Goal: Task Accomplishment & Management: Manage account settings

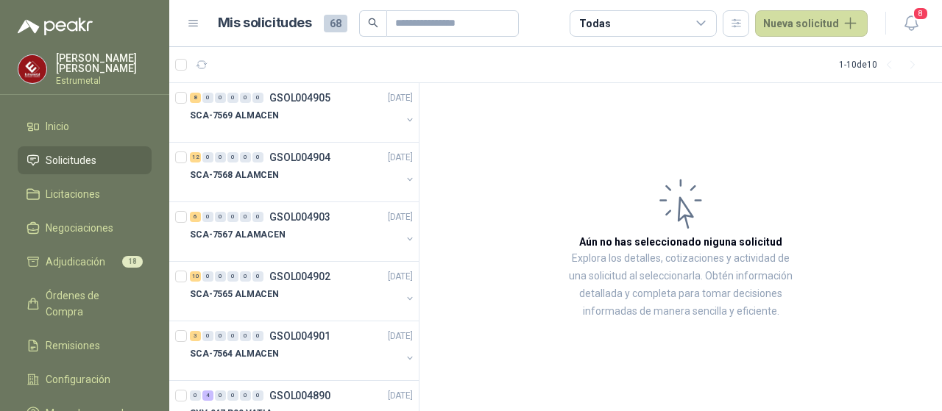
click at [75, 257] on span "Adjudicación" at bounding box center [76, 262] width 60 height 16
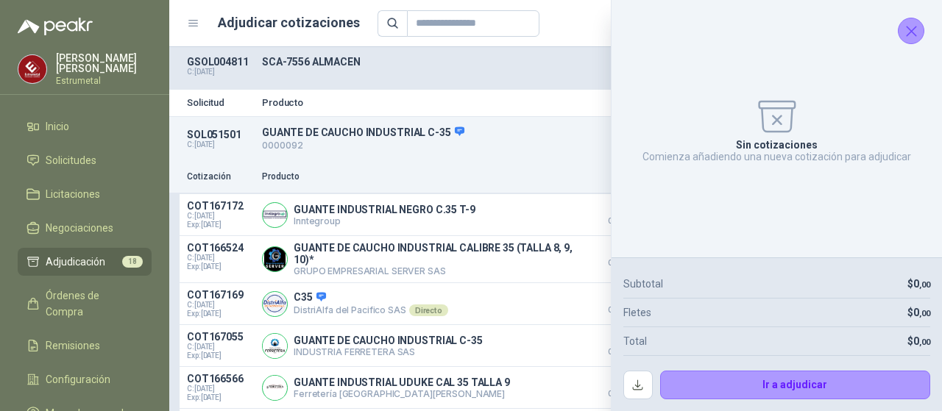
click at [907, 30] on icon "Cerrar" at bounding box center [911, 31] width 18 height 18
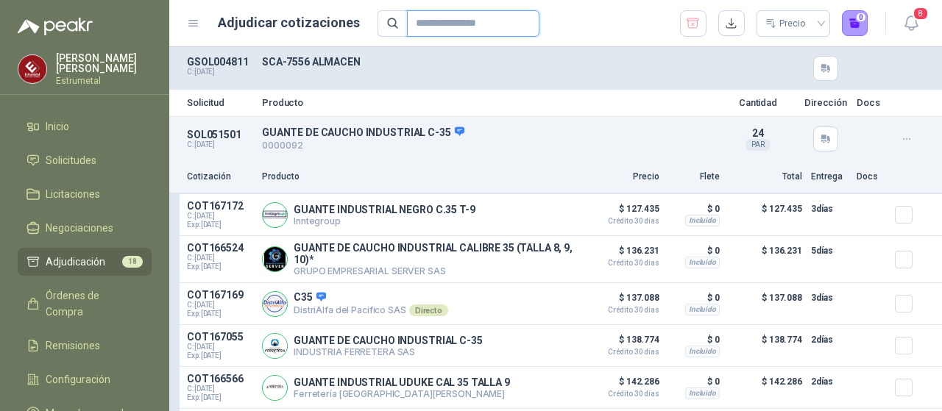
click at [431, 21] on input "text" at bounding box center [467, 23] width 103 height 25
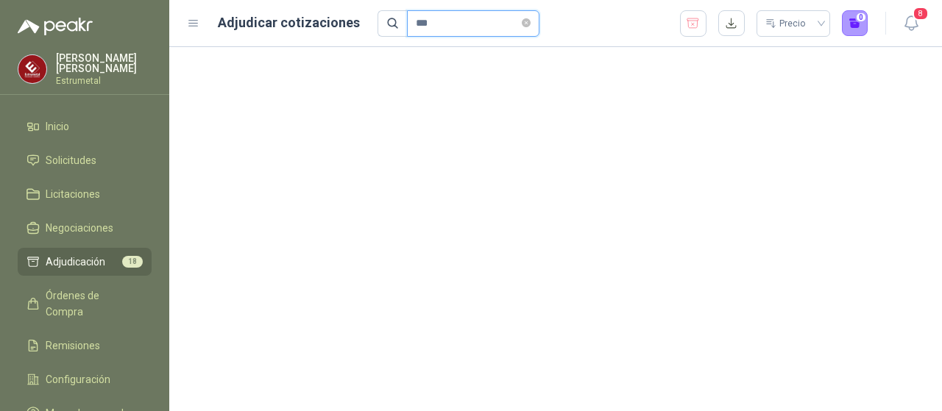
type input "***"
click at [433, 21] on input "***" at bounding box center [467, 23] width 103 height 25
click at [388, 20] on icon at bounding box center [393, 23] width 10 height 10
click at [531, 24] on icon "close-circle" at bounding box center [526, 22] width 9 height 9
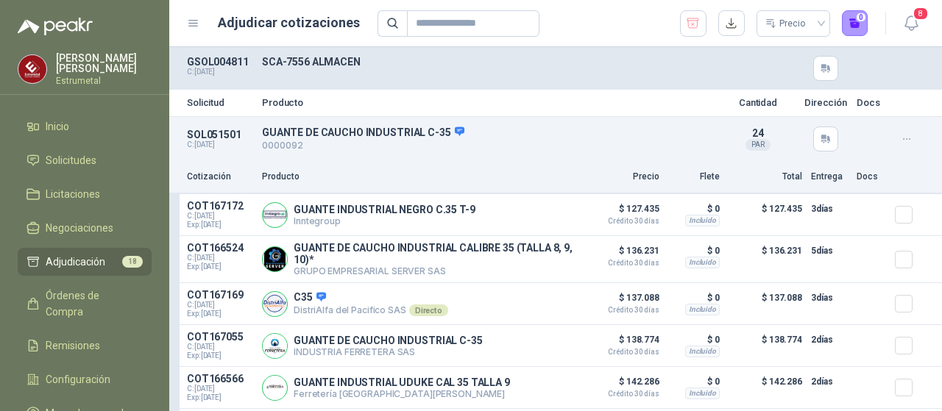
click at [69, 254] on span "Adjudicación" at bounding box center [76, 262] width 60 height 16
click at [64, 162] on span "Solicitudes" at bounding box center [71, 160] width 51 height 16
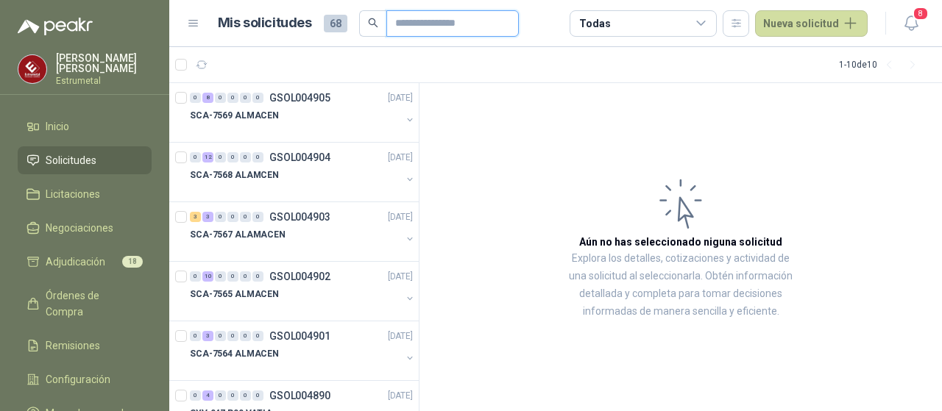
click at [412, 25] on input "text" at bounding box center [446, 23] width 103 height 25
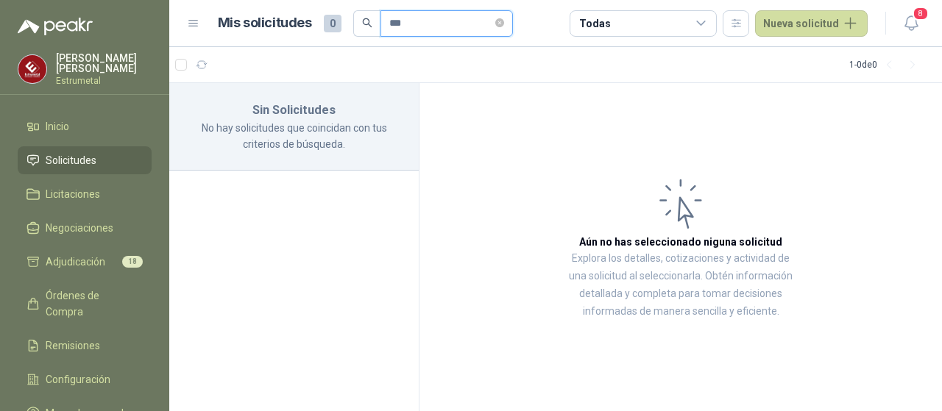
click at [417, 28] on input "***" at bounding box center [440, 23] width 103 height 25
type input "*"
type input "****"
click at [58, 258] on span "Adjudicación" at bounding box center [76, 262] width 60 height 16
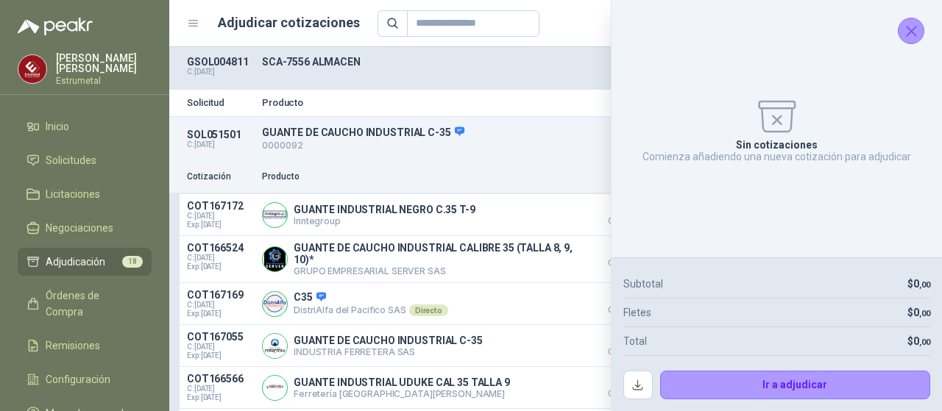
click at [913, 30] on icon "Cerrar" at bounding box center [911, 31] width 18 height 18
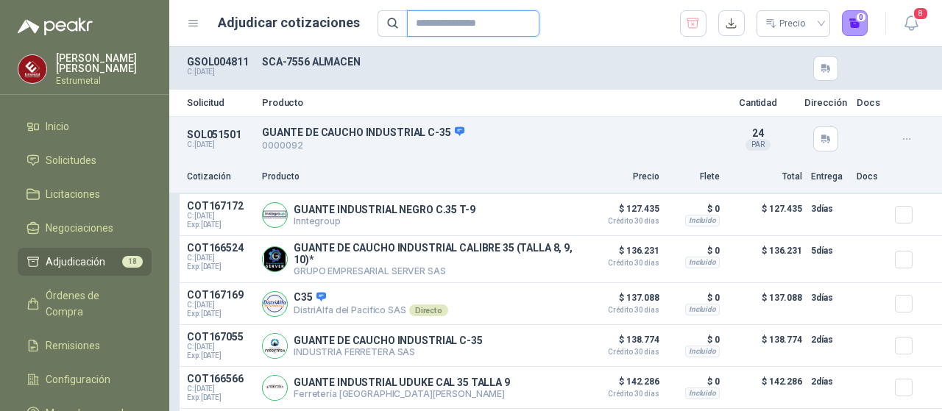
click at [442, 27] on input "text" at bounding box center [467, 23] width 103 height 25
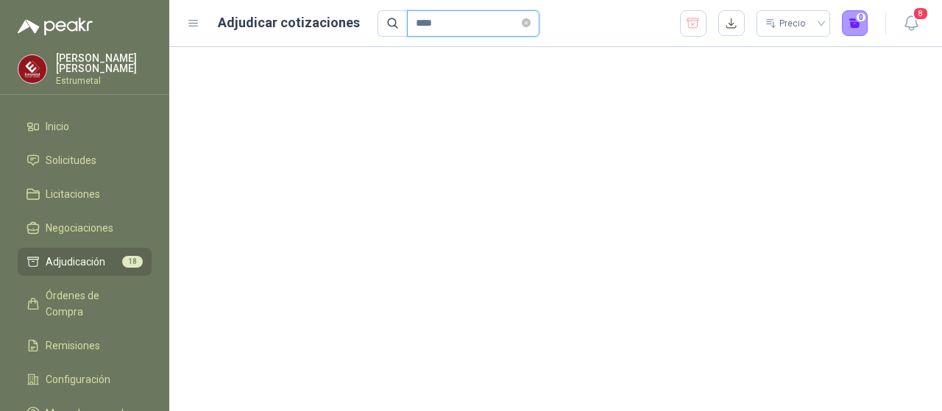
type input "****"
click at [386, 24] on icon at bounding box center [392, 23] width 13 height 13
click at [75, 257] on span "Adjudicación" at bounding box center [76, 262] width 60 height 16
click at [530, 24] on icon "close-circle" at bounding box center [526, 22] width 9 height 9
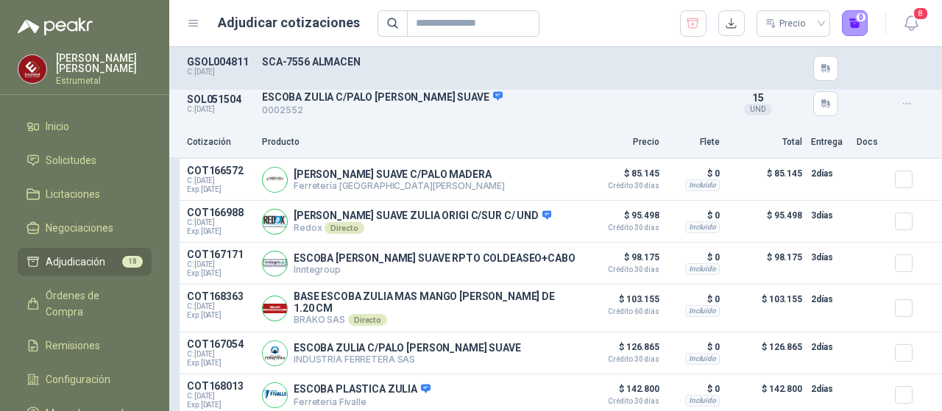
scroll to position [515, 0]
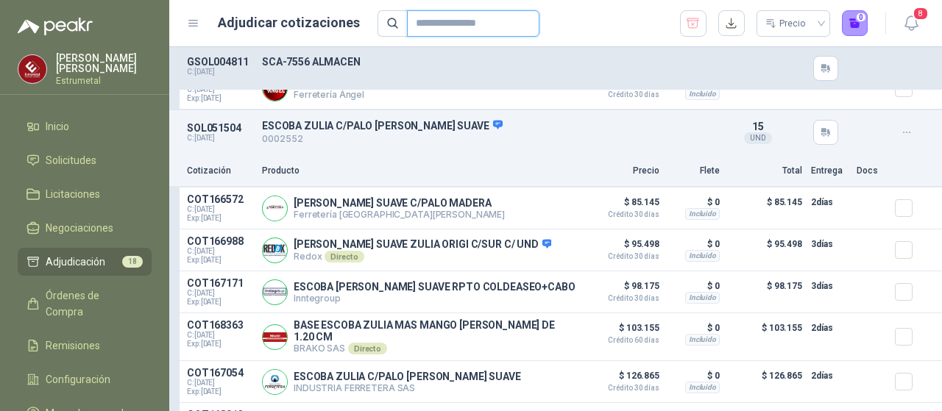
click at [427, 18] on input "text" at bounding box center [467, 23] width 103 height 25
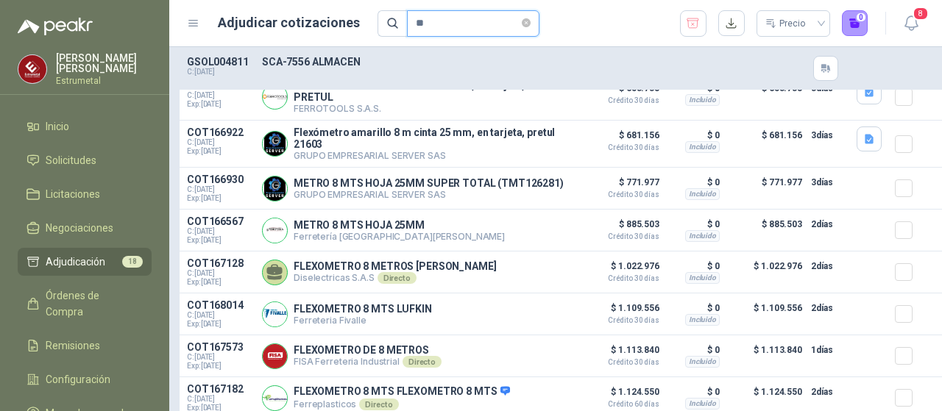
scroll to position [0, 0]
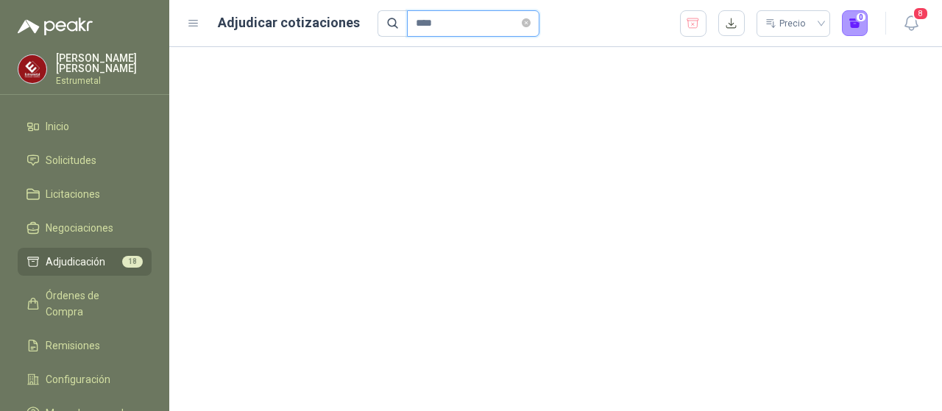
type input "****"
drag, startPoint x: 88, startPoint y: 258, endPoint x: 85, endPoint y: 248, distance: 10.9
click at [87, 258] on span "Adjudicación" at bounding box center [76, 262] width 60 height 16
click at [78, 161] on span "Solicitudes" at bounding box center [71, 160] width 51 height 16
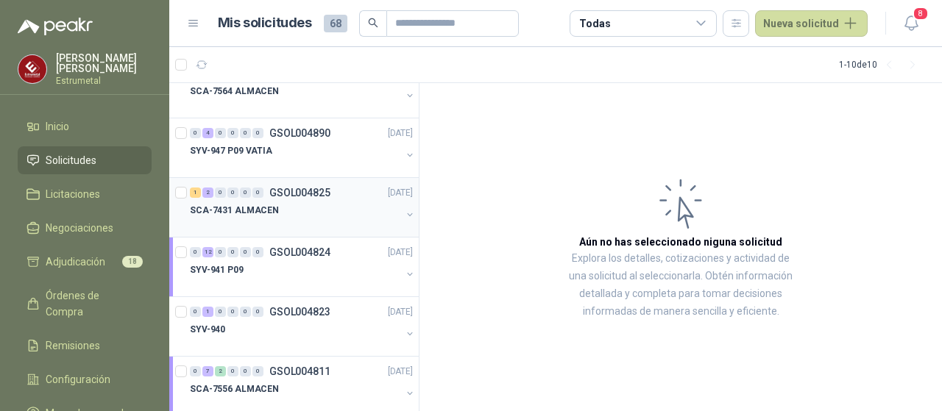
scroll to position [285, 0]
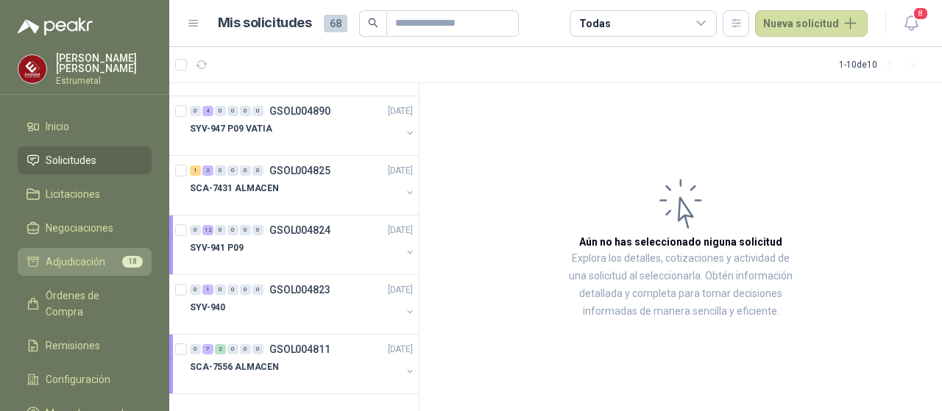
click at [70, 250] on link "Adjudicación 18" at bounding box center [85, 262] width 134 height 28
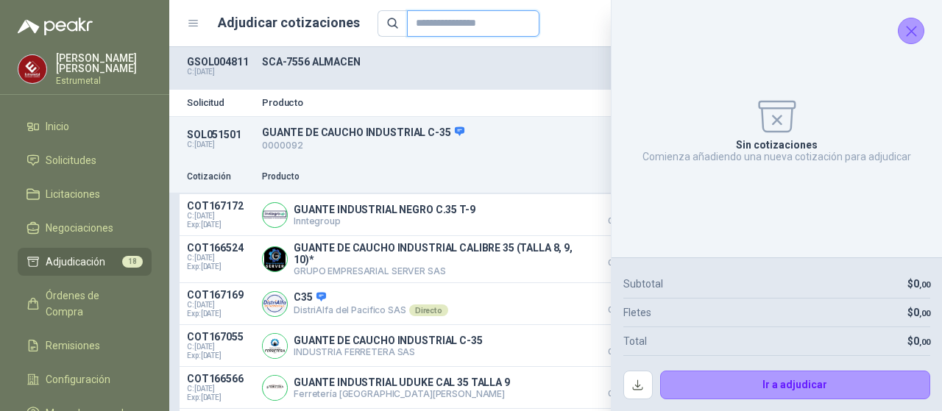
click at [432, 18] on input "text" at bounding box center [467, 23] width 103 height 25
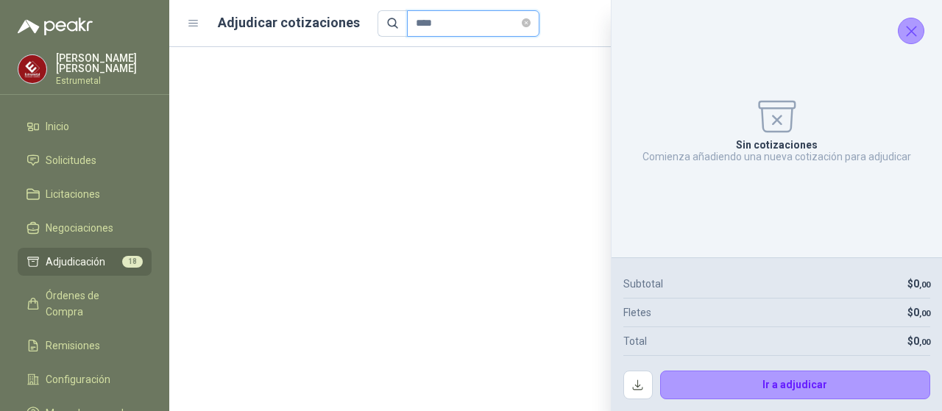
type input "****"
click at [911, 35] on icon "Cerrar" at bounding box center [911, 31] width 18 height 18
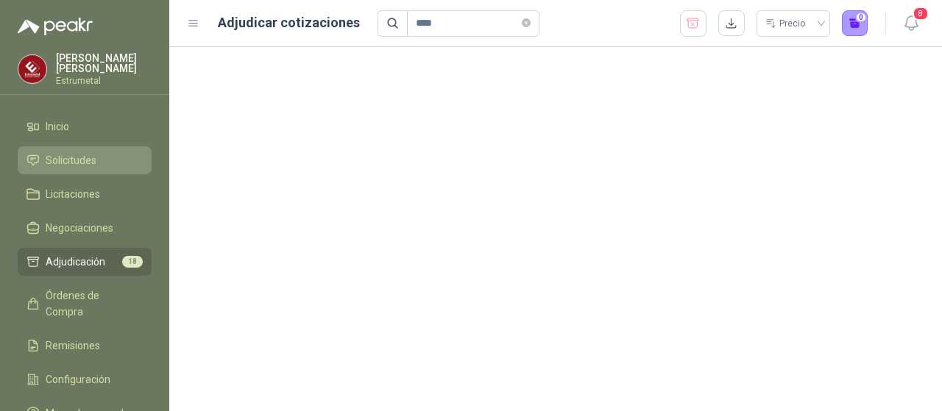
click at [71, 161] on span "Solicitudes" at bounding box center [71, 160] width 51 height 16
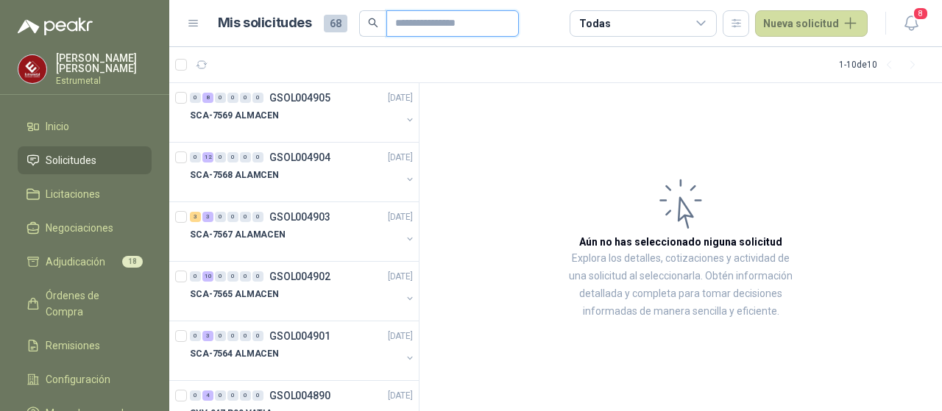
click at [406, 18] on input "text" at bounding box center [446, 23] width 103 height 25
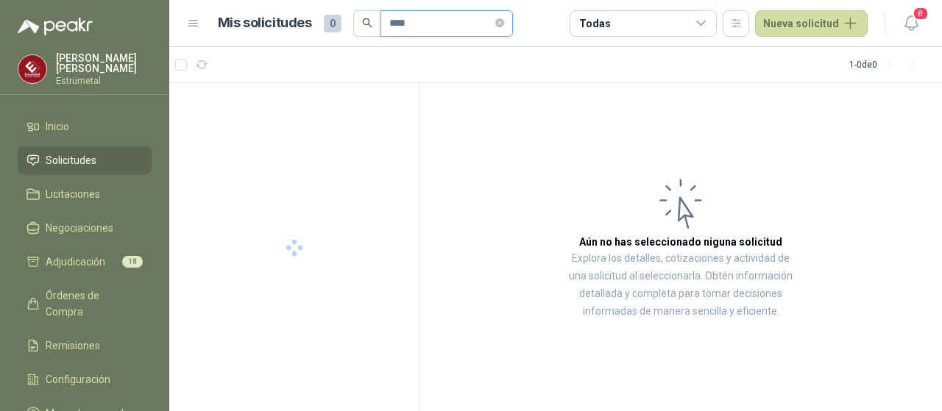
type input "****"
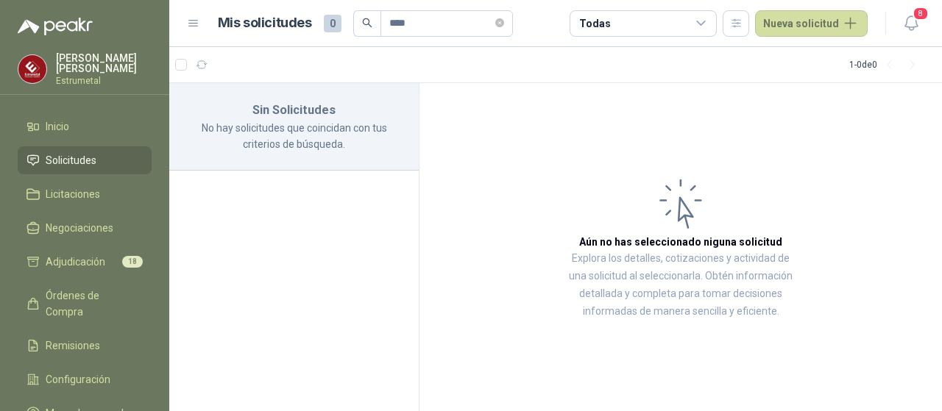
click at [88, 156] on span "Solicitudes" at bounding box center [71, 160] width 51 height 16
click at [88, 152] on span "Solicitudes" at bounding box center [71, 160] width 51 height 16
click at [420, 22] on input "****" at bounding box center [440, 23] width 103 height 25
click at [72, 195] on span "Licitaciones" at bounding box center [73, 194] width 54 height 16
click at [72, 227] on span "Negociaciones" at bounding box center [80, 228] width 68 height 16
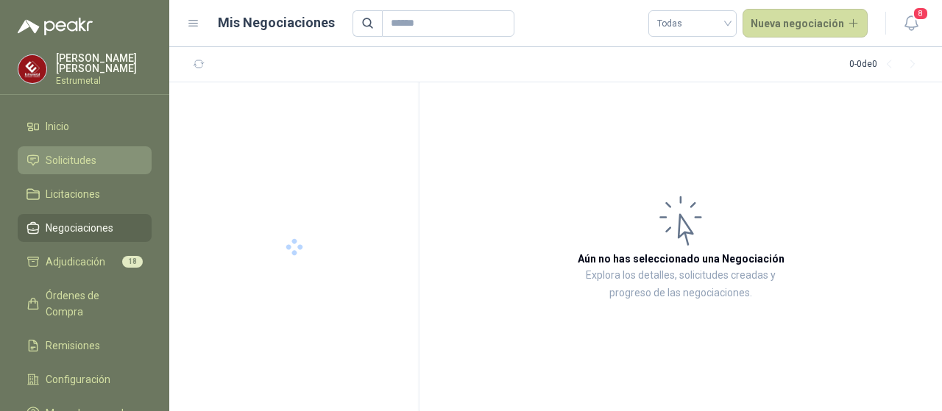
click at [74, 155] on span "Solicitudes" at bounding box center [71, 160] width 51 height 16
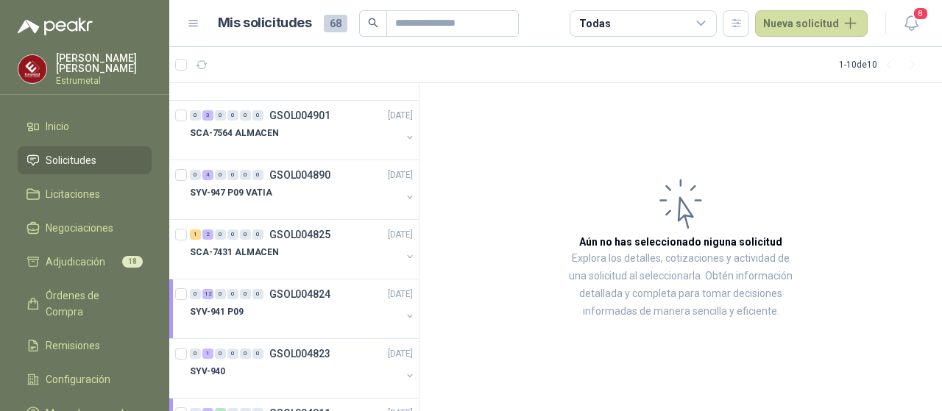
scroll to position [285, 0]
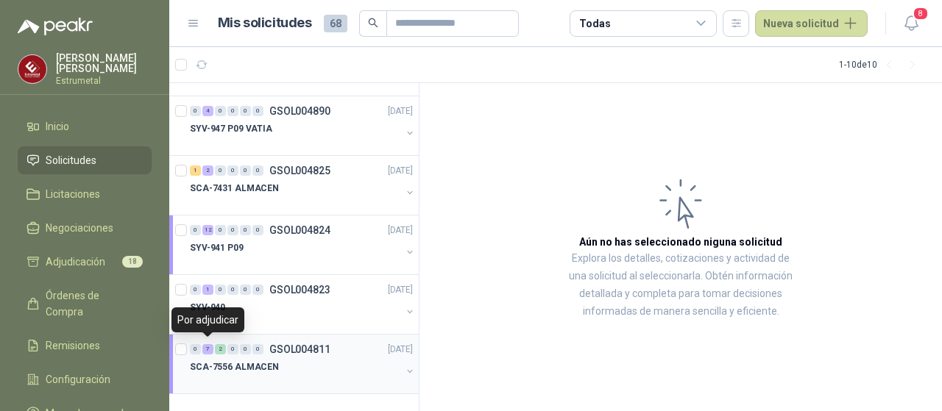
click at [206, 345] on div "7" at bounding box center [207, 349] width 11 height 10
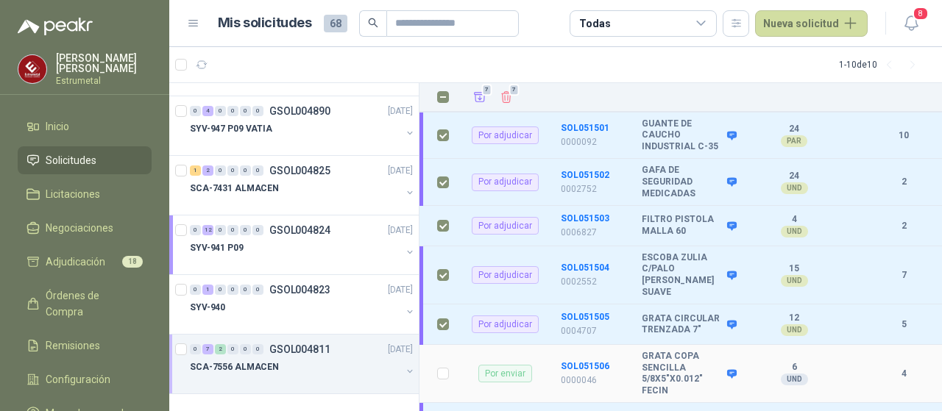
scroll to position [317, 0]
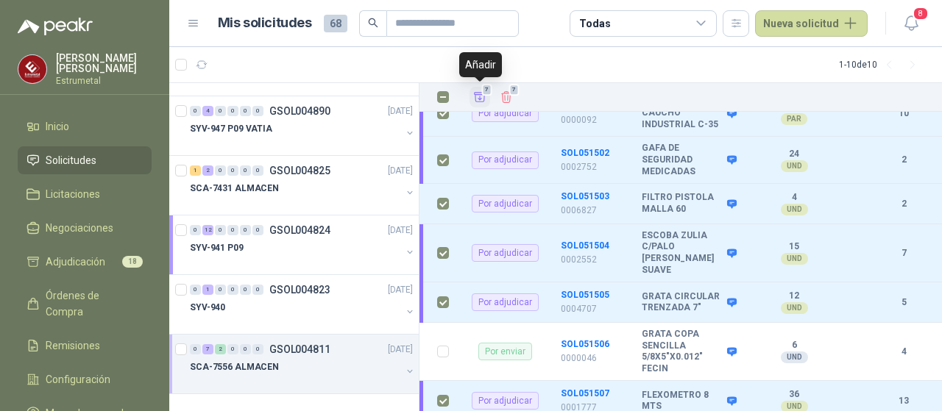
click at [480, 99] on icon "Añadir" at bounding box center [480, 98] width 11 height 10
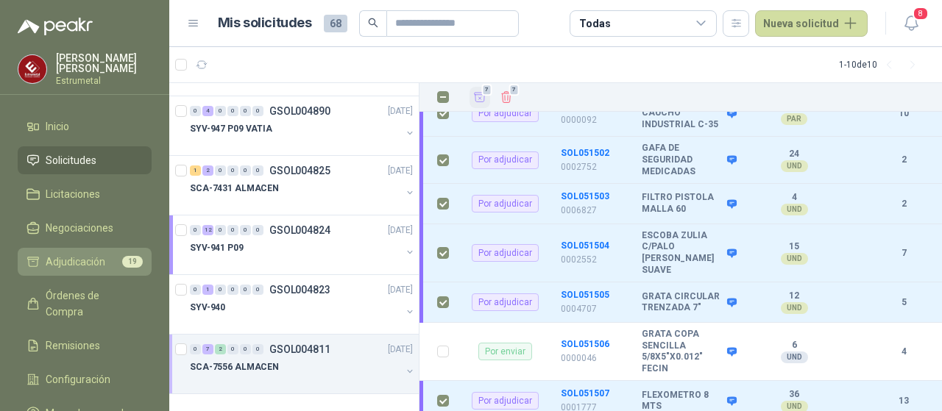
click at [49, 255] on span "Adjudicación" at bounding box center [76, 262] width 60 height 16
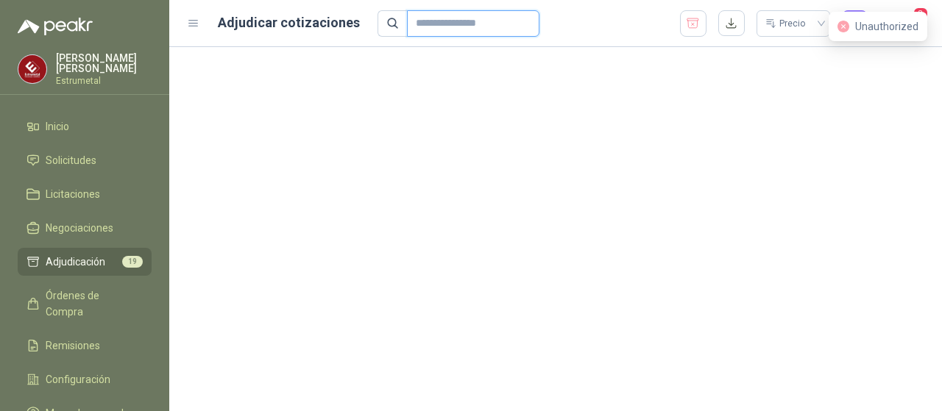
click at [426, 24] on input "text" at bounding box center [467, 23] width 103 height 25
type input "****"
click at [451, 26] on input "****" at bounding box center [467, 23] width 103 height 25
click at [77, 261] on span "Adjudicación" at bounding box center [76, 262] width 60 height 16
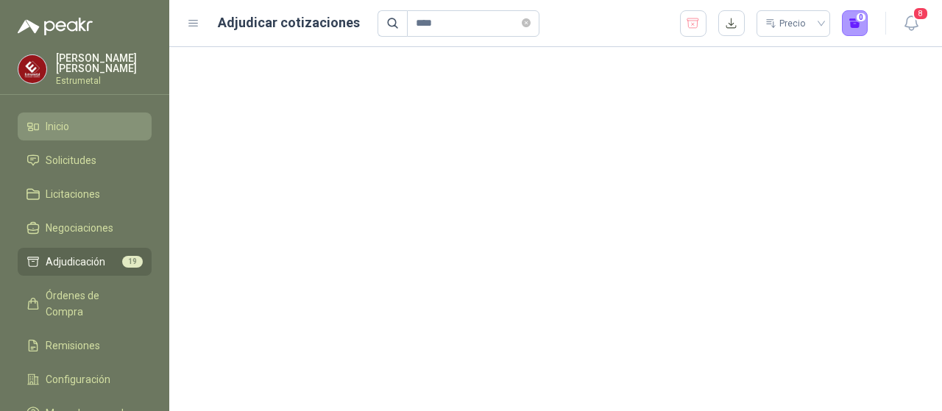
click at [54, 130] on span "Inicio" at bounding box center [58, 127] width 24 height 16
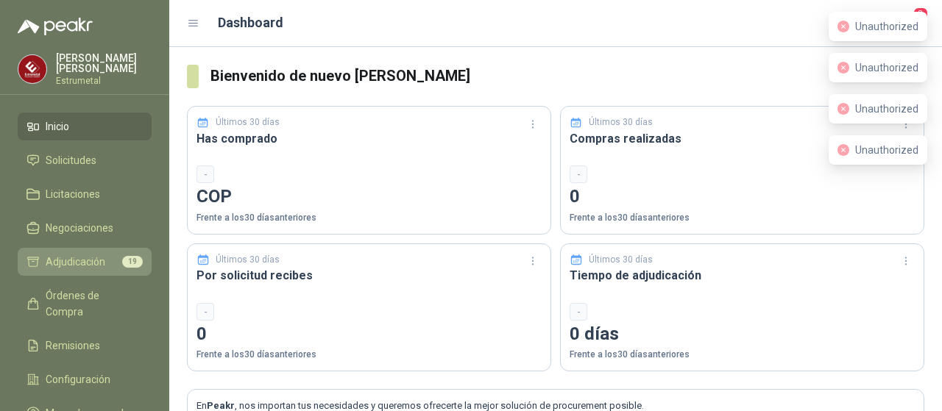
click at [59, 257] on span "Adjudicación" at bounding box center [76, 262] width 60 height 16
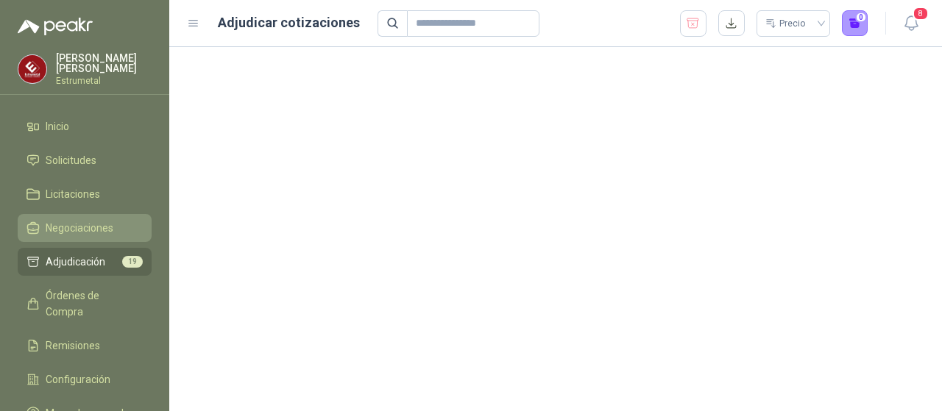
click at [59, 226] on span "Negociaciones" at bounding box center [80, 228] width 68 height 16
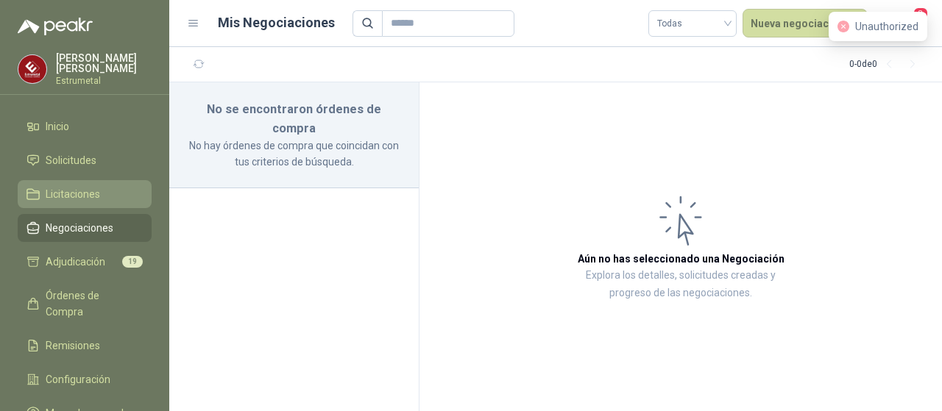
click at [61, 190] on span "Licitaciones" at bounding box center [73, 194] width 54 height 16
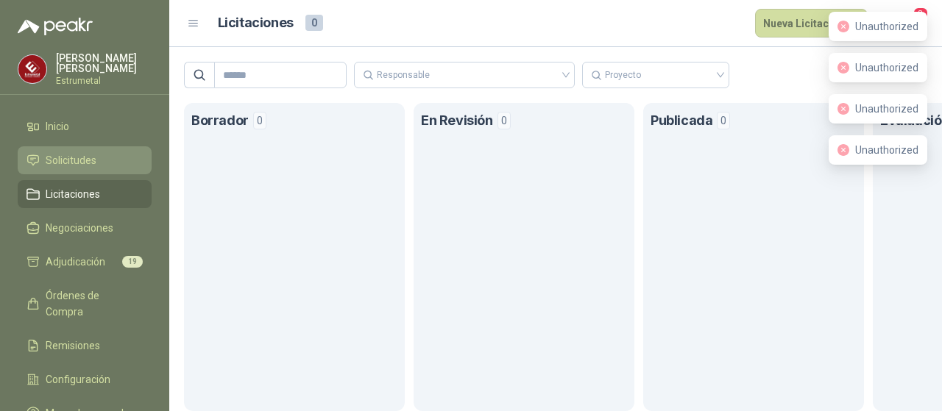
click at [63, 160] on span "Solicitudes" at bounding box center [71, 160] width 51 height 16
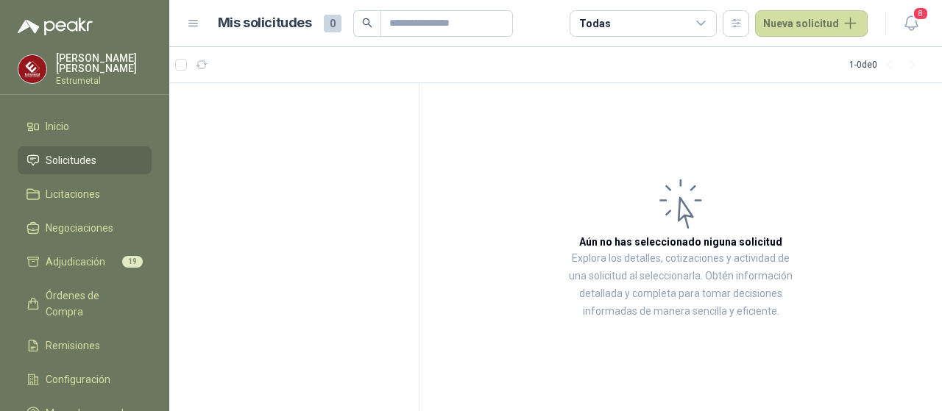
click at [53, 157] on span "Solicitudes" at bounding box center [71, 160] width 51 height 16
click at [425, 20] on input "text" at bounding box center [440, 23] width 103 height 25
type input "****"
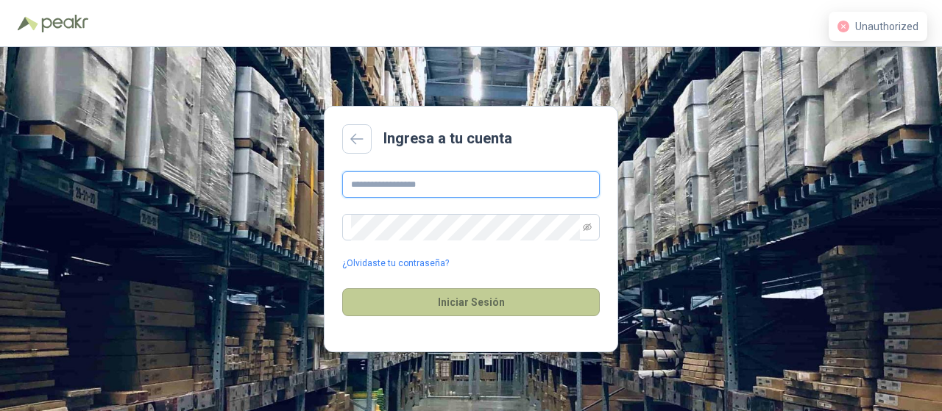
type input "**********"
click at [455, 304] on button "Iniciar Sesión" at bounding box center [471, 303] width 258 height 28
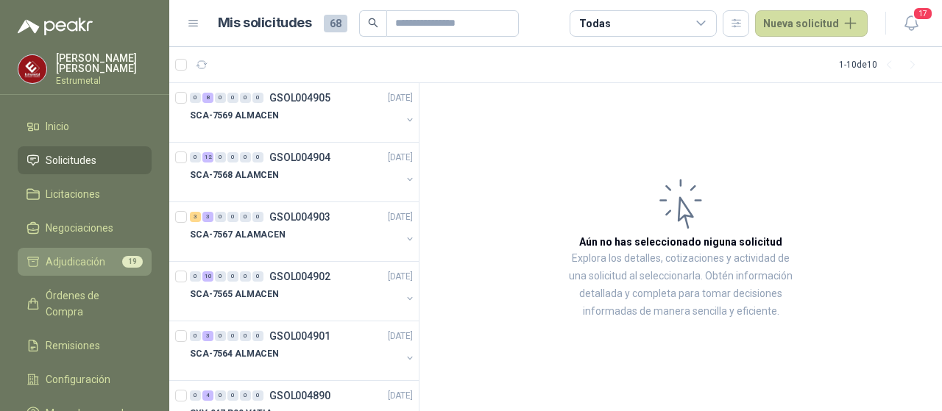
click at [72, 263] on span "Adjudicación" at bounding box center [76, 262] width 60 height 16
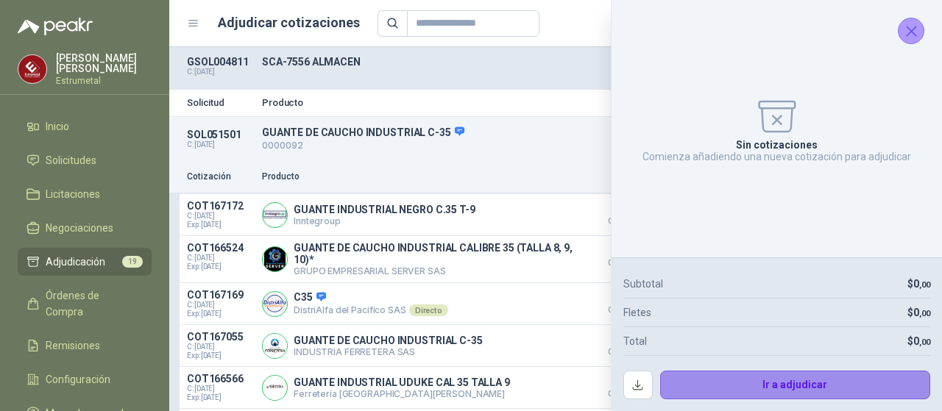
click at [782, 383] on button "Ir a adjudicar" at bounding box center [795, 385] width 271 height 29
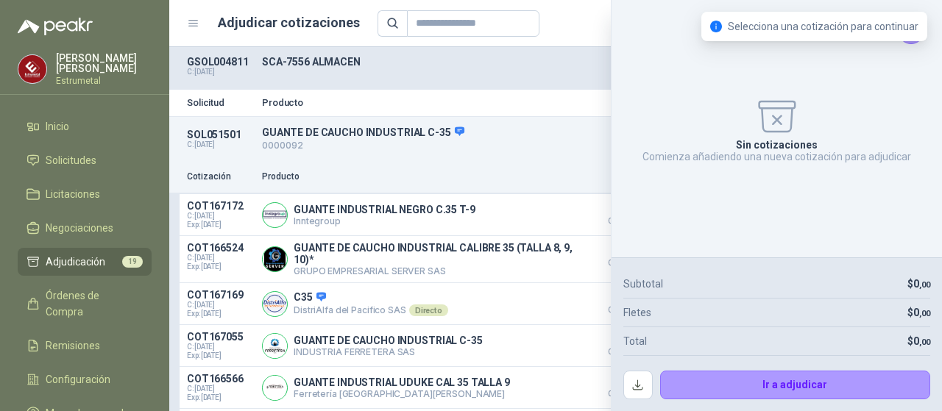
click at [914, 43] on button "Cerrar" at bounding box center [911, 31] width 26 height 26
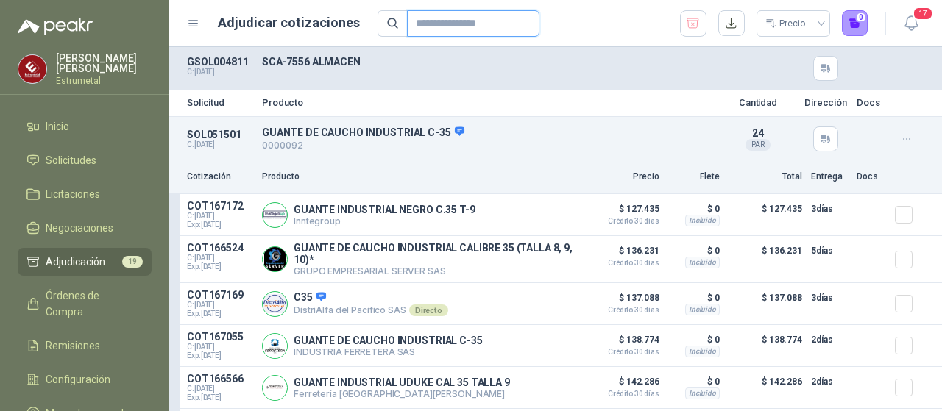
click at [459, 14] on input "text" at bounding box center [467, 23] width 103 height 25
type input "****"
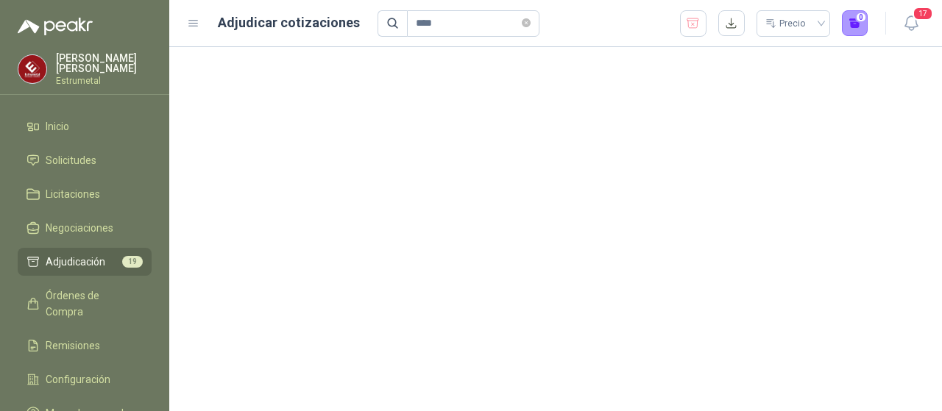
click at [76, 257] on span "Adjudicación" at bounding box center [76, 262] width 60 height 16
click at [528, 24] on icon "close-circle" at bounding box center [526, 22] width 9 height 9
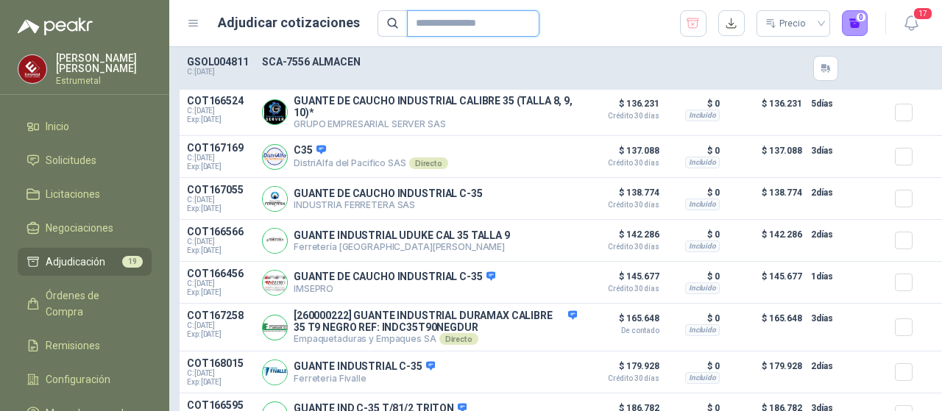
scroll to position [221, 0]
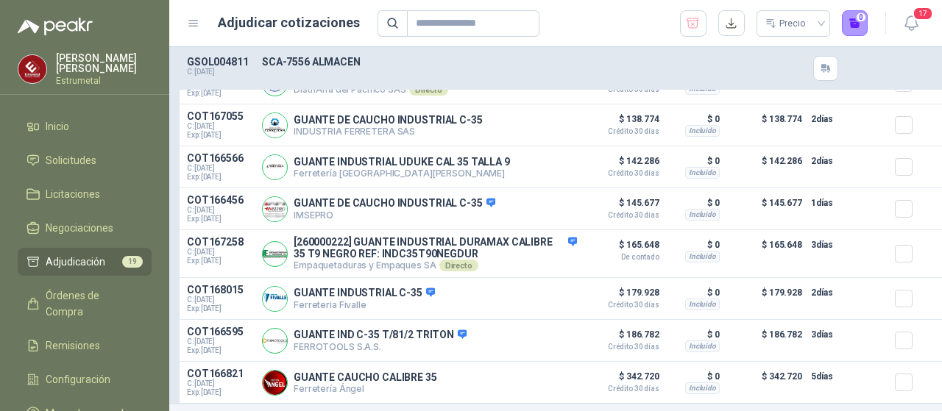
drag, startPoint x: 292, startPoint y: 63, endPoint x: 272, endPoint y: 68, distance: 20.5
click at [272, 68] on div "SCA-7556 ALMACEN" at bounding box center [487, 68] width 450 height 25
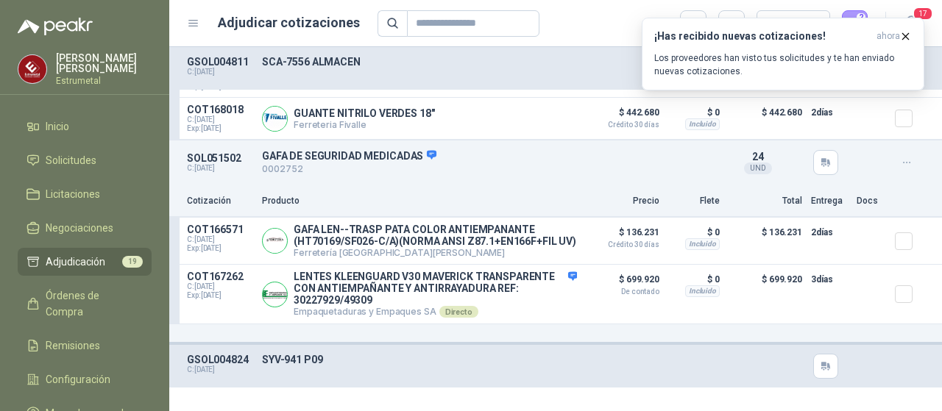
scroll to position [2282, 0]
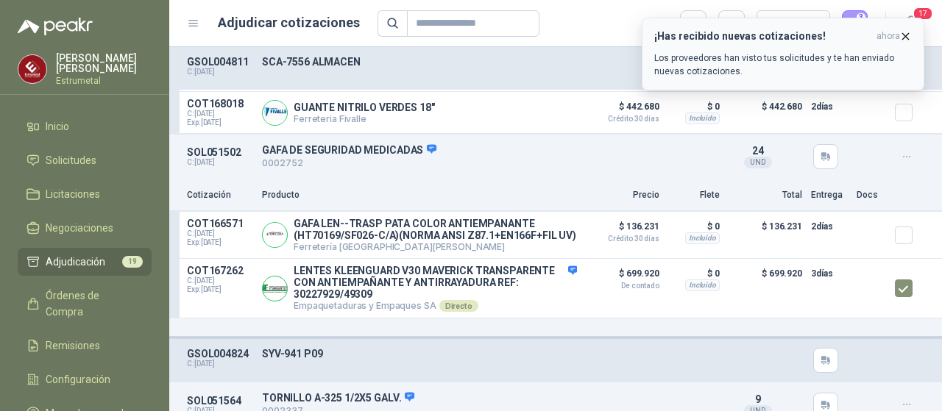
click at [908, 36] on icon "button" at bounding box center [905, 36] width 13 height 13
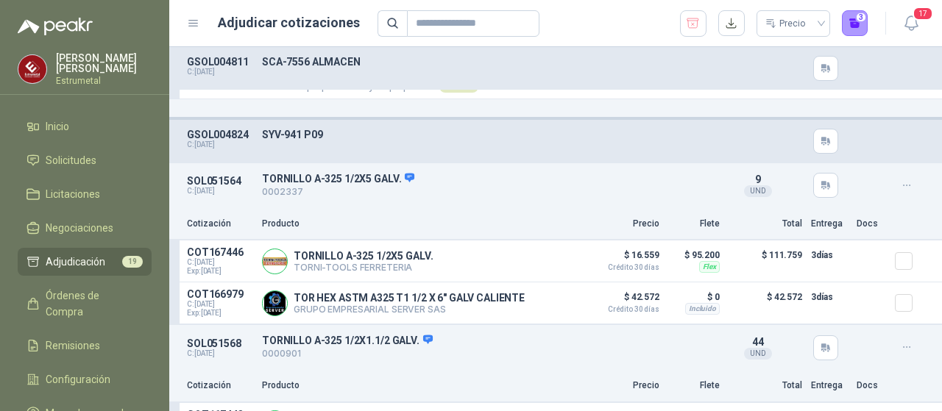
scroll to position [2723, 0]
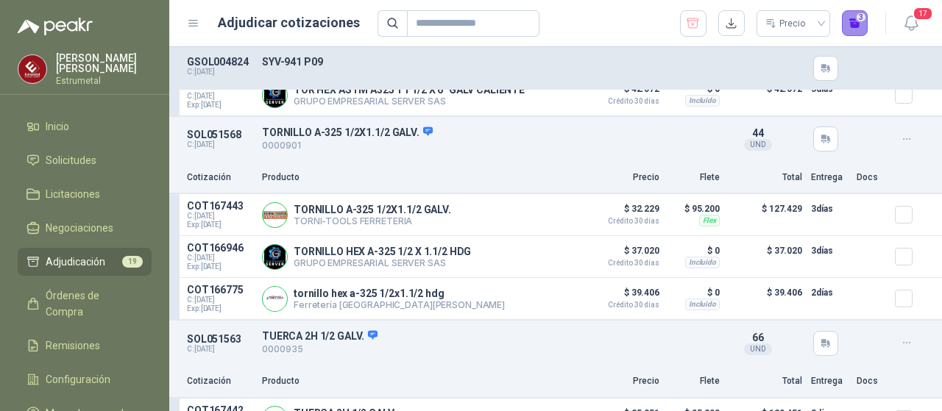
click at [856, 24] on button "3" at bounding box center [855, 23] width 26 height 26
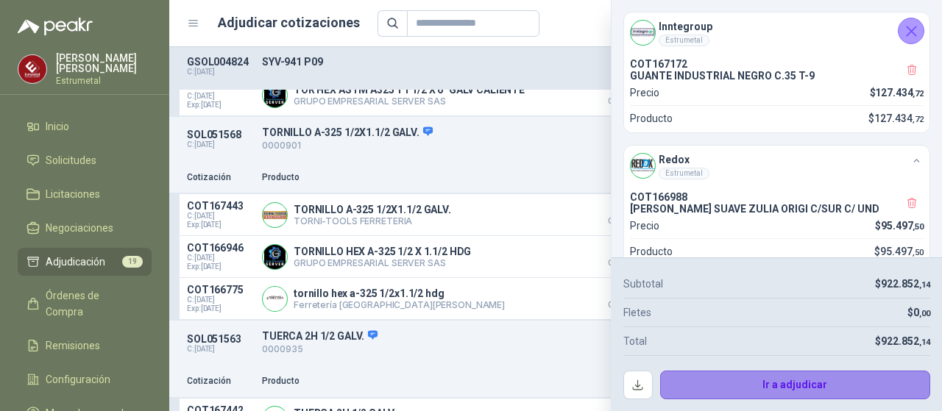
click at [754, 387] on button "Ir a adjudicar" at bounding box center [795, 385] width 271 height 29
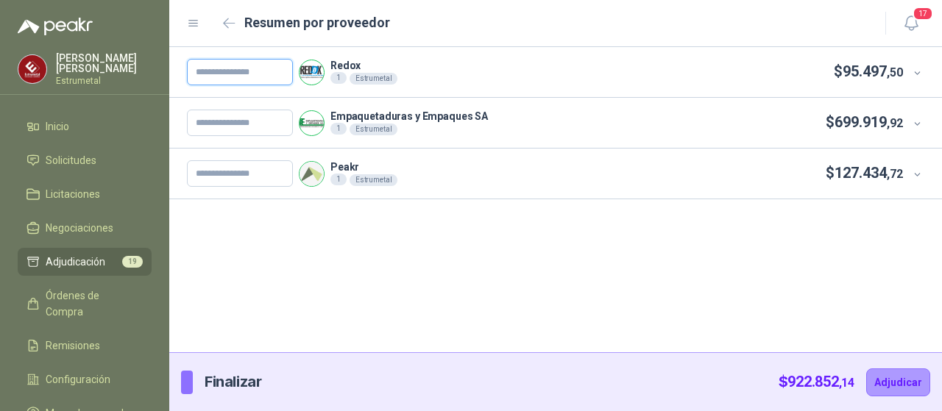
click at [200, 77] on input "text" at bounding box center [240, 72] width 106 height 26
type input "*****"
click at [218, 122] on input "text" at bounding box center [240, 123] width 106 height 26
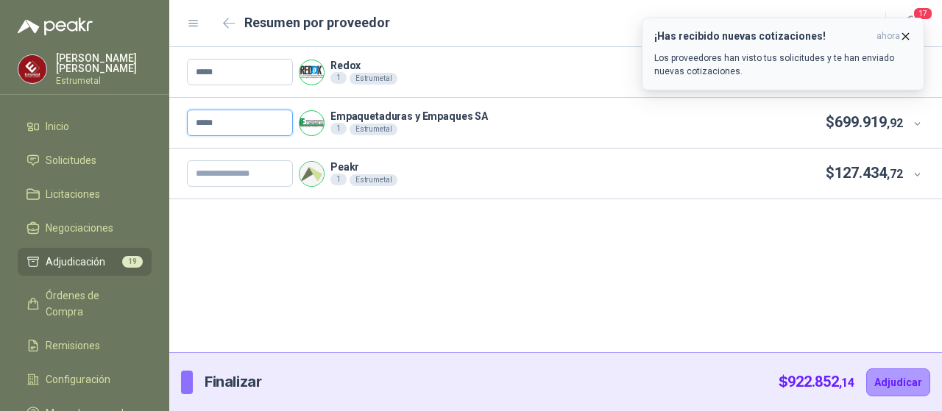
type input "*****"
click at [905, 33] on icon "button" at bounding box center [905, 36] width 13 height 13
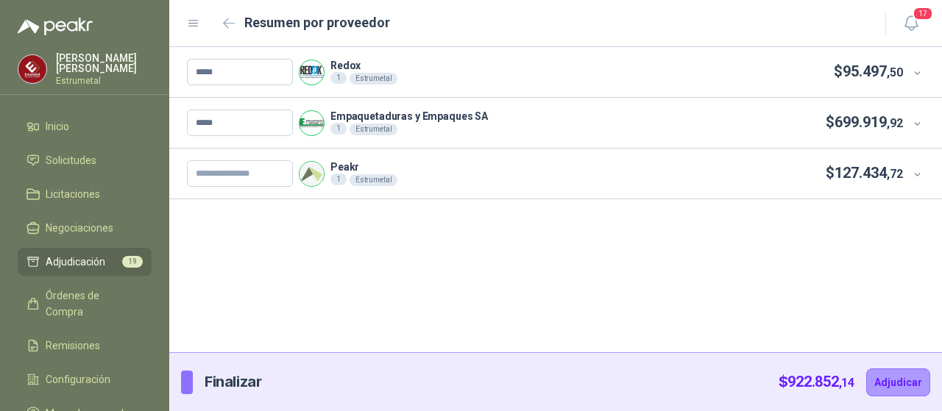
click at [919, 174] on icon at bounding box center [917, 174] width 11 height 11
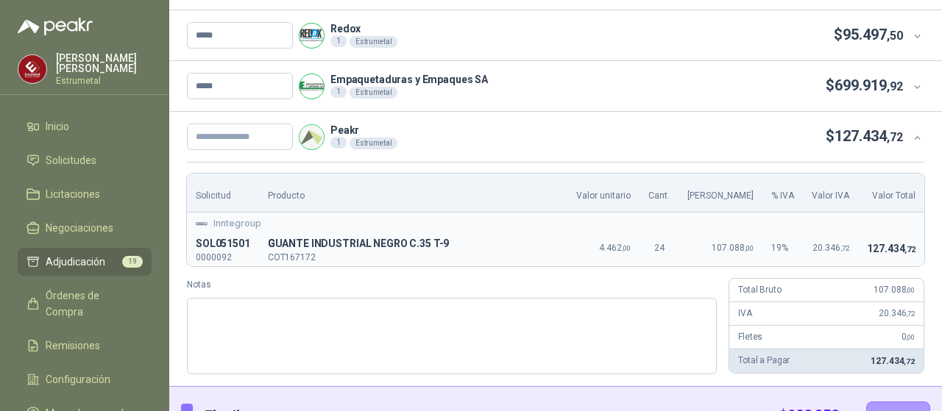
scroll to position [69, 0]
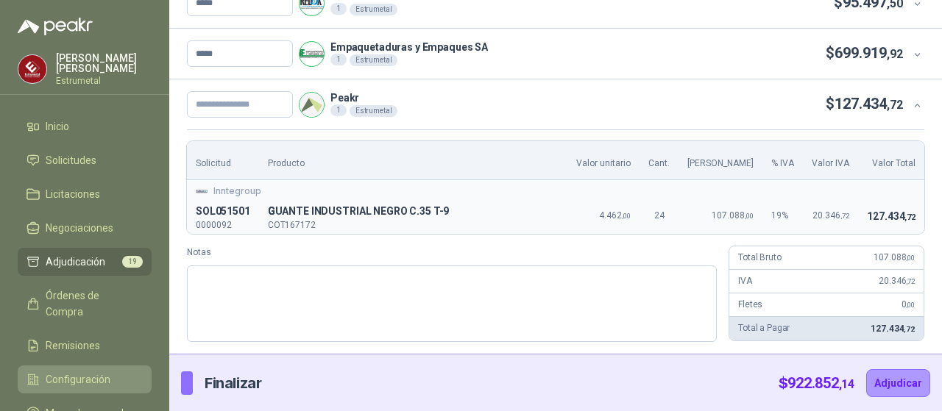
click at [55, 372] on span "Configuración" at bounding box center [78, 380] width 65 height 16
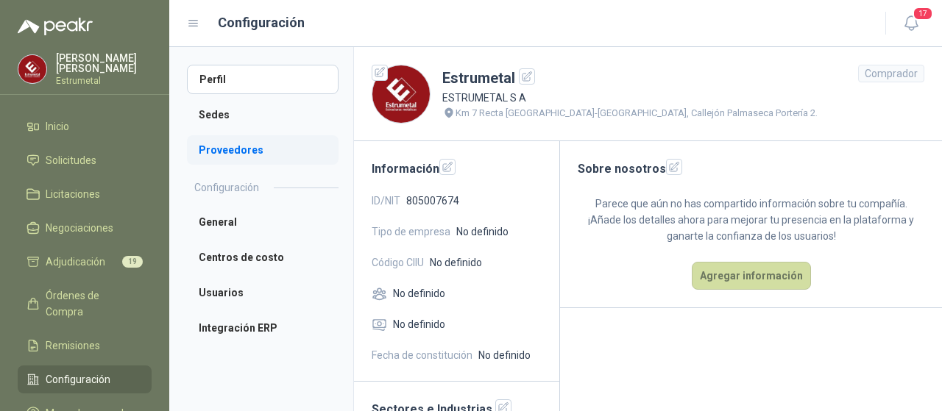
click at [221, 146] on li "Proveedores" at bounding box center [263, 149] width 152 height 29
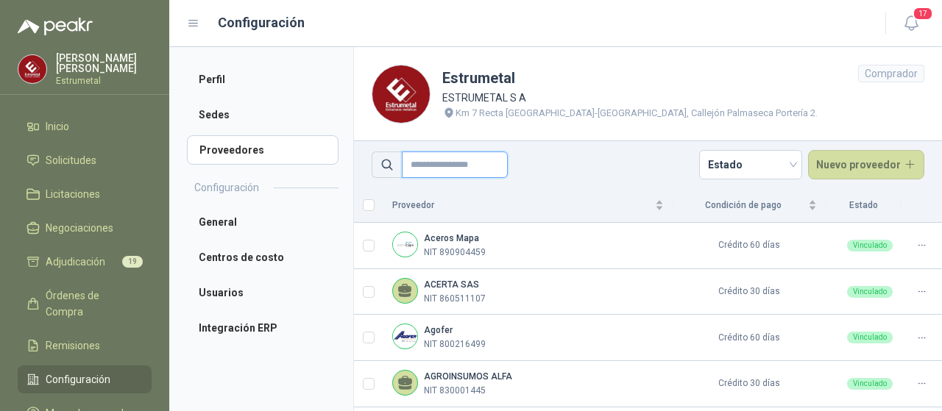
click at [448, 170] on input "text" at bounding box center [455, 165] width 106 height 26
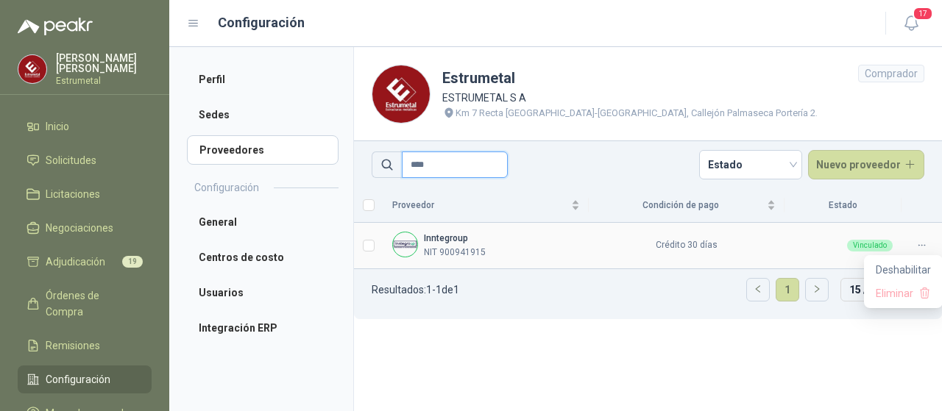
type input "****"
click at [925, 248] on icon at bounding box center [921, 245] width 11 height 11
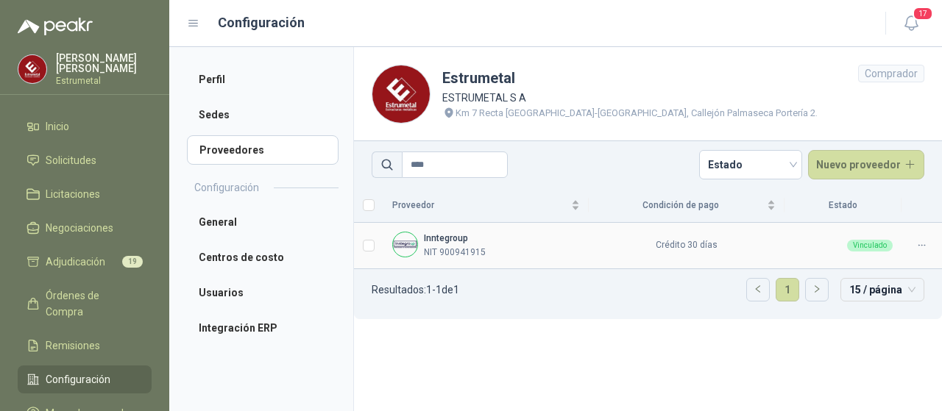
click at [548, 244] on div "Inntegroup NIT 900941915" at bounding box center [486, 246] width 188 height 28
click at [83, 254] on span "Adjudicación" at bounding box center [76, 262] width 60 height 16
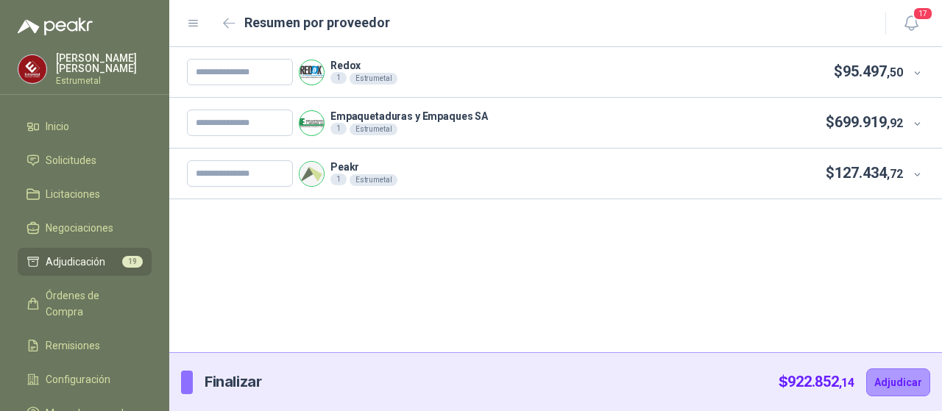
click at [918, 173] on icon at bounding box center [917, 174] width 11 height 11
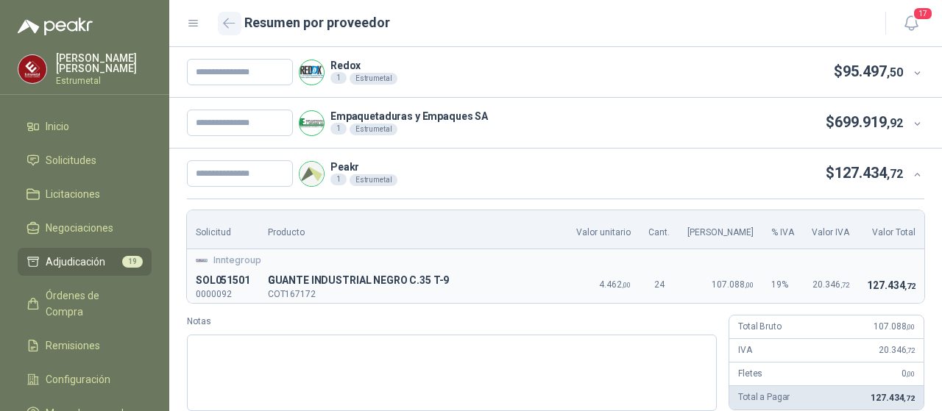
click at [233, 21] on icon "button" at bounding box center [229, 23] width 13 height 11
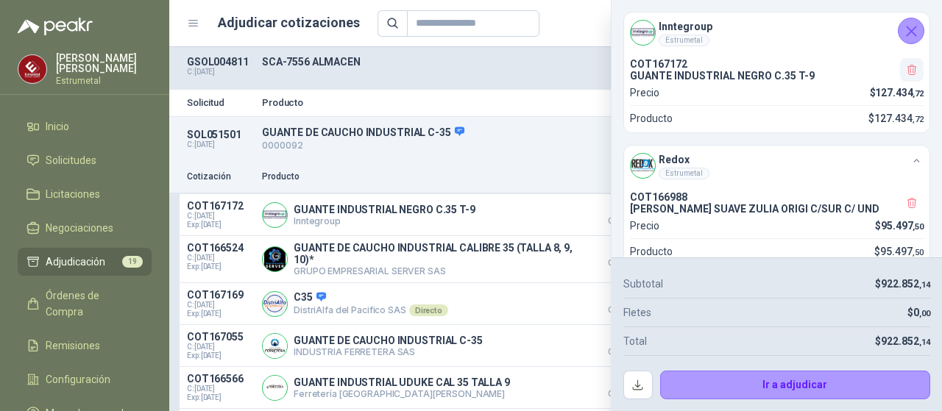
click at [908, 66] on icon "button" at bounding box center [912, 70] width 8 height 10
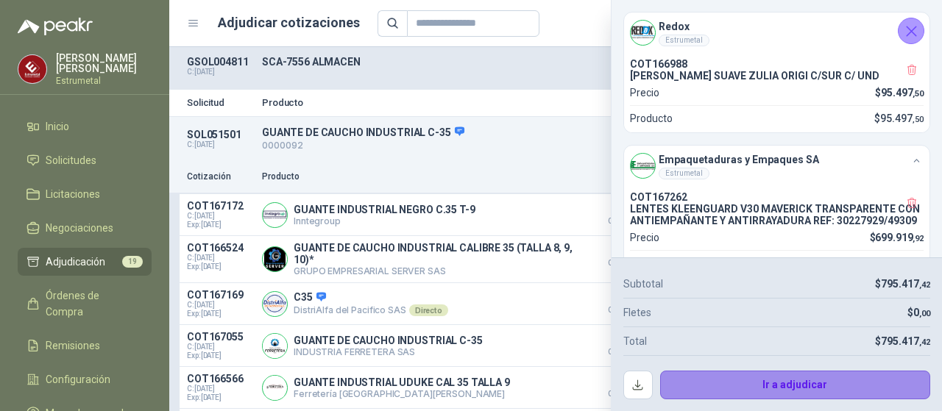
click at [780, 388] on button "Ir a adjudicar" at bounding box center [795, 385] width 271 height 29
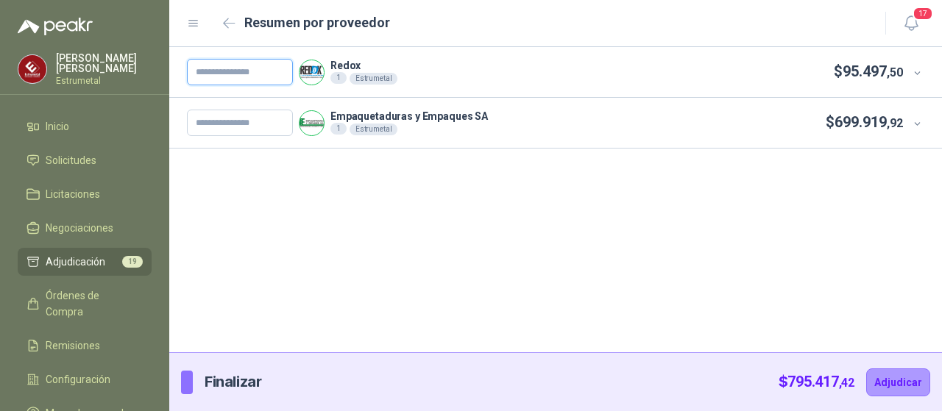
click at [236, 76] on input "text" at bounding box center [240, 72] width 106 height 26
type input "*****"
click at [235, 119] on input "text" at bounding box center [240, 123] width 106 height 26
type input "*****"
click at [895, 385] on button "Adjudicar" at bounding box center [898, 383] width 64 height 28
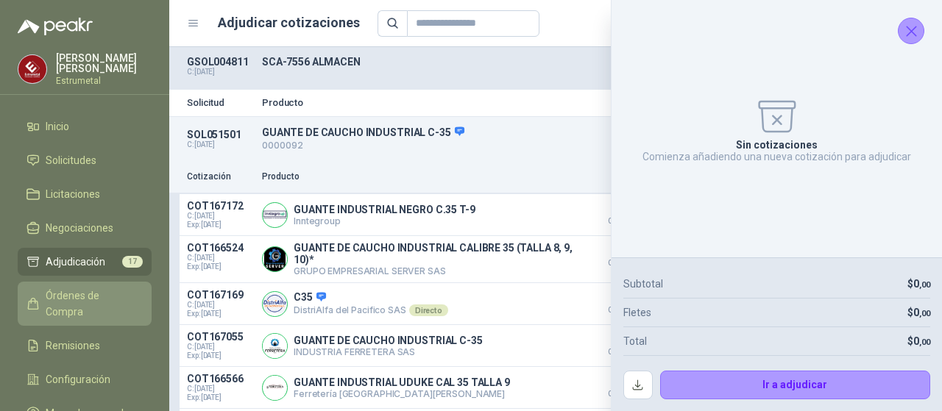
click at [84, 295] on span "Órdenes de Compra" at bounding box center [92, 304] width 92 height 32
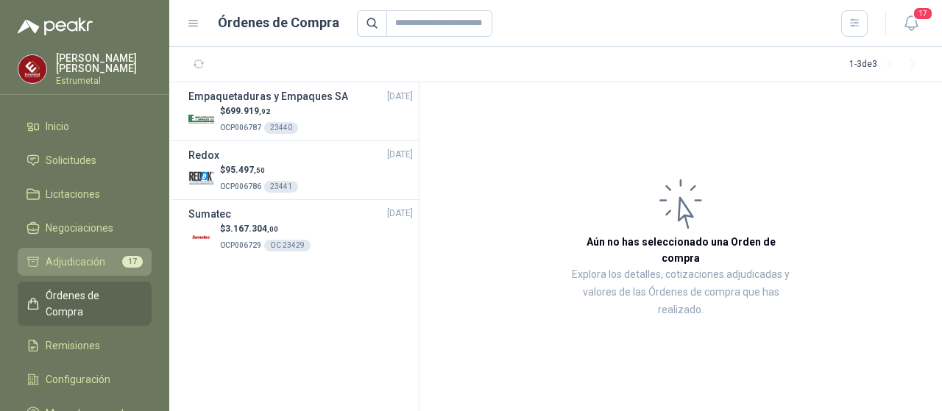
click at [81, 255] on span "Adjudicación" at bounding box center [76, 262] width 60 height 16
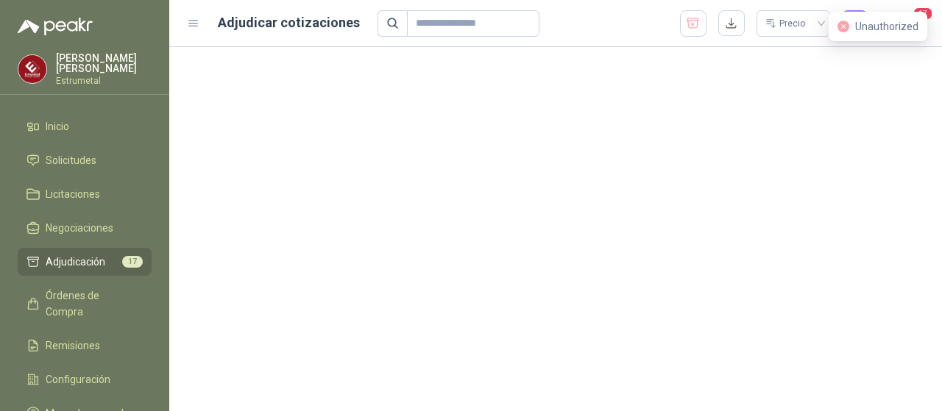
click at [82, 258] on span "Adjudicación" at bounding box center [76, 262] width 60 height 16
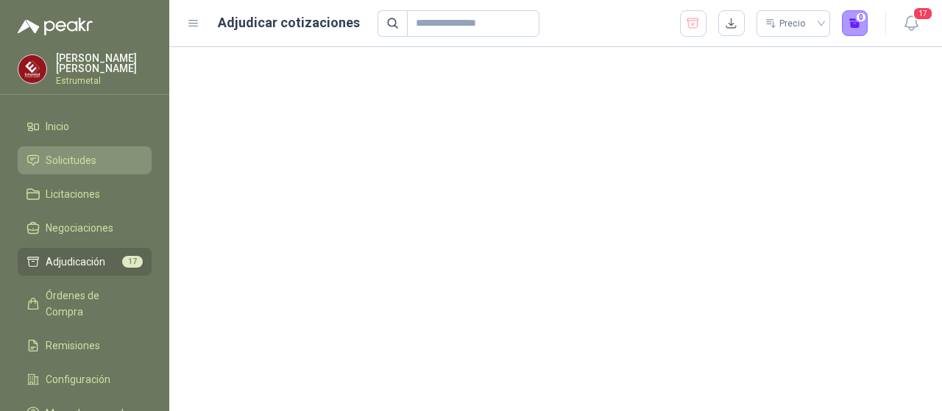
click at [60, 154] on span "Solicitudes" at bounding box center [71, 160] width 51 height 16
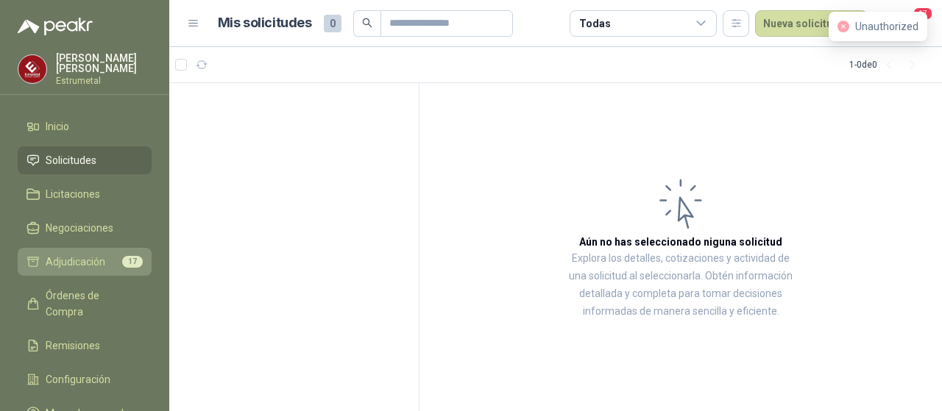
click at [96, 256] on span "Adjudicación" at bounding box center [76, 262] width 60 height 16
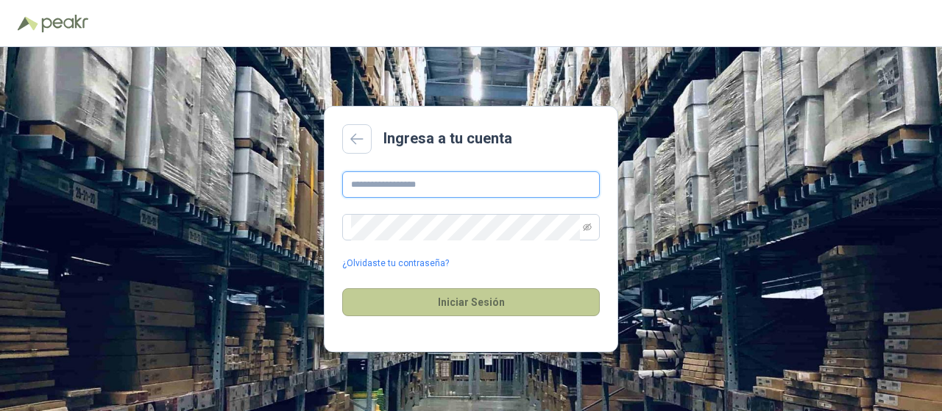
type input "**********"
click at [483, 299] on button "Iniciar Sesión" at bounding box center [471, 303] width 258 height 28
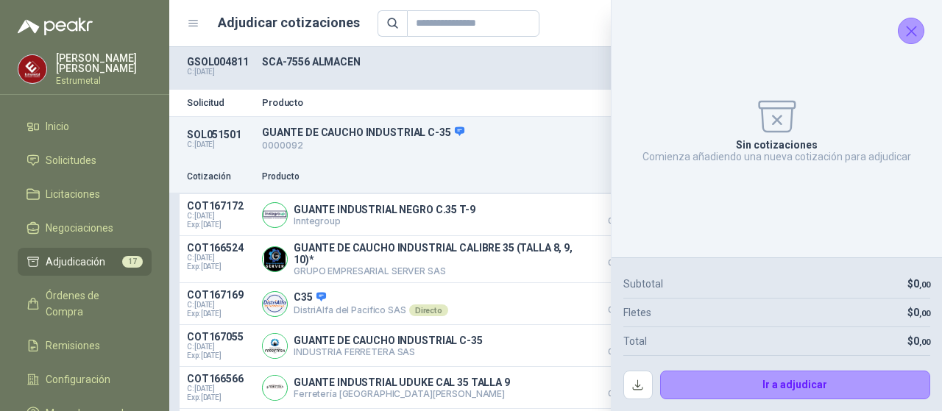
click at [905, 33] on icon "Cerrar" at bounding box center [911, 31] width 18 height 18
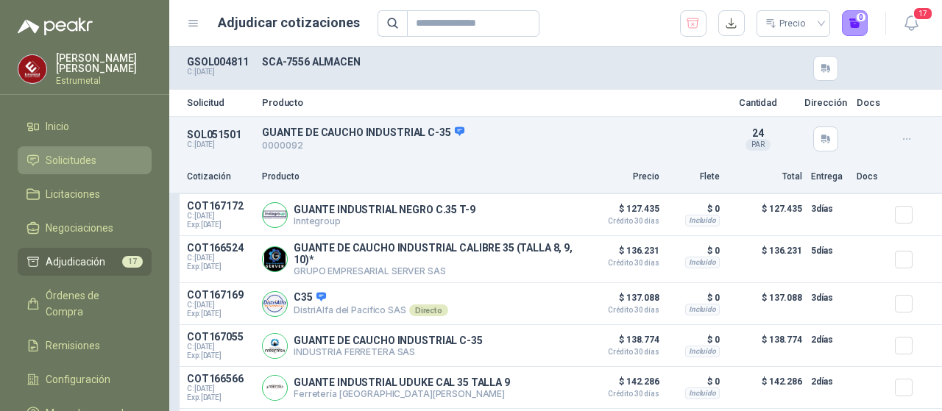
click at [66, 160] on span "Solicitudes" at bounding box center [71, 160] width 51 height 16
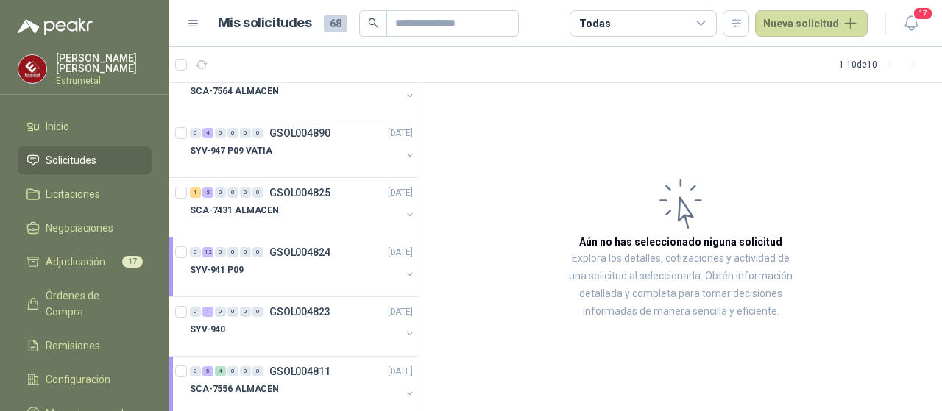
scroll to position [285, 0]
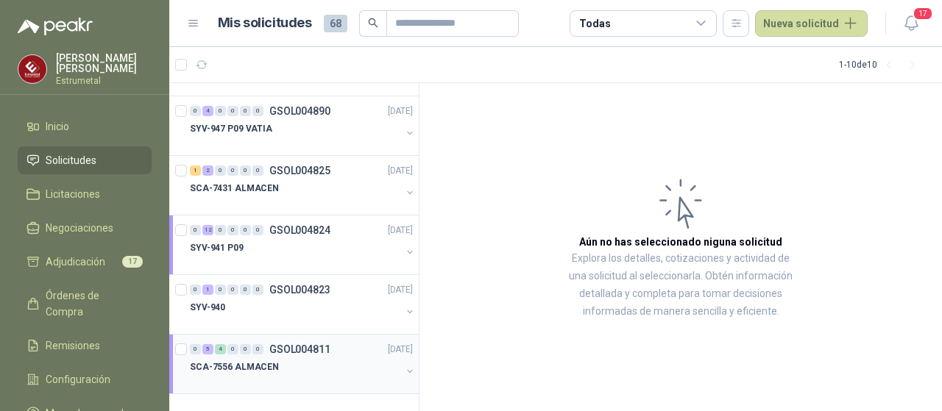
click at [232, 364] on p "SCA-7556 ALMACEN" at bounding box center [234, 368] width 89 height 14
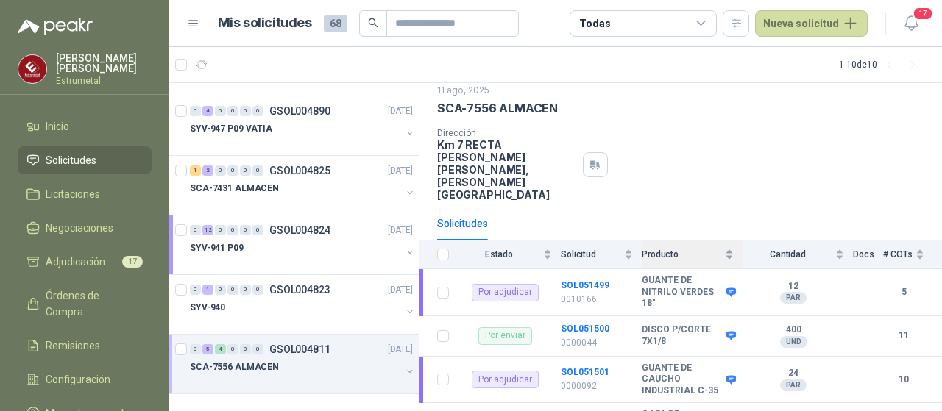
scroll to position [74, 0]
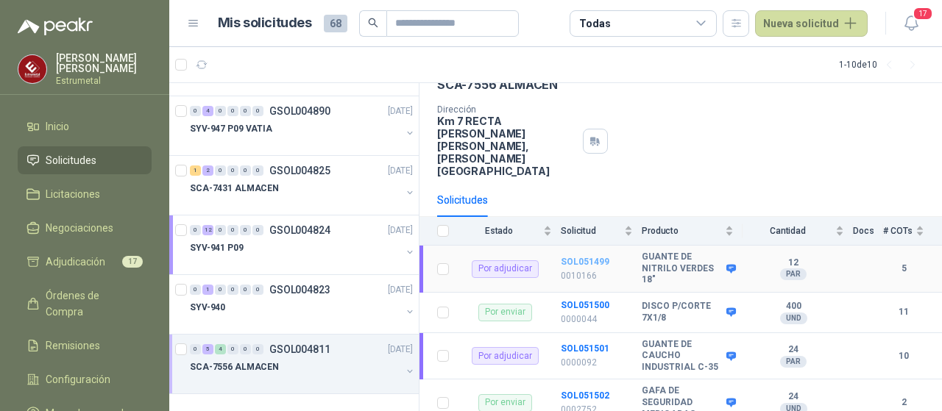
click at [576, 257] on b "SOL051499" at bounding box center [585, 262] width 49 height 10
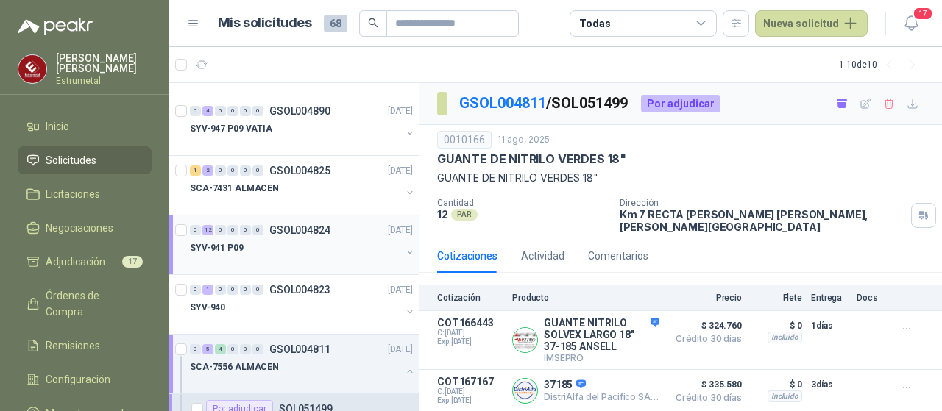
scroll to position [358, 0]
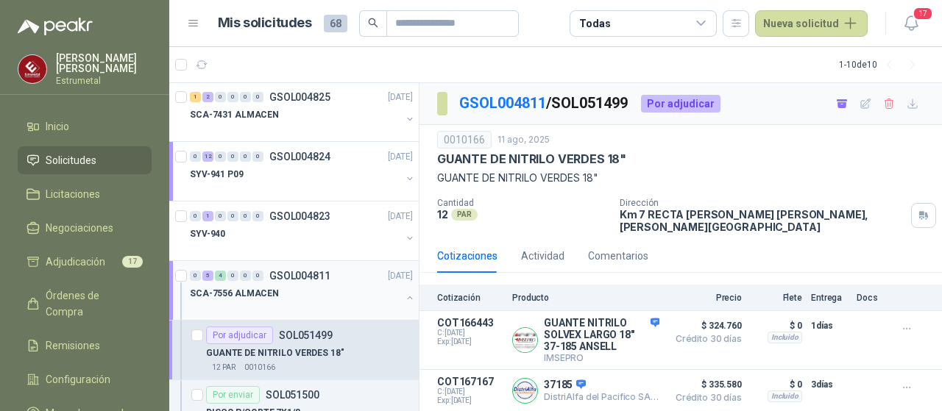
click at [258, 289] on p "SCA-7556 ALMACEN" at bounding box center [234, 294] width 89 height 14
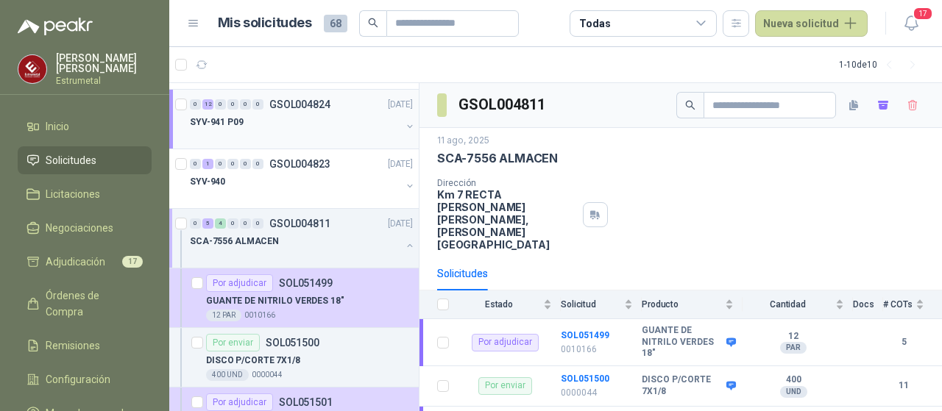
scroll to position [432, 0]
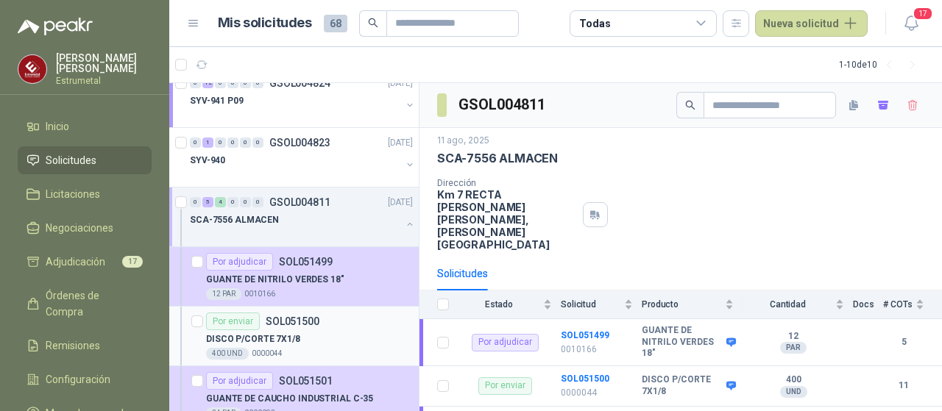
click at [294, 317] on p "SOL051500" at bounding box center [293, 322] width 54 height 10
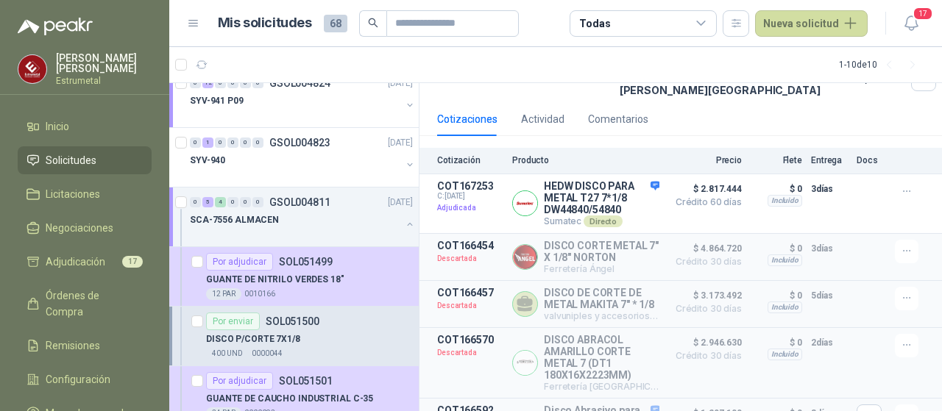
scroll to position [147, 0]
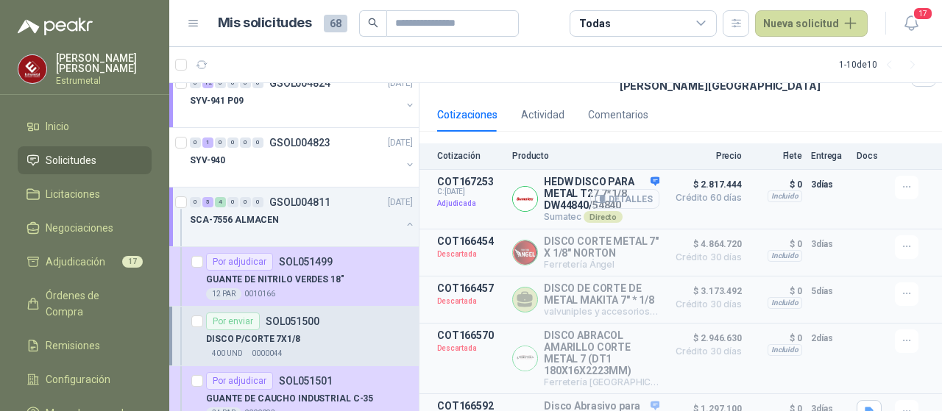
click at [604, 189] on button "Detalles" at bounding box center [624, 199] width 69 height 20
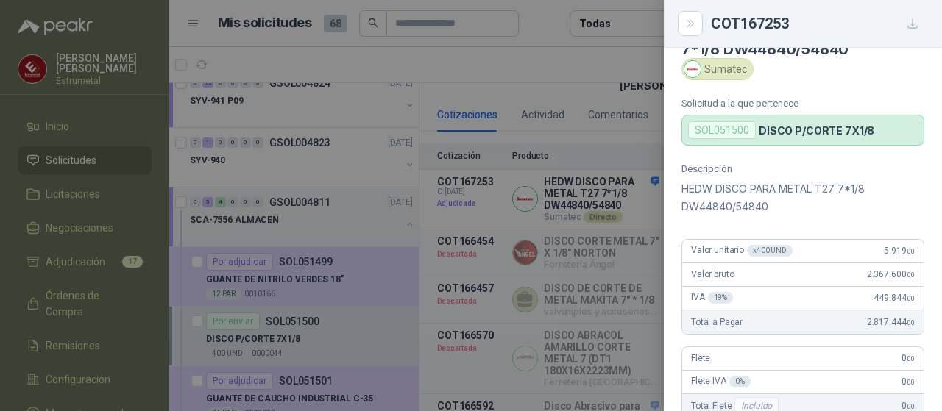
scroll to position [0, 0]
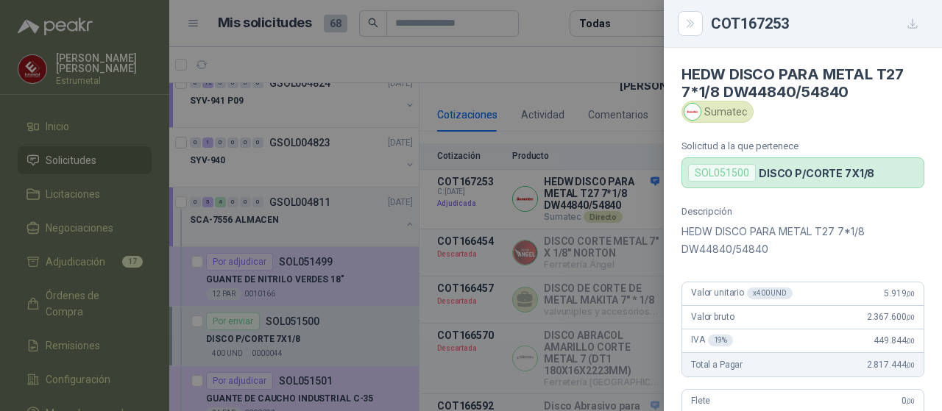
click at [353, 267] on div at bounding box center [471, 205] width 942 height 411
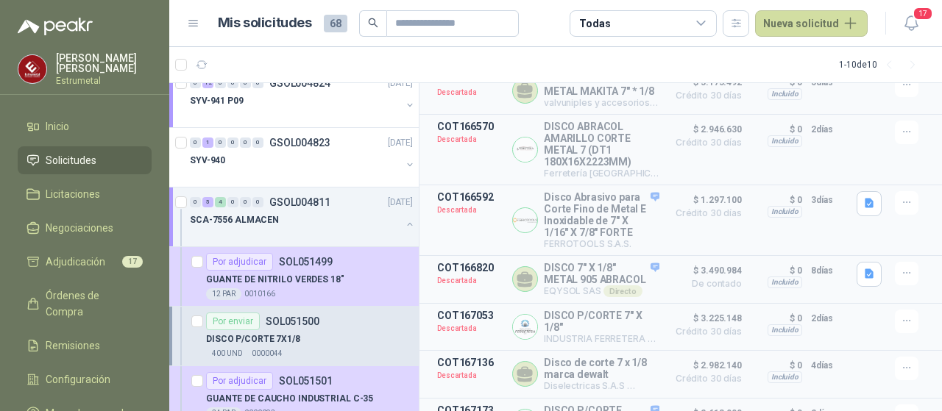
scroll to position [446, 0]
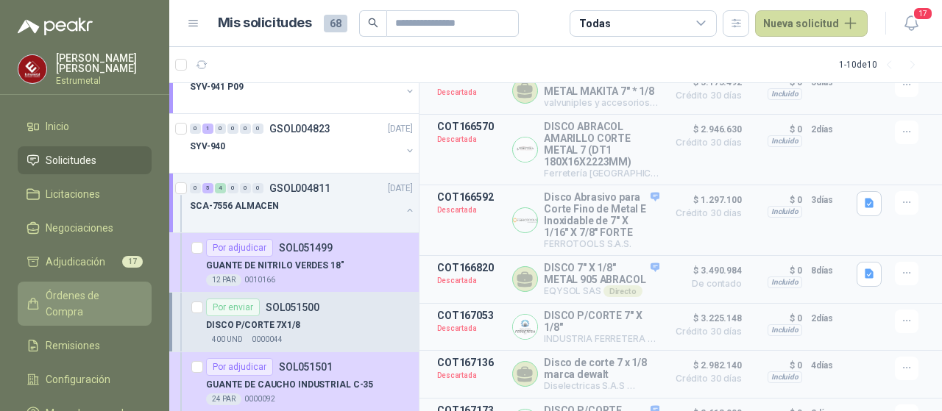
click at [88, 288] on span "Órdenes de Compra" at bounding box center [92, 304] width 92 height 32
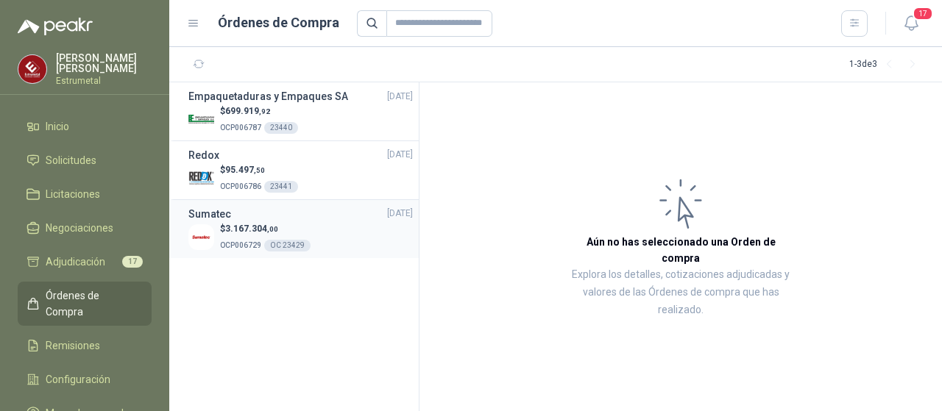
click at [266, 244] on div "OC 23429" at bounding box center [287, 246] width 46 height 12
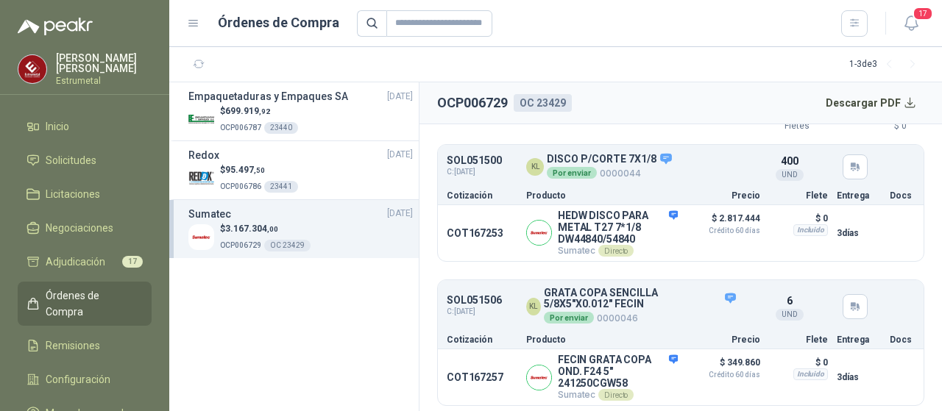
scroll to position [91, 0]
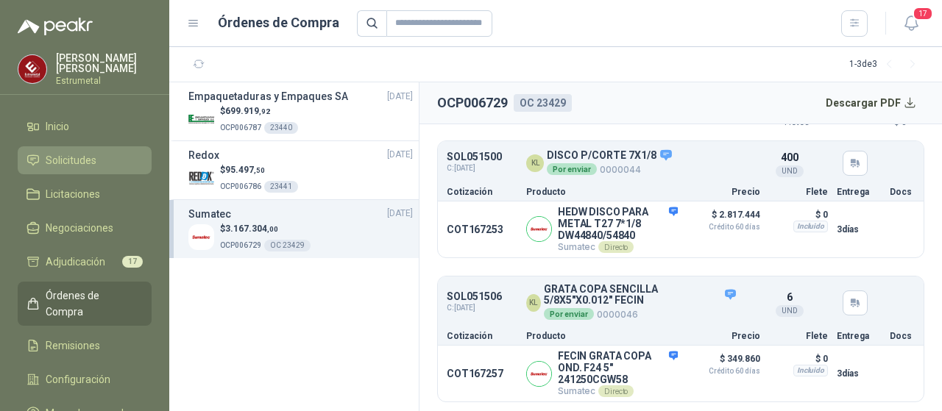
click at [67, 160] on span "Solicitudes" at bounding box center [71, 160] width 51 height 16
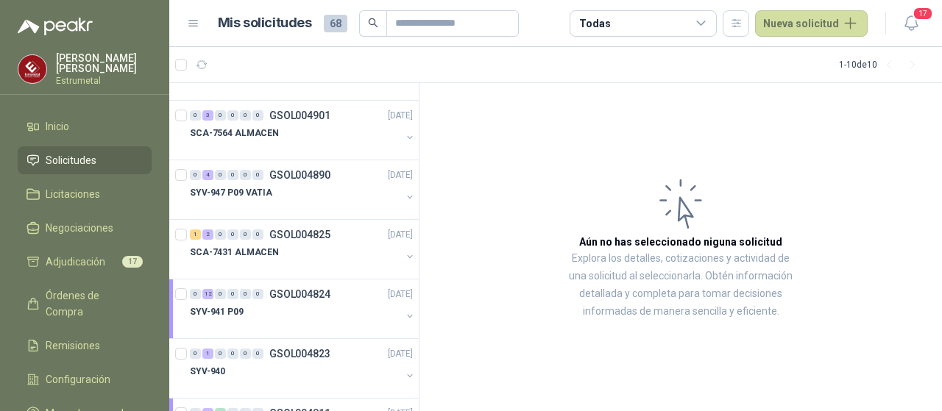
scroll to position [285, 0]
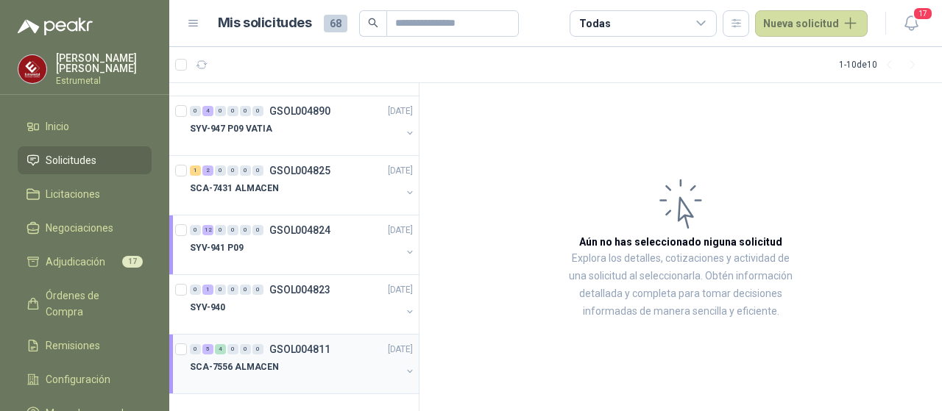
click at [255, 365] on p "SCA-7556 ALMACEN" at bounding box center [234, 368] width 89 height 14
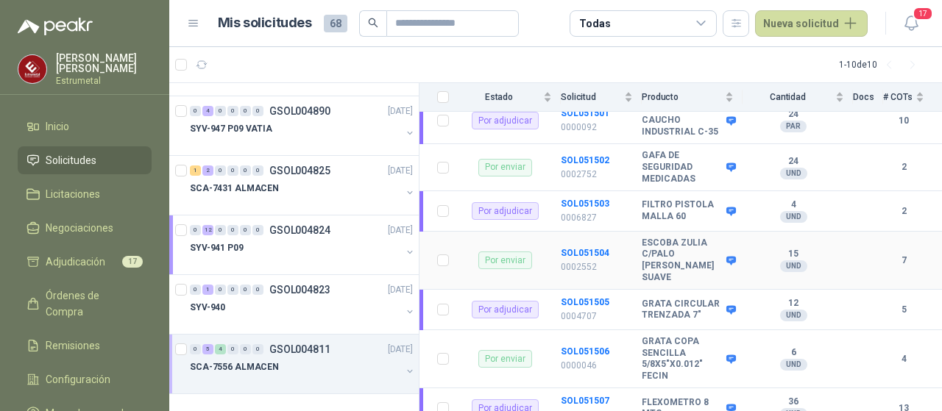
scroll to position [317, 0]
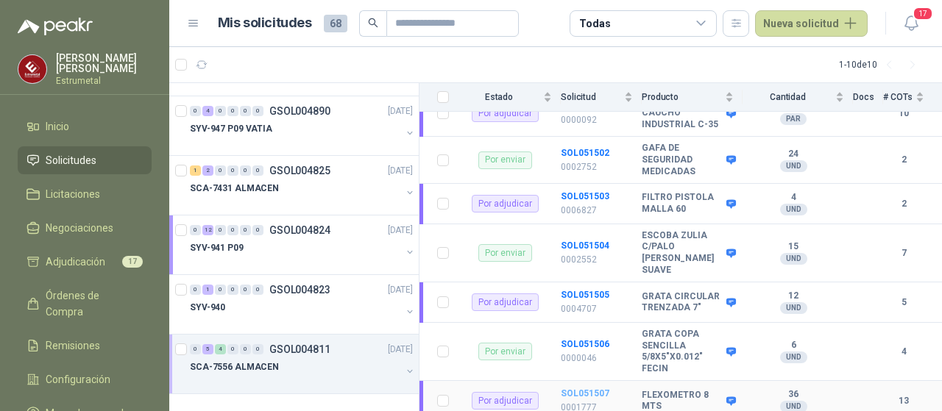
click at [578, 389] on b "SOL051507" at bounding box center [585, 394] width 49 height 10
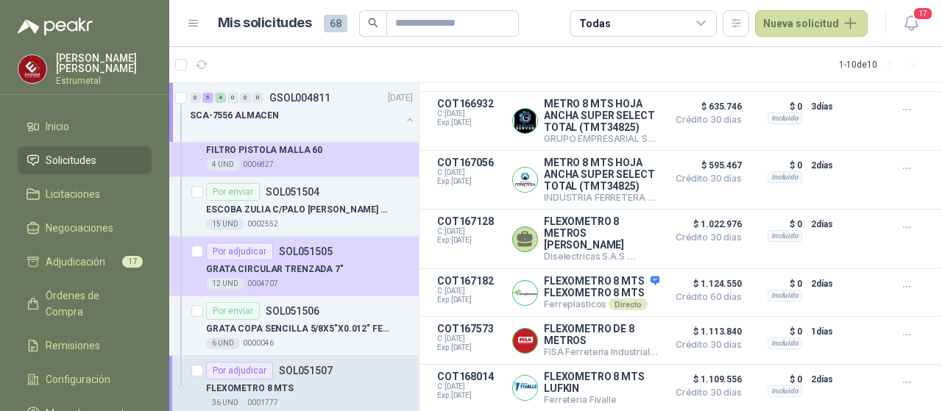
scroll to position [819, 0]
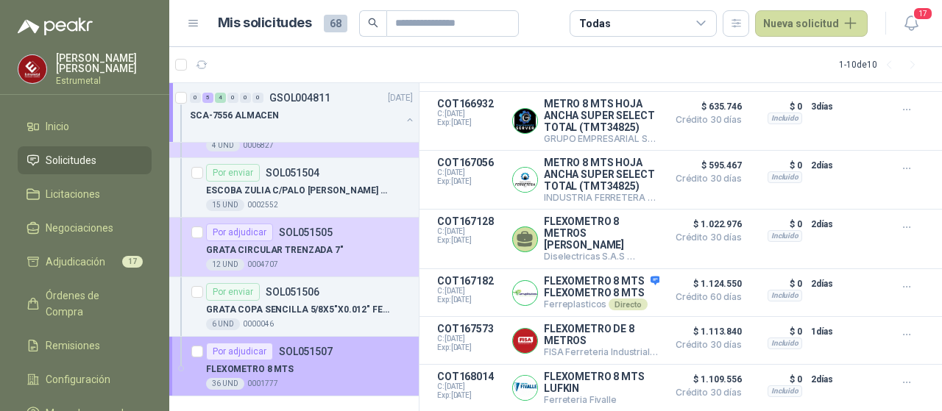
click at [247, 363] on p "FLEXOMETRO 8 MTS" at bounding box center [250, 370] width 88 height 14
click at [234, 350] on div "Por adjudicar" at bounding box center [239, 352] width 67 height 18
click at [238, 347] on div "Por adjudicar" at bounding box center [239, 352] width 67 height 18
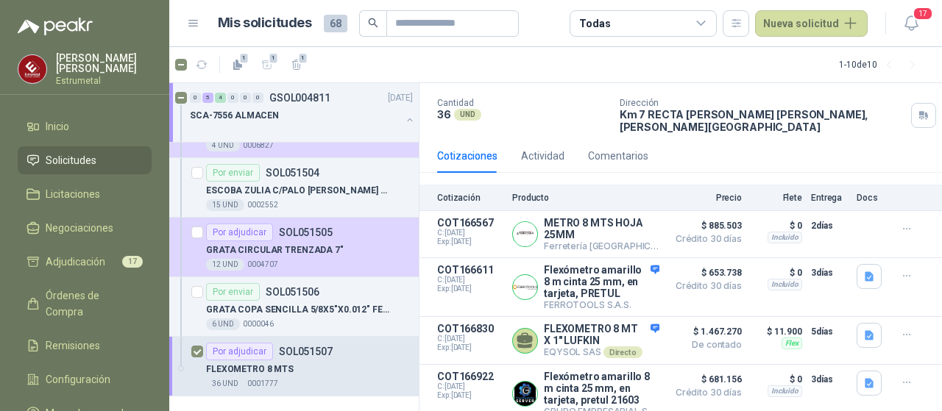
scroll to position [65, 0]
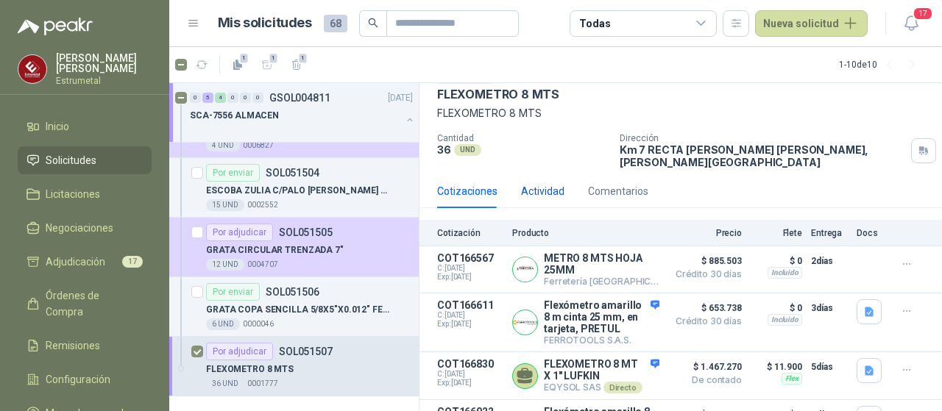
click at [542, 183] on div "Actividad" at bounding box center [542, 191] width 43 height 16
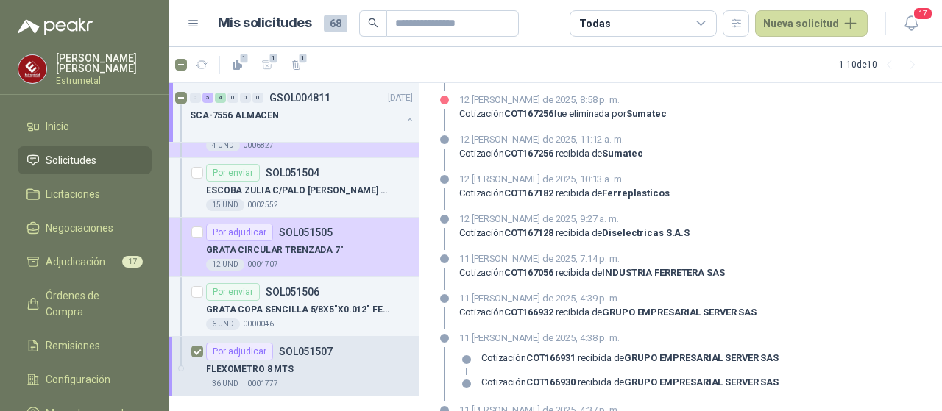
scroll to position [136, 0]
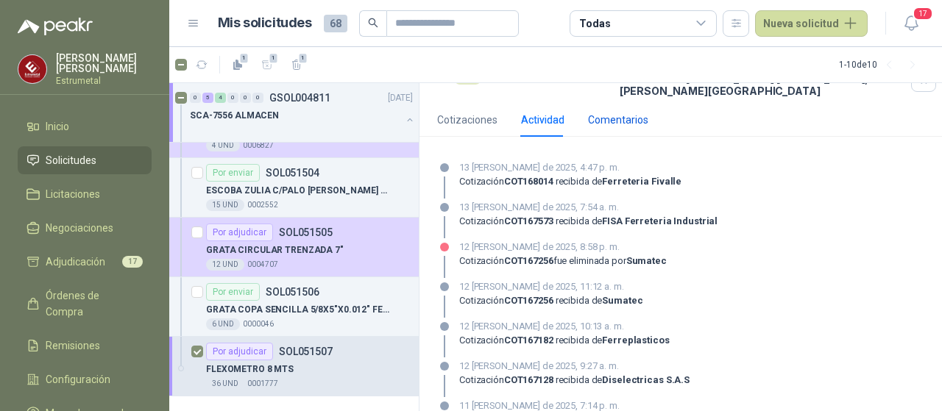
click at [617, 112] on div "Comentarios" at bounding box center [618, 120] width 60 height 16
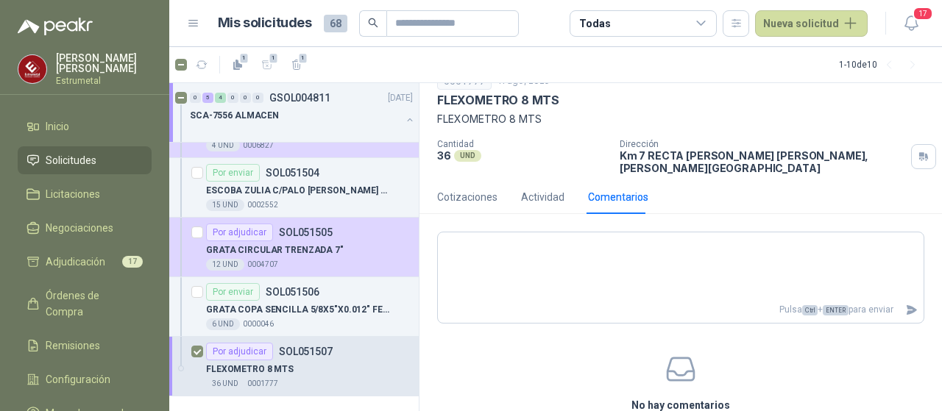
scroll to position [122, 0]
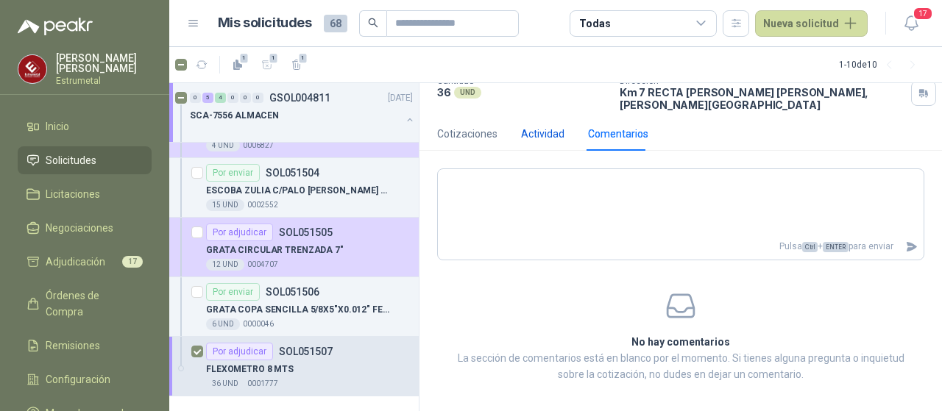
click at [523, 126] on div "Actividad" at bounding box center [542, 134] width 43 height 16
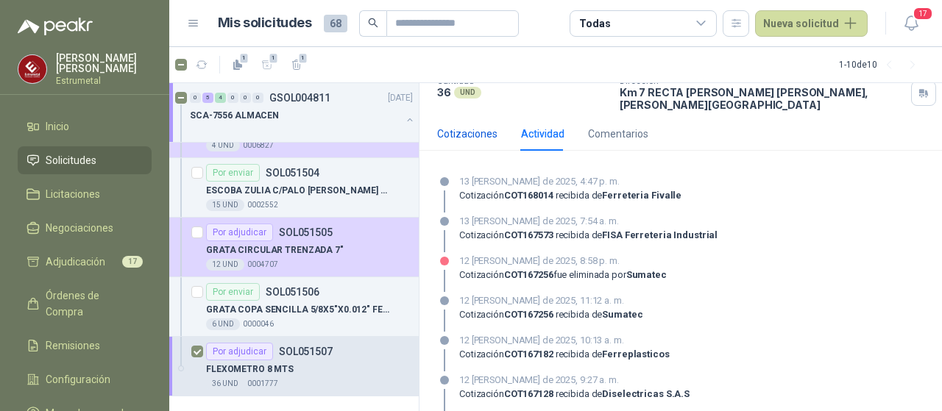
click at [467, 126] on div "Cotizaciones" at bounding box center [467, 134] width 60 height 16
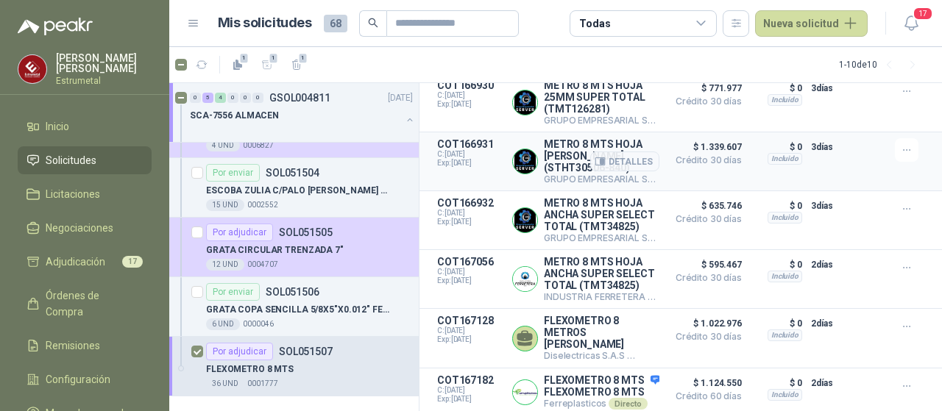
scroll to position [654, 0]
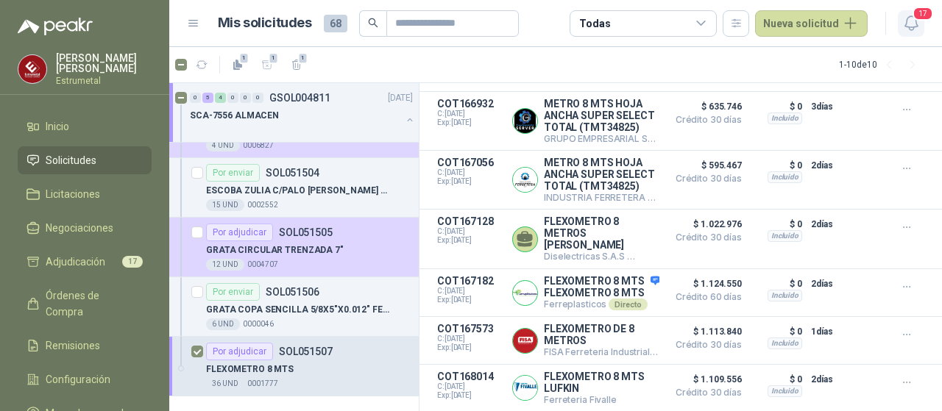
click at [916, 24] on icon "button" at bounding box center [911, 23] width 13 height 14
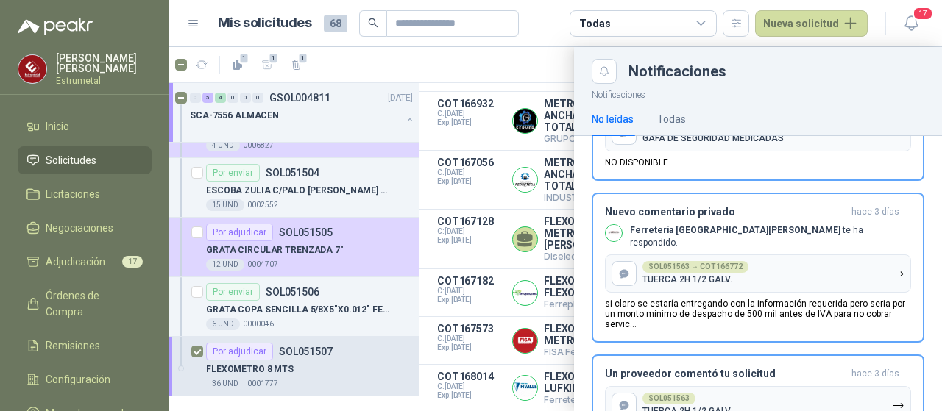
scroll to position [1611, 0]
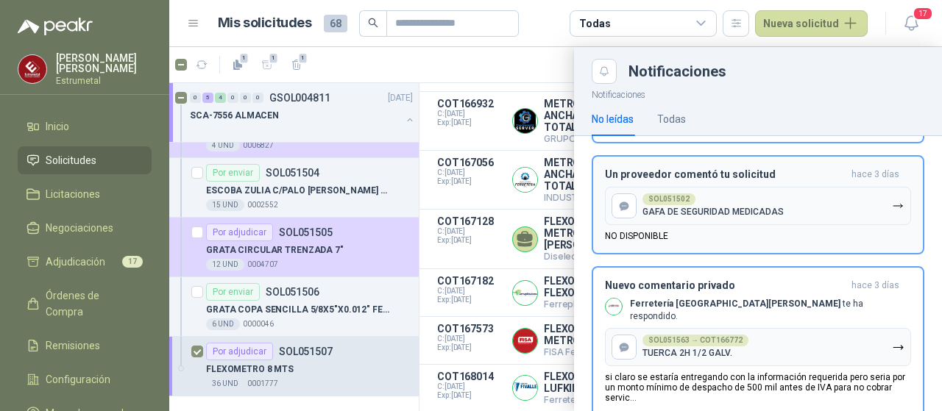
click at [671, 202] on div "SOL051502 GAFA DE SEGURIDAD MEDICADAS" at bounding box center [713, 206] width 141 height 24
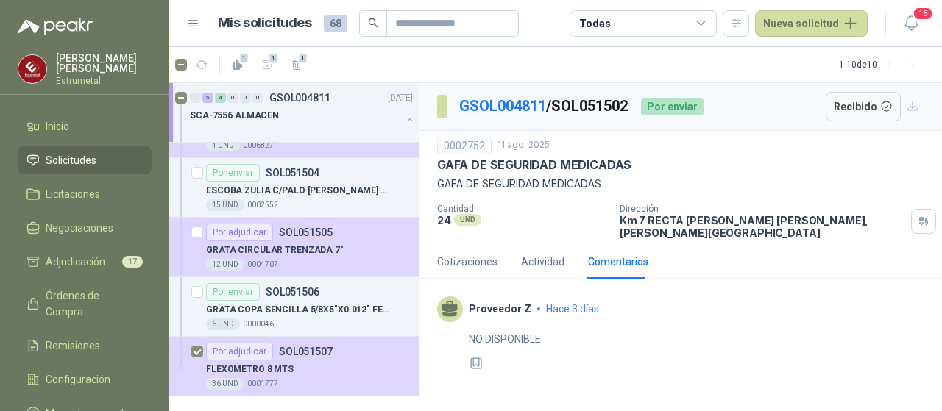
scroll to position [38, 0]
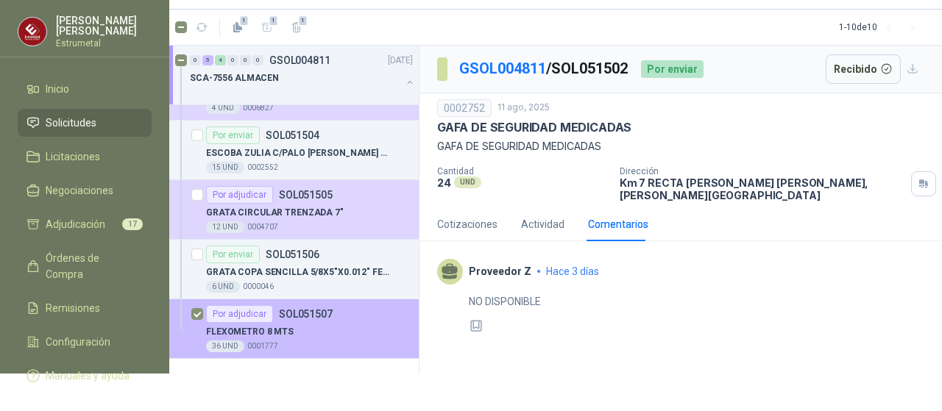
click at [255, 325] on p "FLEXOMETRO 8 MTS" at bounding box center [250, 332] width 88 height 14
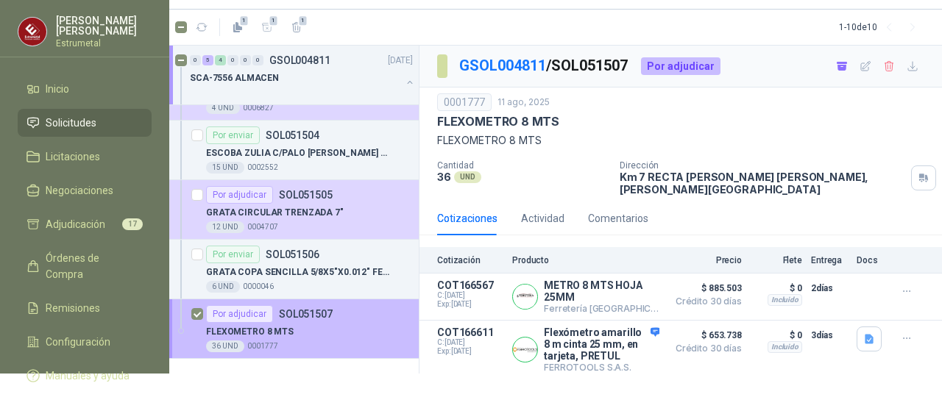
click at [283, 325] on p "FLEXOMETRO 8 MTS" at bounding box center [250, 332] width 88 height 14
click at [245, 309] on div "Por adjudicar" at bounding box center [239, 314] width 67 height 18
click at [340, 323] on div "FLEXOMETRO 8 MTS" at bounding box center [309, 332] width 207 height 18
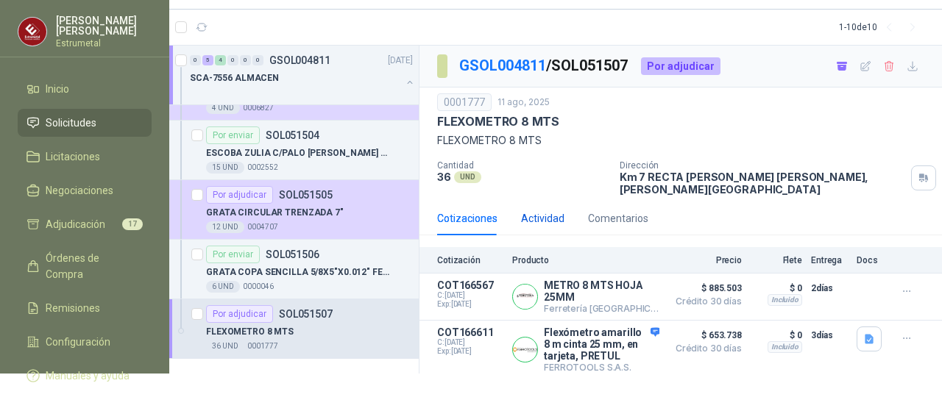
click at [523, 211] on div "Actividad" at bounding box center [542, 219] width 43 height 16
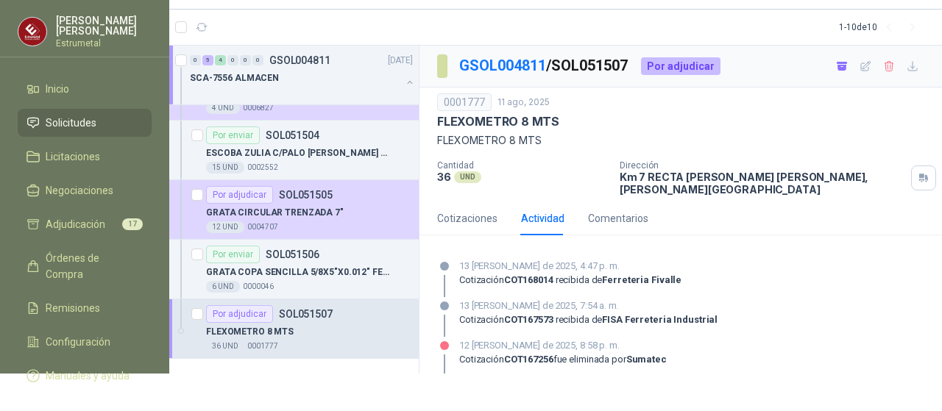
click at [442, 342] on div at bounding box center [444, 346] width 9 height 9
click at [596, 211] on div "Comentarios" at bounding box center [618, 219] width 60 height 16
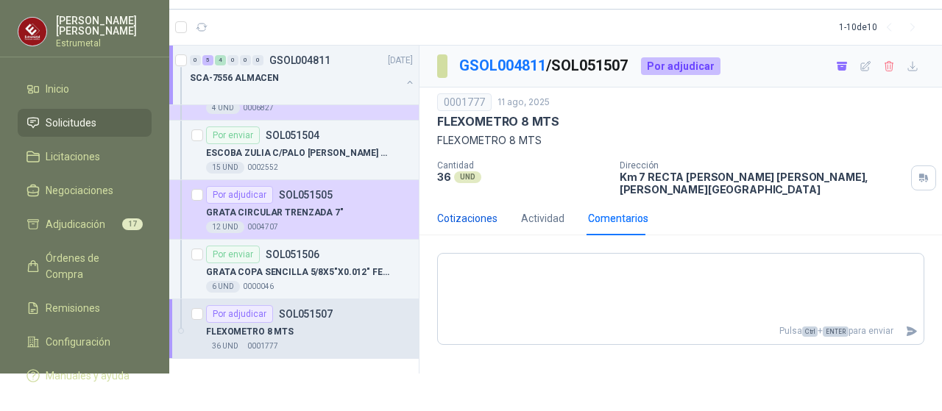
click at [465, 211] on div "Cotizaciones" at bounding box center [467, 219] width 60 height 16
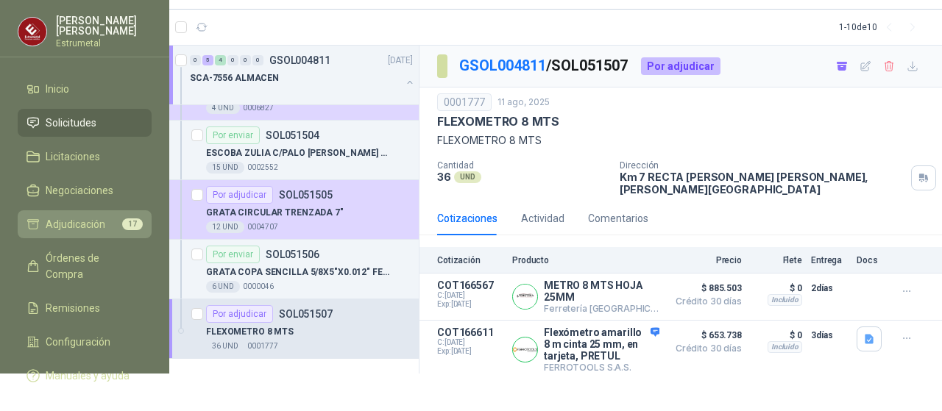
click at [61, 219] on span "Adjudicación" at bounding box center [76, 224] width 60 height 16
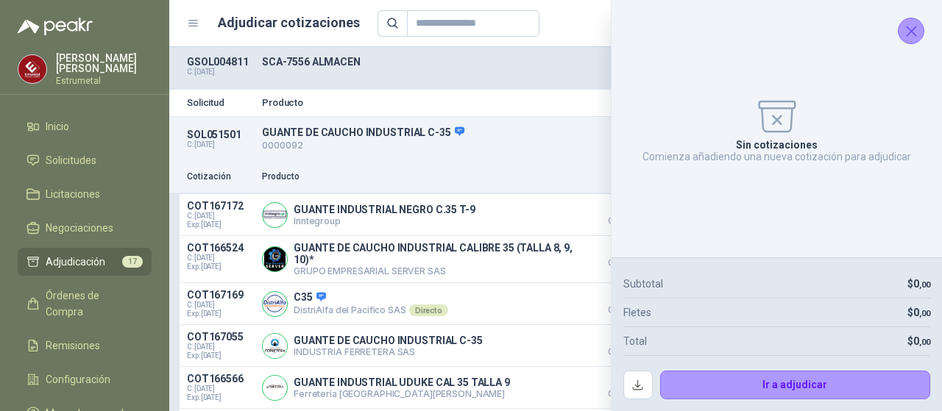
click at [905, 36] on icon "Cerrar" at bounding box center [911, 31] width 18 height 18
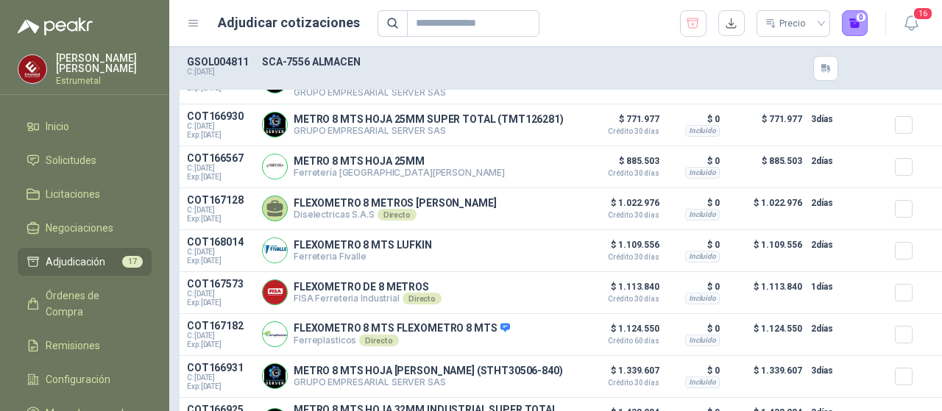
scroll to position [1399, 0]
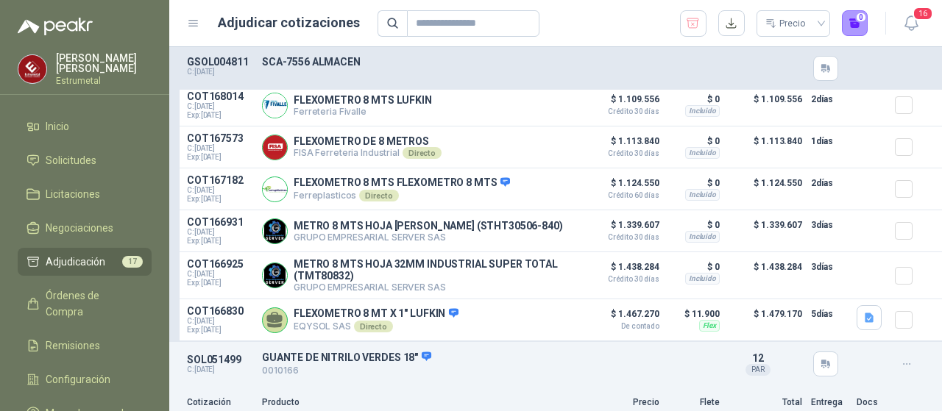
click at [76, 258] on span "Adjudicación" at bounding box center [76, 262] width 60 height 16
click at [66, 157] on span "Solicitudes" at bounding box center [71, 160] width 51 height 16
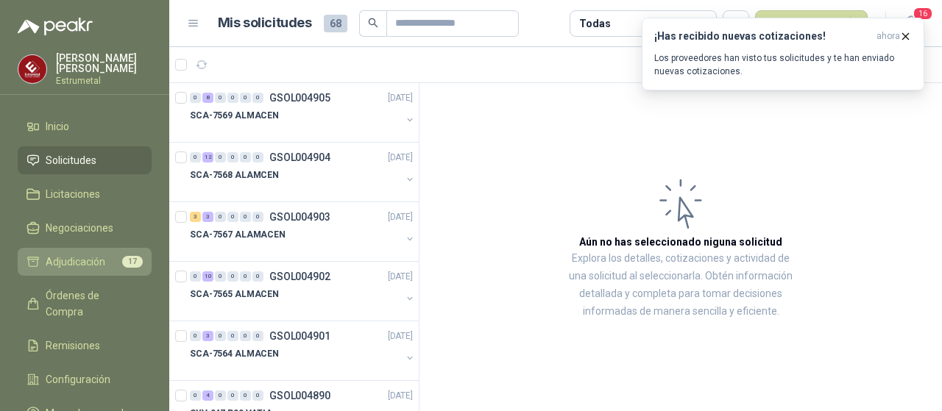
click at [66, 254] on span "Adjudicación" at bounding box center [76, 262] width 60 height 16
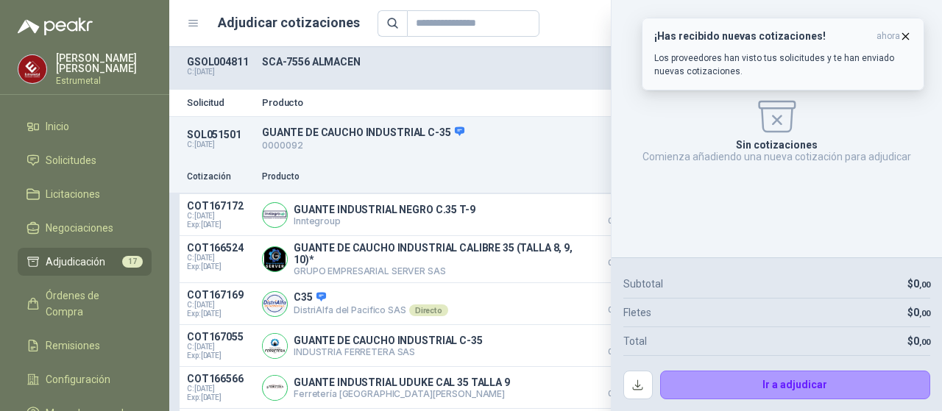
click at [907, 36] on icon "button" at bounding box center [905, 36] width 13 height 13
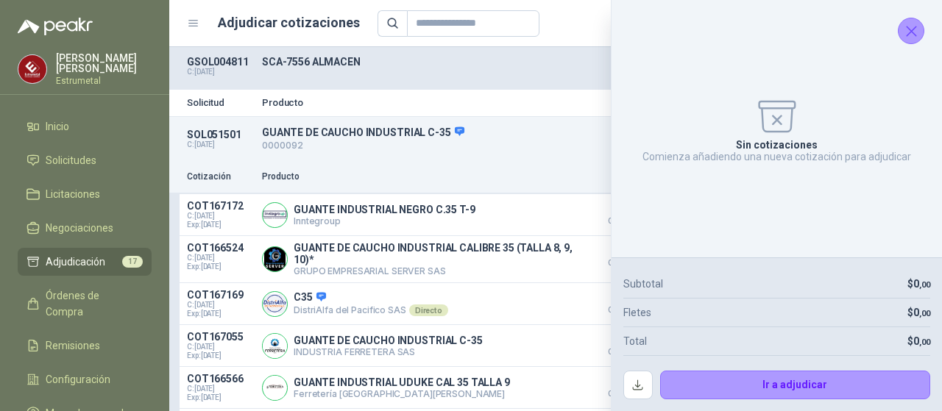
click at [908, 29] on icon "Cerrar" at bounding box center [911, 31] width 18 height 18
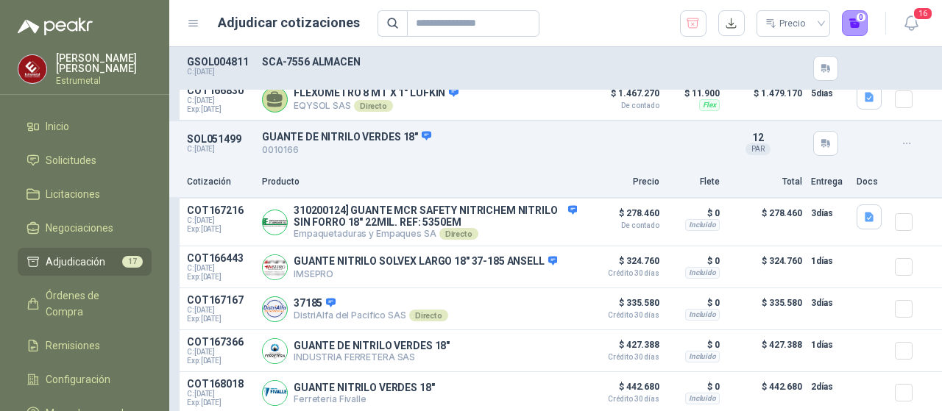
scroll to position [1472, 0]
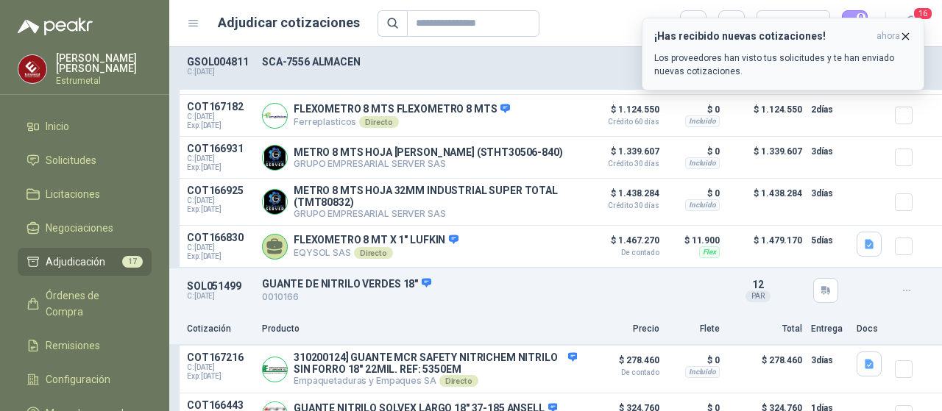
click at [904, 37] on icon "button" at bounding box center [905, 36] width 13 height 13
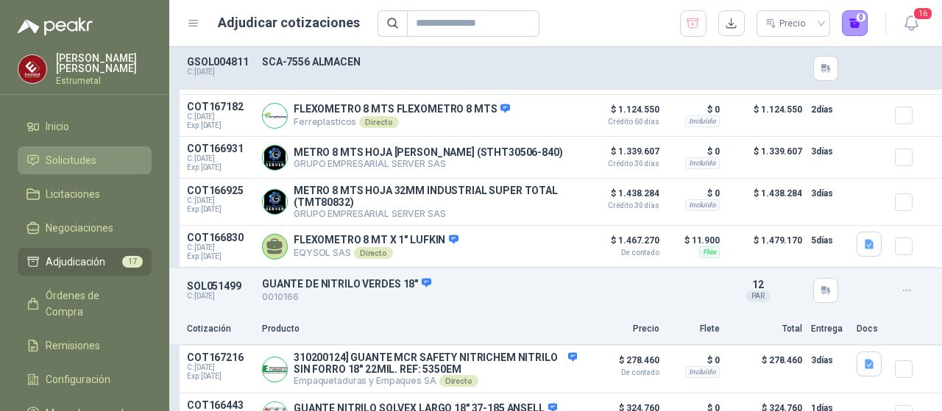
click at [58, 163] on span "Solicitudes" at bounding box center [71, 160] width 51 height 16
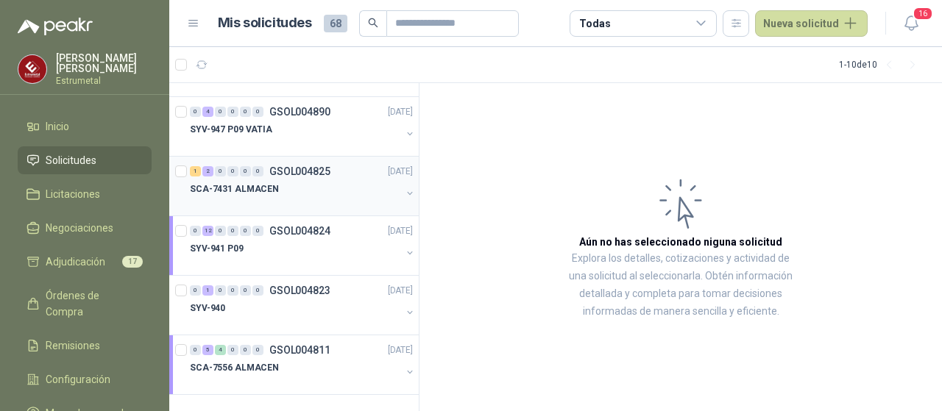
scroll to position [285, 0]
click at [258, 366] on p "SCA-7556 ALMACEN" at bounding box center [234, 368] width 89 height 14
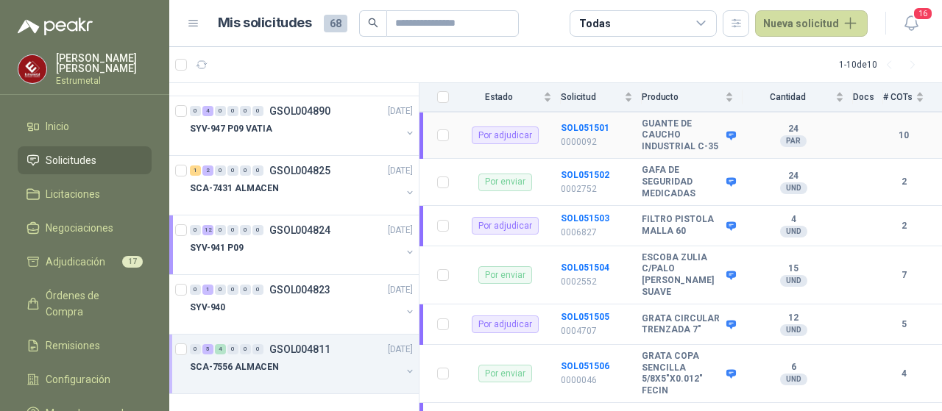
scroll to position [317, 0]
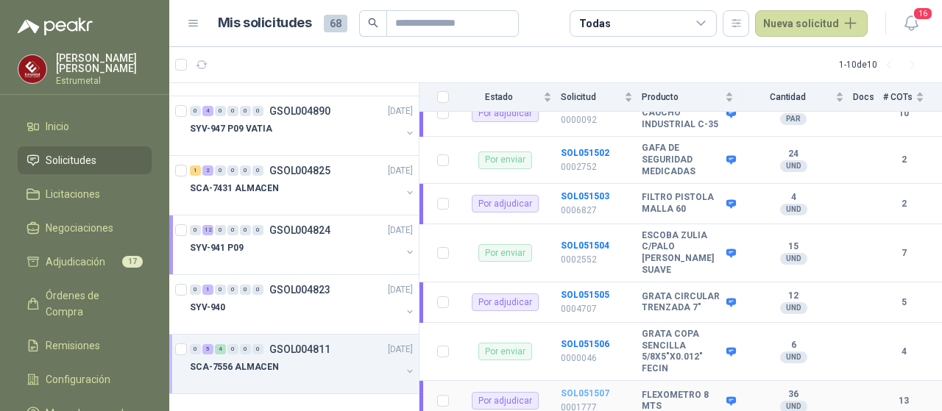
click at [583, 389] on b "SOL051507" at bounding box center [585, 394] width 49 height 10
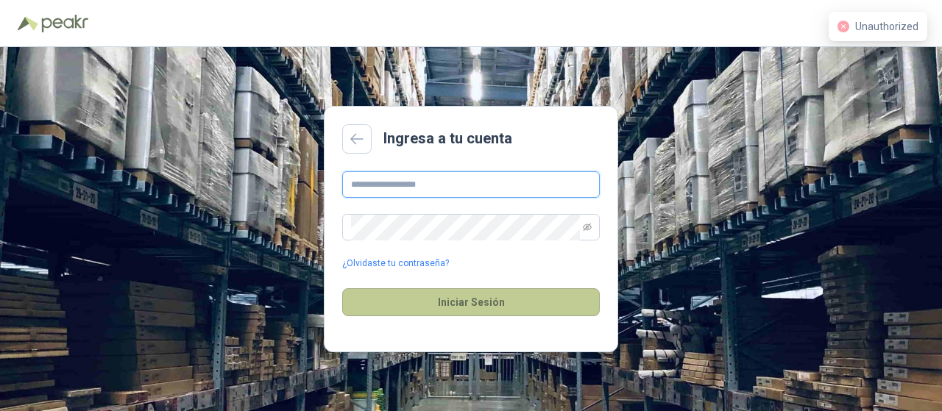
type input "**********"
click at [512, 305] on button "Iniciar Sesión" at bounding box center [471, 303] width 258 height 28
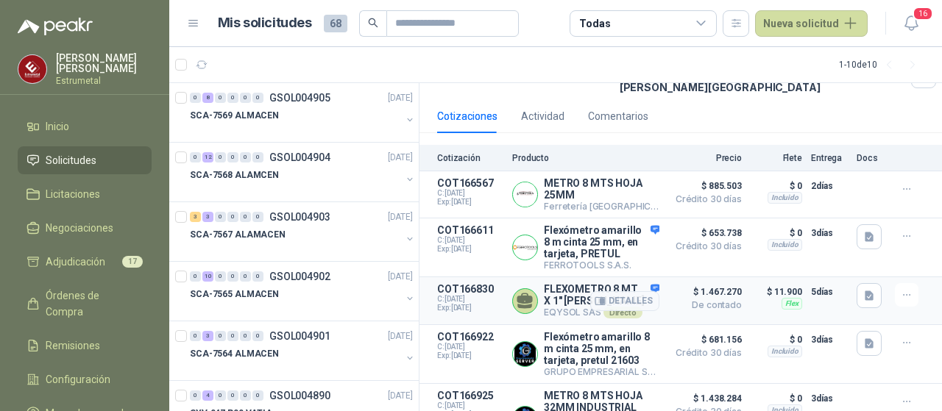
scroll to position [138, 0]
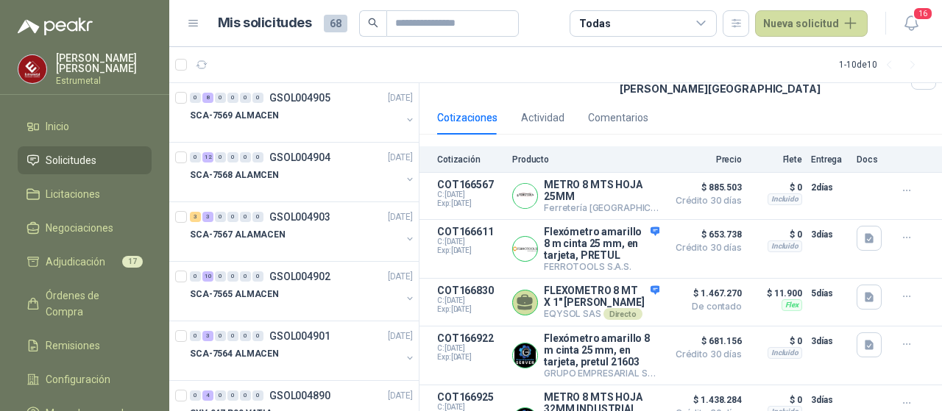
click at [646, 21] on div "Todas" at bounding box center [643, 23] width 147 height 26
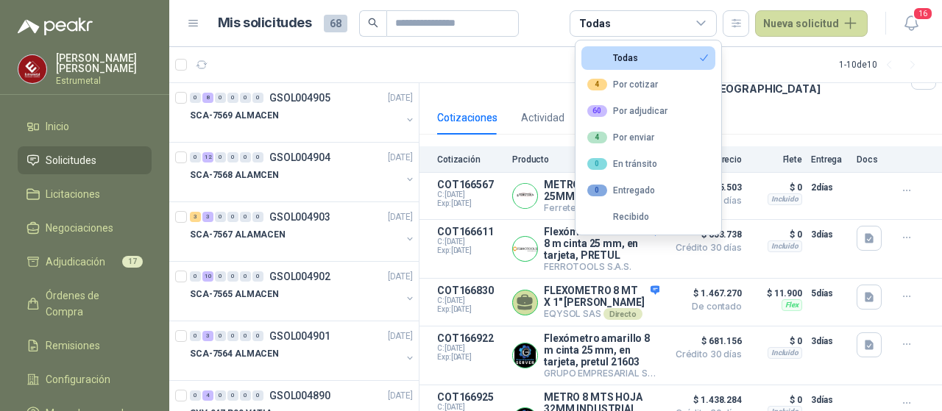
click at [647, 21] on div "Todas" at bounding box center [643, 23] width 147 height 26
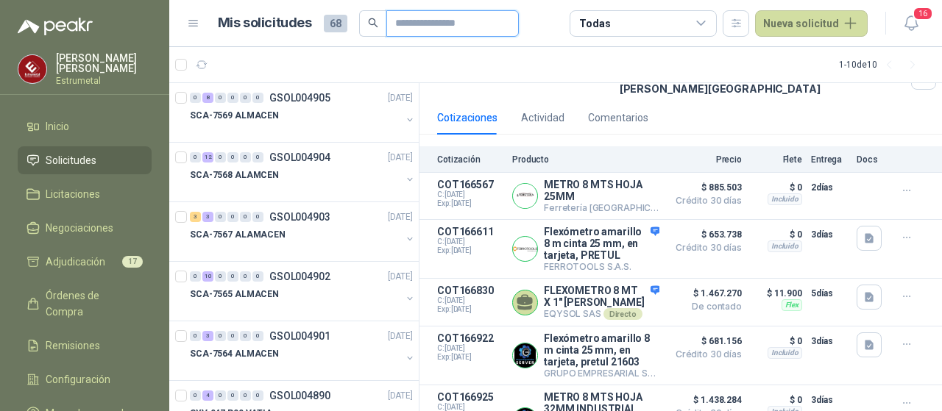
click at [405, 32] on input "text" at bounding box center [446, 23] width 103 height 25
click at [653, 22] on div "Todas" at bounding box center [643, 23] width 147 height 26
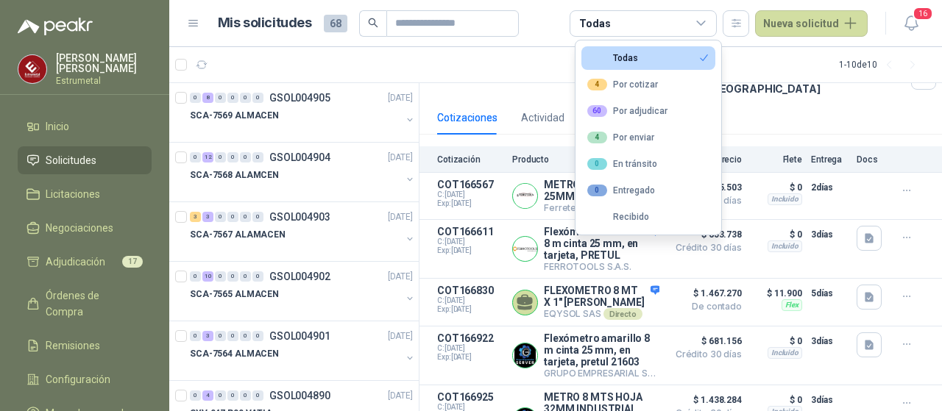
click at [653, 22] on div "Todas" at bounding box center [643, 23] width 147 height 26
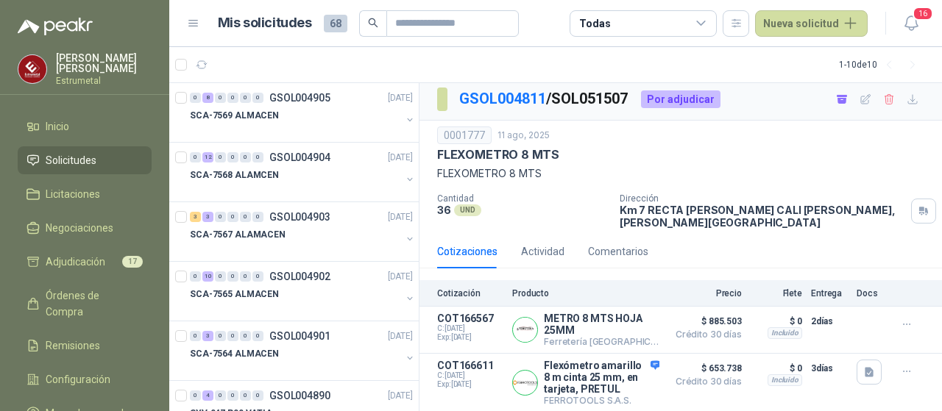
scroll to position [0, 0]
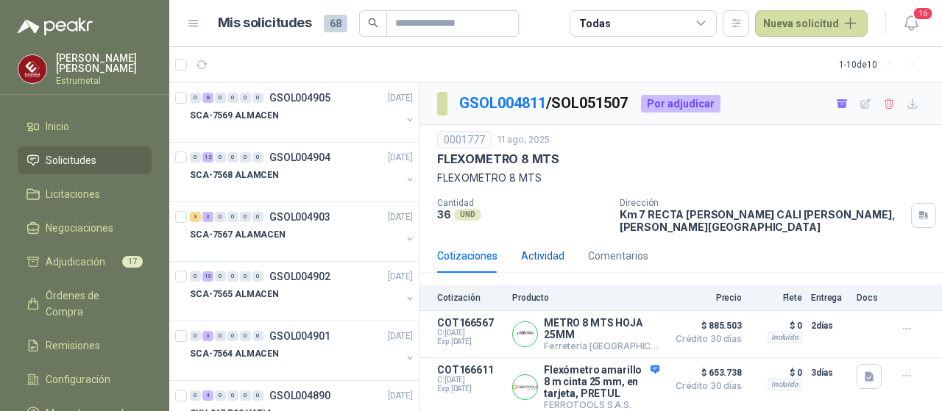
click at [545, 248] on div "Actividad" at bounding box center [542, 256] width 43 height 16
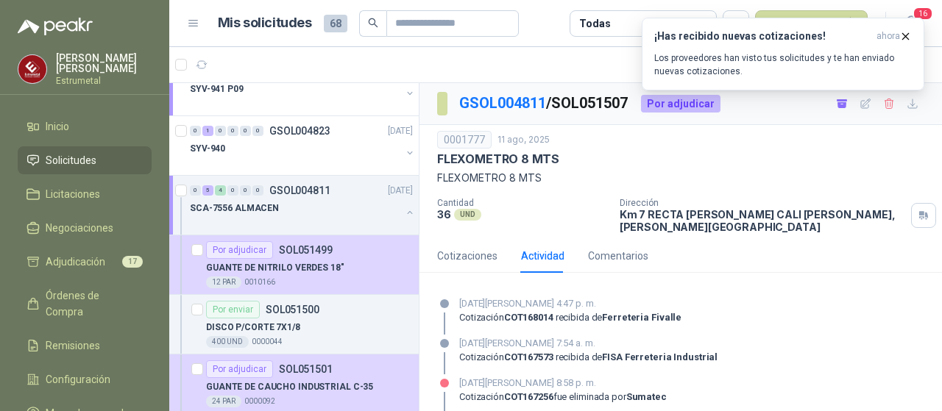
scroll to position [442, 0]
click at [908, 33] on icon "button" at bounding box center [905, 36] width 13 height 13
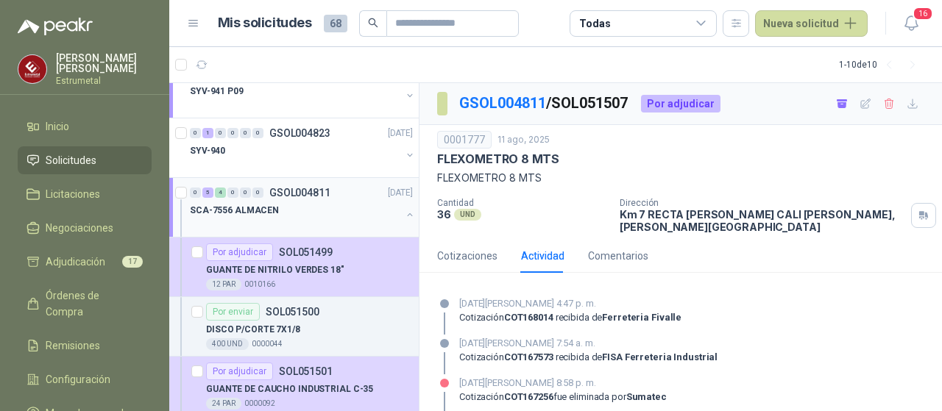
click at [245, 208] on p "SCA-7556 ALMACEN" at bounding box center [234, 211] width 89 height 14
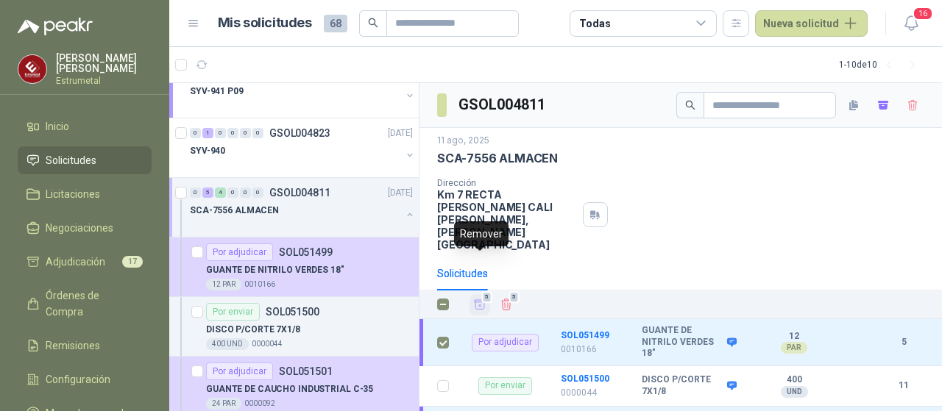
click at [481, 300] on icon "Añadir" at bounding box center [480, 305] width 11 height 10
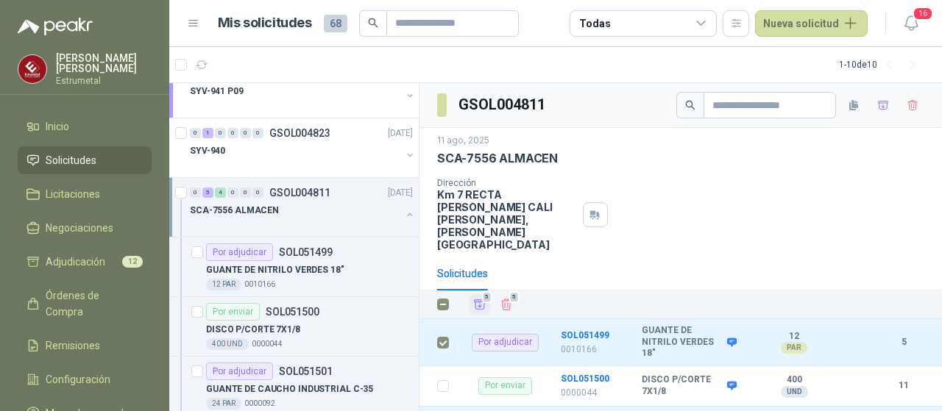
click at [82, 163] on span "Solicitudes" at bounding box center [71, 160] width 51 height 16
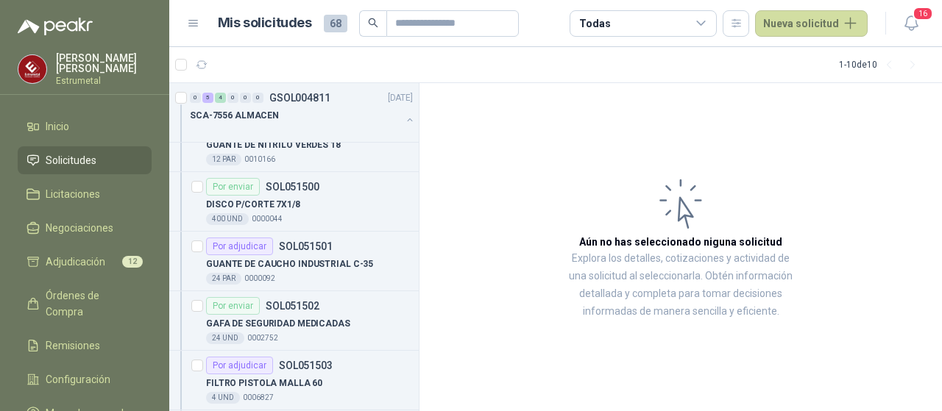
scroll to position [589, 0]
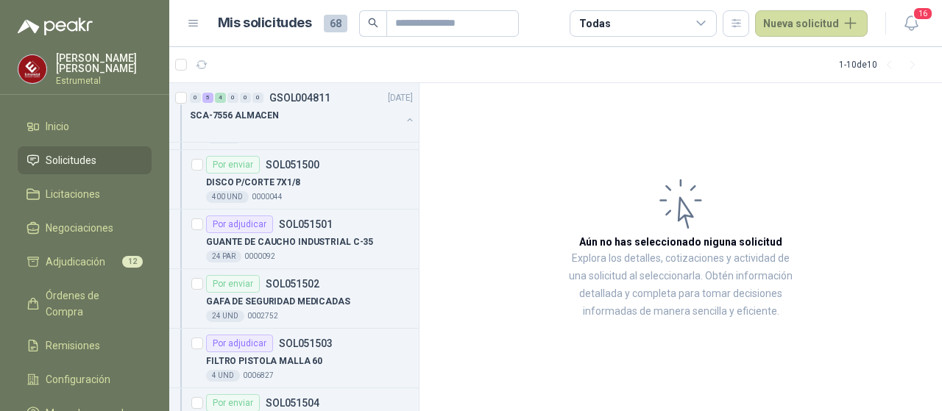
click at [62, 155] on span "Solicitudes" at bounding box center [71, 160] width 51 height 16
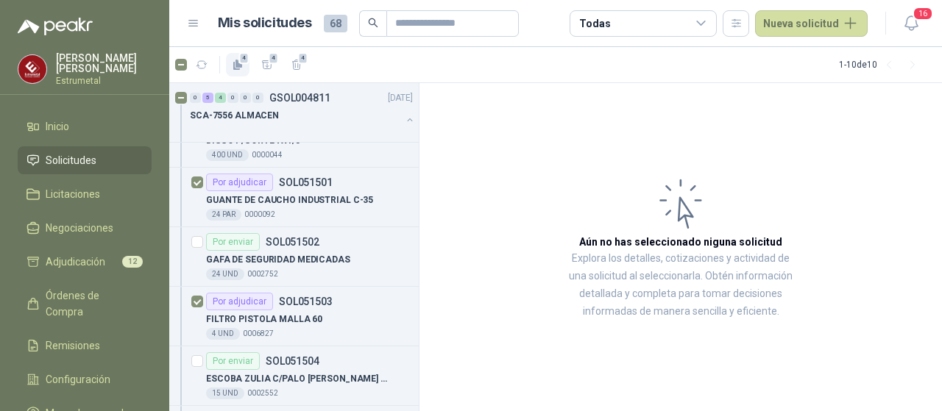
scroll to position [598, 0]
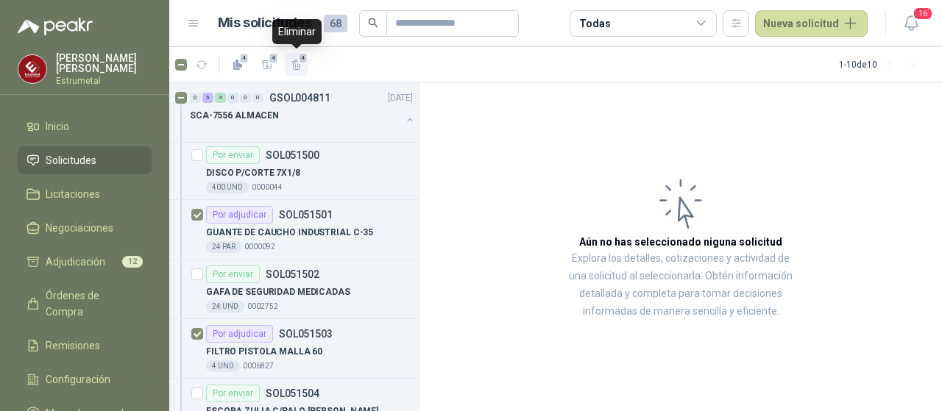
click at [300, 64] on icon "button" at bounding box center [296, 65] width 8 height 10
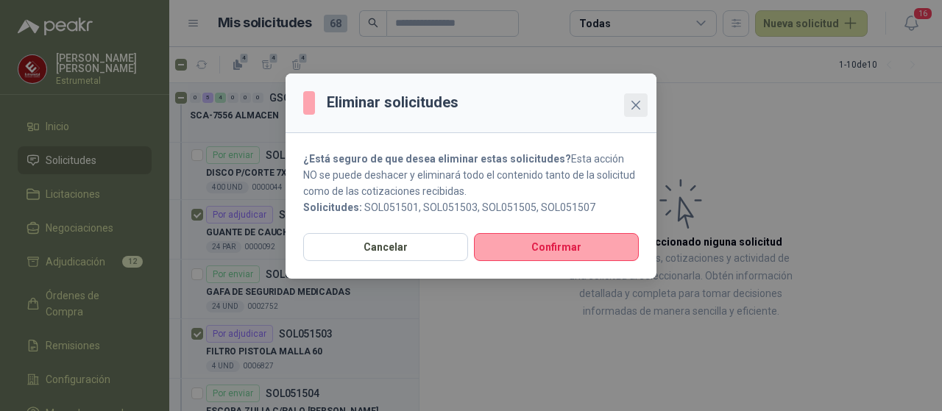
click at [643, 108] on span "Close" at bounding box center [636, 105] width 24 height 12
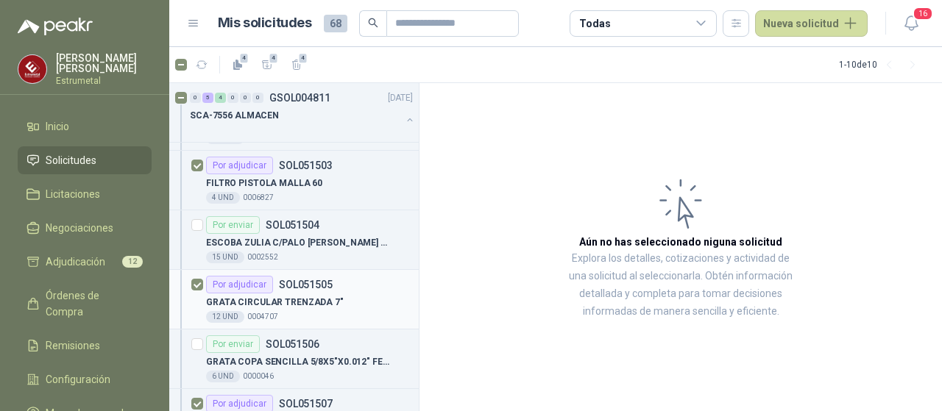
scroll to position [672, 0]
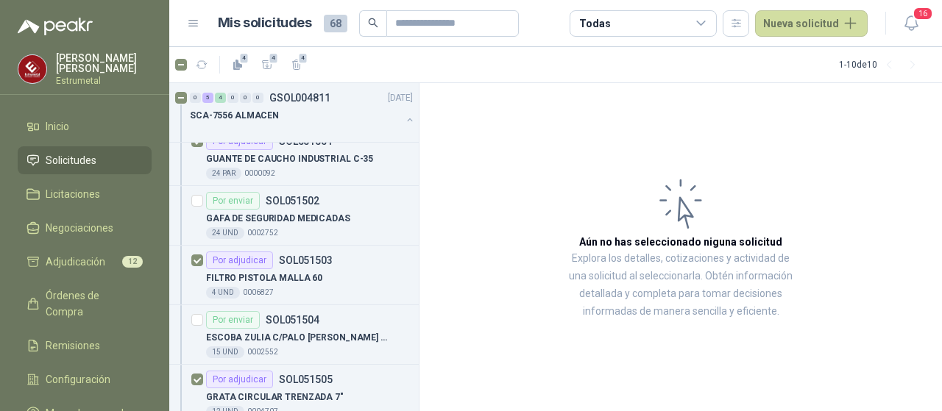
click at [73, 152] on span "Solicitudes" at bounding box center [71, 160] width 51 height 16
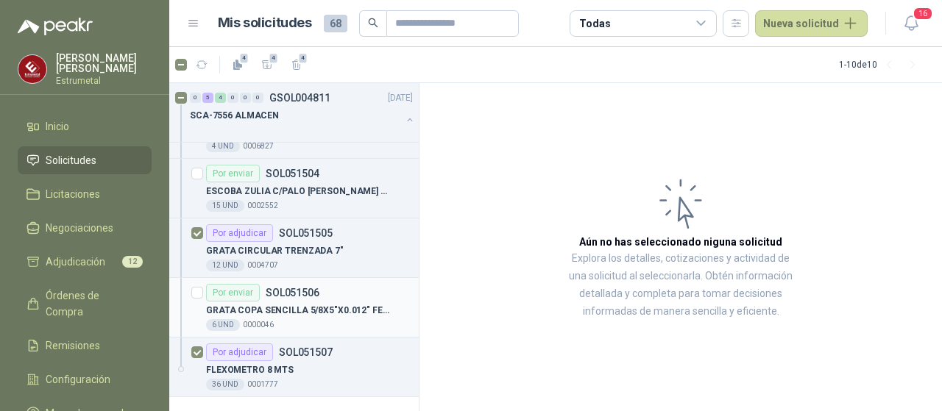
scroll to position [819, 0]
click at [295, 68] on icon "button" at bounding box center [297, 65] width 13 height 13
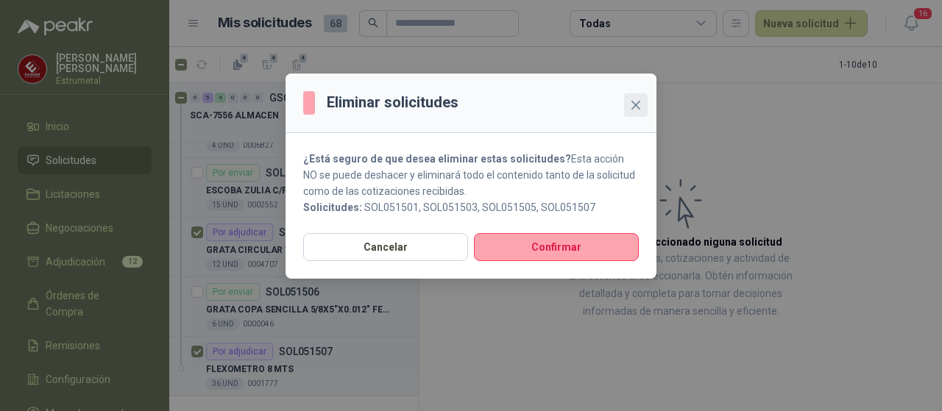
click at [634, 110] on icon "close" at bounding box center [636, 105] width 12 height 12
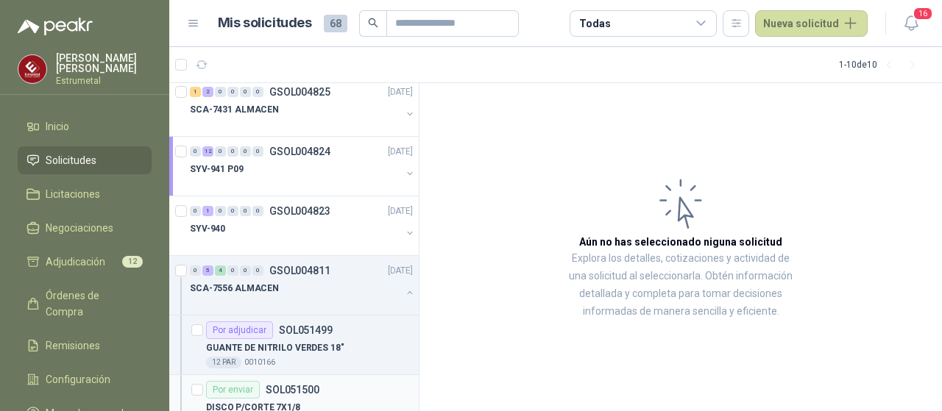
scroll to position [451, 0]
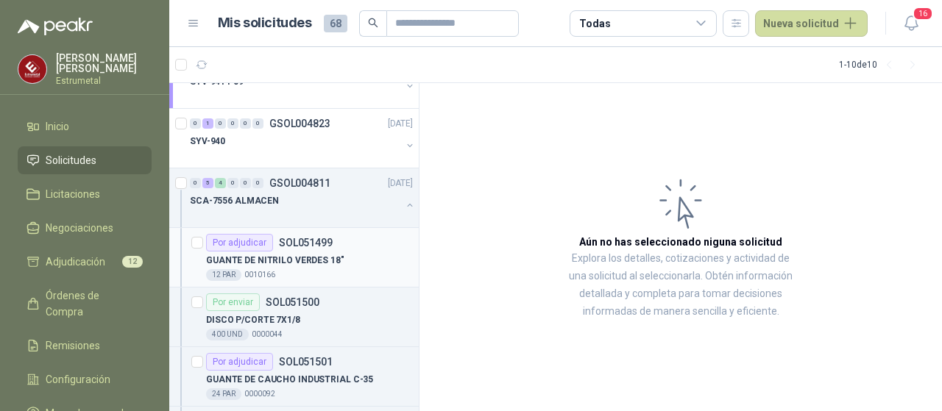
click at [290, 255] on p "GUANTE DE NITRILO VERDES 18"" at bounding box center [275, 261] width 138 height 14
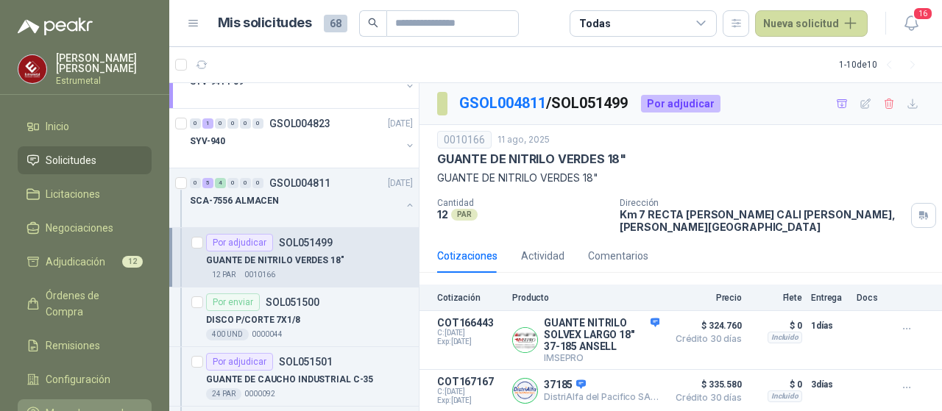
click at [74, 406] on span "Manuales y ayuda" at bounding box center [88, 414] width 84 height 16
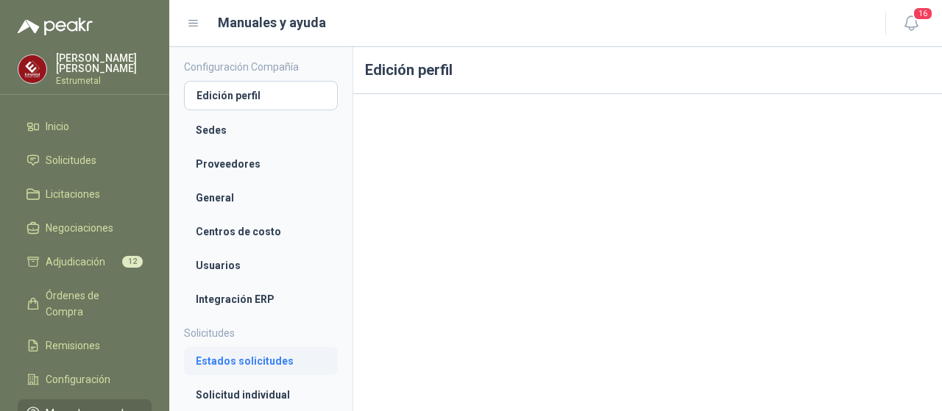
click at [228, 363] on li "Estados solicitudes" at bounding box center [261, 361] width 130 height 16
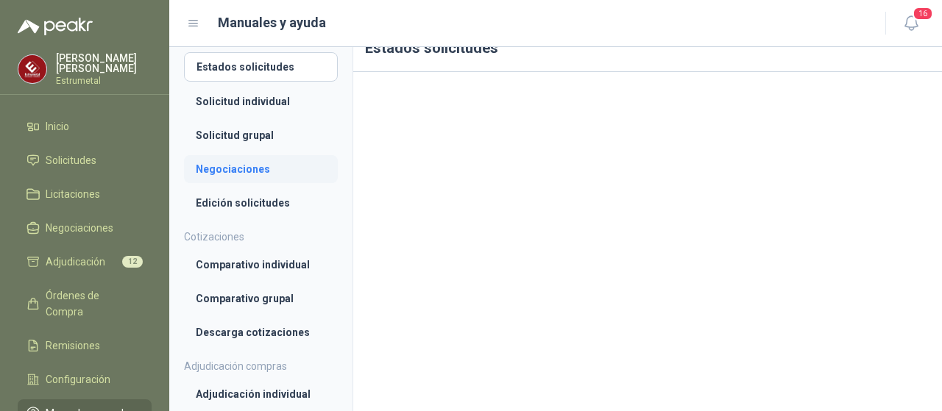
scroll to position [294, 0]
click at [246, 205] on li "Edición solicitudes" at bounding box center [261, 202] width 130 height 16
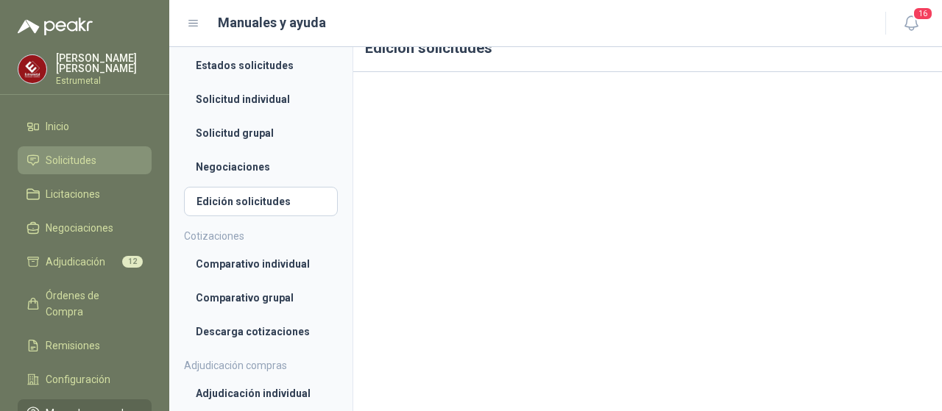
click at [66, 158] on span "Solicitudes" at bounding box center [71, 160] width 51 height 16
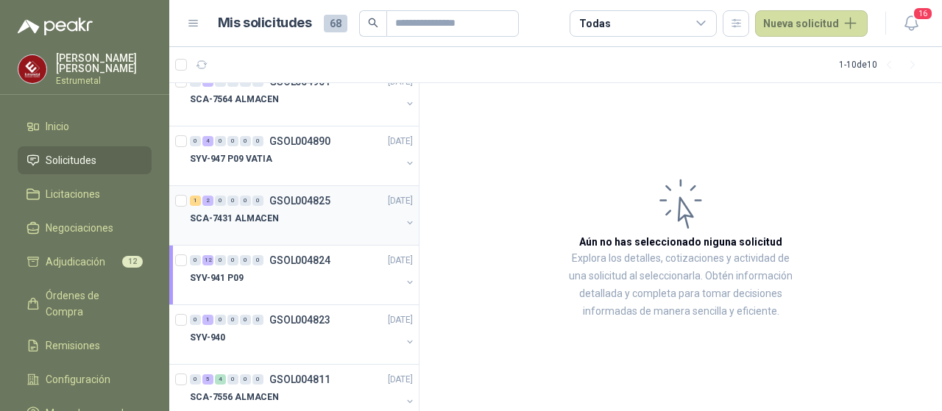
scroll to position [285, 0]
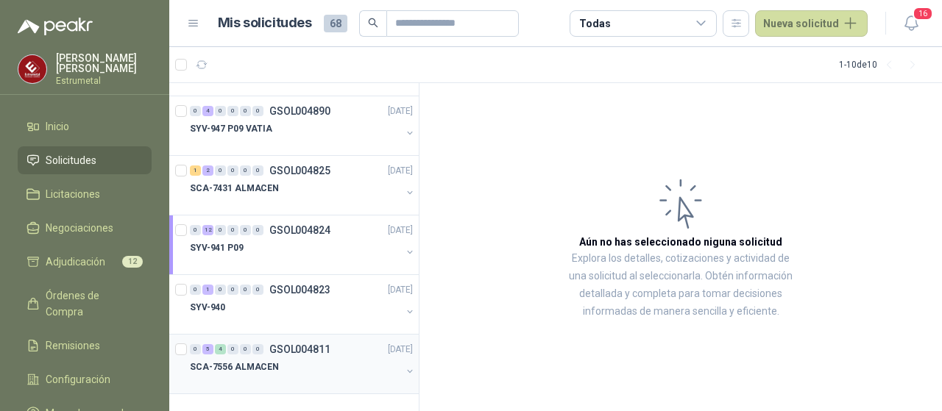
click at [230, 366] on p "SCA-7556 ALMACEN" at bounding box center [234, 368] width 89 height 14
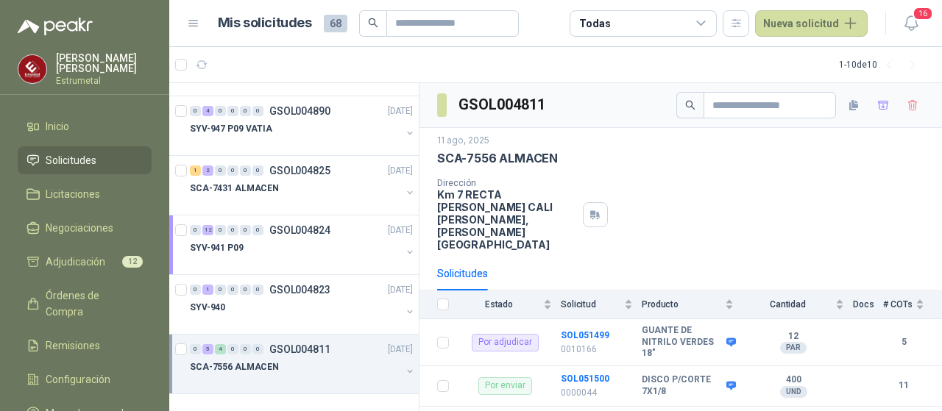
click at [239, 366] on p "SCA-7556 ALMACEN" at bounding box center [234, 368] width 89 height 14
click at [581, 330] on b "SOL051499" at bounding box center [585, 335] width 49 height 10
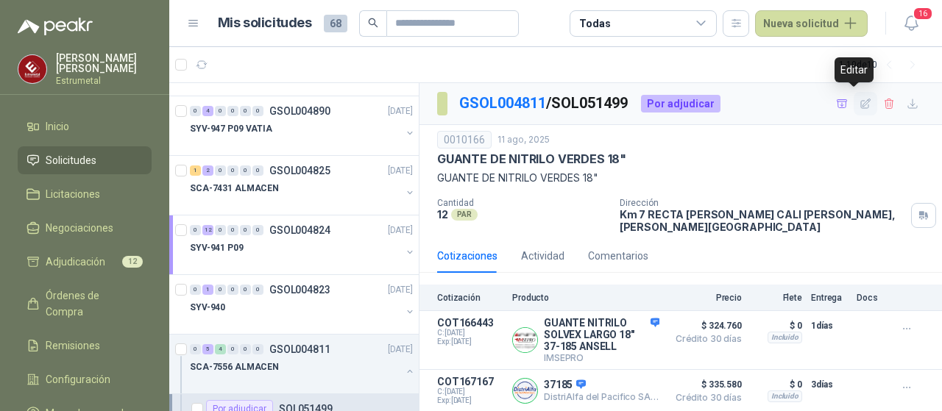
click at [861, 102] on icon "button" at bounding box center [866, 104] width 10 height 10
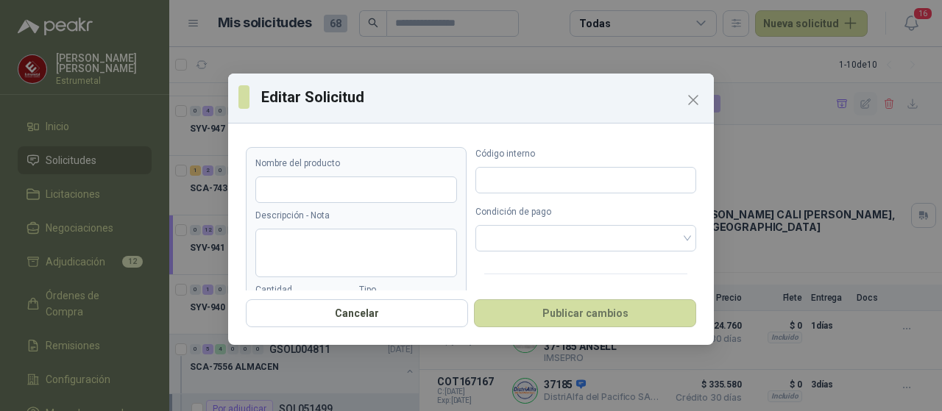
type input "**********"
type textarea "**********"
type input "**"
type input "*******"
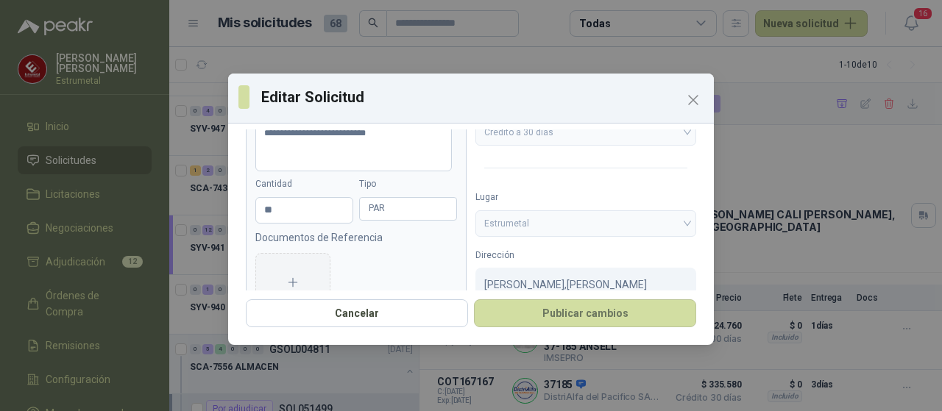
scroll to position [61, 0]
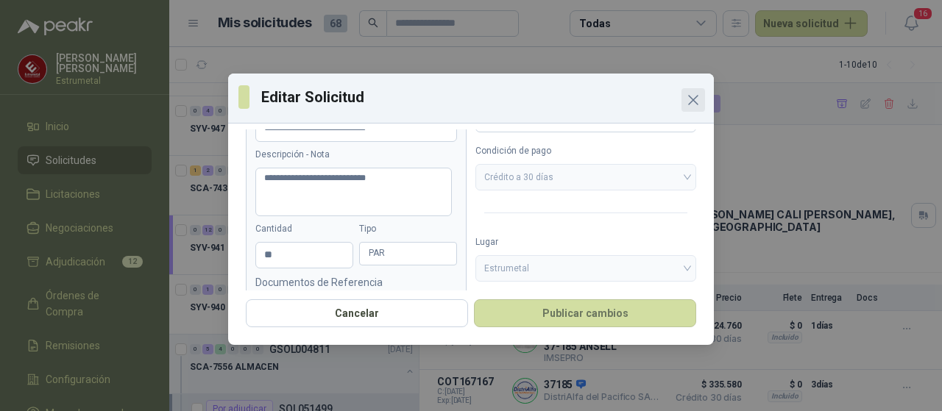
click at [687, 101] on icon "Close" at bounding box center [694, 100] width 18 height 18
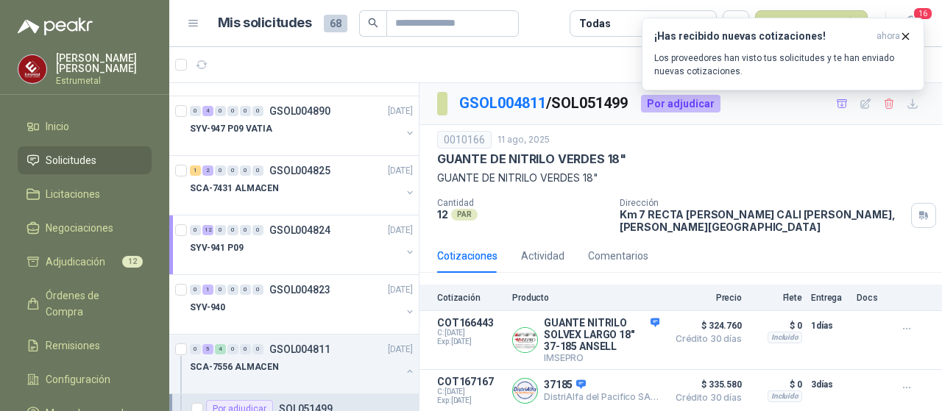
click at [68, 158] on span "Solicitudes" at bounding box center [71, 160] width 51 height 16
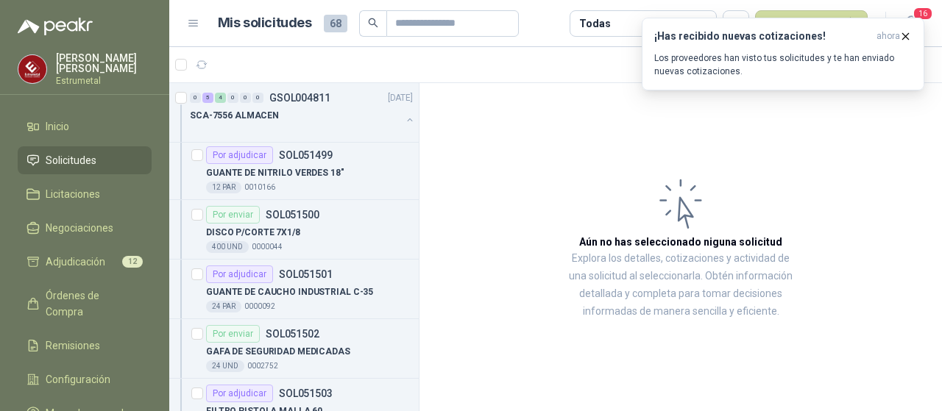
scroll to position [579, 0]
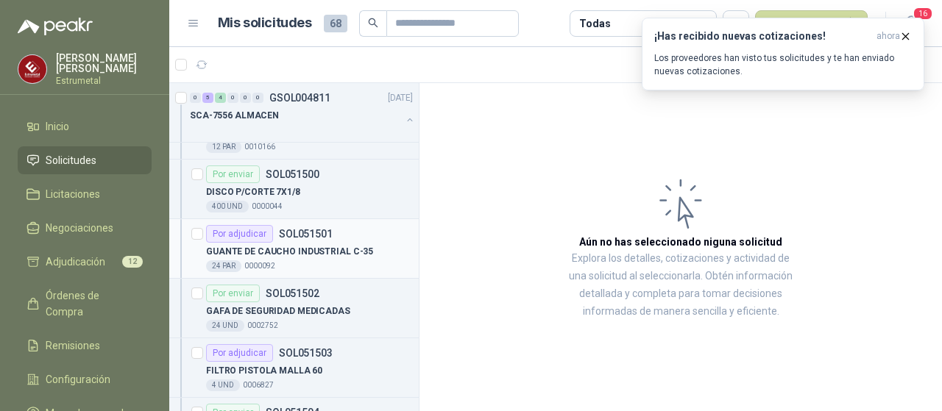
click at [254, 231] on div "Por adjudicar" at bounding box center [239, 234] width 67 height 18
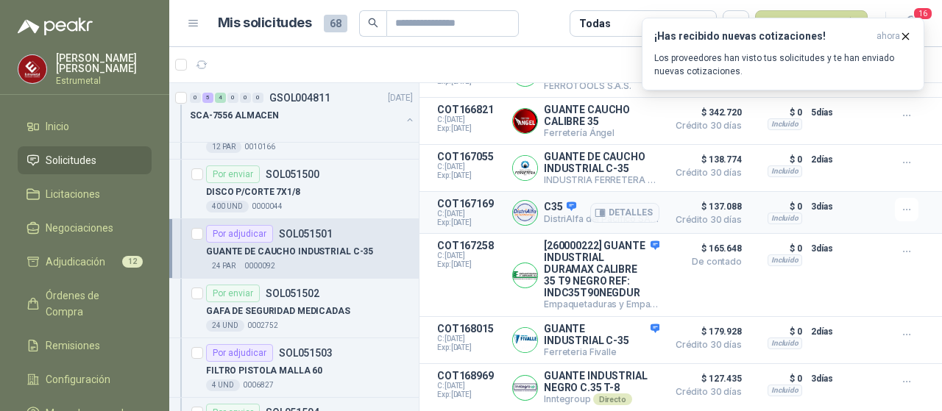
scroll to position [443, 0]
click at [467, 379] on p "COT168969" at bounding box center [470, 376] width 66 height 12
click at [580, 375] on p "GUANTE INDUSTRIAL NEGRO C.35 T-8" at bounding box center [602, 382] width 116 height 24
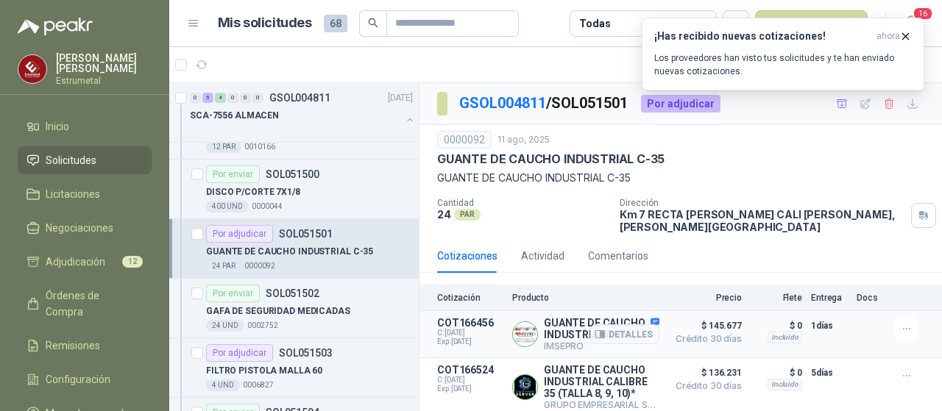
scroll to position [0, 0]
click at [669, 102] on div "Por adjudicar" at bounding box center [680, 104] width 79 height 18
click at [908, 33] on button "16" at bounding box center [911, 23] width 26 height 26
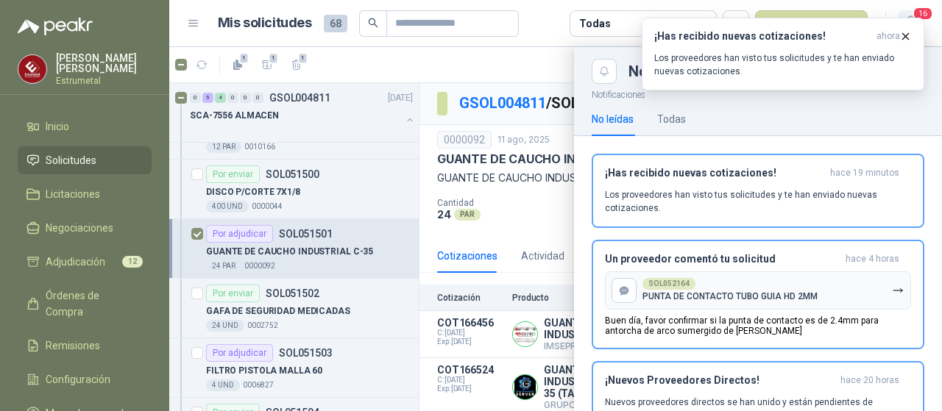
click at [906, 35] on button "16" at bounding box center [911, 23] width 26 height 26
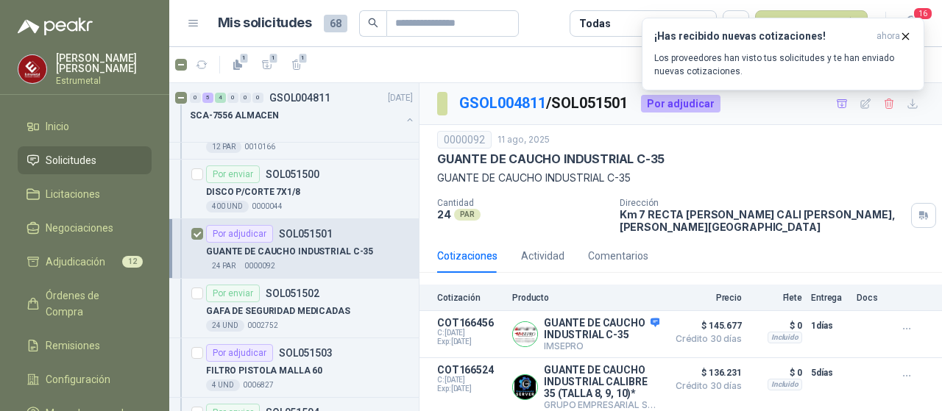
click at [904, 37] on header "Mis solicitudes 68 Todas Nueva solicitud 16" at bounding box center [555, 23] width 773 height 47
click at [613, 149] on div "0000092 11 ago, 2025 GUANTE DE CAUCHO INDUSTRIAL C-35 GUANTE DE CAUCHO INDUSTRI…" at bounding box center [680, 158] width 487 height 55
click at [665, 102] on div "Por adjudicar" at bounding box center [680, 104] width 79 height 18
click at [90, 258] on span "Adjudicación" at bounding box center [76, 262] width 60 height 16
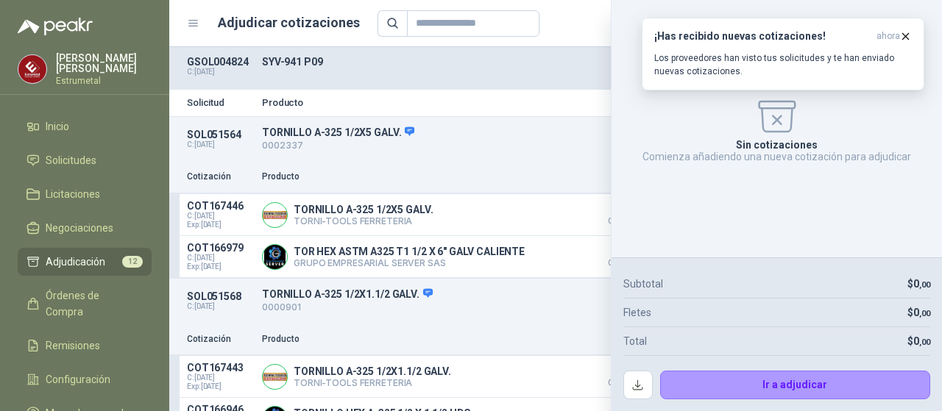
click at [905, 35] on icon "Cerrar" at bounding box center [911, 31] width 18 height 18
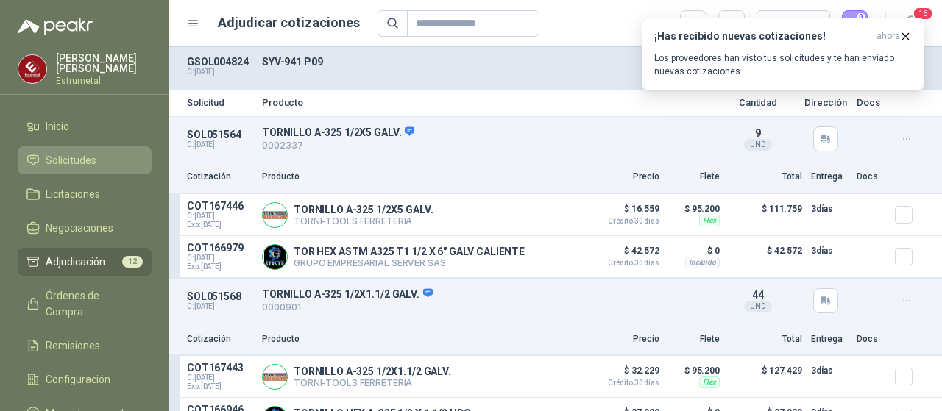
click at [64, 162] on span "Solicitudes" at bounding box center [71, 160] width 51 height 16
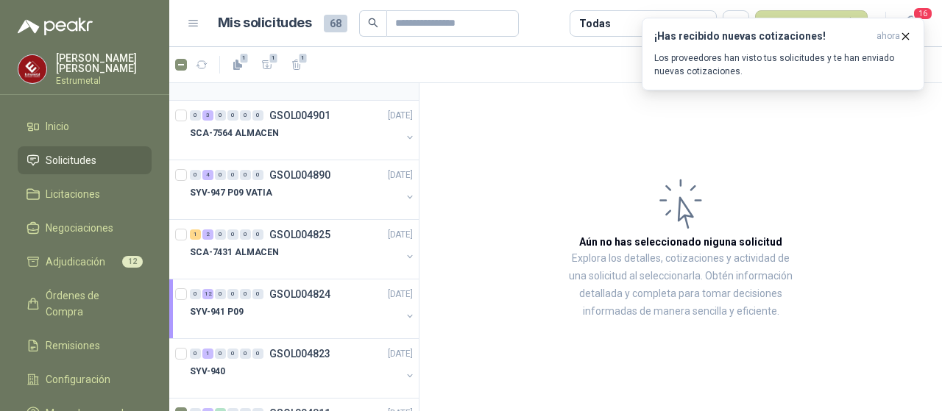
scroll to position [285, 0]
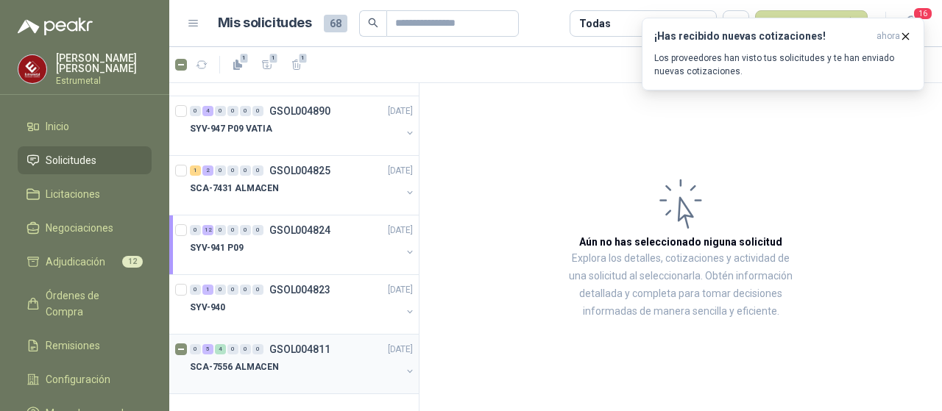
click at [244, 363] on p "SCA-7556 ALMACEN" at bounding box center [234, 368] width 89 height 14
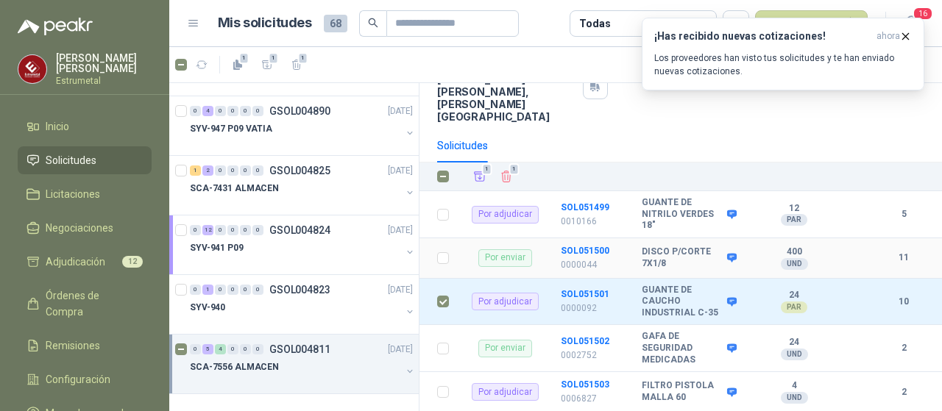
scroll to position [147, 0]
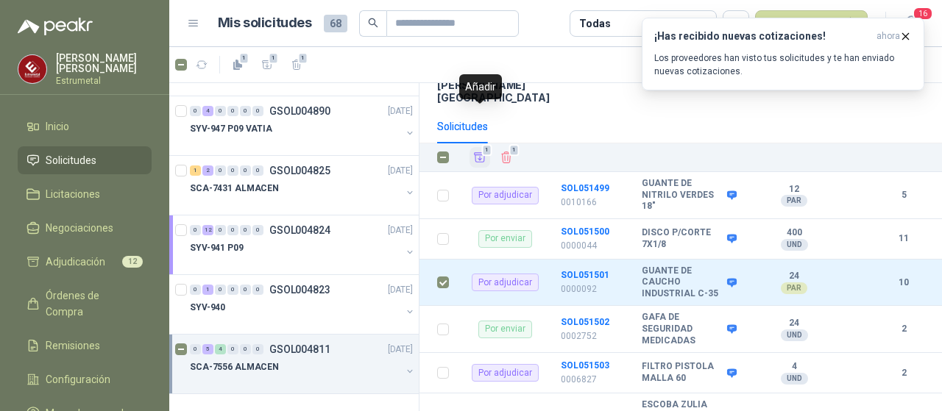
click at [483, 144] on span "1" at bounding box center [487, 150] width 10 height 12
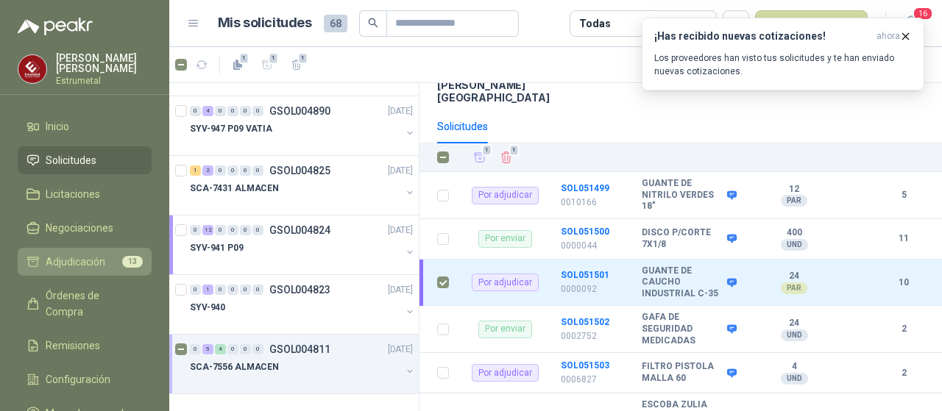
click at [79, 266] on span "Adjudicación" at bounding box center [76, 262] width 60 height 16
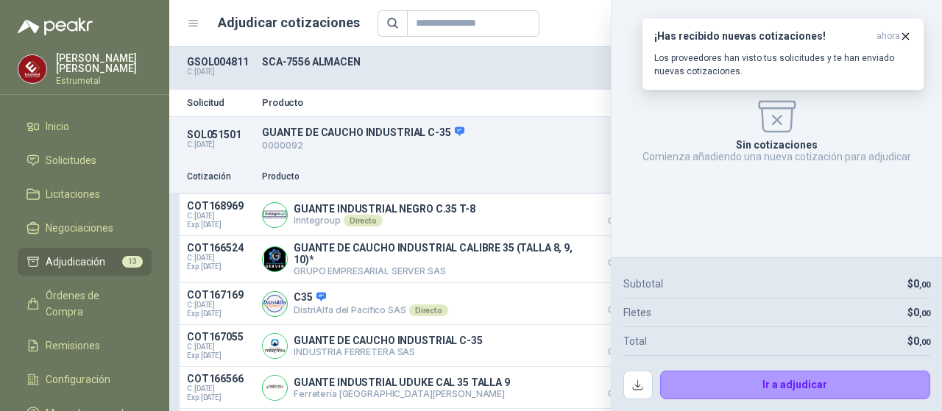
click at [909, 34] on icon "Cerrar" at bounding box center [911, 31] width 18 height 18
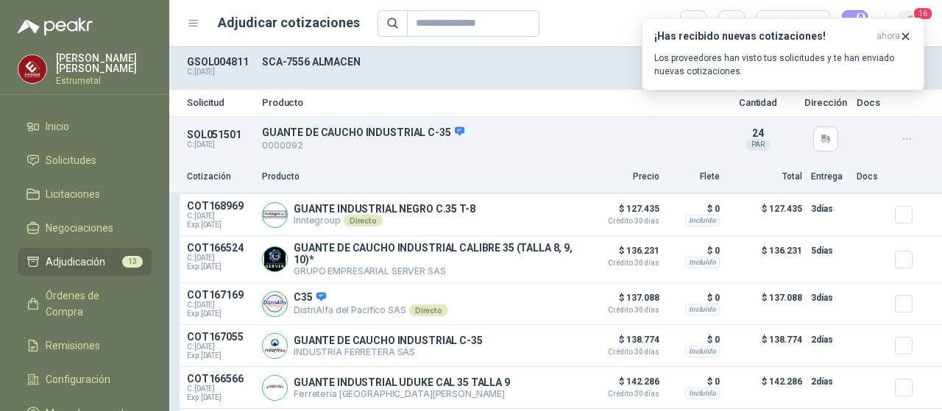
click at [906, 34] on button "16" at bounding box center [911, 23] width 26 height 26
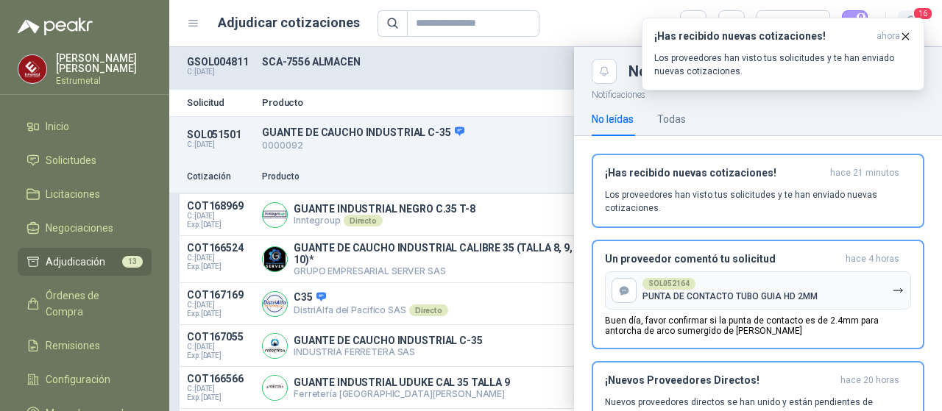
click at [906, 34] on button "16" at bounding box center [911, 23] width 26 height 26
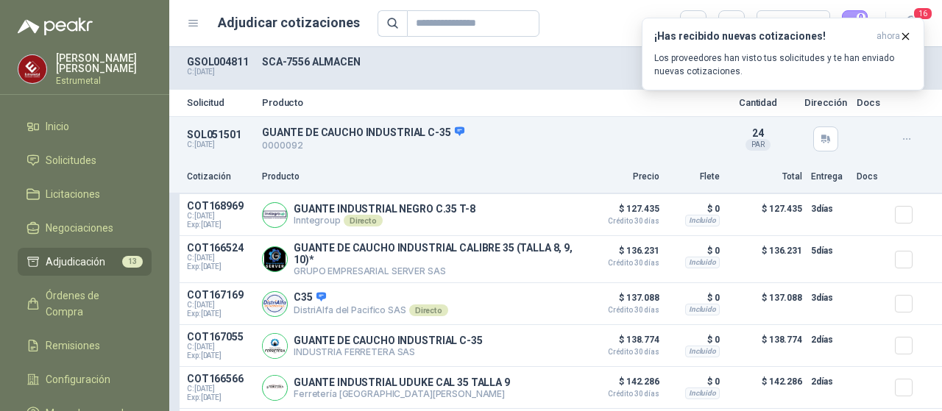
click at [904, 36] on header "Adjudicar cotizaciones Precio 0 16" at bounding box center [555, 23] width 773 height 47
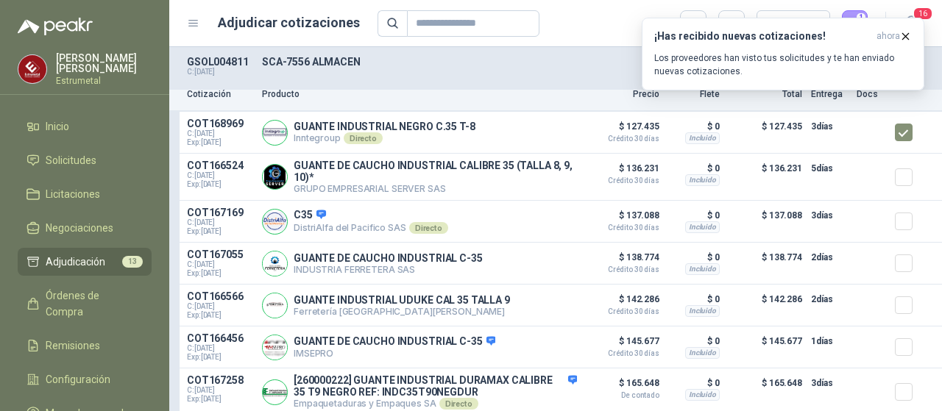
scroll to position [221, 0]
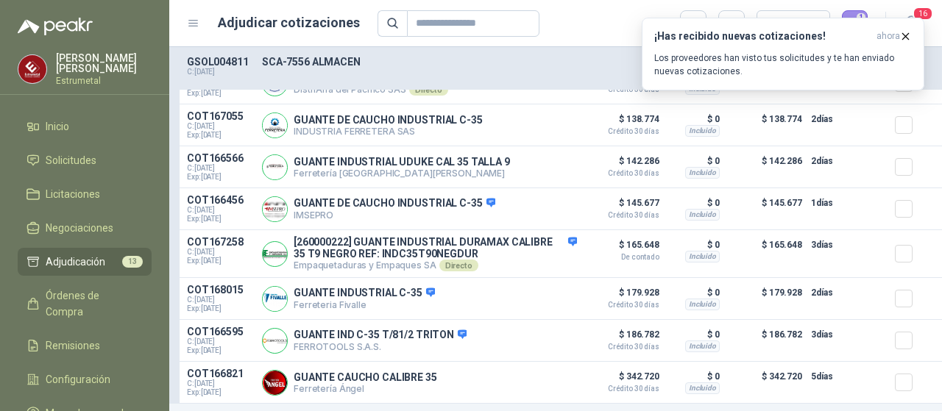
click at [849, 15] on button "1" at bounding box center [855, 23] width 26 height 26
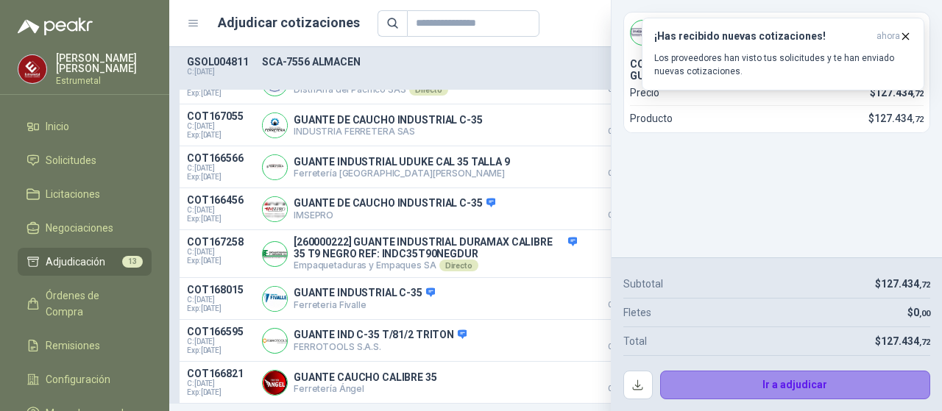
click at [772, 383] on button "Ir a adjudicar" at bounding box center [795, 385] width 271 height 29
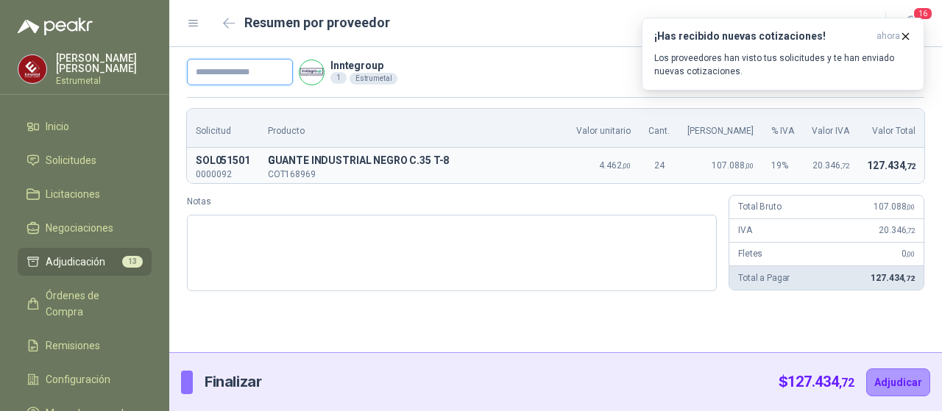
click at [224, 68] on input "text" at bounding box center [240, 72] width 106 height 26
type input "*****"
click at [891, 383] on button "Adjudicar" at bounding box center [898, 383] width 64 height 28
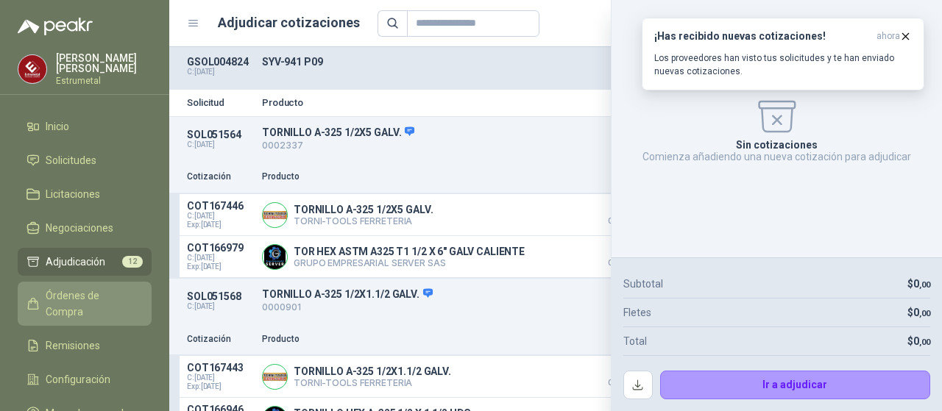
click at [71, 295] on span "Órdenes de Compra" at bounding box center [92, 304] width 92 height 32
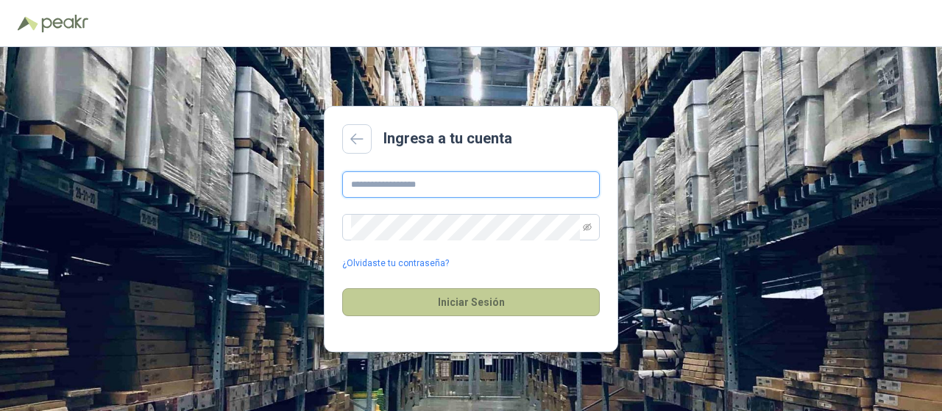
type input "**********"
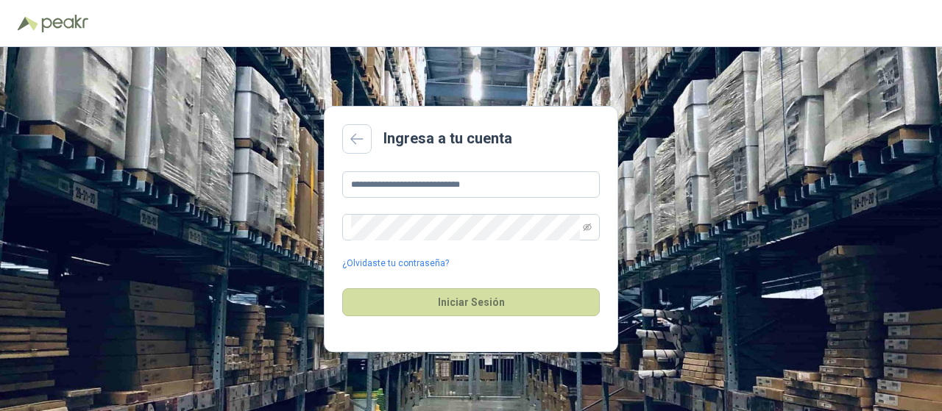
drag, startPoint x: 461, startPoint y: 303, endPoint x: 403, endPoint y: 199, distance: 118.0
click at [459, 301] on button "Iniciar Sesión" at bounding box center [471, 303] width 258 height 28
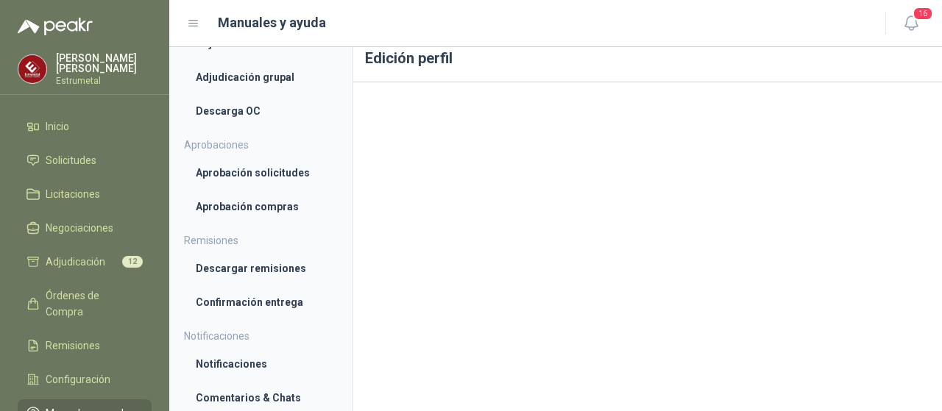
scroll to position [22, 0]
click at [132, 406] on li "Manuales y ayuda" at bounding box center [84, 414] width 116 height 16
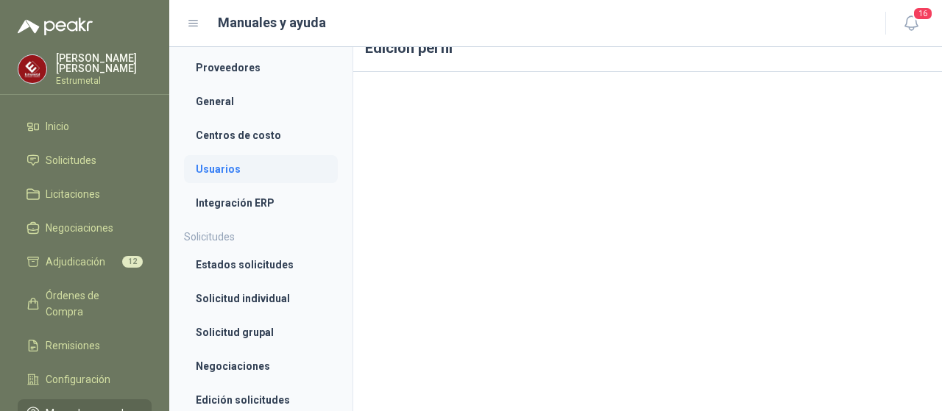
scroll to position [74, 0]
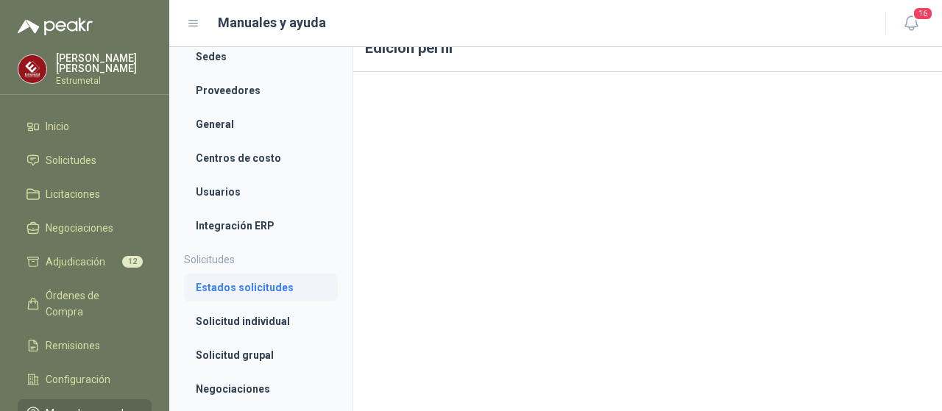
click at [261, 289] on li "Estados solicitudes" at bounding box center [261, 288] width 130 height 16
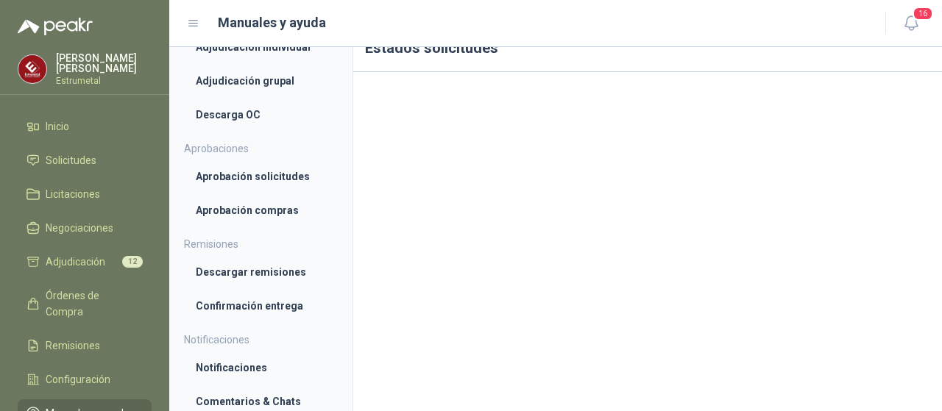
scroll to position [645, 0]
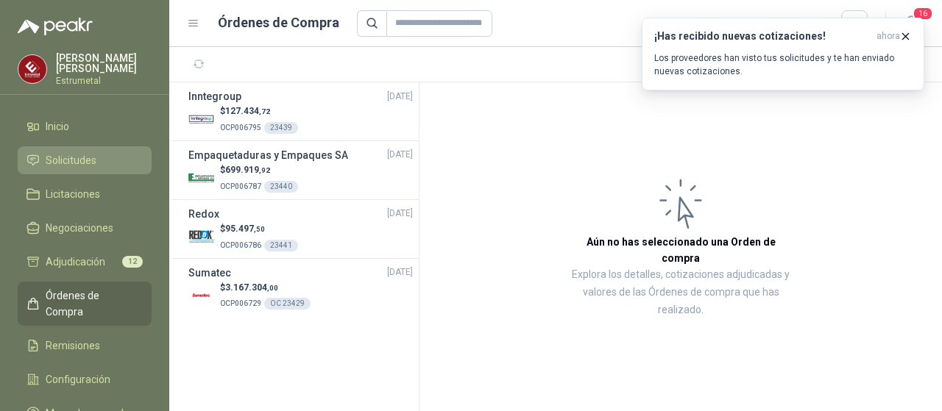
click at [71, 158] on span "Solicitudes" at bounding box center [71, 160] width 51 height 16
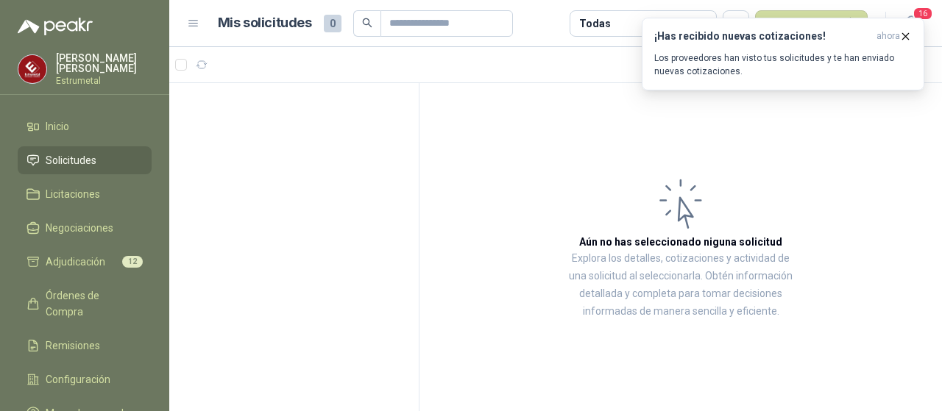
click at [58, 154] on span "Solicitudes" at bounding box center [71, 160] width 51 height 16
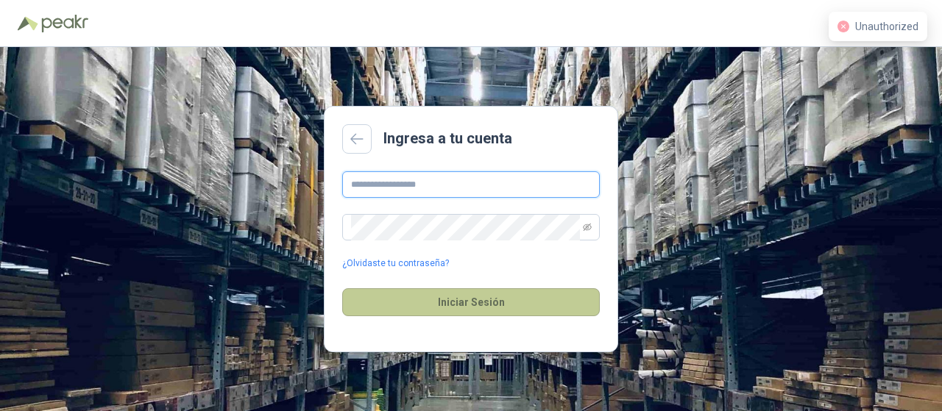
type input "**********"
click at [483, 307] on button "Iniciar Sesión" at bounding box center [471, 303] width 258 height 28
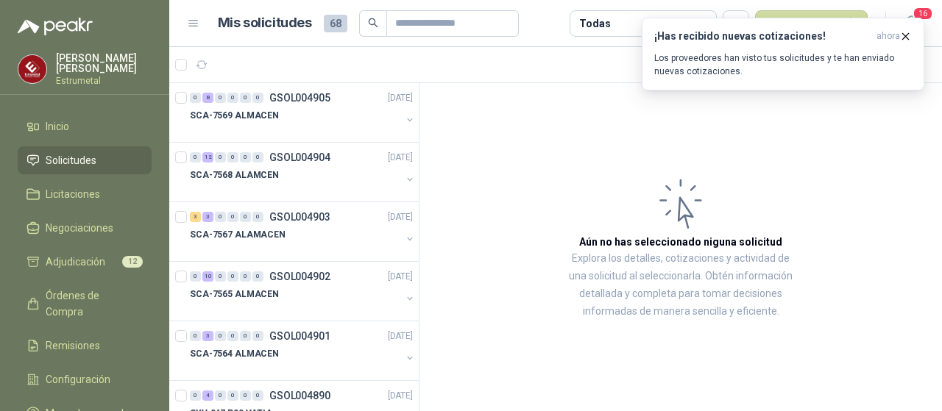
click at [77, 155] on span "Solicitudes" at bounding box center [71, 160] width 51 height 16
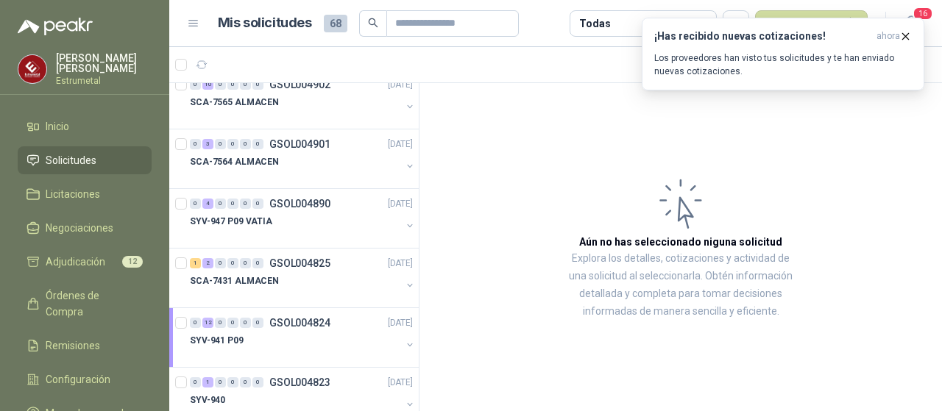
scroll to position [285, 0]
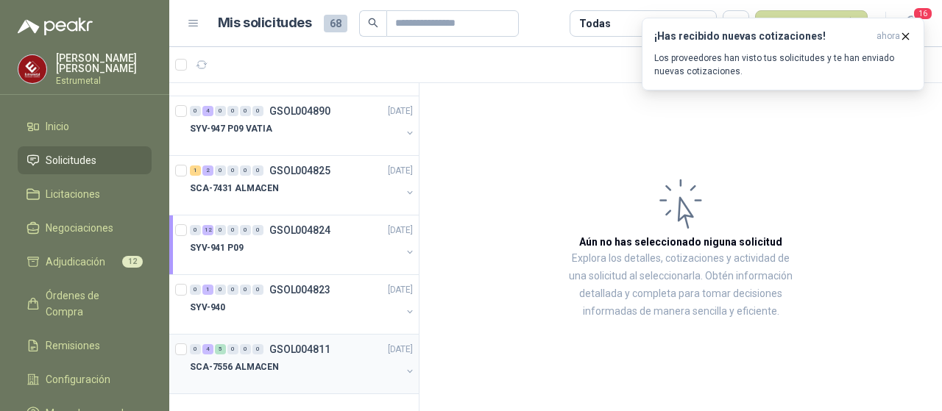
click at [230, 361] on p "SCA-7556 ALMACEN" at bounding box center [234, 368] width 89 height 14
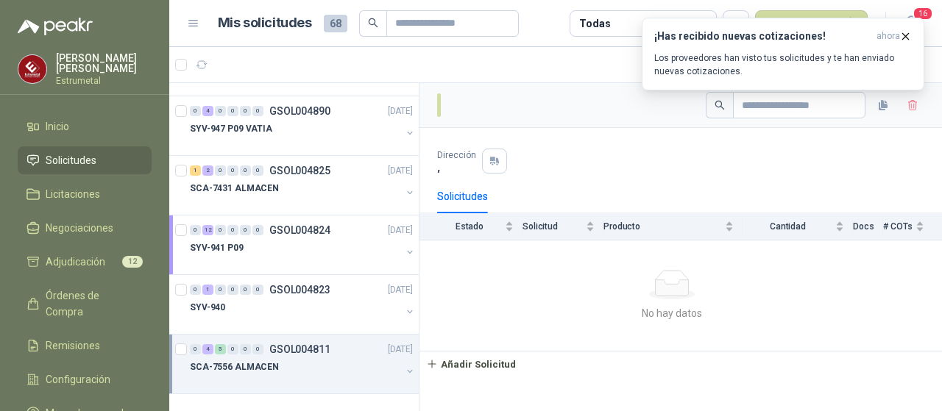
click at [289, 351] on p "GSOL004811" at bounding box center [299, 349] width 61 height 10
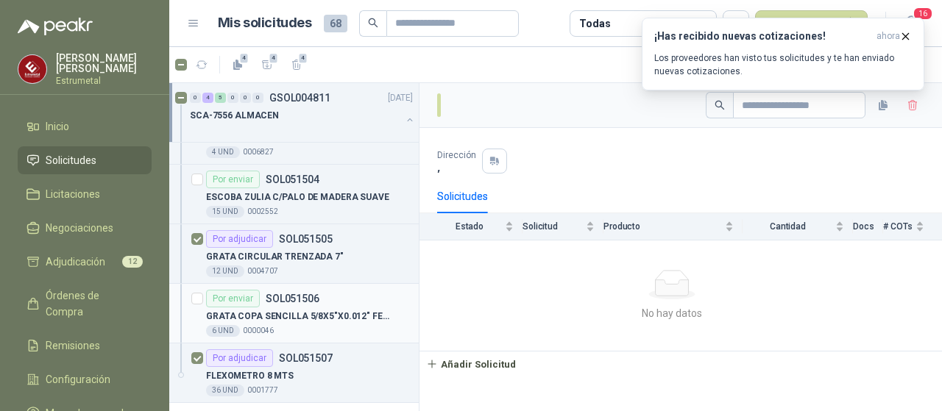
scroll to position [819, 0]
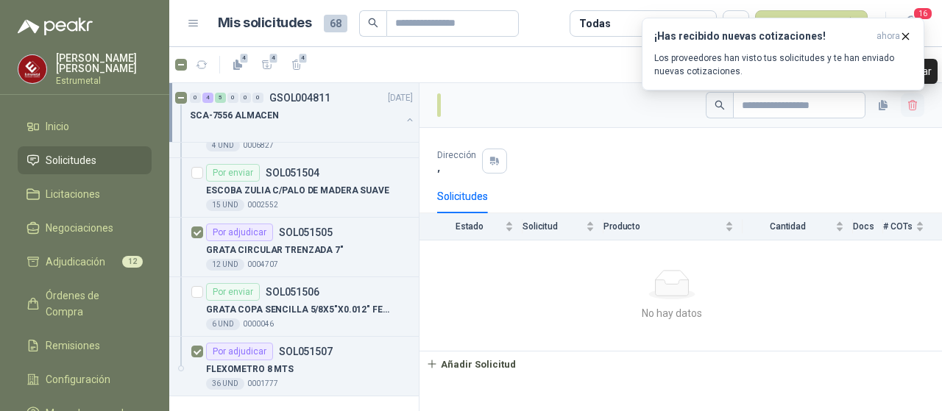
click at [913, 104] on icon "button" at bounding box center [912, 105] width 8 height 10
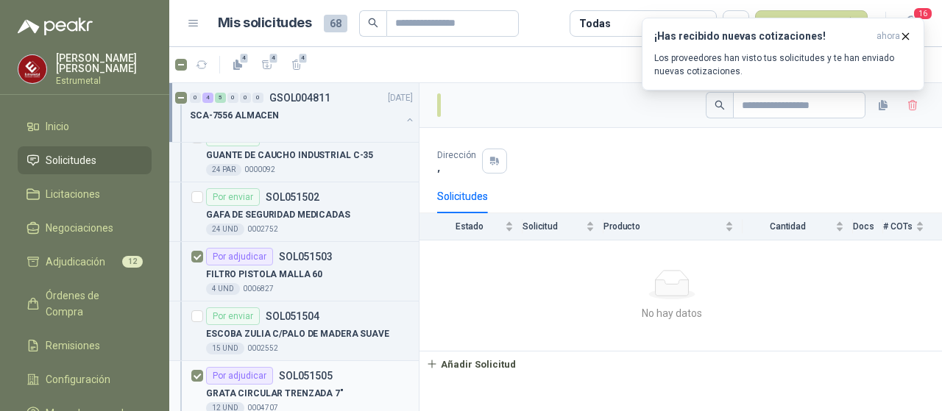
scroll to position [451, 0]
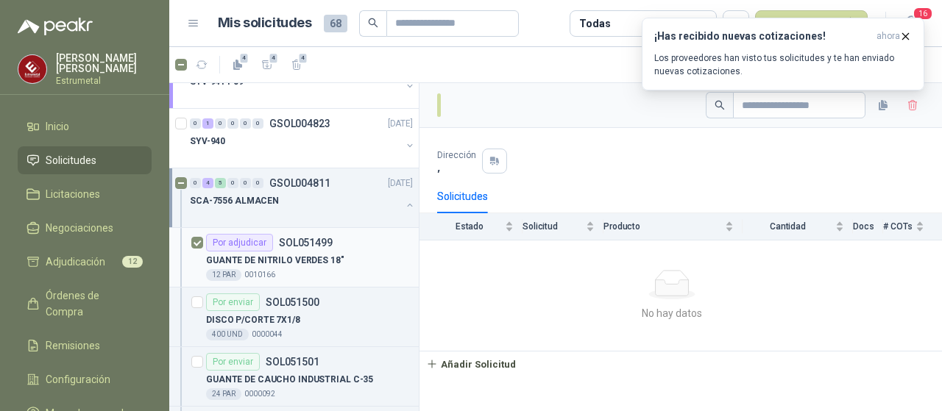
click at [301, 238] on p "SOL051499" at bounding box center [306, 243] width 54 height 10
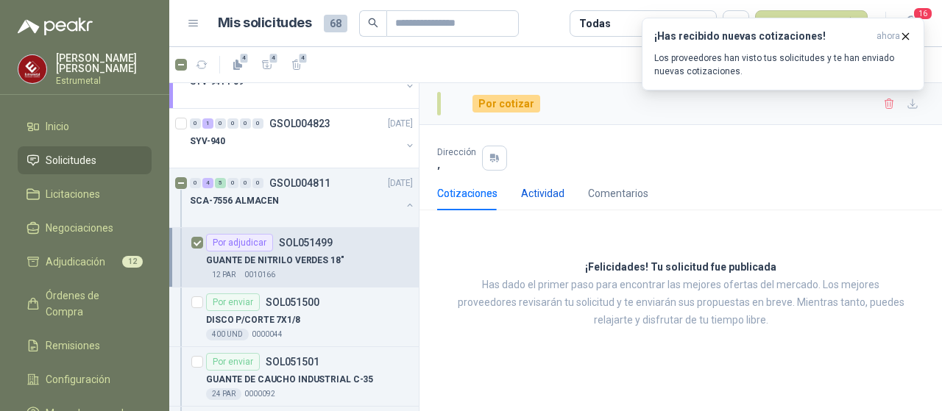
click at [551, 195] on div "Actividad" at bounding box center [542, 193] width 43 height 16
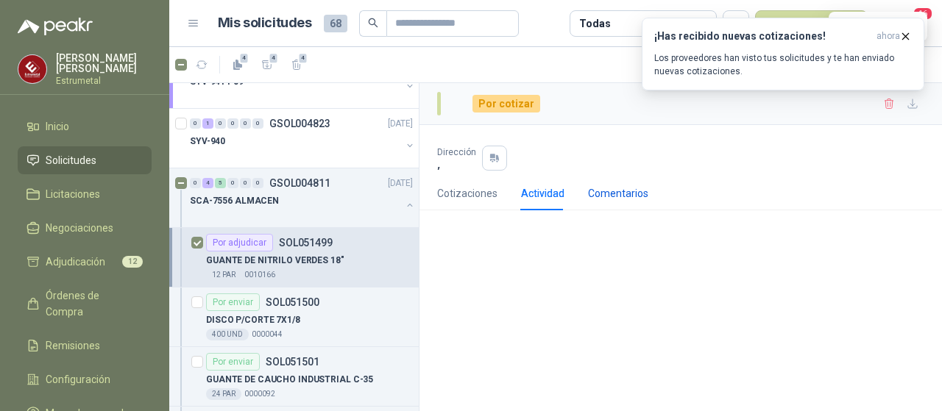
click at [608, 194] on div "Comentarios" at bounding box center [618, 193] width 60 height 16
click at [459, 191] on div "Cotizaciones" at bounding box center [467, 193] width 60 height 16
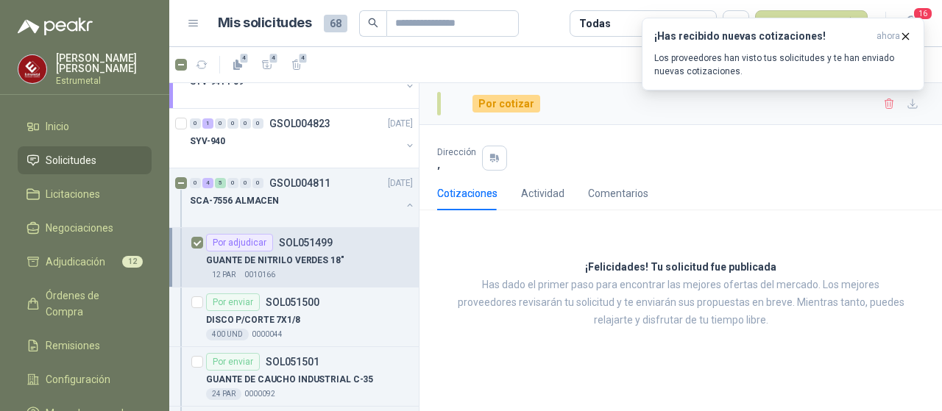
click at [592, 21] on div "Todas" at bounding box center [594, 23] width 31 height 16
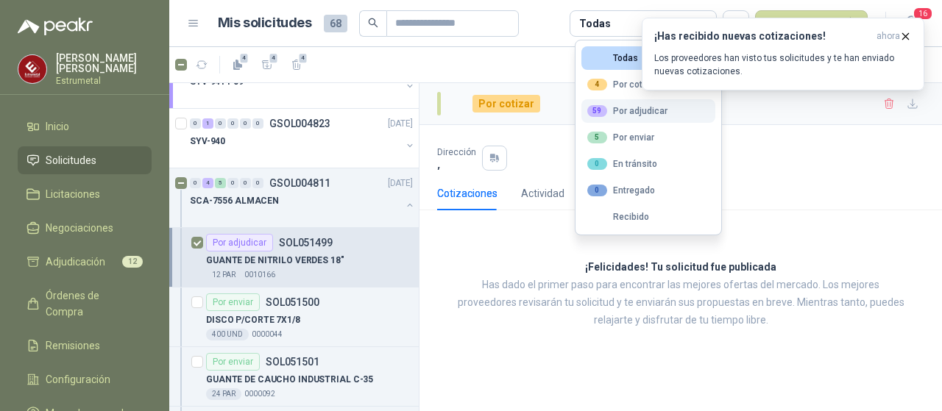
click at [608, 107] on div "59 Por adjudicar" at bounding box center [627, 111] width 80 height 12
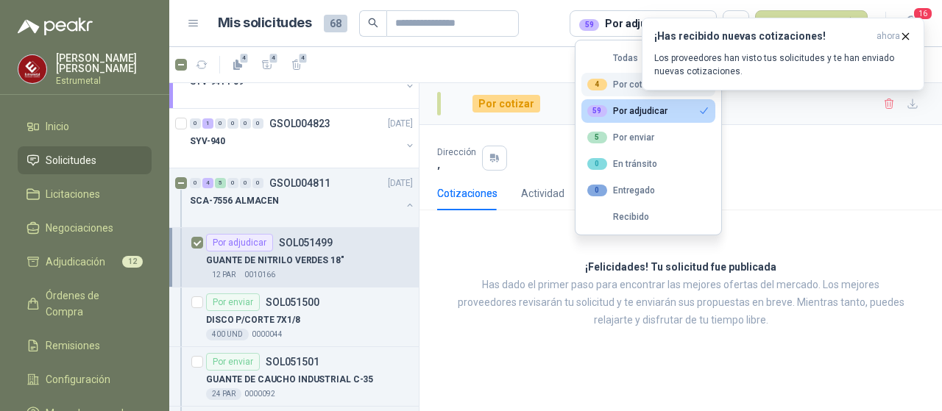
click at [618, 82] on div "4 Por cotizar" at bounding box center [622, 85] width 71 height 12
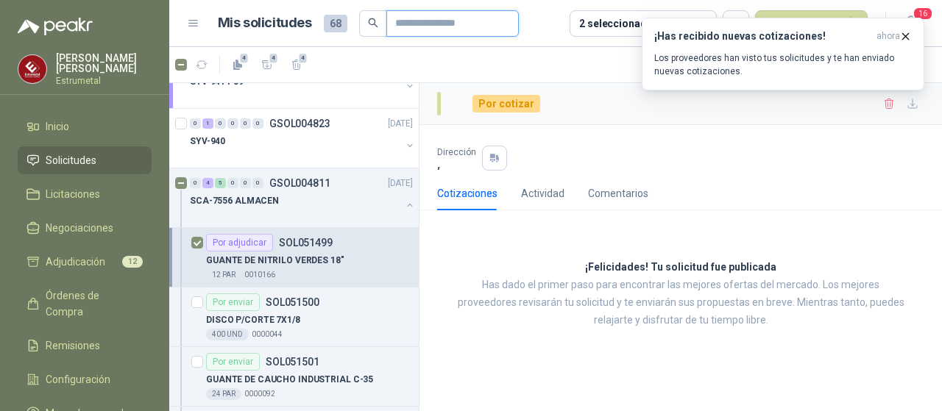
click at [428, 26] on input "text" at bounding box center [446, 23] width 103 height 25
type input "****"
click at [924, 14] on span "16" at bounding box center [923, 14] width 21 height 14
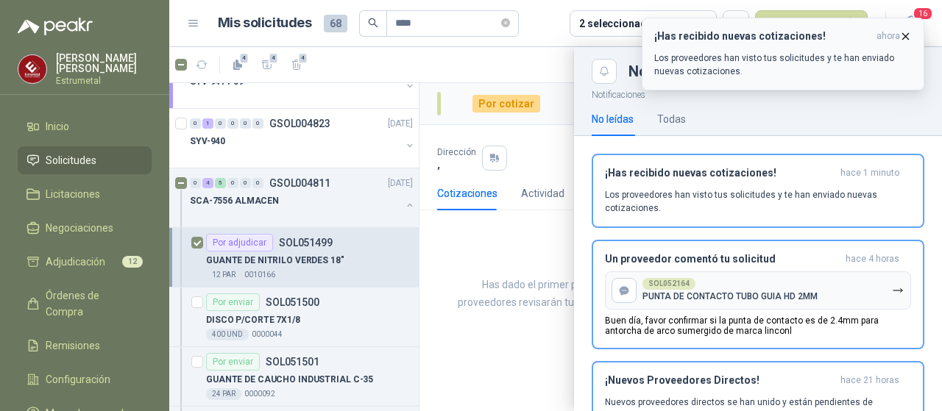
click at [905, 35] on icon "button" at bounding box center [905, 36] width 13 height 13
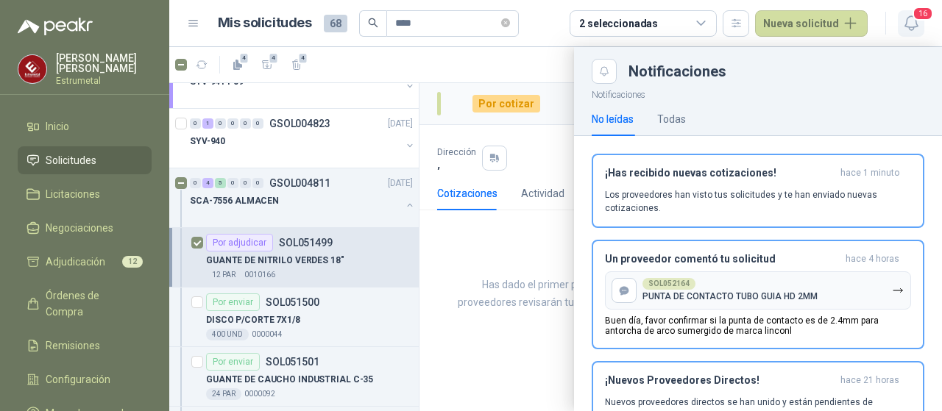
click at [917, 21] on icon "button" at bounding box center [911, 23] width 18 height 18
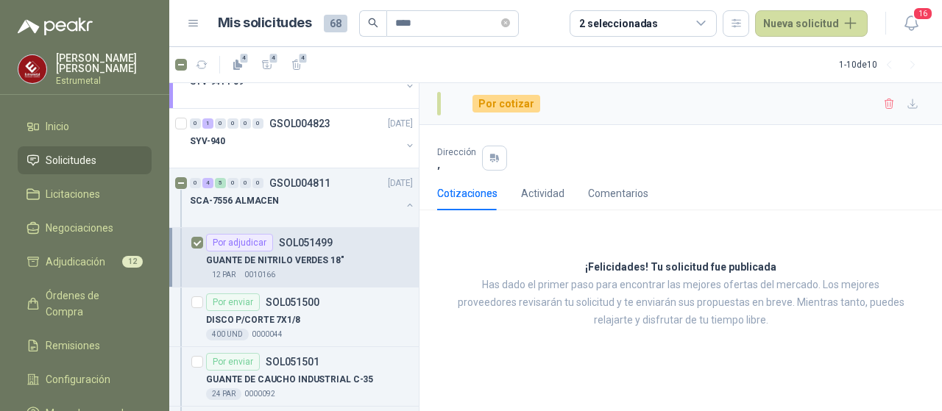
click at [305, 239] on p "SOL051499" at bounding box center [306, 243] width 54 height 10
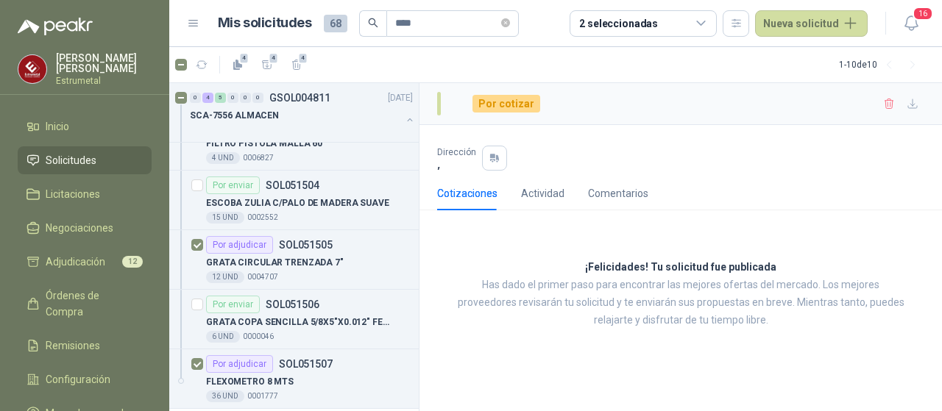
scroll to position [819, 0]
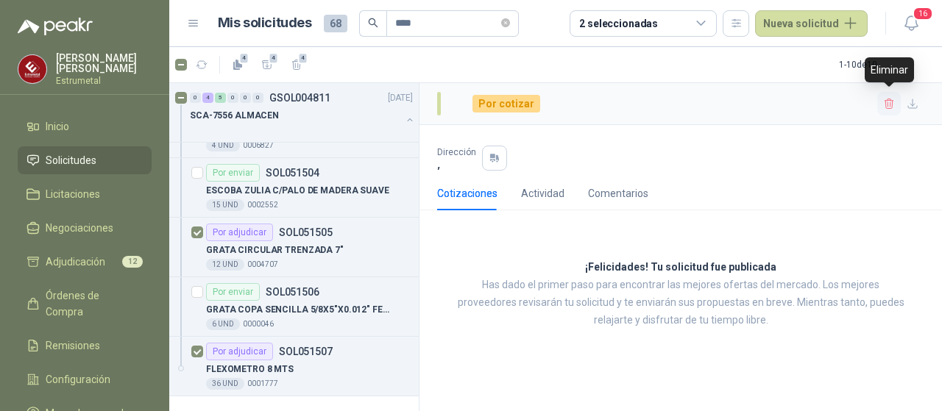
click at [889, 102] on icon "button" at bounding box center [889, 104] width 13 height 13
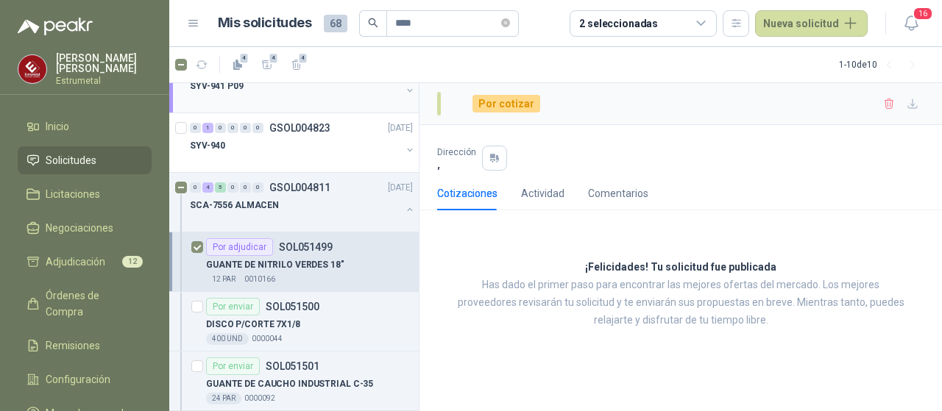
scroll to position [451, 0]
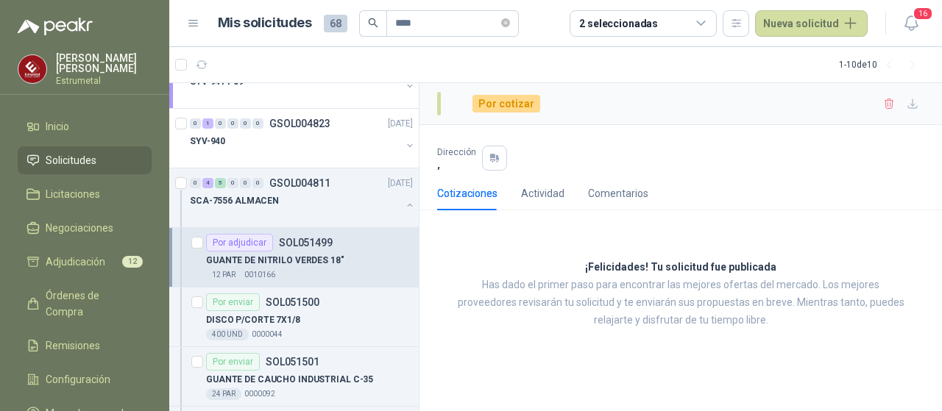
click at [308, 244] on p "SOL051499" at bounding box center [306, 243] width 54 height 10
click at [311, 238] on p "SOL051499" at bounding box center [306, 243] width 54 height 10
click at [87, 157] on span "Solicitudes" at bounding box center [71, 160] width 51 height 16
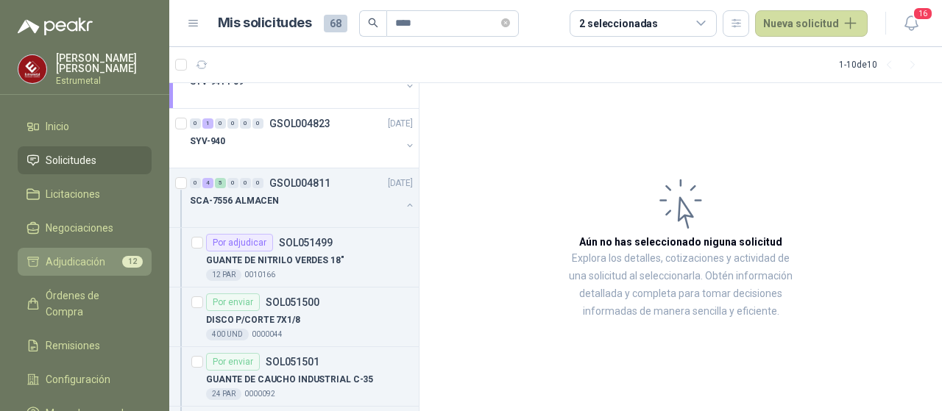
click at [86, 264] on span "Adjudicación" at bounding box center [76, 262] width 60 height 16
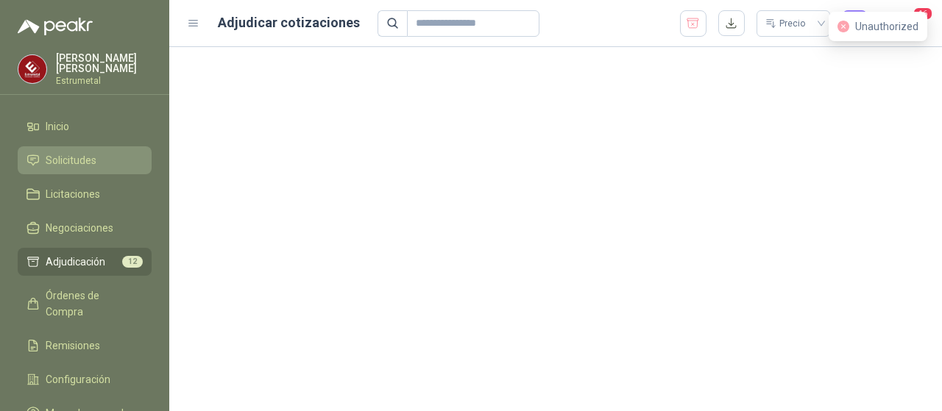
click at [72, 154] on span "Solicitudes" at bounding box center [71, 160] width 51 height 16
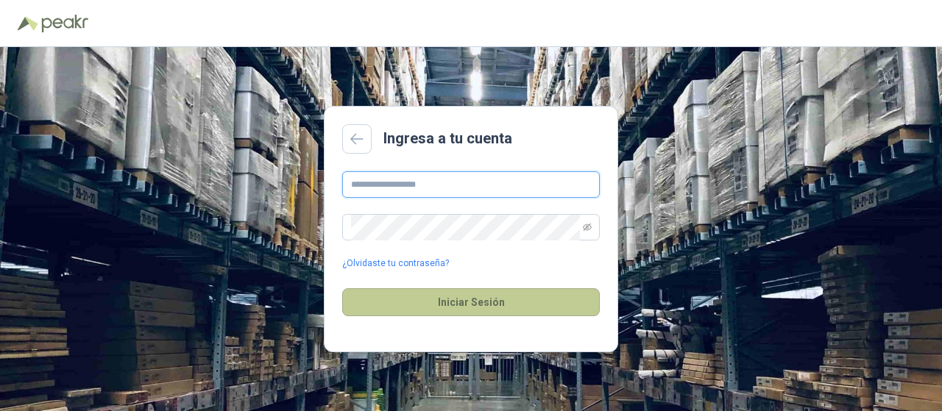
type input "**********"
click at [479, 310] on button "Iniciar Sesión" at bounding box center [471, 303] width 258 height 28
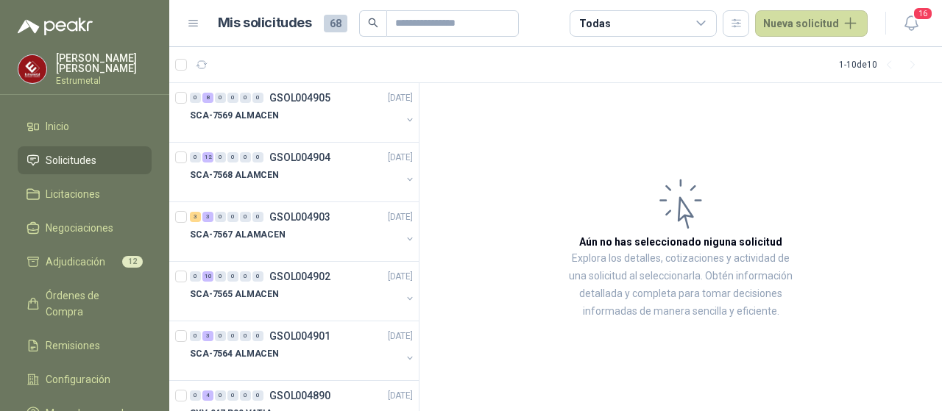
scroll to position [285, 0]
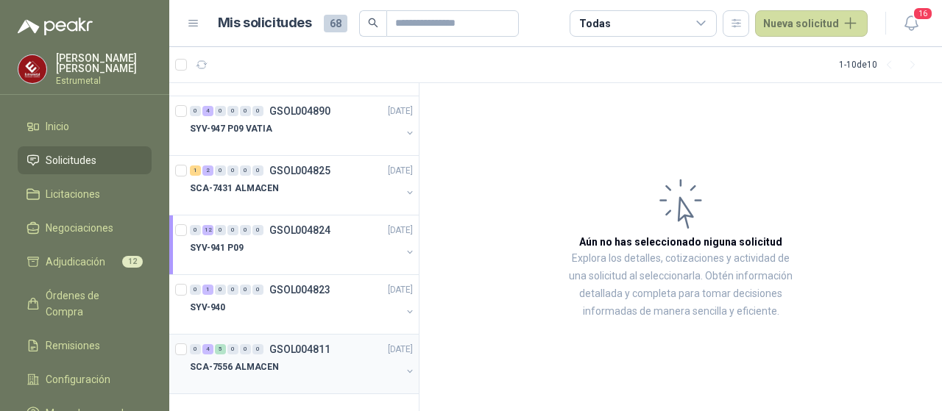
click at [224, 363] on p "SCA-7556 ALMACEN" at bounding box center [234, 368] width 89 height 14
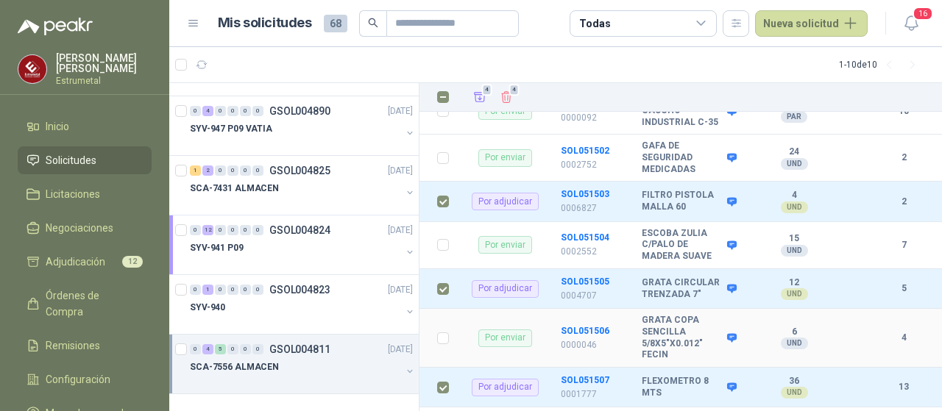
scroll to position [317, 0]
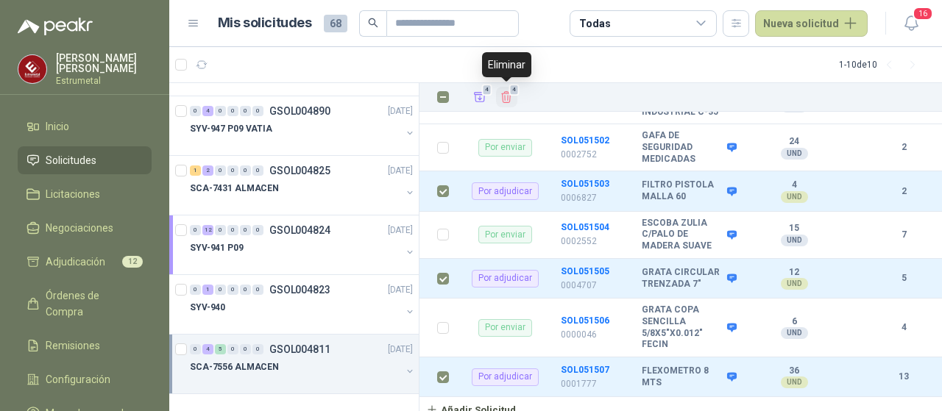
click at [508, 96] on icon "Eliminar" at bounding box center [507, 97] width 10 height 11
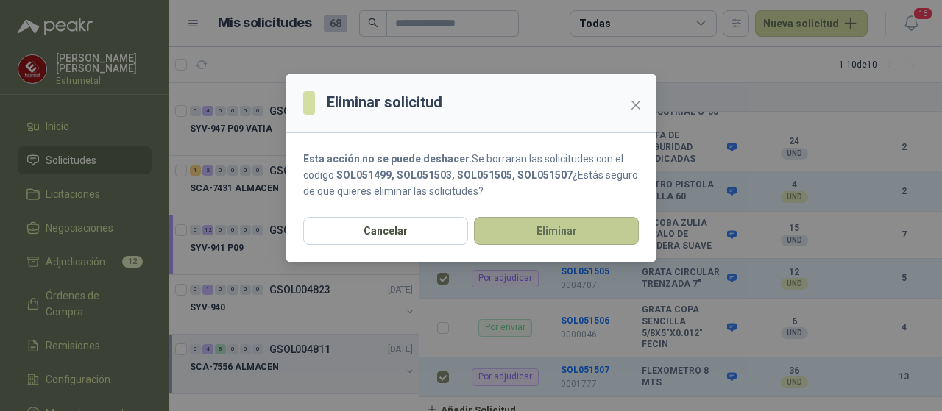
click at [548, 231] on button "Eliminar" at bounding box center [556, 231] width 165 height 28
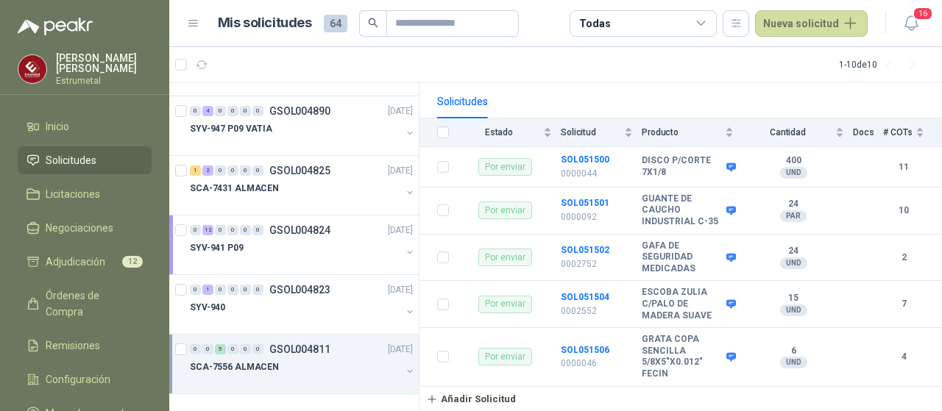
scroll to position [143, 0]
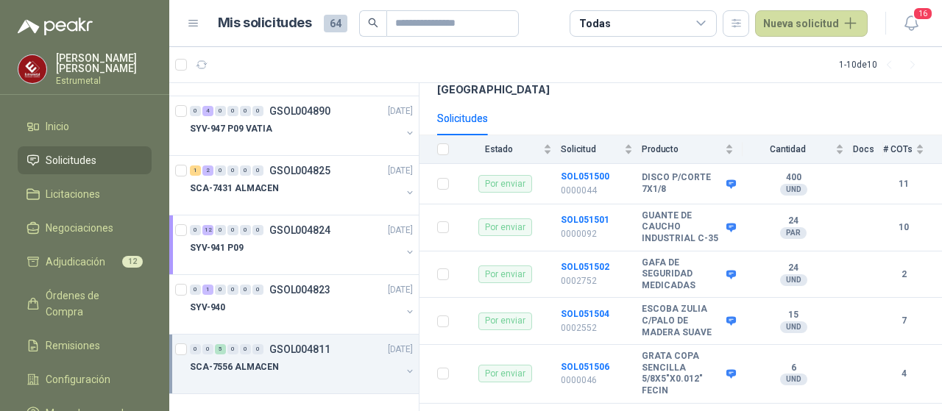
drag, startPoint x: 231, startPoint y: 366, endPoint x: 214, endPoint y: 363, distance: 17.2
click at [214, 363] on p "SCA-7556 ALMACEN" at bounding box center [234, 368] width 89 height 14
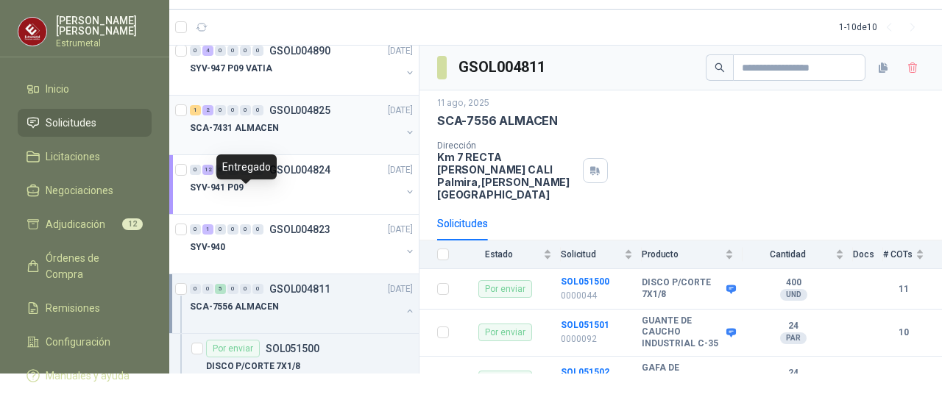
scroll to position [287, 0]
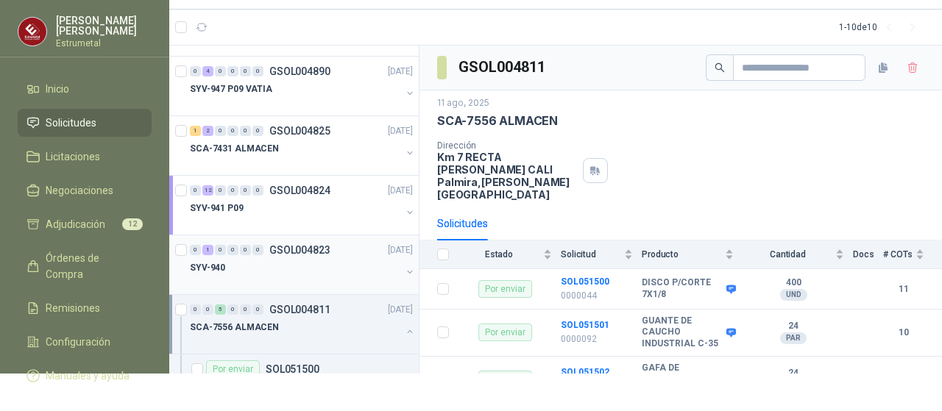
click at [207, 267] on p "SYV-940" at bounding box center [207, 268] width 35 height 14
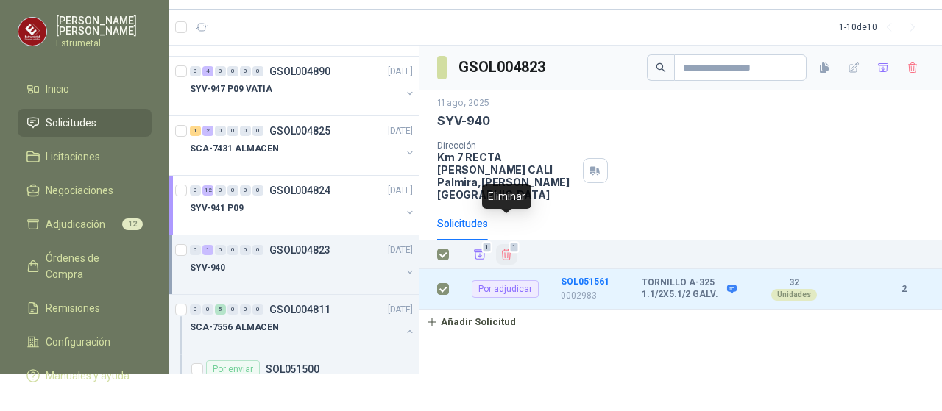
click at [509, 248] on icon "Eliminar" at bounding box center [506, 254] width 13 height 13
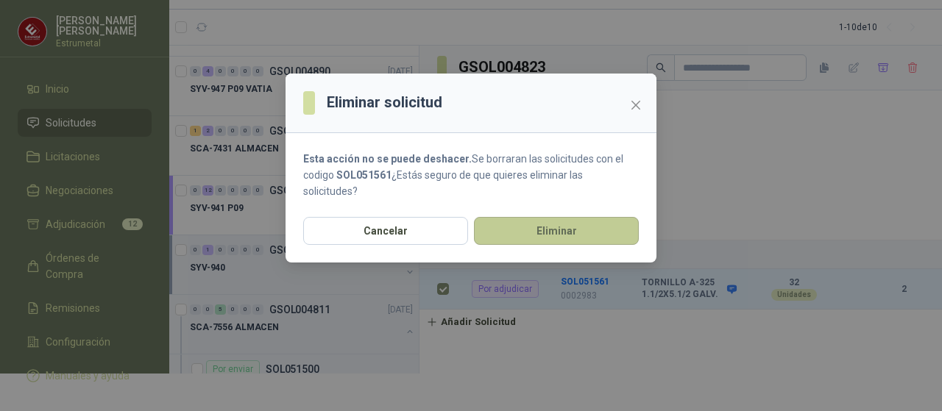
click at [529, 229] on button "Eliminar" at bounding box center [556, 231] width 165 height 28
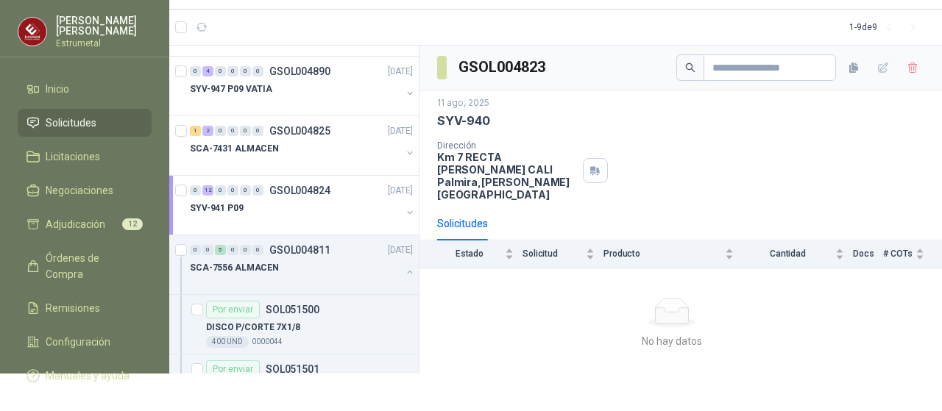
click at [62, 123] on span "Solicitudes" at bounding box center [71, 123] width 51 height 16
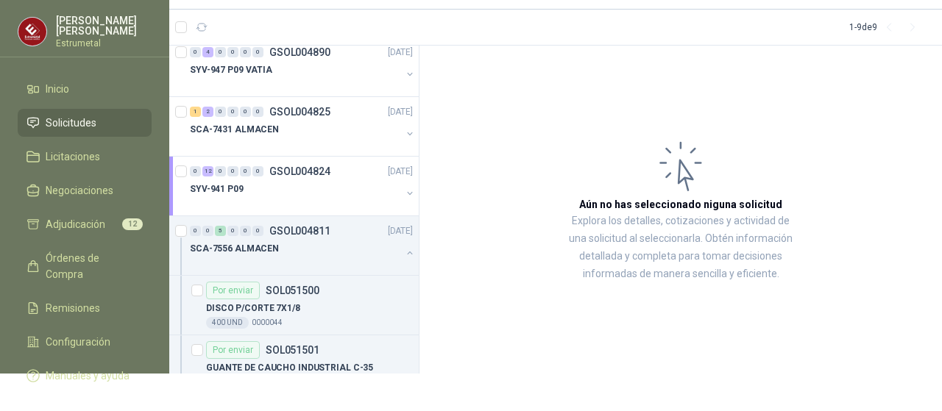
scroll to position [302, 0]
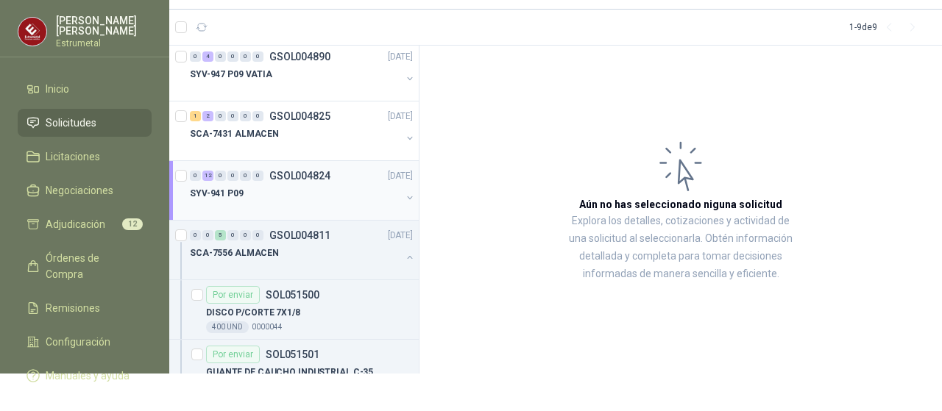
click at [218, 191] on p "SYV-941 P09" at bounding box center [217, 194] width 54 height 14
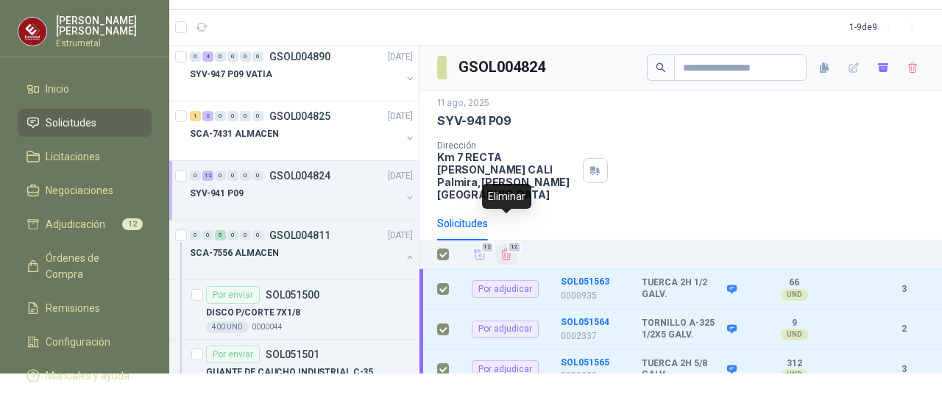
click at [508, 248] on icon "Eliminar" at bounding box center [506, 254] width 13 height 13
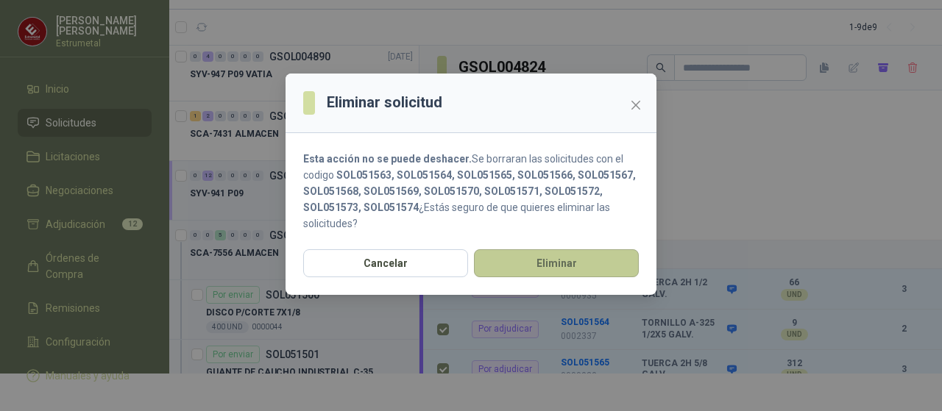
click at [542, 266] on button "Eliminar" at bounding box center [556, 264] width 165 height 28
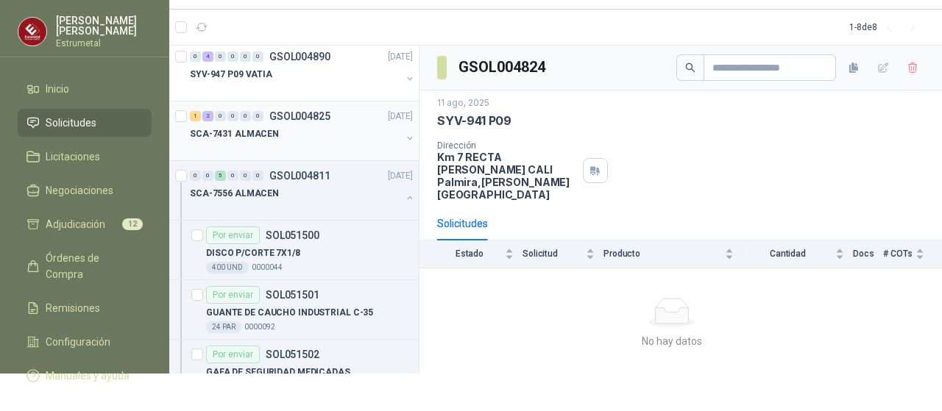
click at [238, 133] on p "SCA-7431 ALMACEN" at bounding box center [234, 134] width 89 height 14
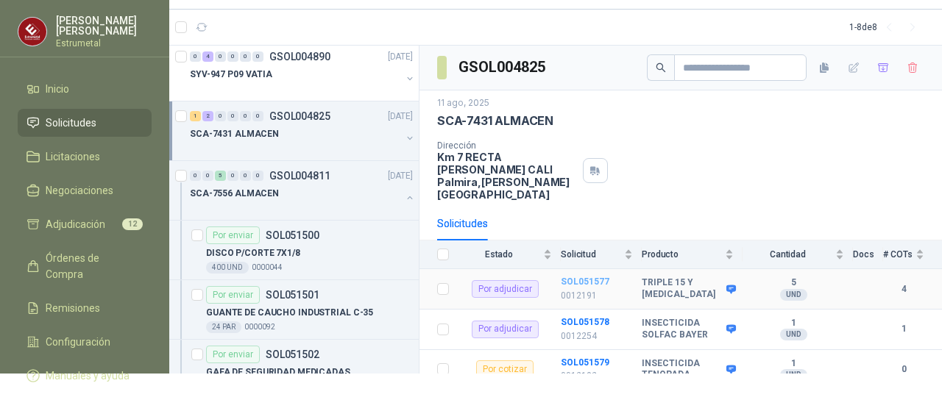
click at [568, 277] on b "SOL051577" at bounding box center [585, 282] width 49 height 10
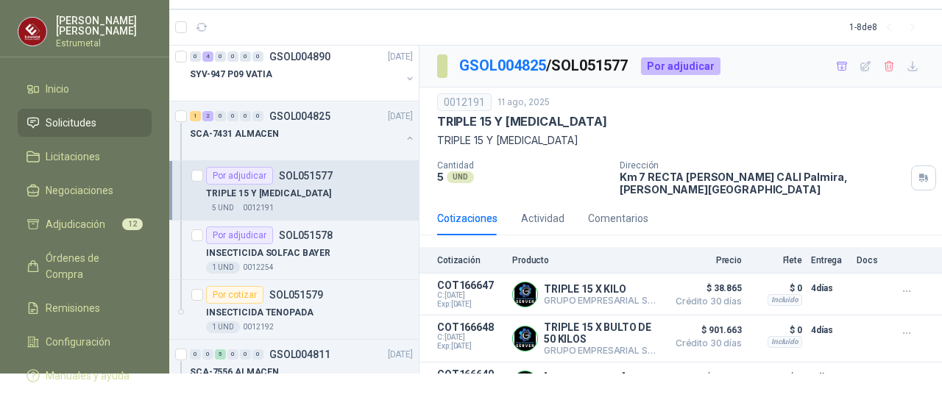
click at [82, 122] on span "Solicitudes" at bounding box center [71, 123] width 51 height 16
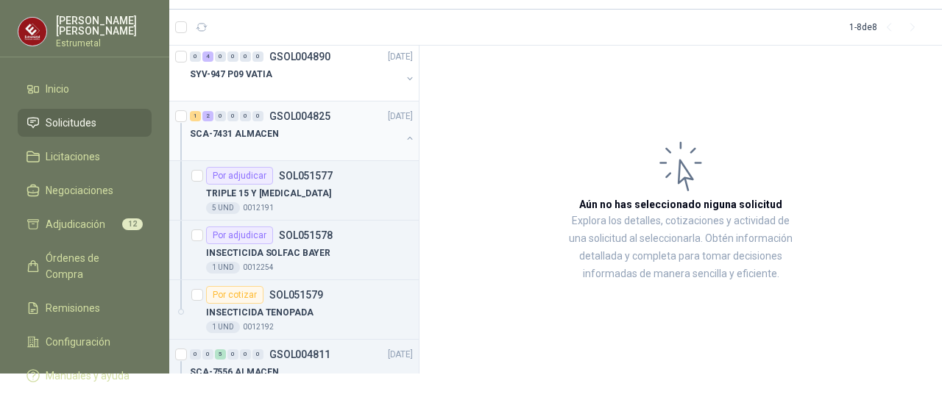
click at [235, 132] on p "SCA-7431 ALMACEN" at bounding box center [234, 134] width 89 height 14
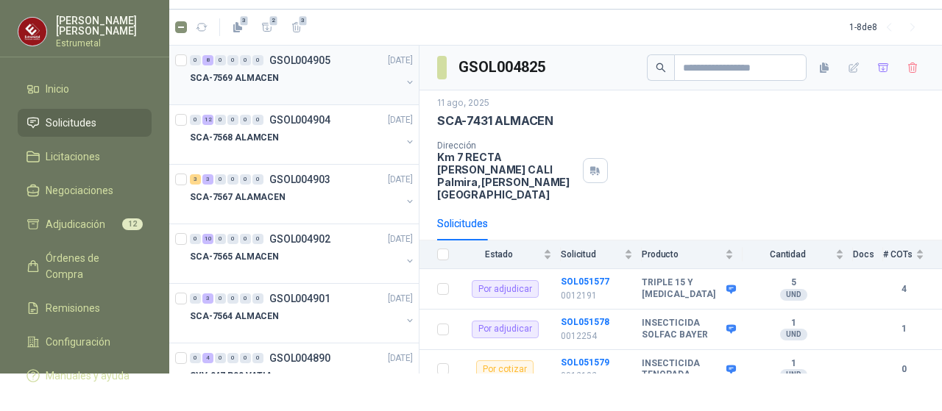
click at [211, 76] on p "SCA-7569 ALMACEN" at bounding box center [234, 78] width 89 height 14
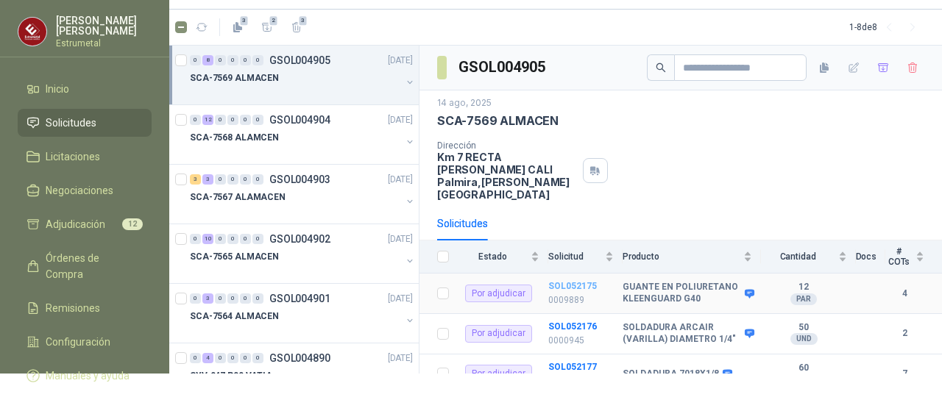
click at [567, 281] on b "SOL052175" at bounding box center [572, 286] width 49 height 10
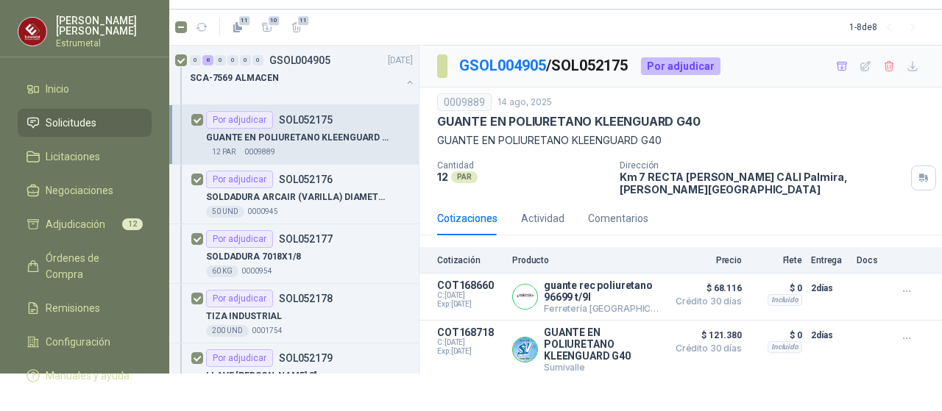
click at [690, 67] on div "Por adjudicar" at bounding box center [680, 66] width 79 height 18
click at [71, 221] on span "Adjudicación" at bounding box center [76, 224] width 60 height 16
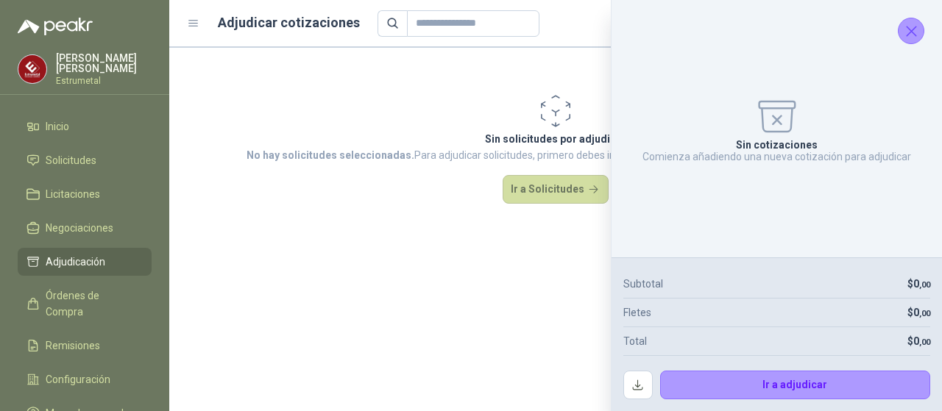
click at [911, 38] on icon "Cerrar" at bounding box center [911, 31] width 18 height 18
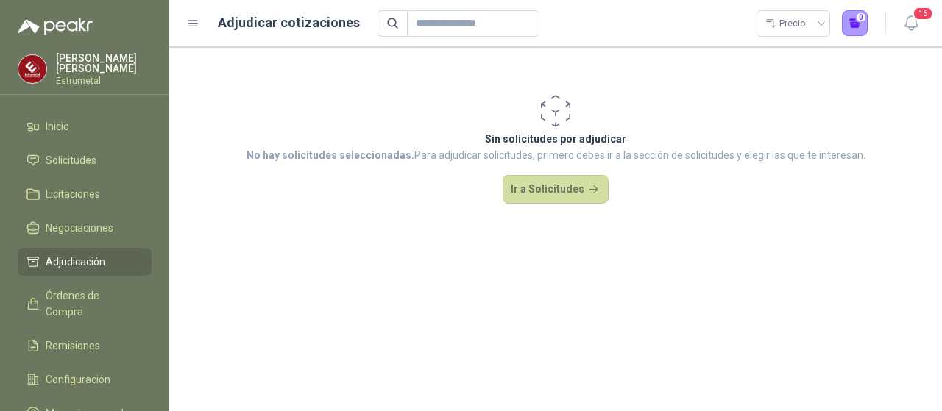
click at [77, 258] on span "Adjudicación" at bounding box center [76, 262] width 60 height 16
click at [84, 152] on span "Solicitudes" at bounding box center [71, 160] width 51 height 16
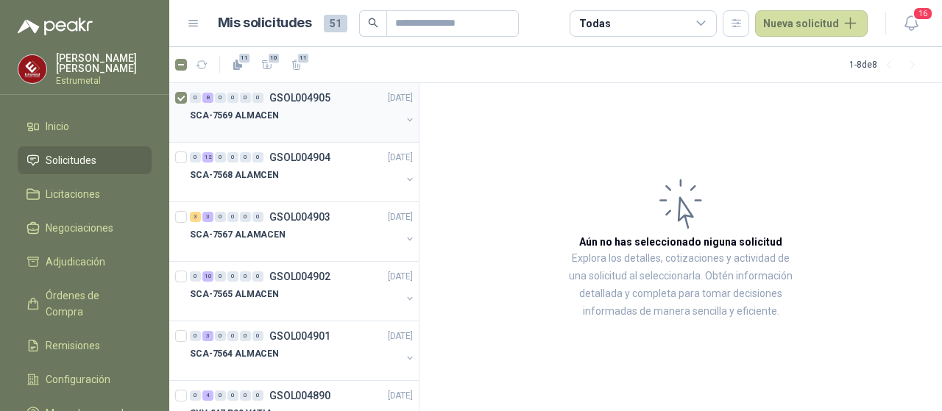
click at [246, 116] on p "SCA-7569 ALMACEN" at bounding box center [234, 116] width 89 height 14
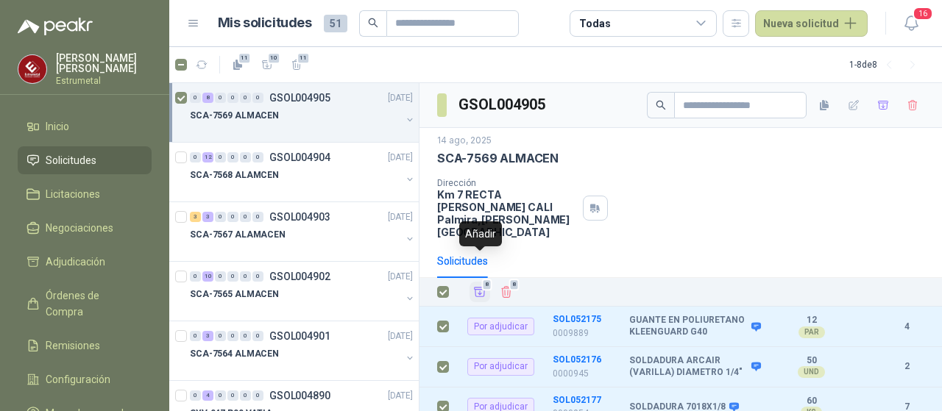
click at [479, 288] on icon "Añadir" at bounding box center [480, 293] width 11 height 10
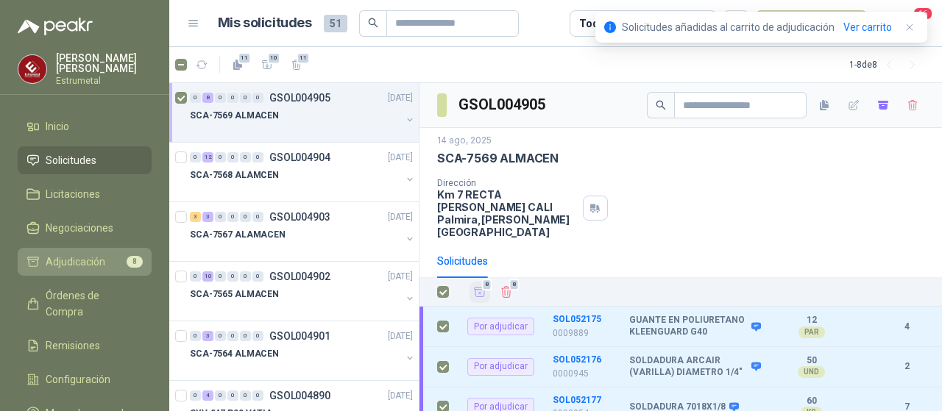
click at [79, 257] on span "Adjudicación" at bounding box center [76, 262] width 60 height 16
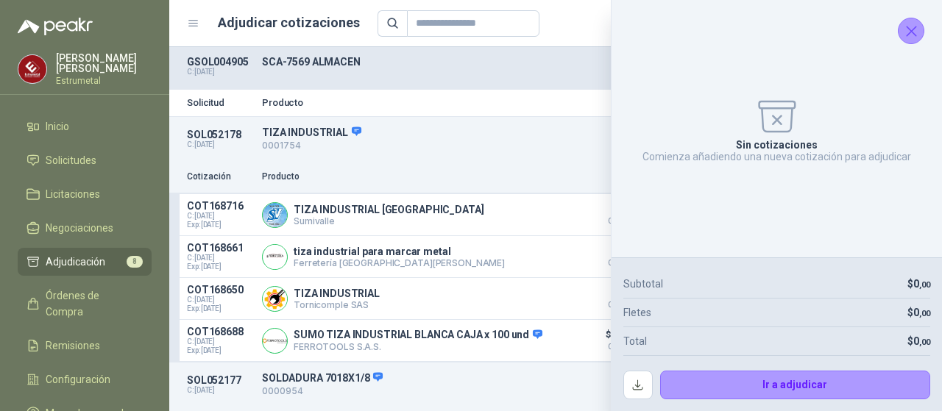
click at [913, 30] on icon "Cerrar" at bounding box center [911, 31] width 18 height 18
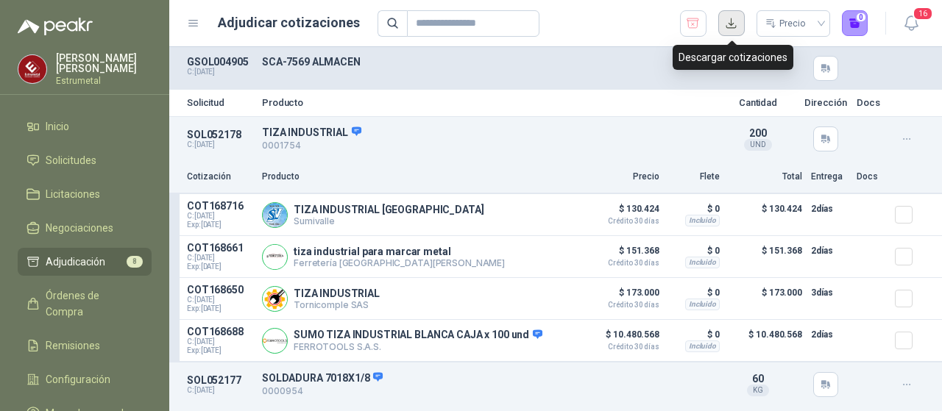
click at [730, 24] on button "button" at bounding box center [731, 23] width 26 height 26
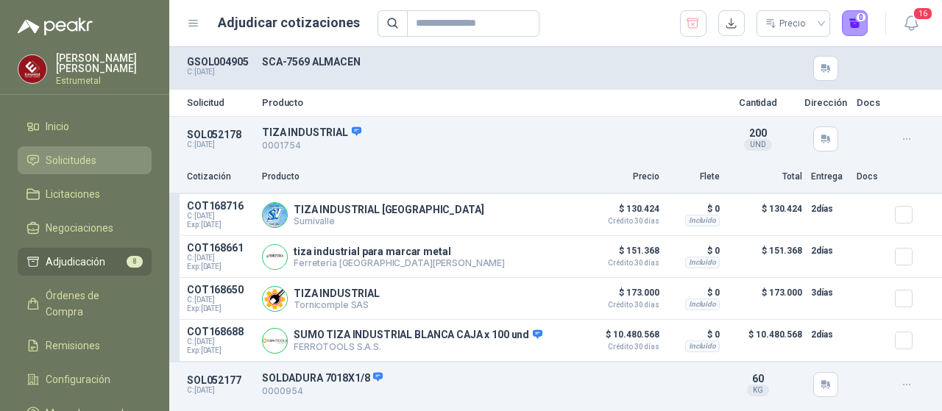
click at [71, 160] on span "Solicitudes" at bounding box center [71, 160] width 51 height 16
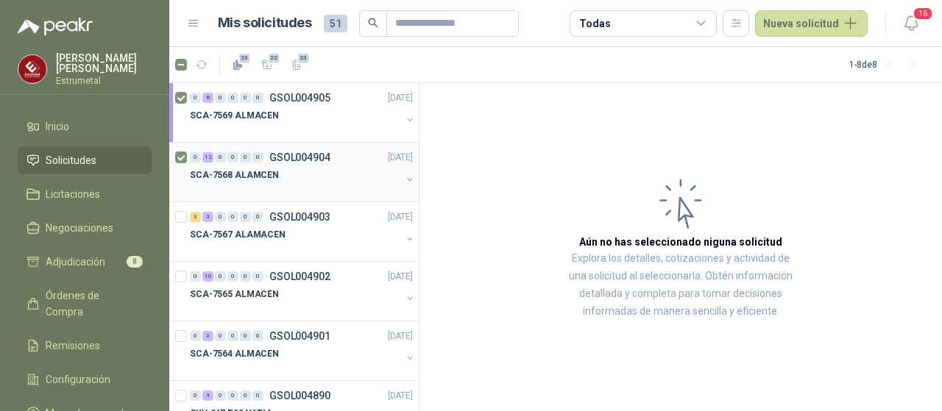
click at [227, 173] on p "SCA-7568 ALAMCEN" at bounding box center [234, 176] width 89 height 14
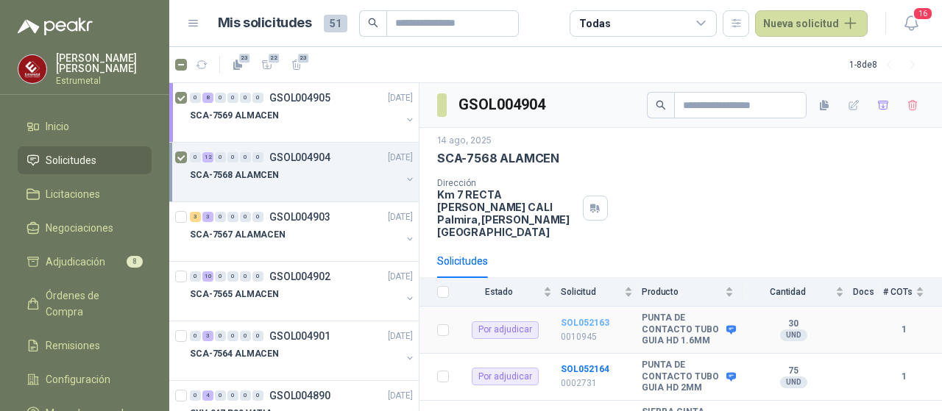
click at [573, 318] on b "SOL052163" at bounding box center [585, 323] width 49 height 10
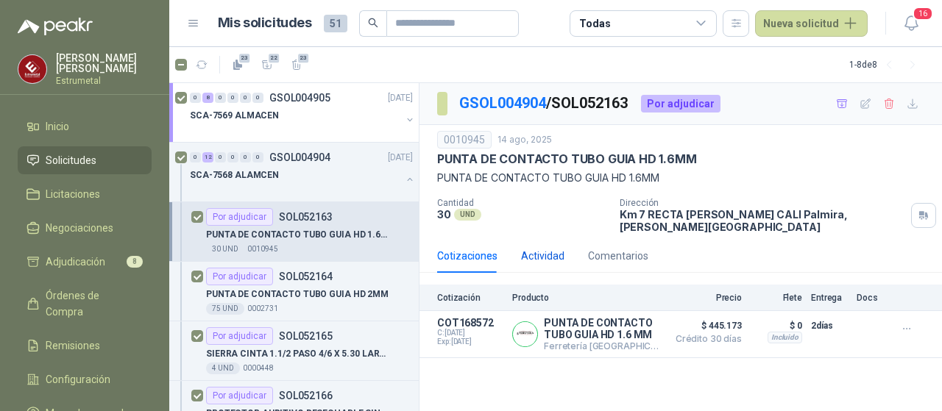
click at [552, 248] on div "Actividad" at bounding box center [542, 256] width 43 height 16
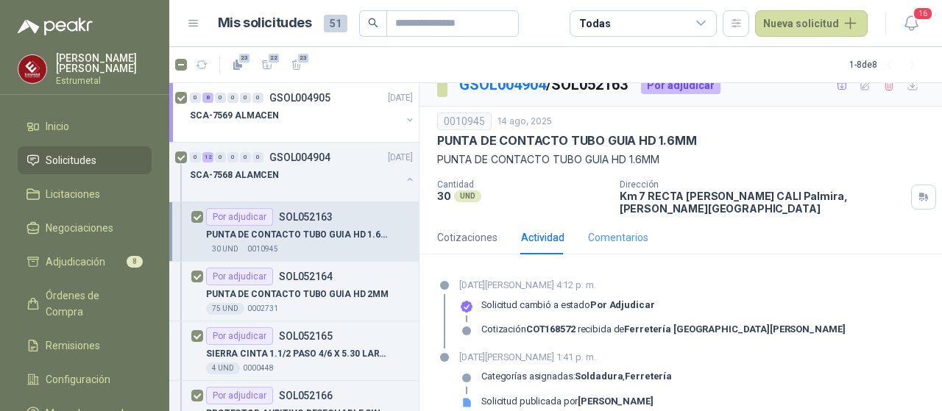
scroll to position [29, 0]
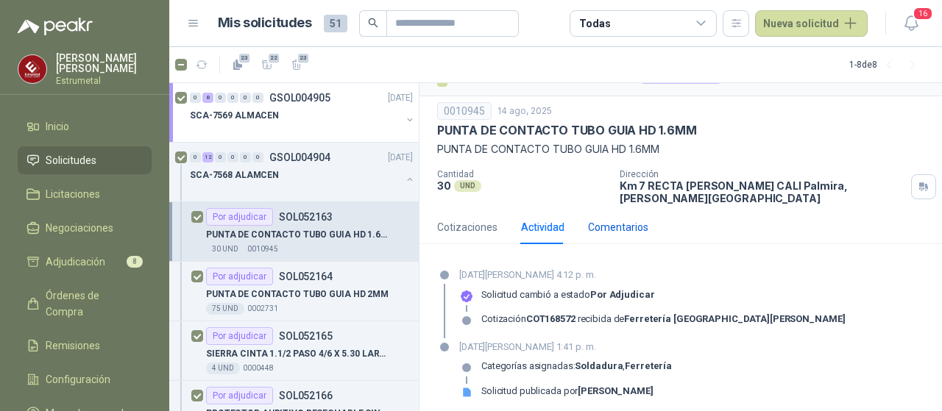
click at [620, 219] on div "Comentarios" at bounding box center [618, 227] width 60 height 16
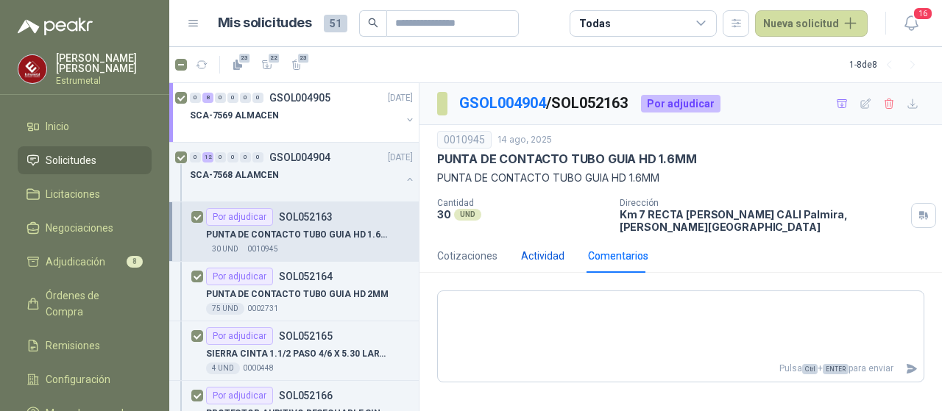
click at [542, 248] on div "Actividad" at bounding box center [542, 256] width 43 height 16
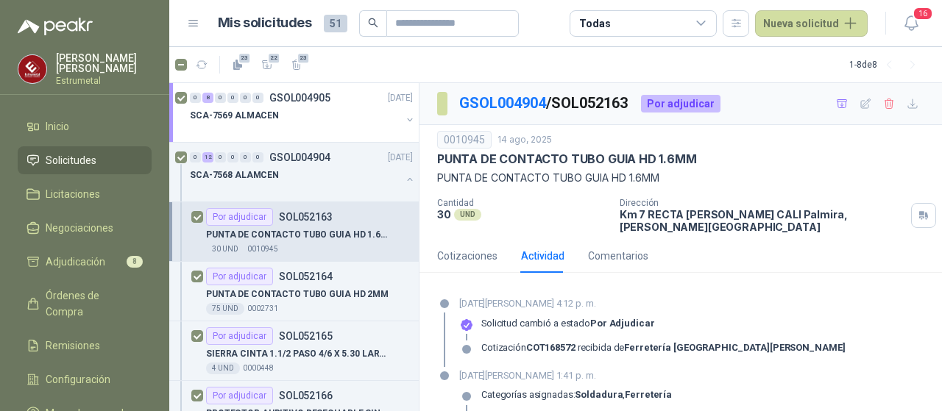
scroll to position [29, 0]
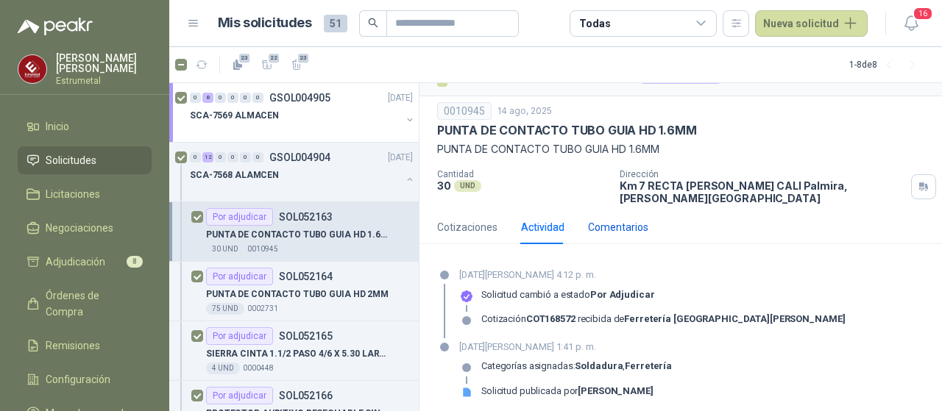
click at [620, 219] on div "Comentarios" at bounding box center [618, 227] width 60 height 16
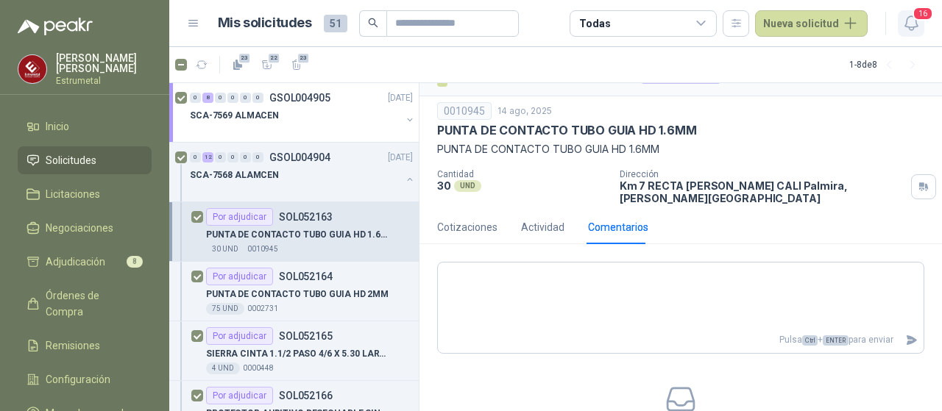
click at [914, 21] on icon "button" at bounding box center [911, 23] width 18 height 18
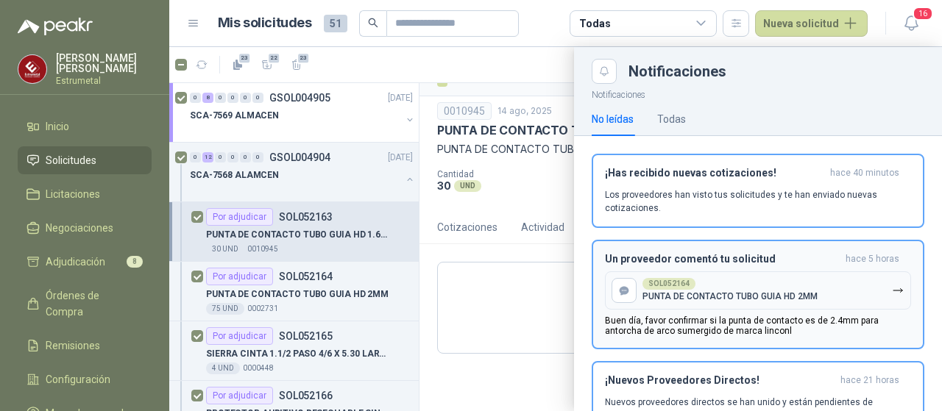
scroll to position [74, 0]
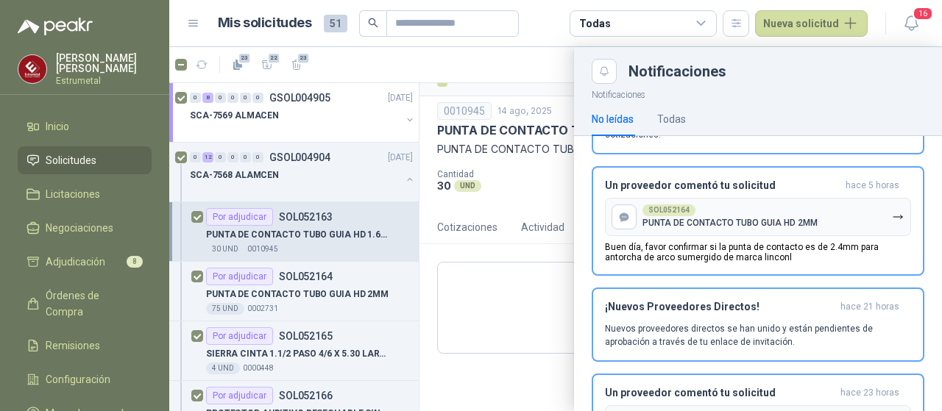
click at [305, 294] on div at bounding box center [555, 229] width 773 height 364
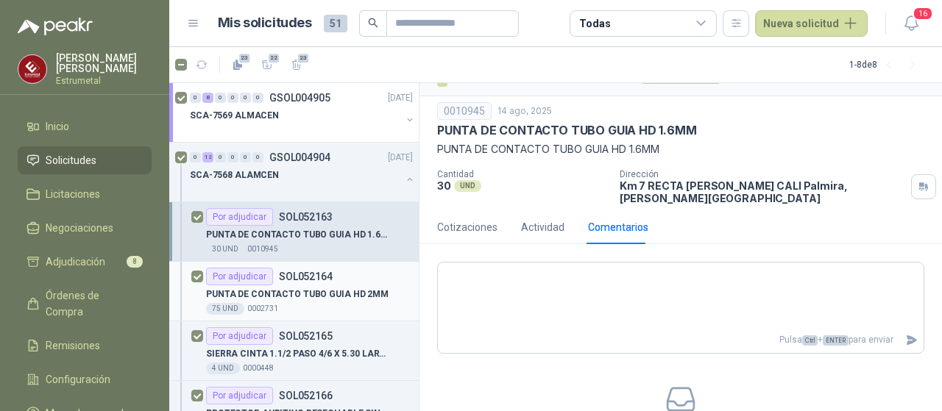
click at [301, 272] on p "SOL052164" at bounding box center [306, 277] width 54 height 10
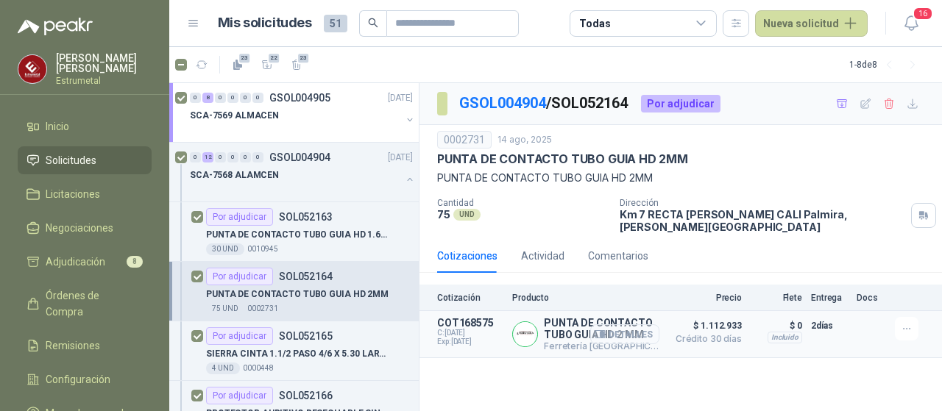
click at [621, 325] on button "Detalles" at bounding box center [624, 335] width 69 height 20
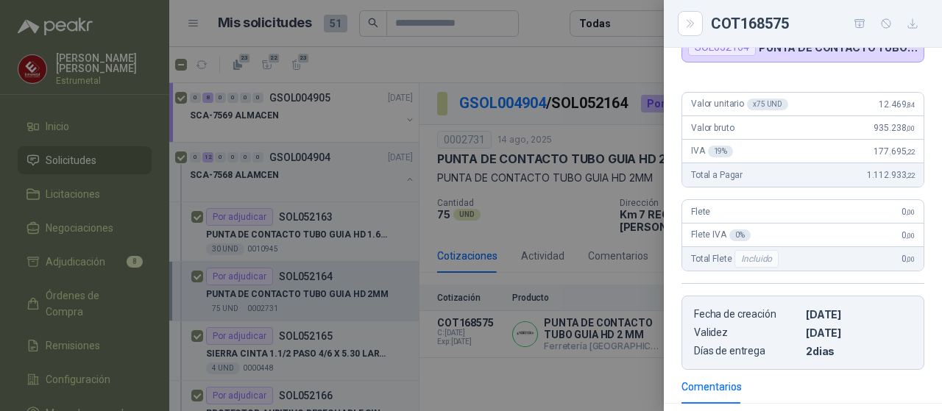
scroll to position [125, 0]
click at [581, 313] on div at bounding box center [471, 205] width 942 height 411
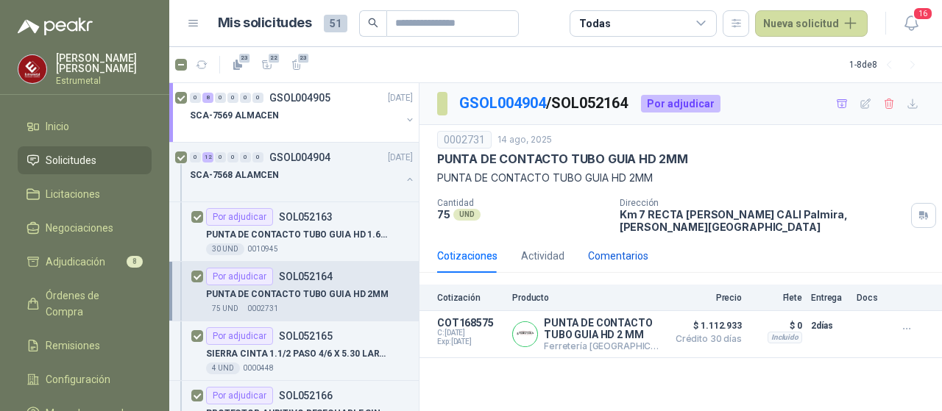
click at [604, 251] on div "Comentarios" at bounding box center [618, 256] width 60 height 16
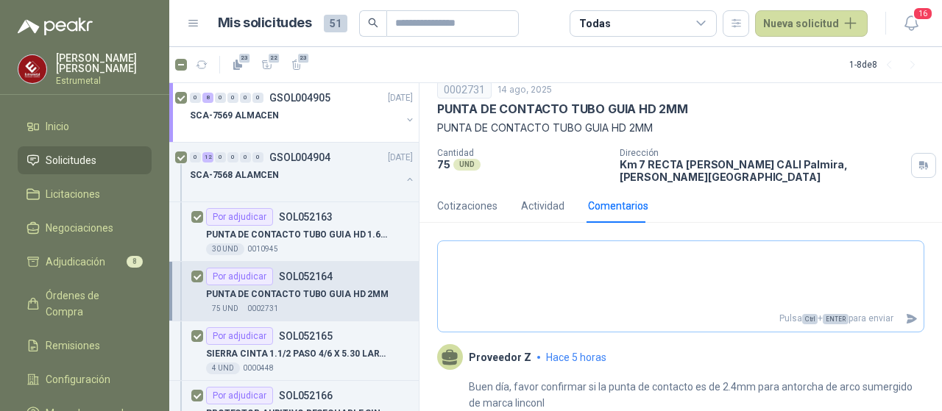
scroll to position [73, 0]
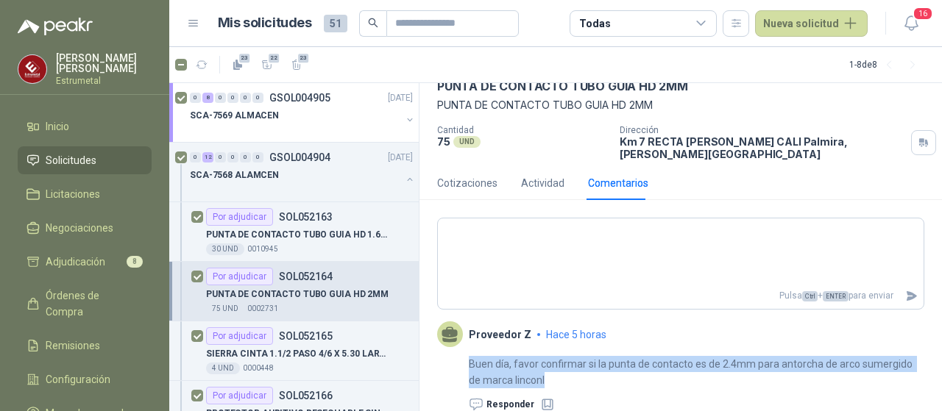
drag, startPoint x: 545, startPoint y: 368, endPoint x: 459, endPoint y: 353, distance: 87.4
click at [459, 353] on div "Buen día, favor confirmar si la punta de contacto es de 2.4mm para antorcha de …" at bounding box center [680, 379] width 487 height 65
copy div "Buen día, favor confirmar si la punta de contacto es de 2.4mm para antorcha de …"
click at [286, 231] on p "PUNTA DE CONTACTO TUBO GUIA HD 1.6MM" at bounding box center [297, 235] width 183 height 14
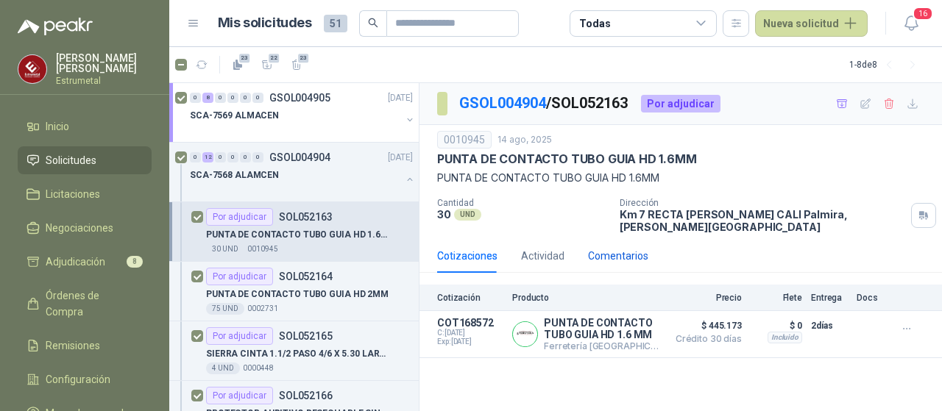
click at [612, 250] on div "Comentarios" at bounding box center [618, 256] width 60 height 16
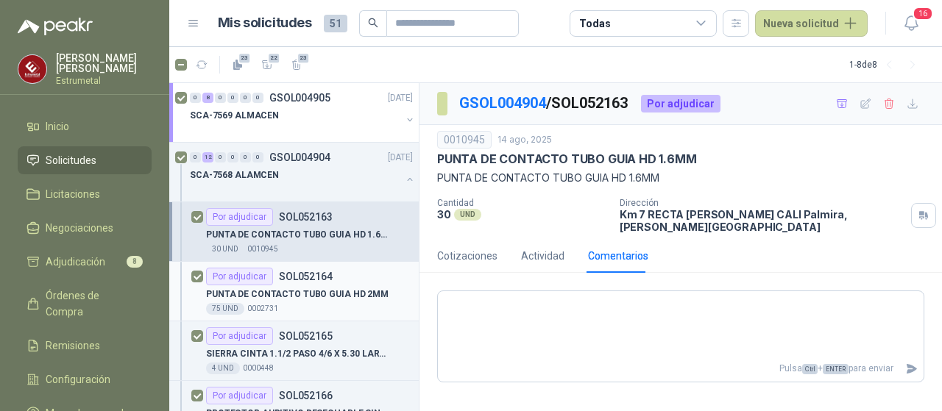
click at [273, 295] on p "PUNTA DE CONTACTO TUBO GUIA HD 2MM" at bounding box center [297, 295] width 183 height 14
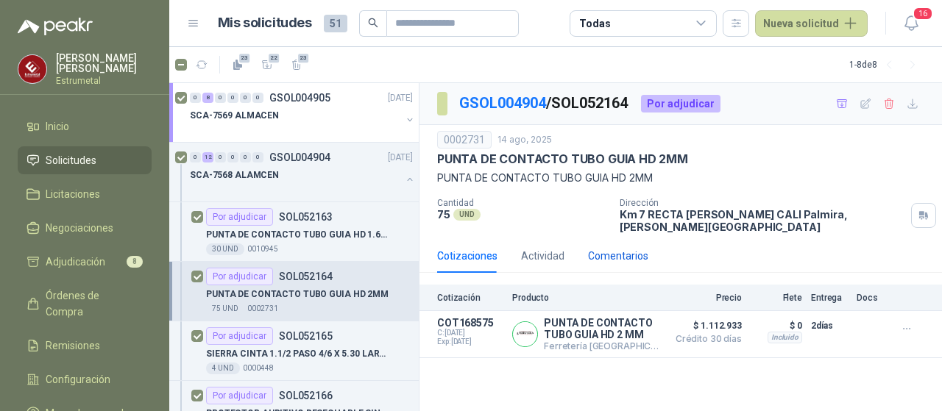
click at [612, 249] on div "Comentarios" at bounding box center [618, 256] width 60 height 16
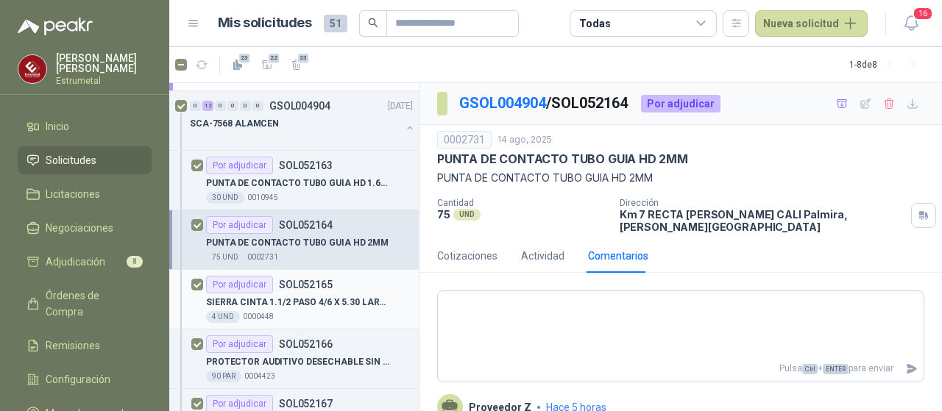
scroll to position [74, 0]
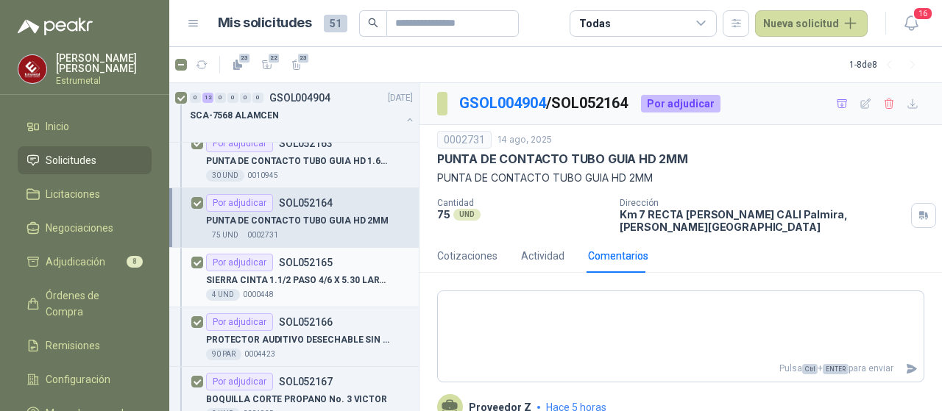
click at [286, 280] on p "SIERRA CINTA 1.1/2 PASO 4/6 X 5.30 LARGO" at bounding box center [297, 281] width 183 height 14
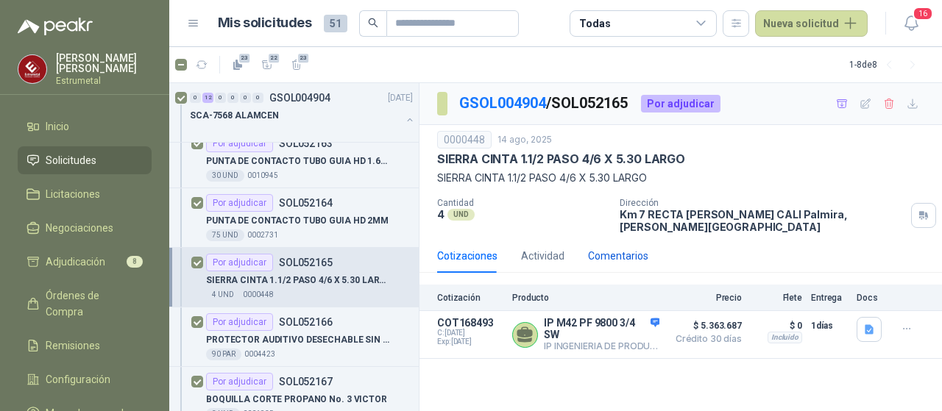
click at [613, 248] on div "Comentarios" at bounding box center [618, 256] width 60 height 16
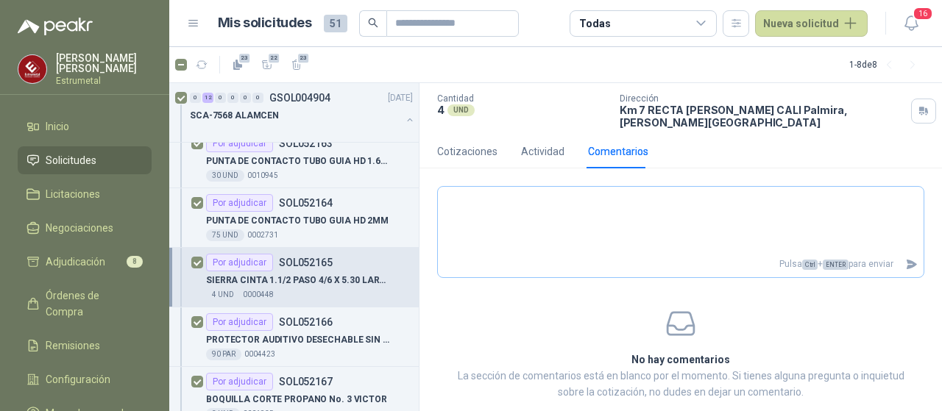
scroll to position [122, 0]
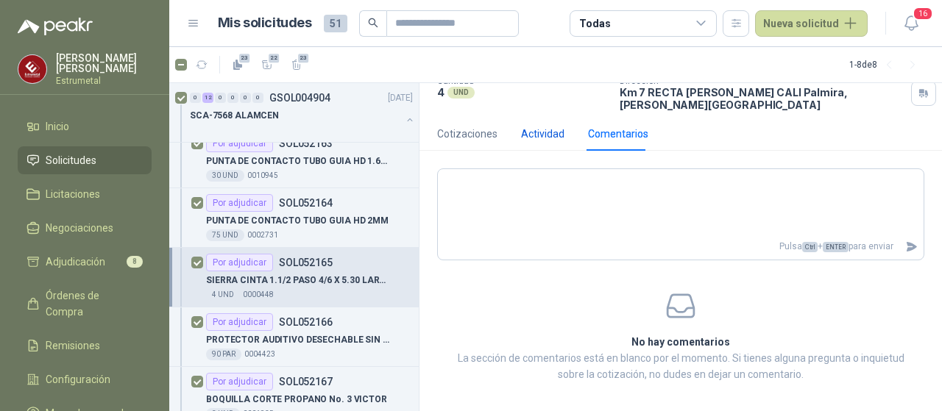
click at [541, 126] on div "Actividad" at bounding box center [542, 134] width 43 height 16
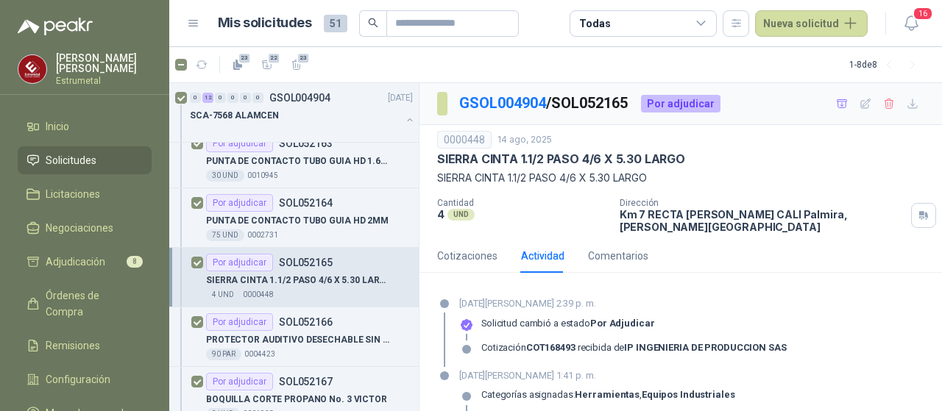
scroll to position [29, 0]
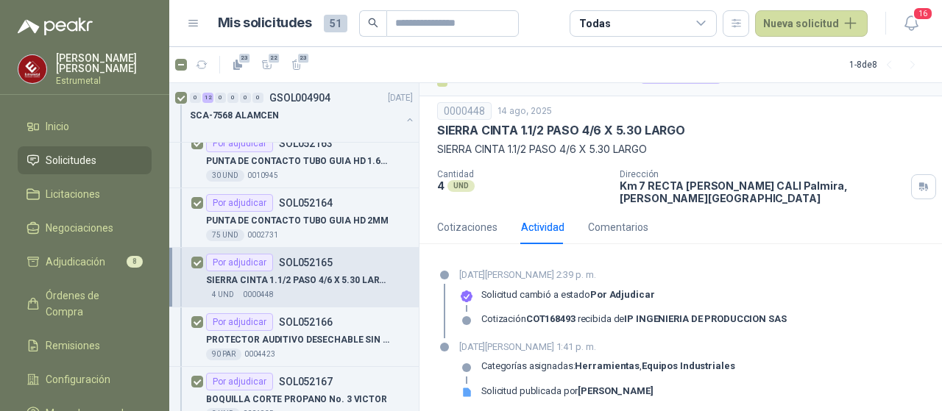
click at [313, 258] on p "SOL052165" at bounding box center [306, 263] width 54 height 10
click at [484, 219] on div "Cotizaciones" at bounding box center [467, 227] width 60 height 16
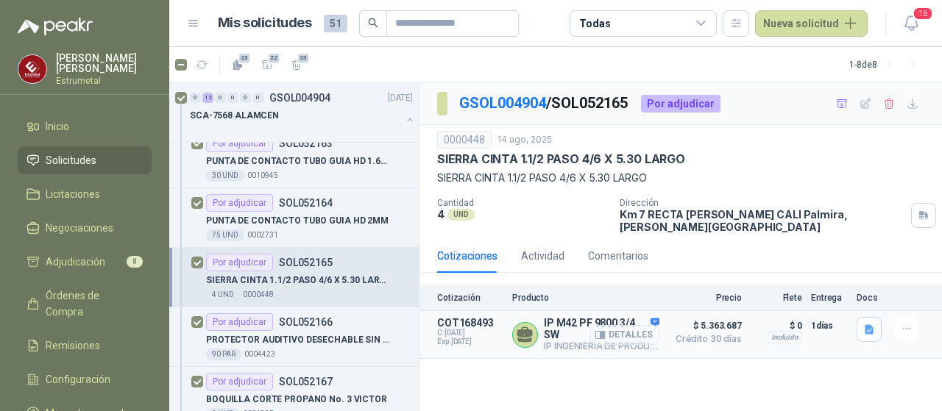
click at [634, 325] on button "Detalles" at bounding box center [624, 335] width 69 height 20
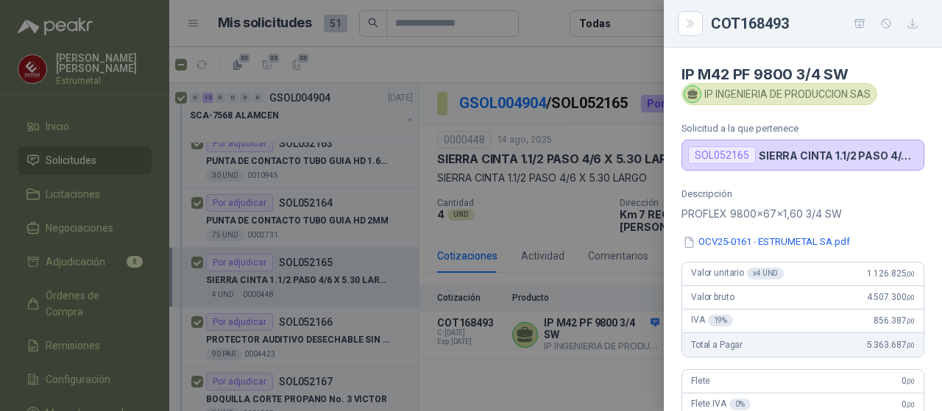
click at [590, 386] on div at bounding box center [471, 205] width 942 height 411
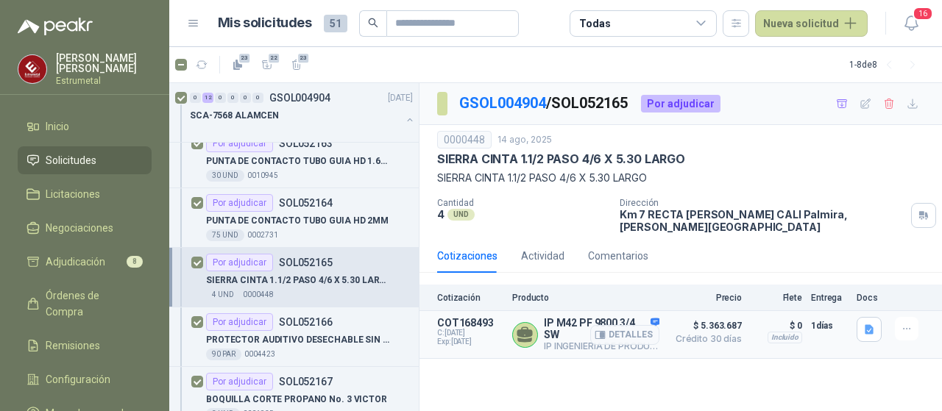
click at [655, 317] on div "Detalles" at bounding box center [624, 334] width 69 height 35
click at [910, 24] on icon "button" at bounding box center [911, 23] width 18 height 18
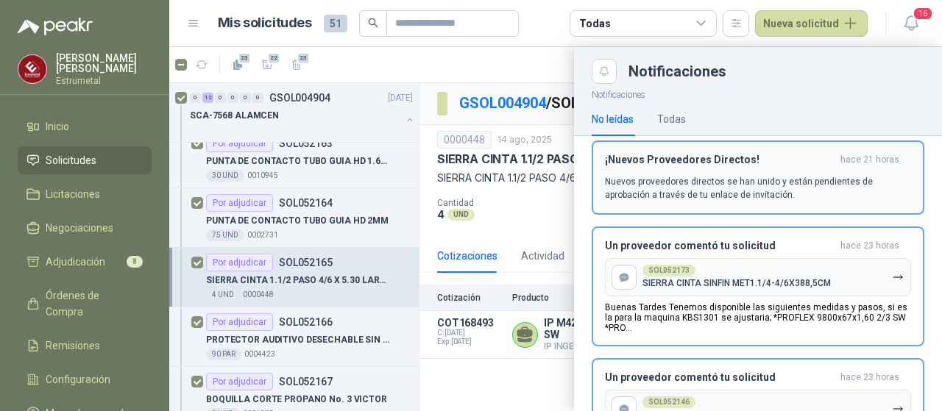
click at [707, 186] on p "Nuevos proveedores directos se han unido y están pendientes de aprobación a tra…" at bounding box center [758, 188] width 306 height 26
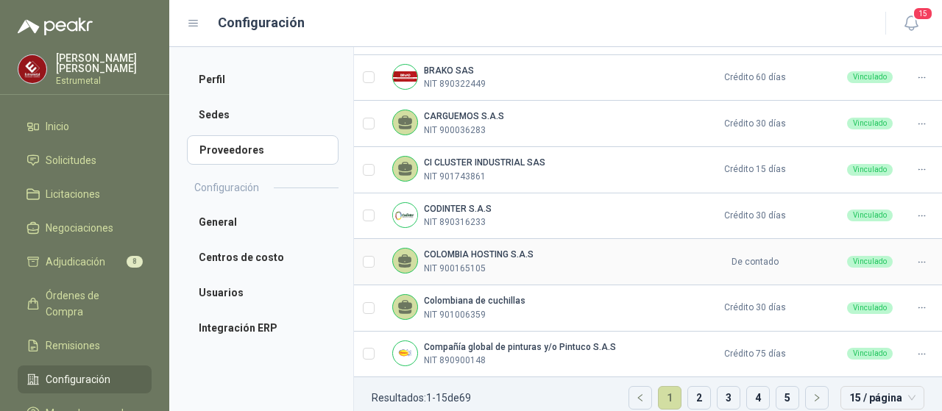
scroll to position [549, 0]
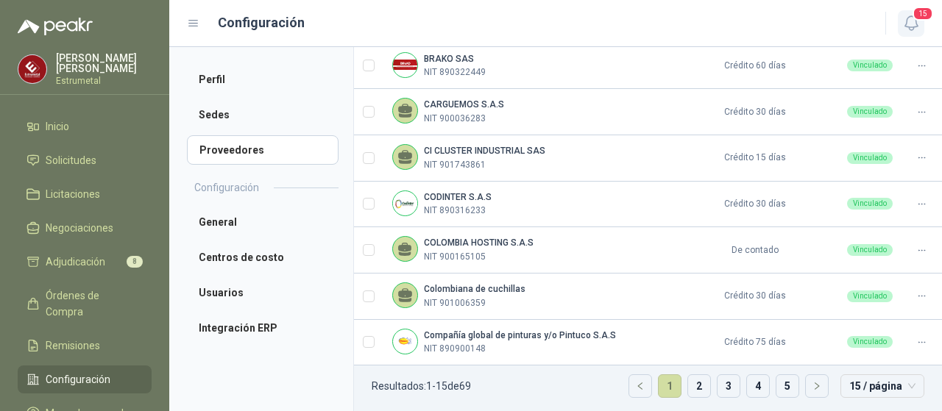
click at [913, 21] on icon "button" at bounding box center [911, 23] width 18 height 18
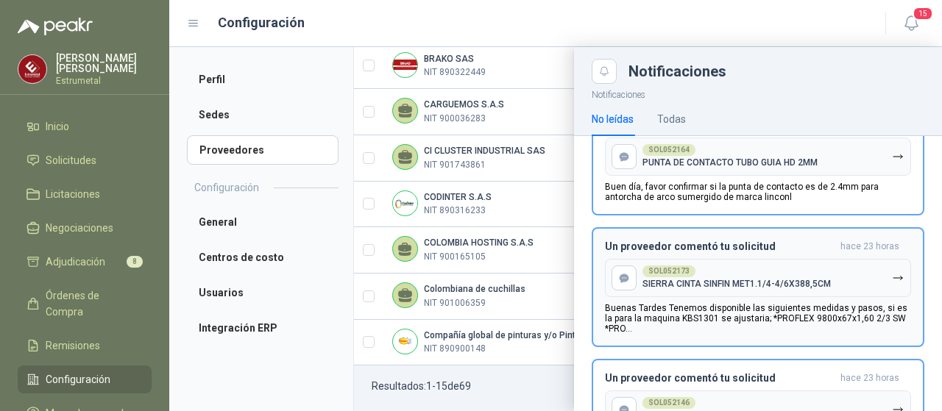
click at [733, 315] on p "Buenas Tardes Tenemos disponible las siguientes medidas y pasos, si es la para …" at bounding box center [758, 318] width 306 height 31
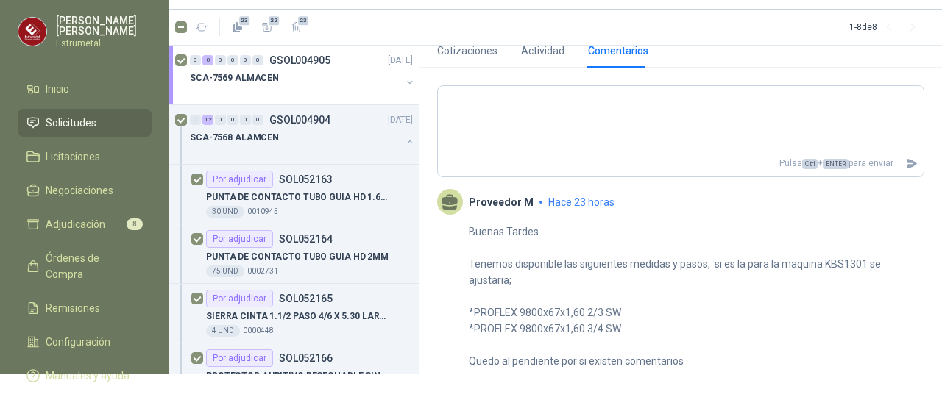
scroll to position [186, 0]
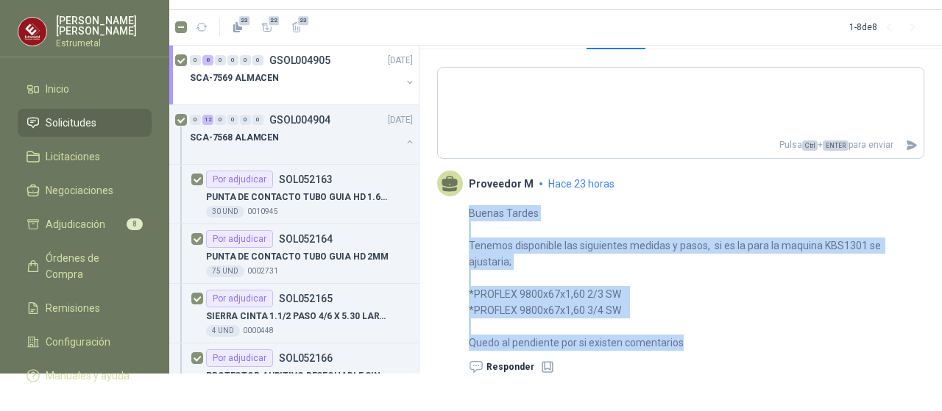
drag, startPoint x: 469, startPoint y: 205, endPoint x: 735, endPoint y: 330, distance: 293.4
click at [735, 330] on p "Buenas Tardes Tenemos disponible las siguientes medidas y pasos, si es la para …" at bounding box center [697, 278] width 456 height 146
copy p "Buenas Tardes Tenemos disponible las siguientes medidas y pasos, si es la para …"
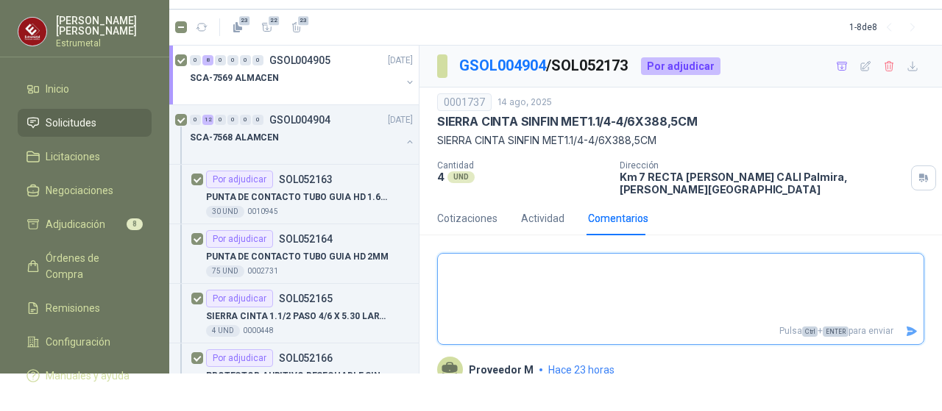
click at [503, 270] on textarea at bounding box center [681, 288] width 486 height 62
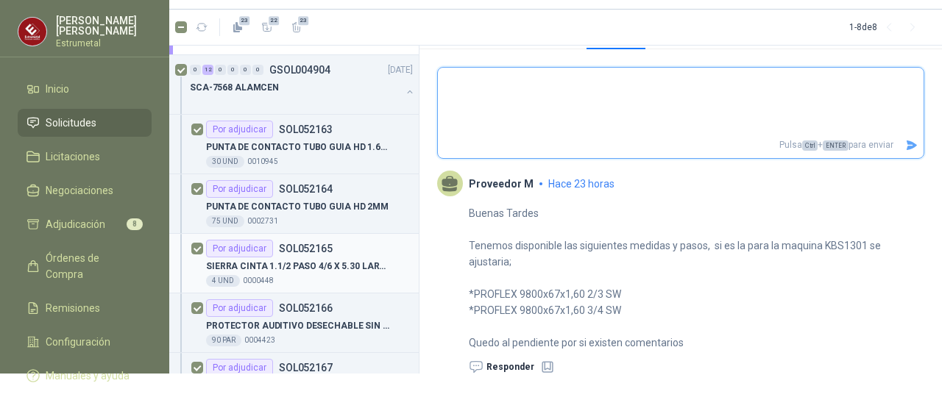
scroll to position [74, 0]
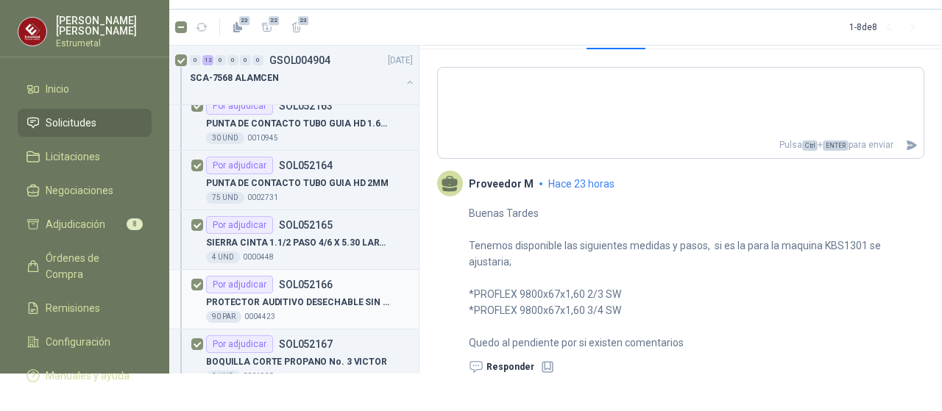
click at [328, 301] on p "PROTECTOR AUDITIVO DESECHABLE SIN CORDON" at bounding box center [297, 303] width 183 height 14
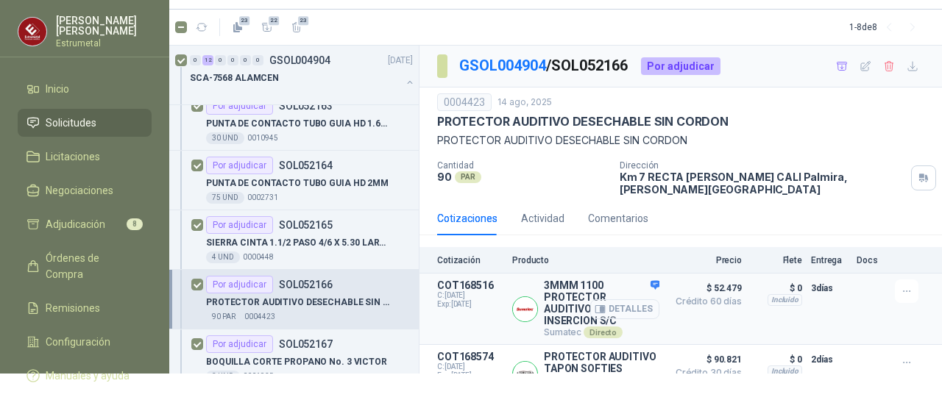
click at [607, 300] on button "Detalles" at bounding box center [624, 310] width 69 height 20
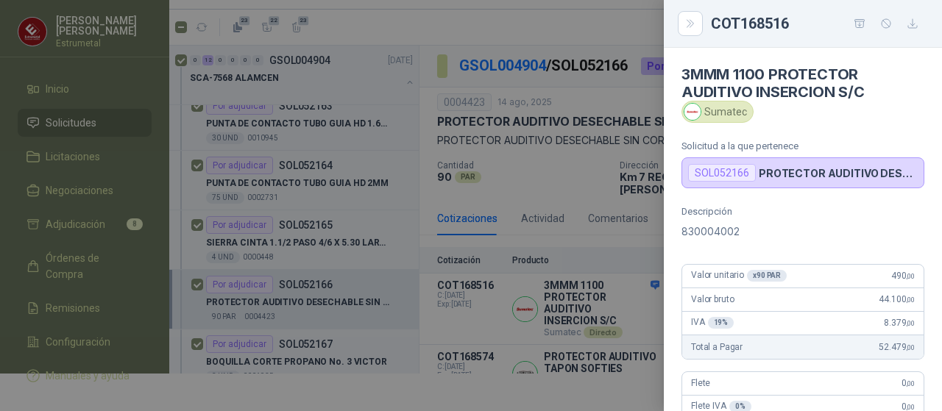
click at [607, 209] on div at bounding box center [471, 205] width 942 height 411
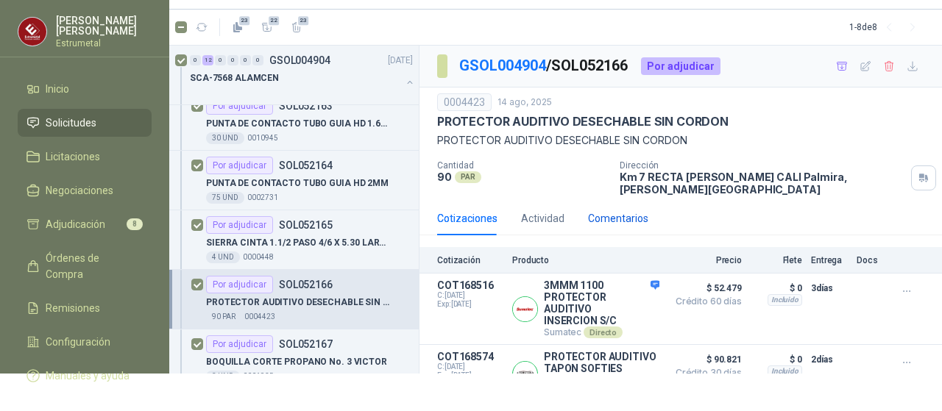
click at [607, 211] on div "Comentarios" at bounding box center [618, 219] width 60 height 16
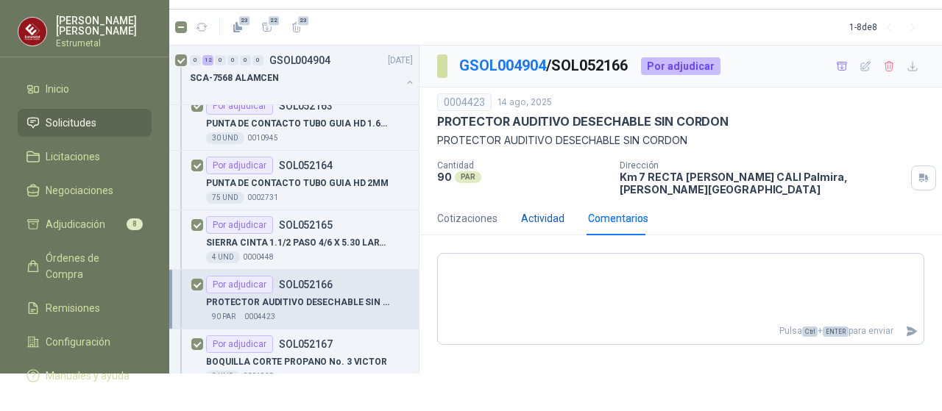
click at [556, 211] on div "Actividad" at bounding box center [542, 219] width 43 height 16
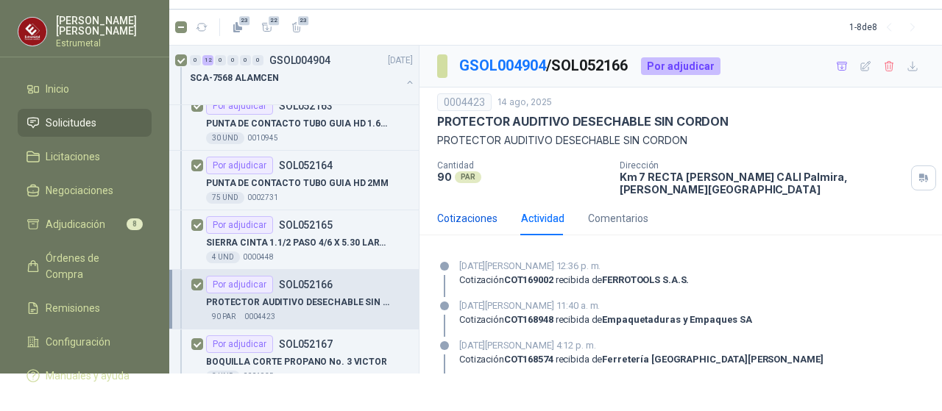
click at [472, 211] on div "Cotizaciones" at bounding box center [467, 219] width 60 height 16
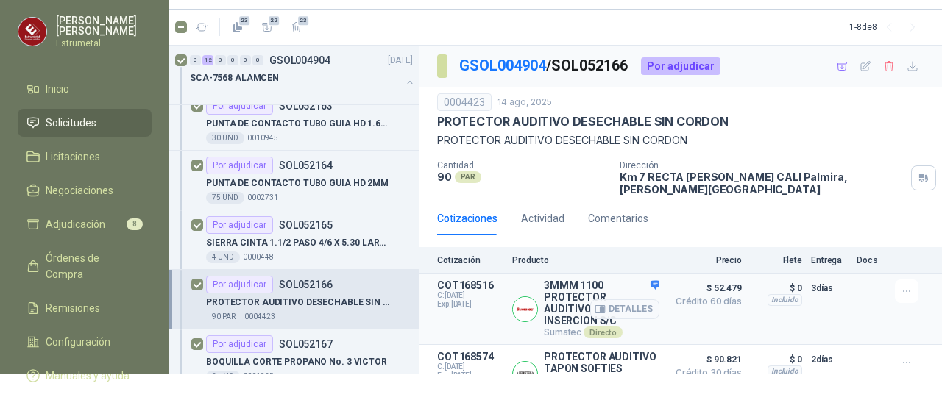
click at [642, 280] on div "Detalles" at bounding box center [624, 309] width 69 height 59
click at [71, 119] on span "Solicitudes" at bounding box center [71, 123] width 51 height 16
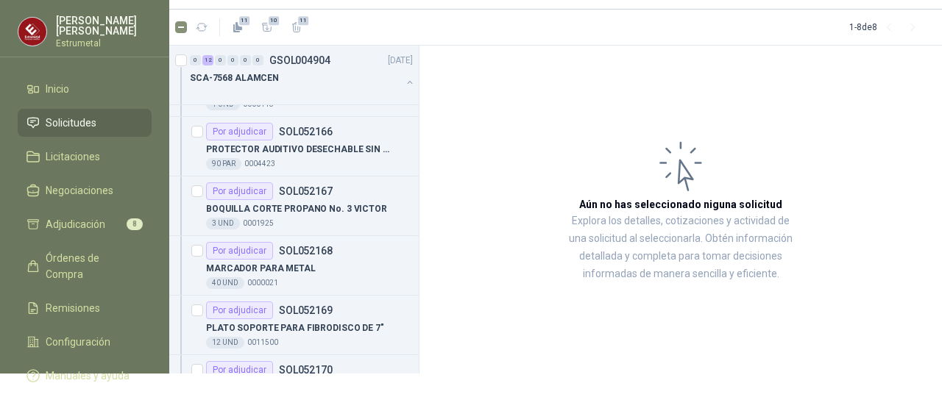
scroll to position [227, 0]
click at [278, 205] on p "BOQUILLA CORTE PROPANO No. 3 VICTOR" at bounding box center [296, 209] width 181 height 14
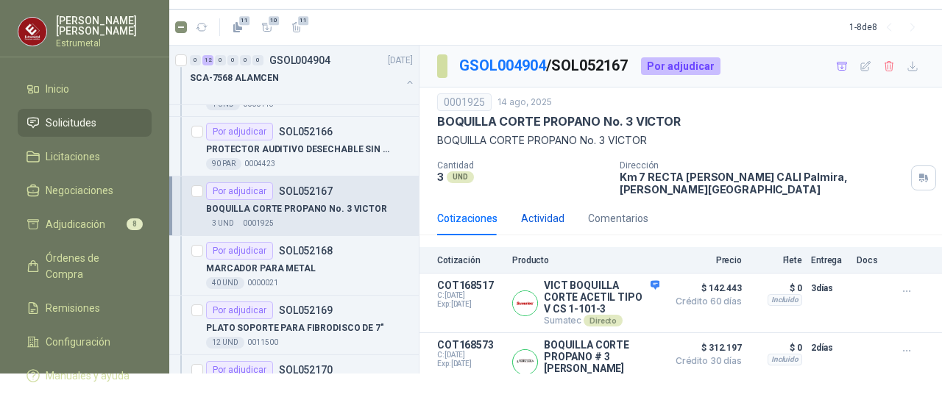
click at [542, 211] on div "Actividad" at bounding box center [542, 219] width 43 height 16
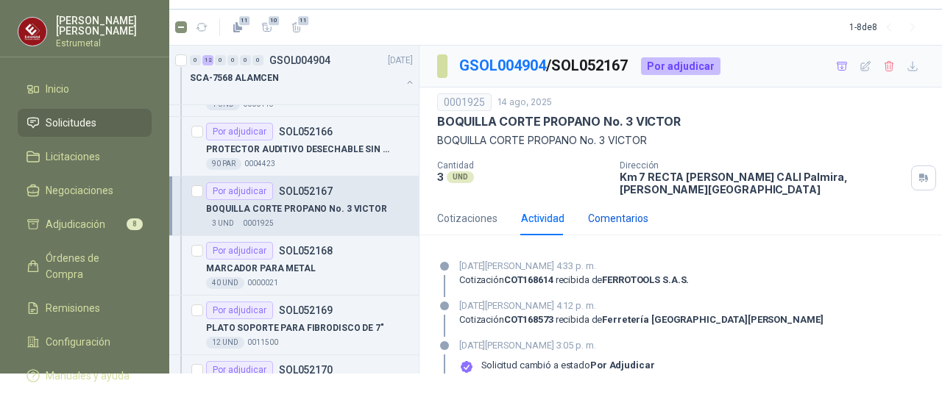
click at [621, 211] on div "Comentarios" at bounding box center [618, 219] width 60 height 16
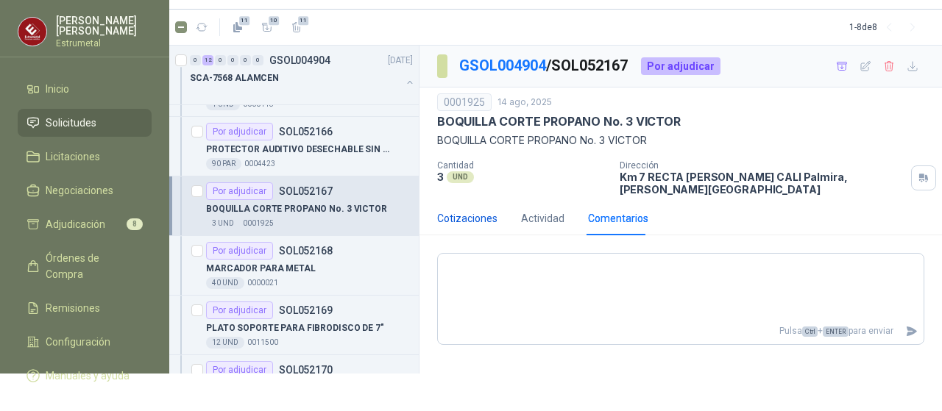
click at [468, 211] on div "Cotizaciones" at bounding box center [467, 219] width 60 height 16
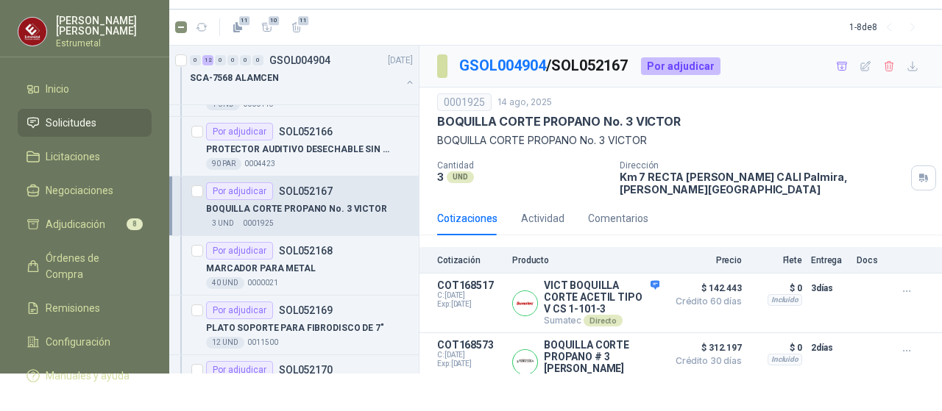
click at [68, 121] on span "Solicitudes" at bounding box center [71, 123] width 51 height 16
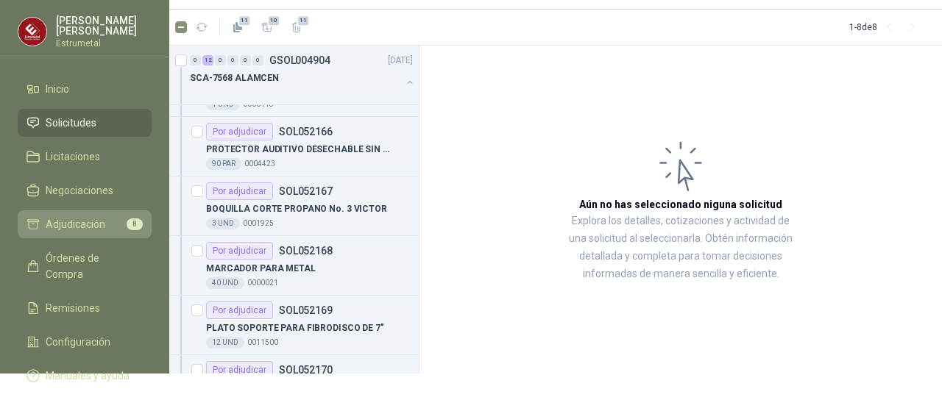
click at [94, 225] on span "Adjudicación" at bounding box center [76, 224] width 60 height 16
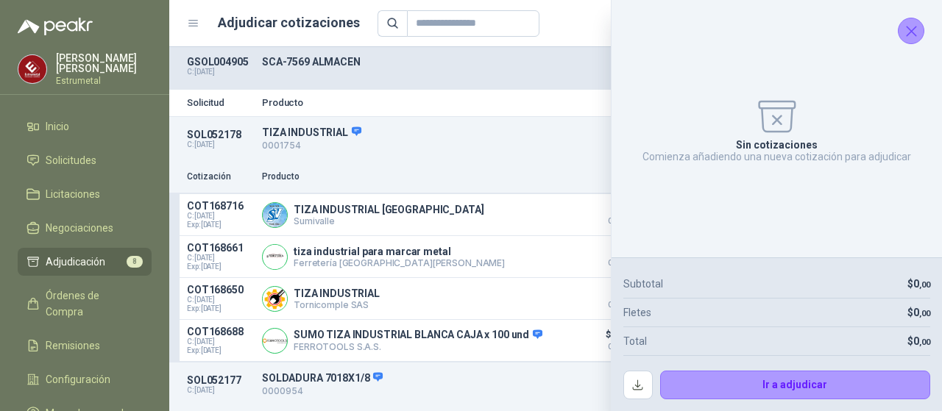
click at [914, 35] on icon "Cerrar" at bounding box center [911, 31] width 18 height 18
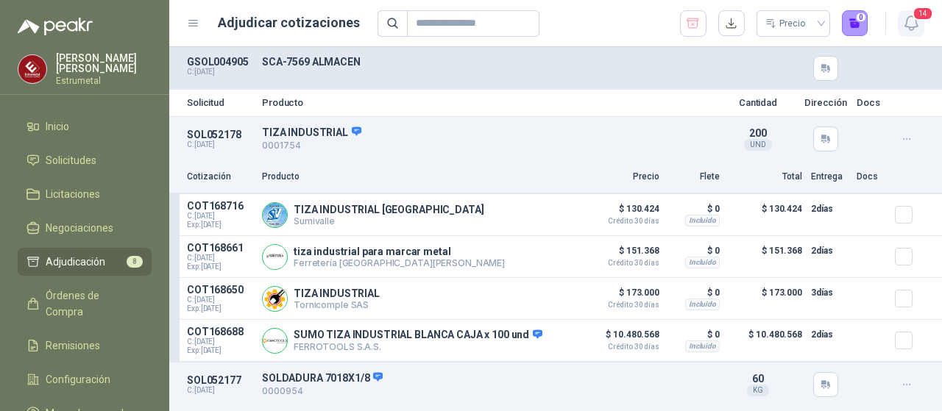
click at [908, 23] on icon "button" at bounding box center [911, 23] width 18 height 18
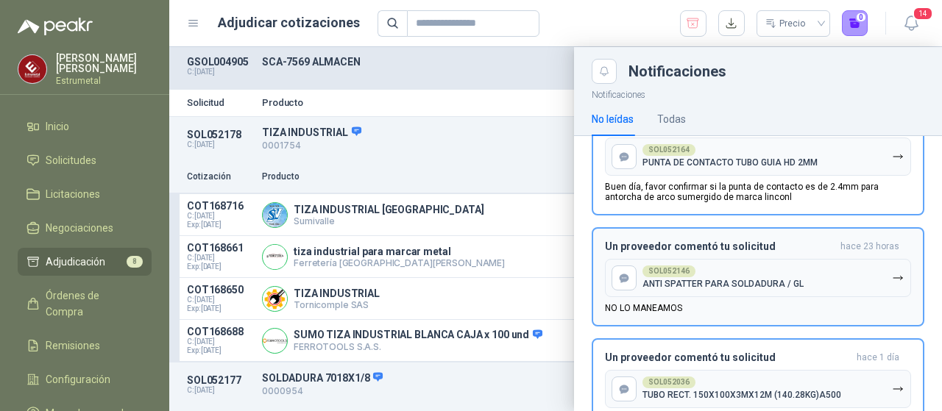
click at [729, 285] on p "ANTI SPATTER PARA SOLDADURA / GL" at bounding box center [723, 284] width 161 height 10
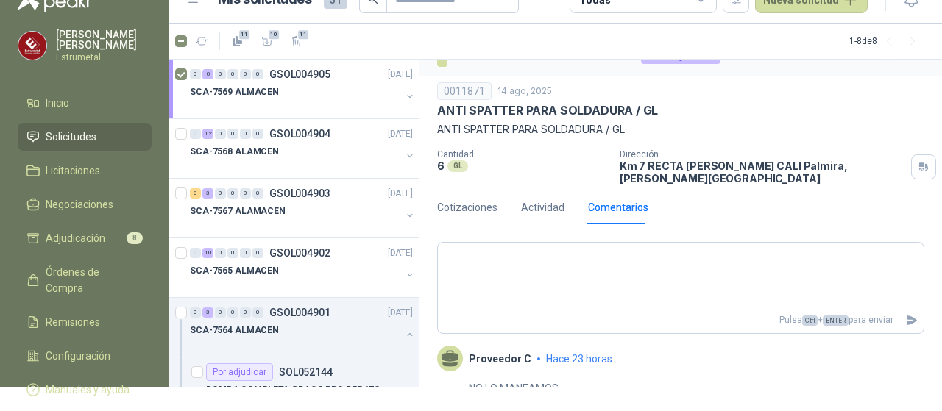
scroll to position [38, 0]
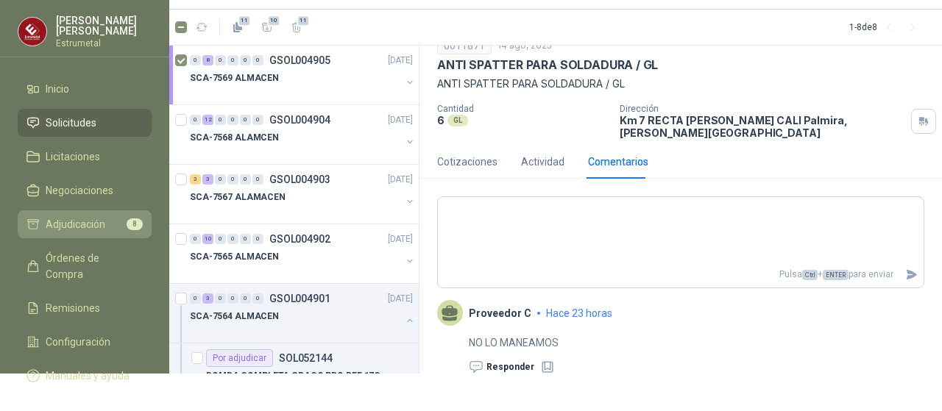
click at [83, 227] on span "Adjudicación" at bounding box center [76, 224] width 60 height 16
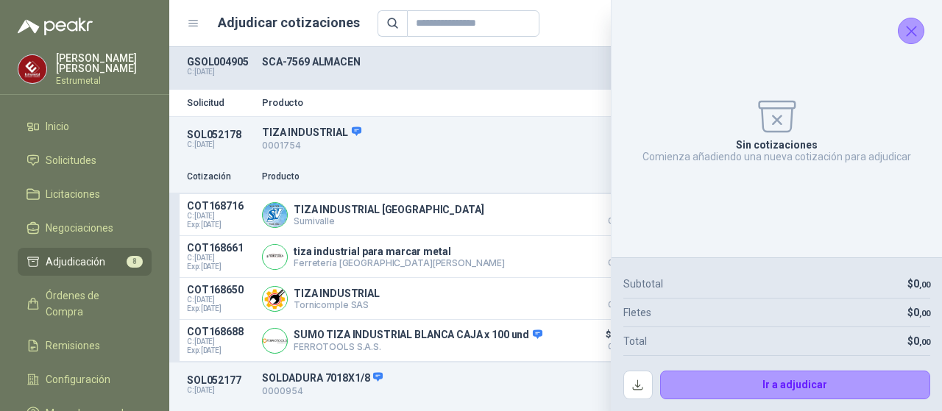
click at [902, 30] on icon "Cerrar" at bounding box center [911, 31] width 18 height 18
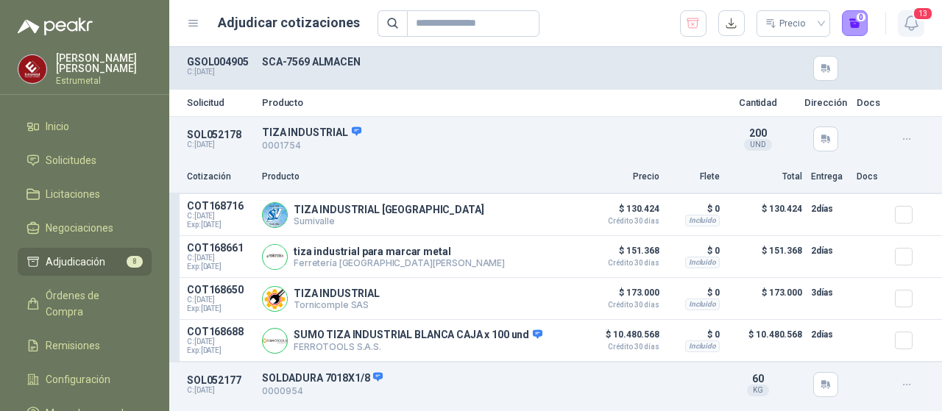
click at [908, 21] on icon "button" at bounding box center [911, 23] width 18 height 18
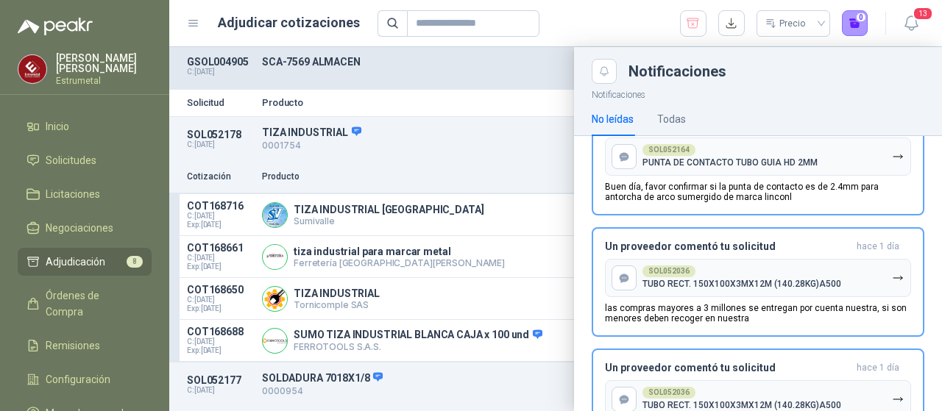
scroll to position [208, 0]
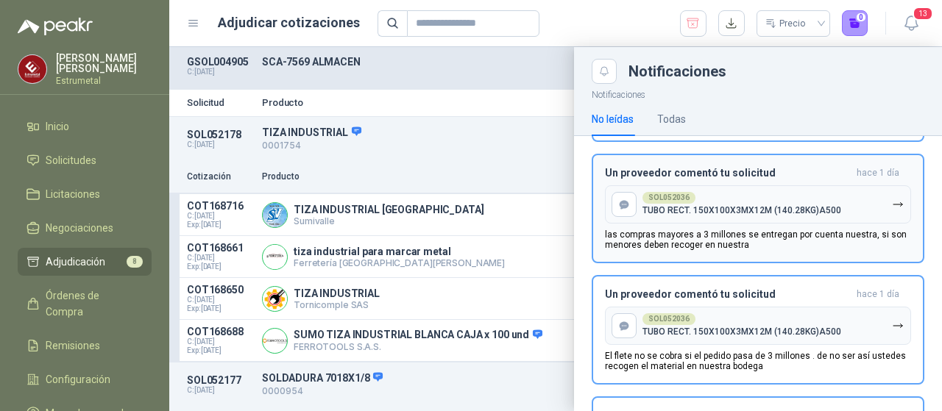
click at [667, 208] on p "TUBO RECT. 150X100X3MX12M (140.28KG)A500" at bounding box center [742, 210] width 199 height 10
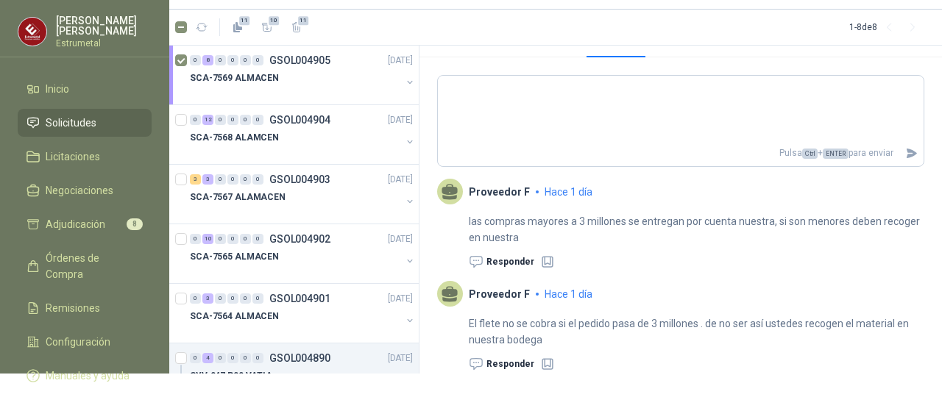
scroll to position [100, 0]
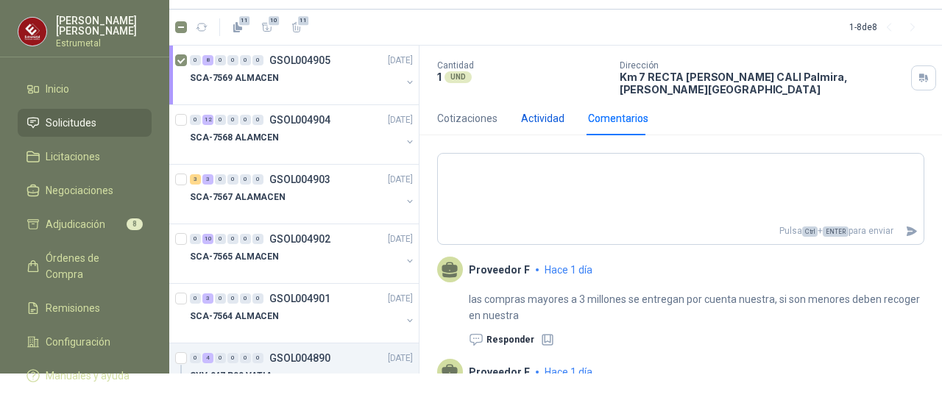
click at [540, 110] on div "Actividad" at bounding box center [542, 118] width 43 height 16
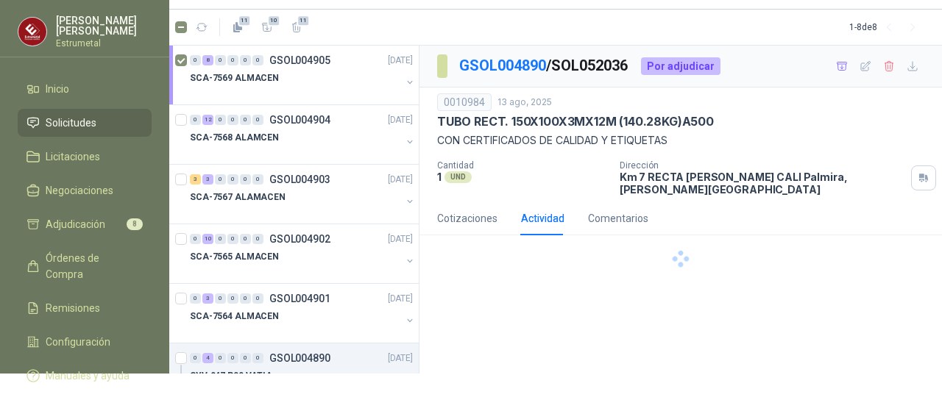
scroll to position [0, 0]
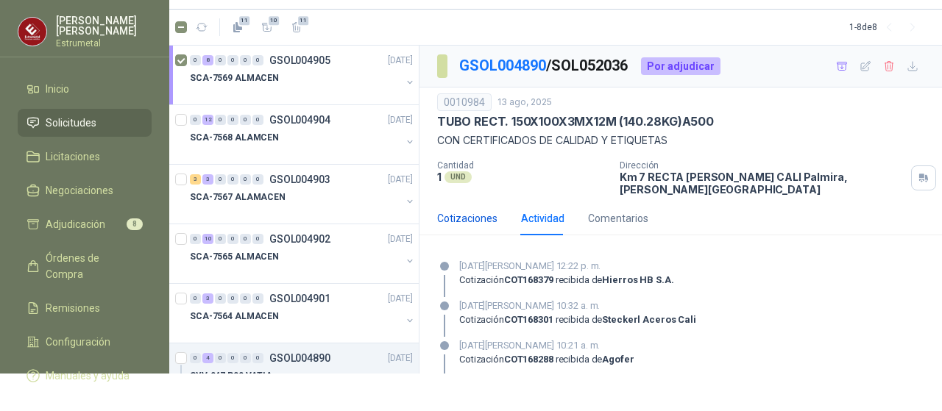
click at [469, 211] on div "Cotizaciones" at bounding box center [467, 219] width 60 height 16
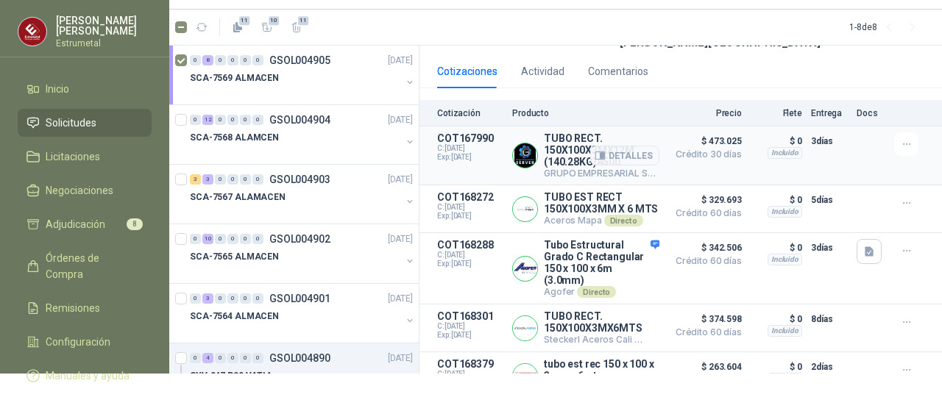
scroll to position [178, 0]
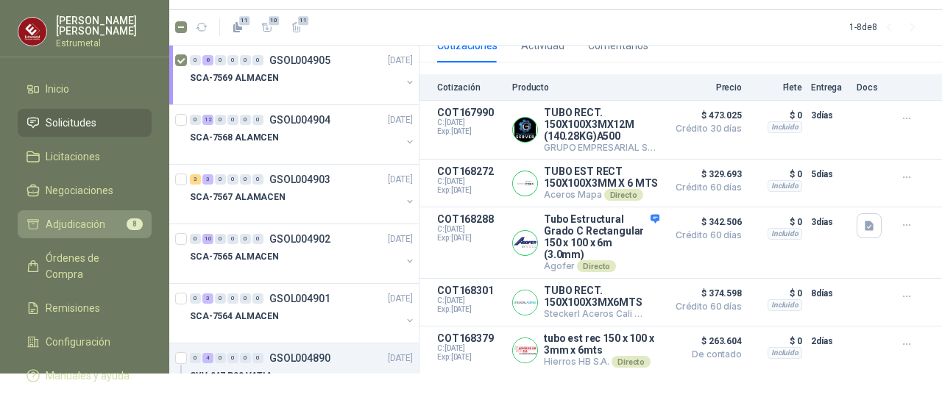
click at [69, 222] on span "Adjudicación" at bounding box center [76, 224] width 60 height 16
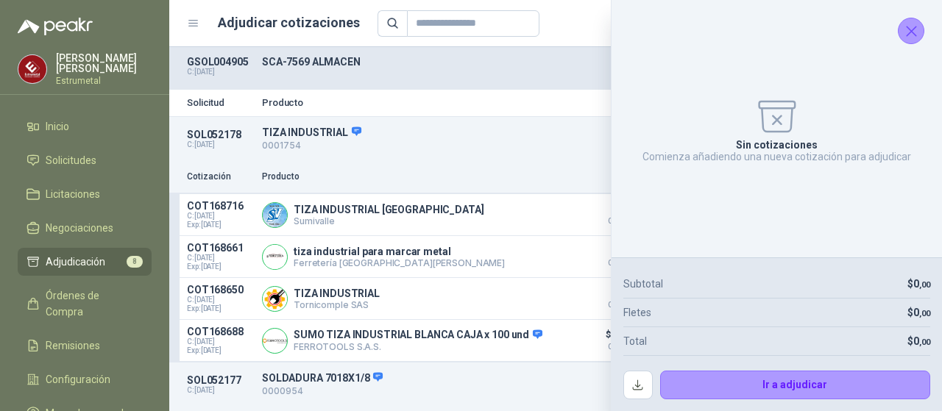
click at [909, 36] on icon "Cerrar" at bounding box center [911, 31] width 18 height 18
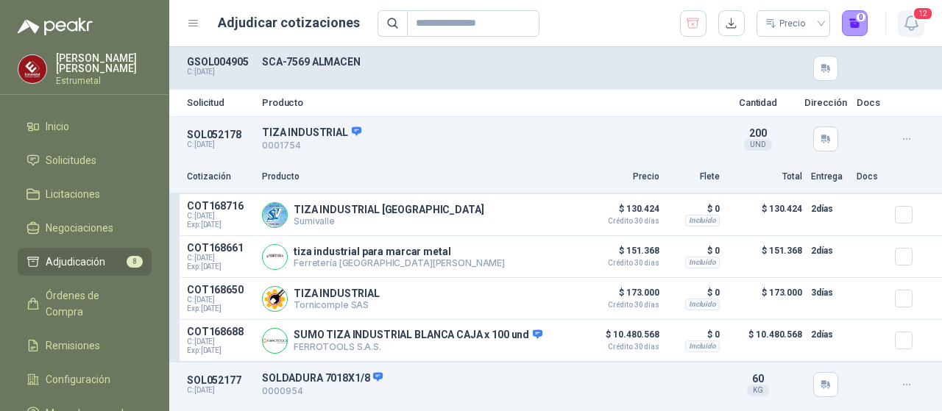
click at [912, 21] on icon "button" at bounding box center [911, 23] width 18 height 18
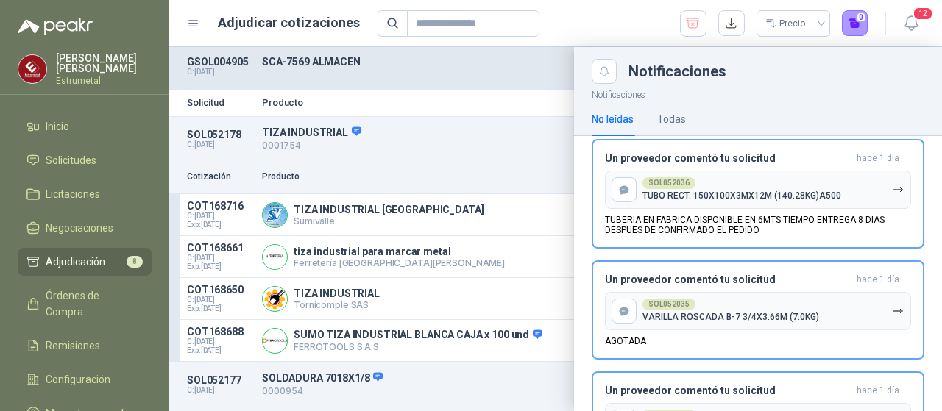
scroll to position [355, 0]
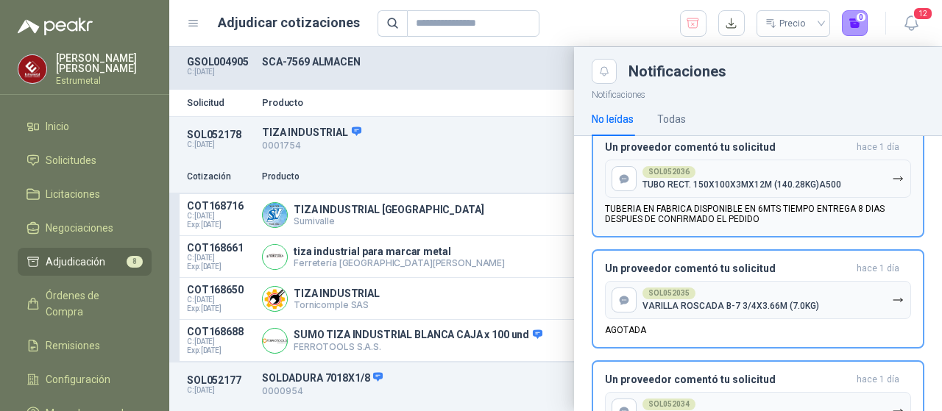
click at [762, 219] on p "TUBERIA EN FABRICA DISPONIBLE EN 6MTS TIEMPO ENTREGA 8 DIAS DESPUES DE CONFIRMA…" at bounding box center [758, 214] width 306 height 21
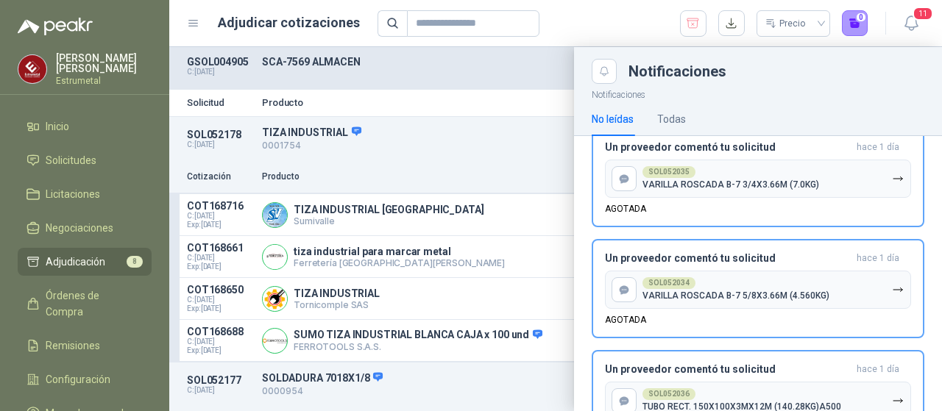
scroll to position [234, 0]
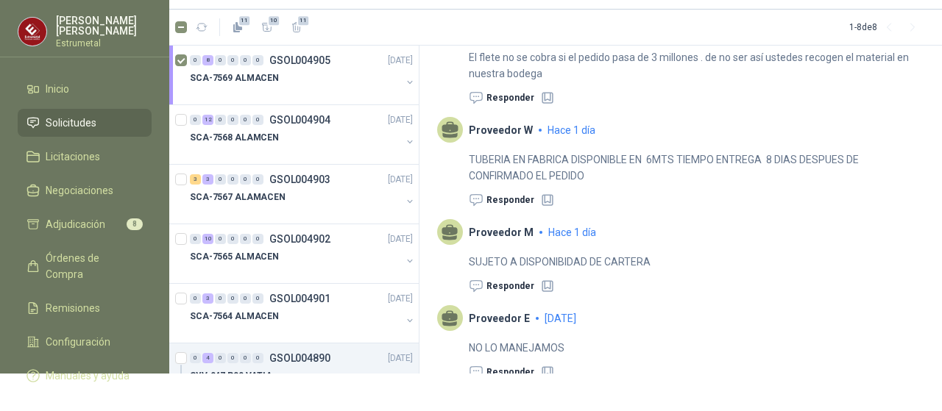
scroll to position [450, 0]
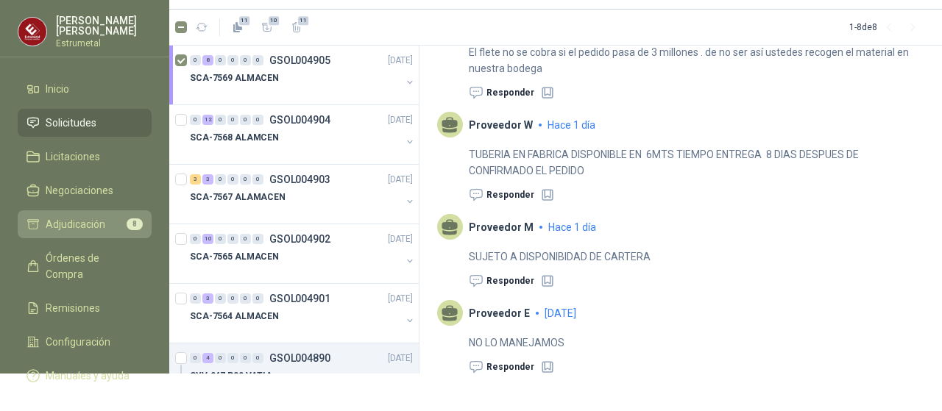
click at [87, 216] on span "Adjudicación" at bounding box center [76, 224] width 60 height 16
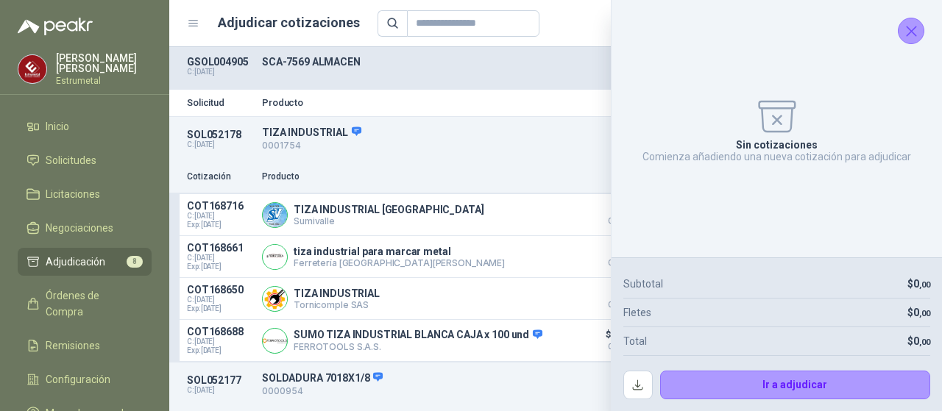
click at [907, 33] on icon "Cerrar" at bounding box center [911, 31] width 18 height 18
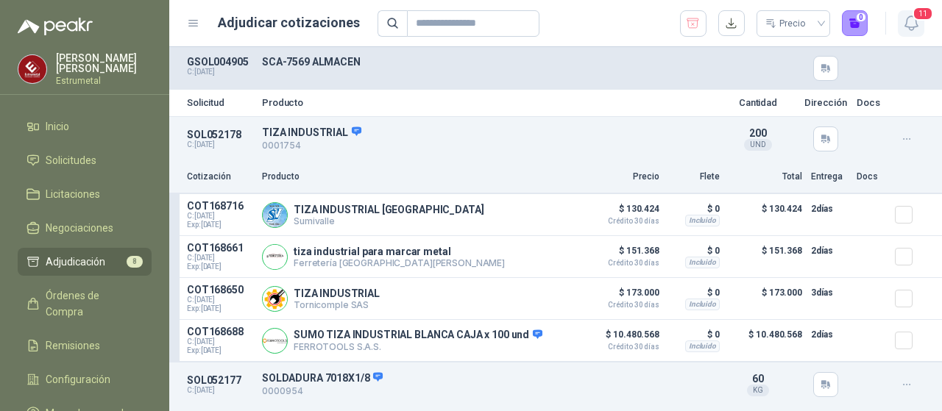
click at [912, 18] on icon "button" at bounding box center [911, 23] width 18 height 18
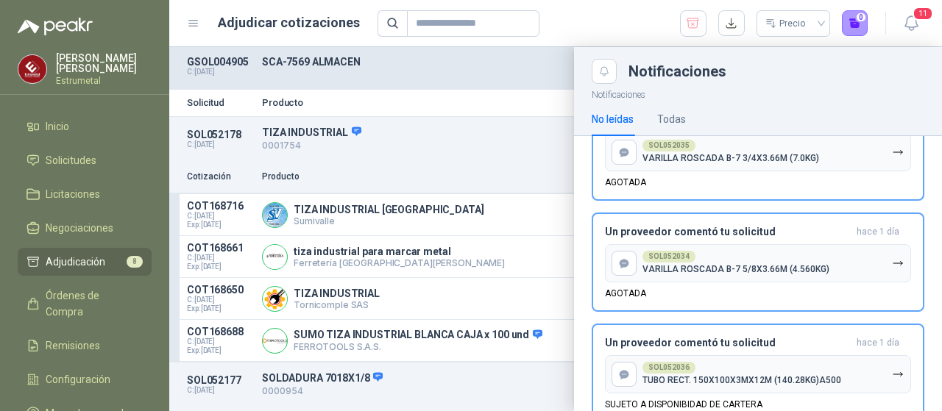
scroll to position [455, 0]
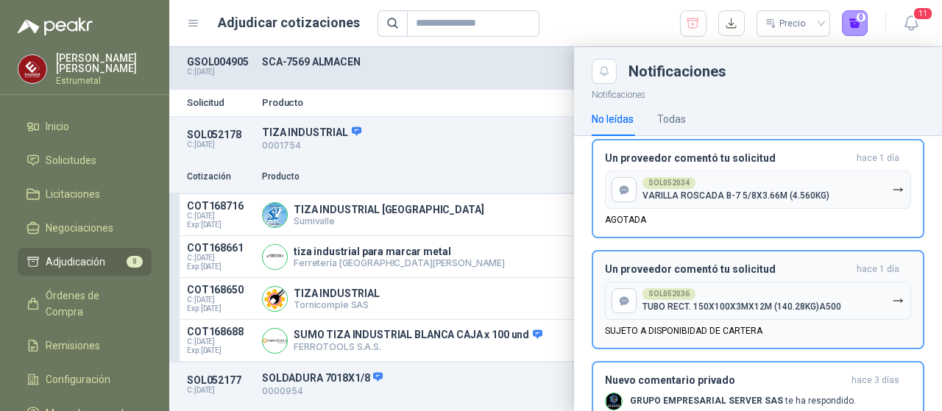
click at [738, 304] on p "TUBO RECT. 150X100X3MX12M (140.28KG)A500" at bounding box center [742, 307] width 199 height 10
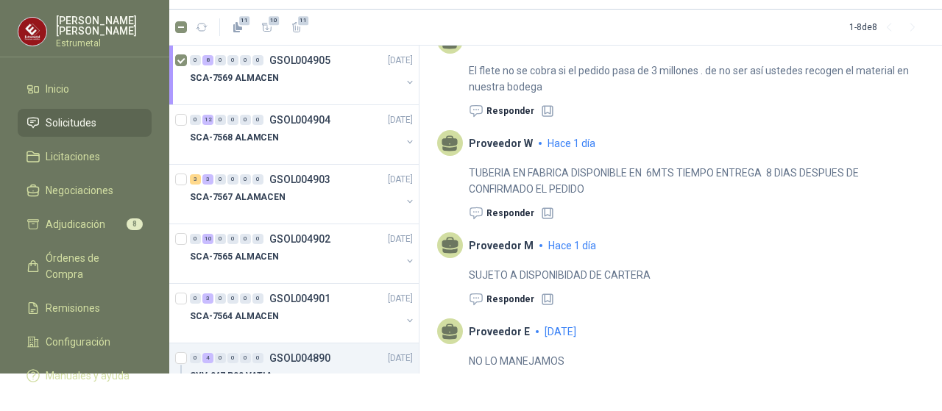
scroll to position [450, 0]
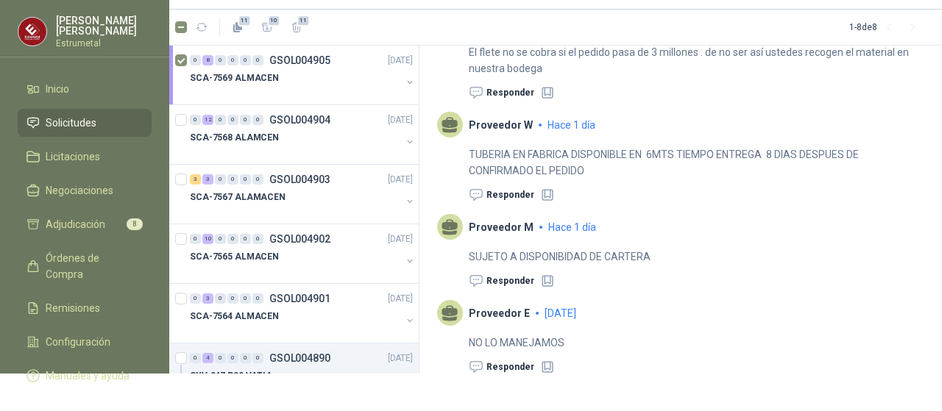
click at [509, 222] on p "Proveedor M" at bounding box center [501, 228] width 65 height 12
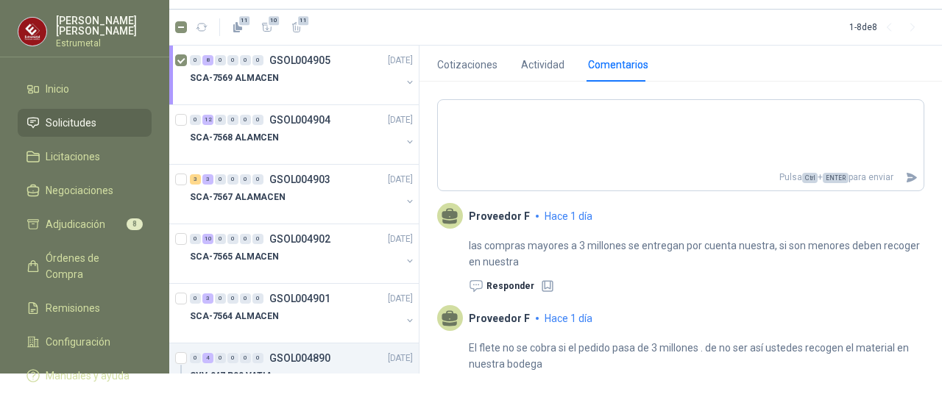
scroll to position [8, 0]
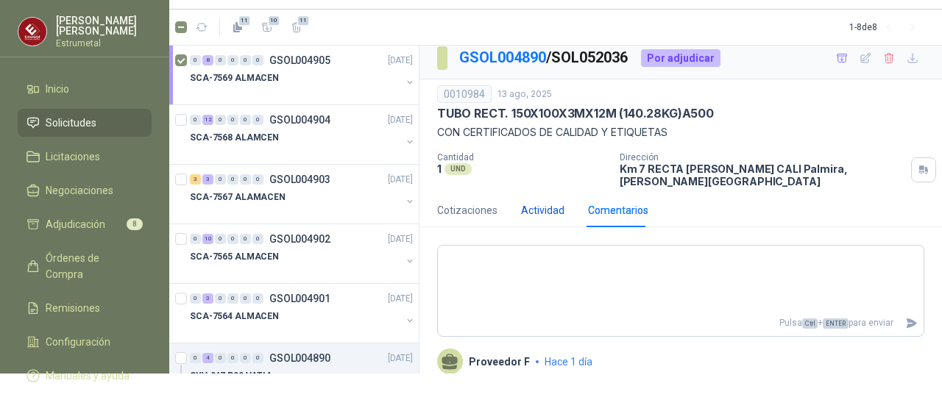
click at [542, 202] on div "Actividad" at bounding box center [542, 210] width 43 height 16
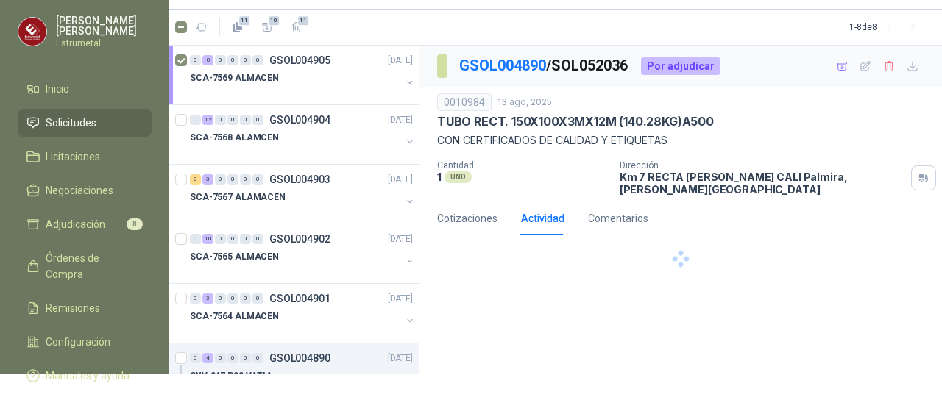
scroll to position [0, 0]
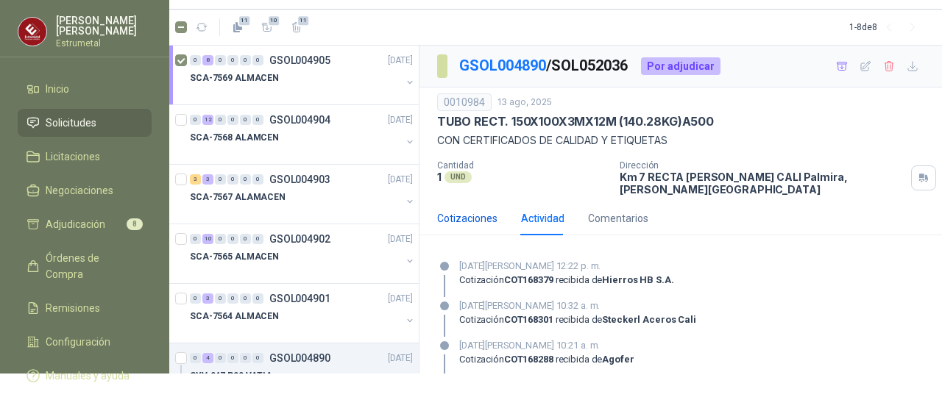
click at [468, 211] on div "Cotizaciones" at bounding box center [467, 219] width 60 height 16
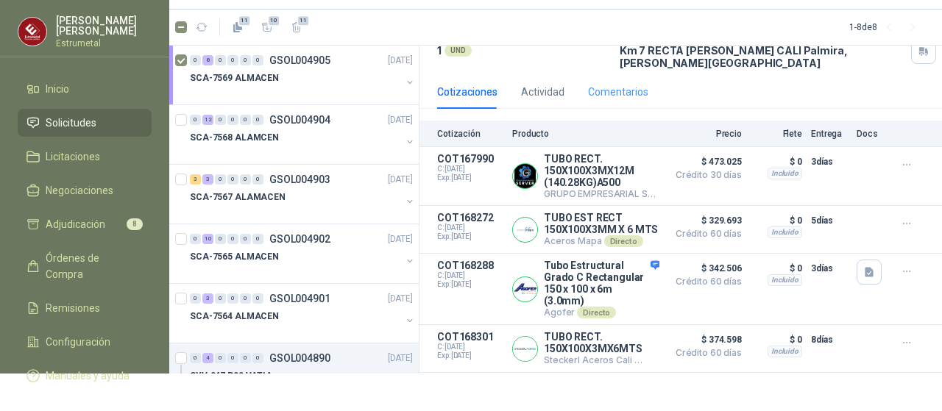
scroll to position [147, 0]
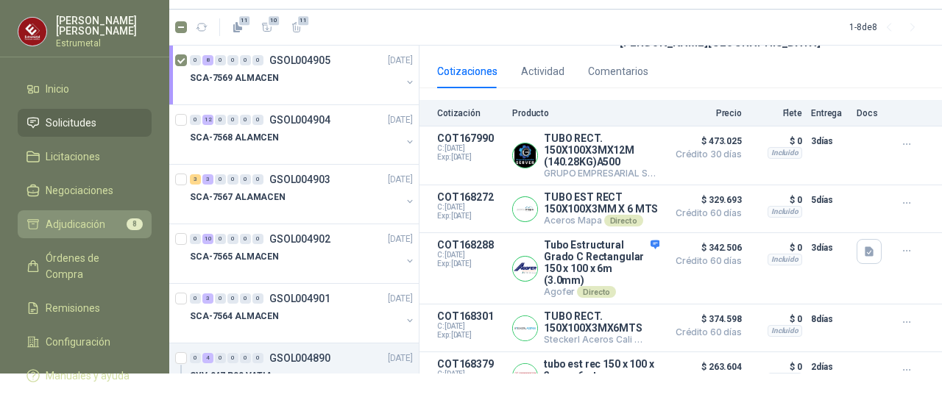
click at [89, 225] on span "Adjudicación" at bounding box center [76, 224] width 60 height 16
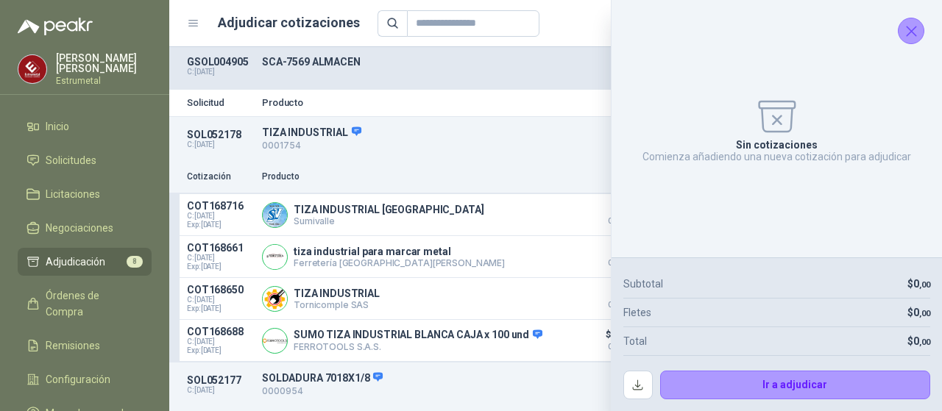
click at [912, 35] on icon "Cerrar" at bounding box center [911, 31] width 18 height 18
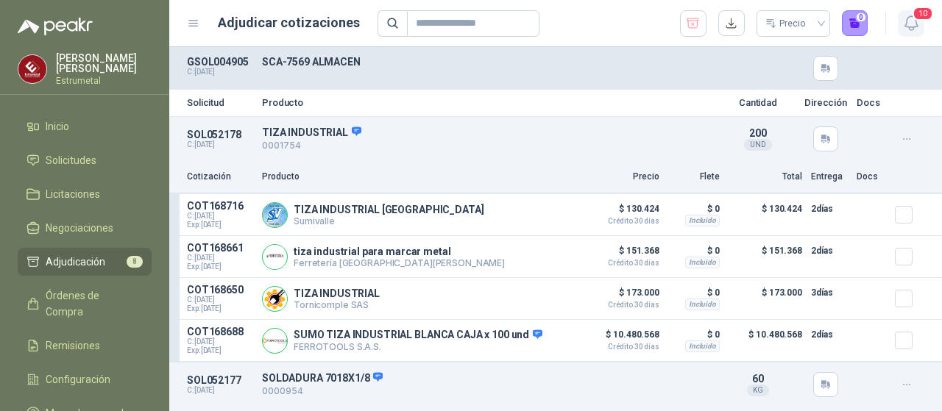
click at [907, 17] on icon "button" at bounding box center [911, 23] width 18 height 18
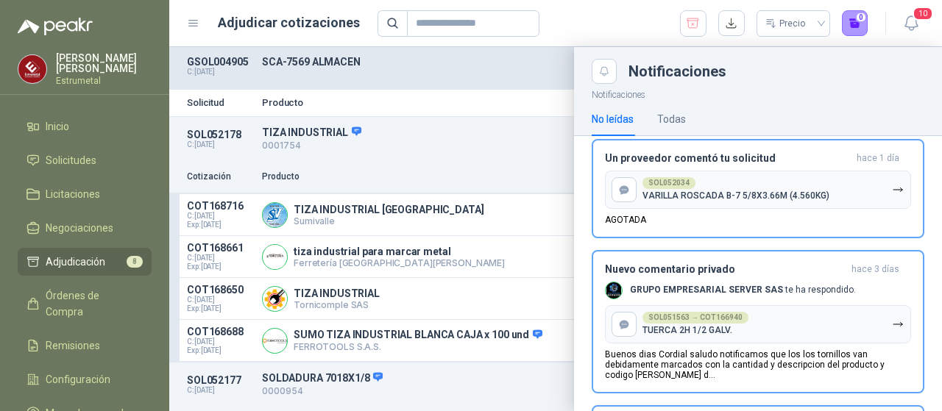
click at [434, 151] on div at bounding box center [555, 229] width 773 height 364
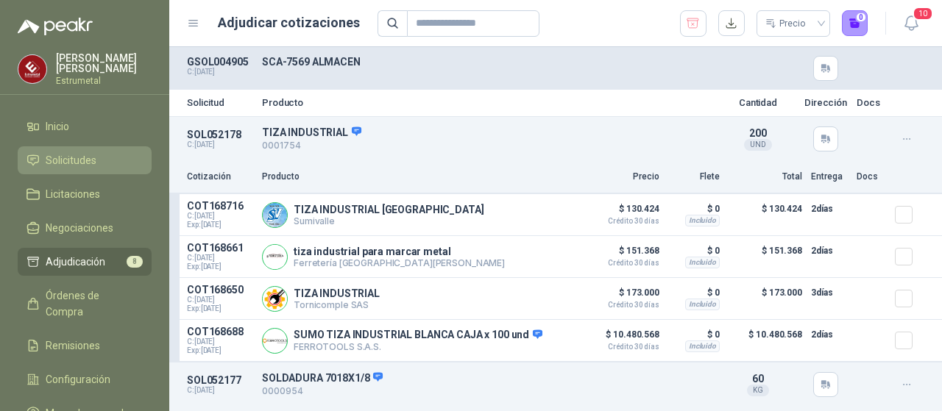
click at [82, 163] on span "Solicitudes" at bounding box center [71, 160] width 51 height 16
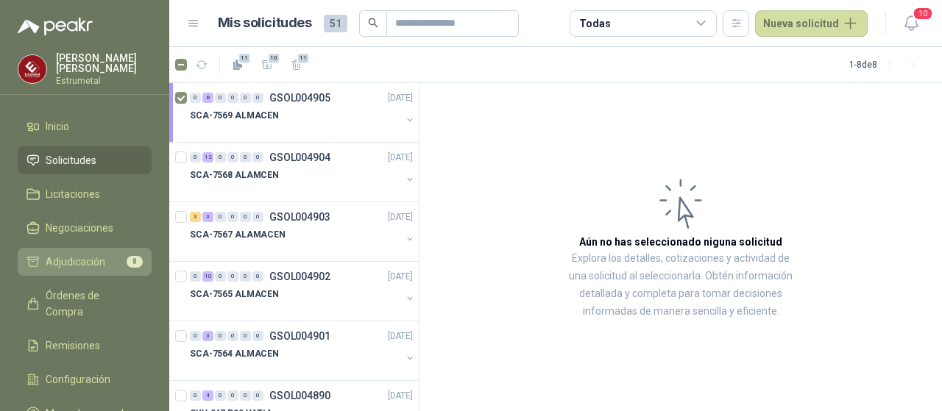
click at [78, 255] on span "Adjudicación" at bounding box center [76, 262] width 60 height 16
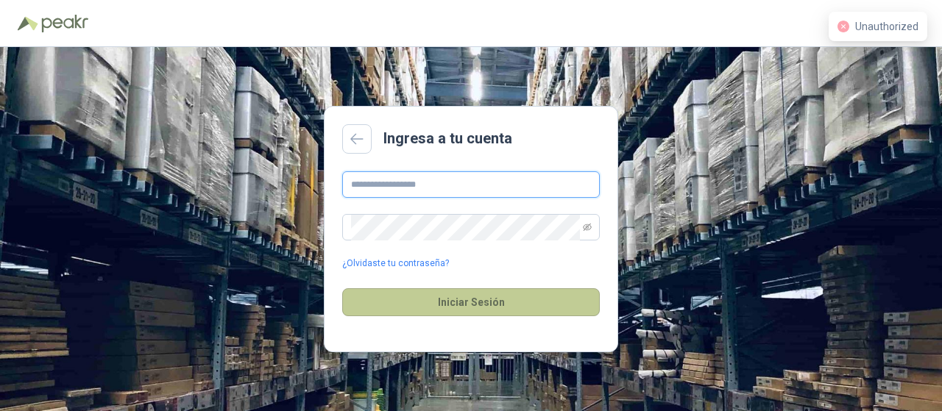
type input "**********"
click at [422, 291] on button "Iniciar Sesión" at bounding box center [471, 303] width 258 height 28
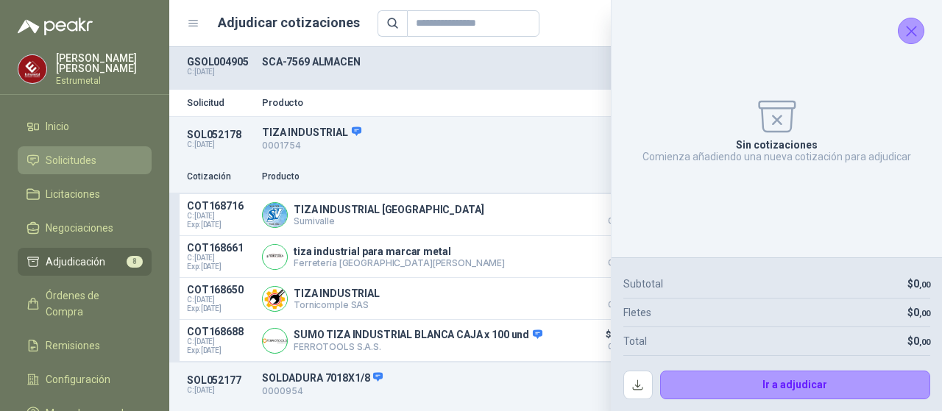
click at [83, 155] on span "Solicitudes" at bounding box center [71, 160] width 51 height 16
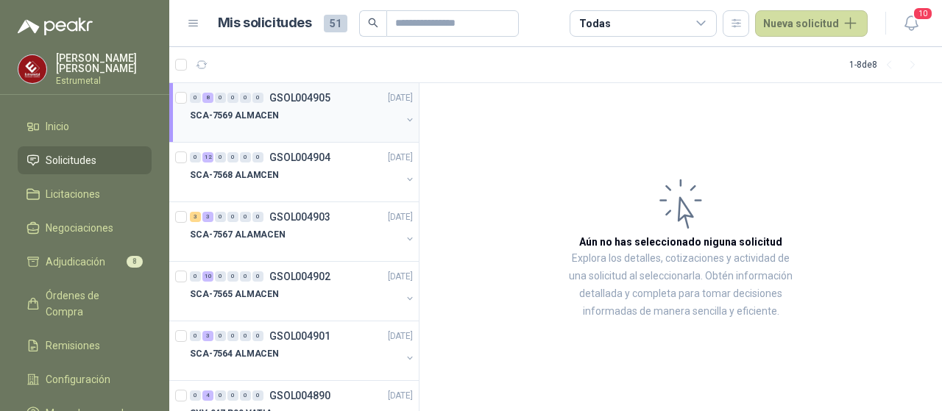
click at [226, 117] on p "SCA-7569 ALMACEN" at bounding box center [234, 116] width 89 height 14
